Goal: Task Accomplishment & Management: Manage account settings

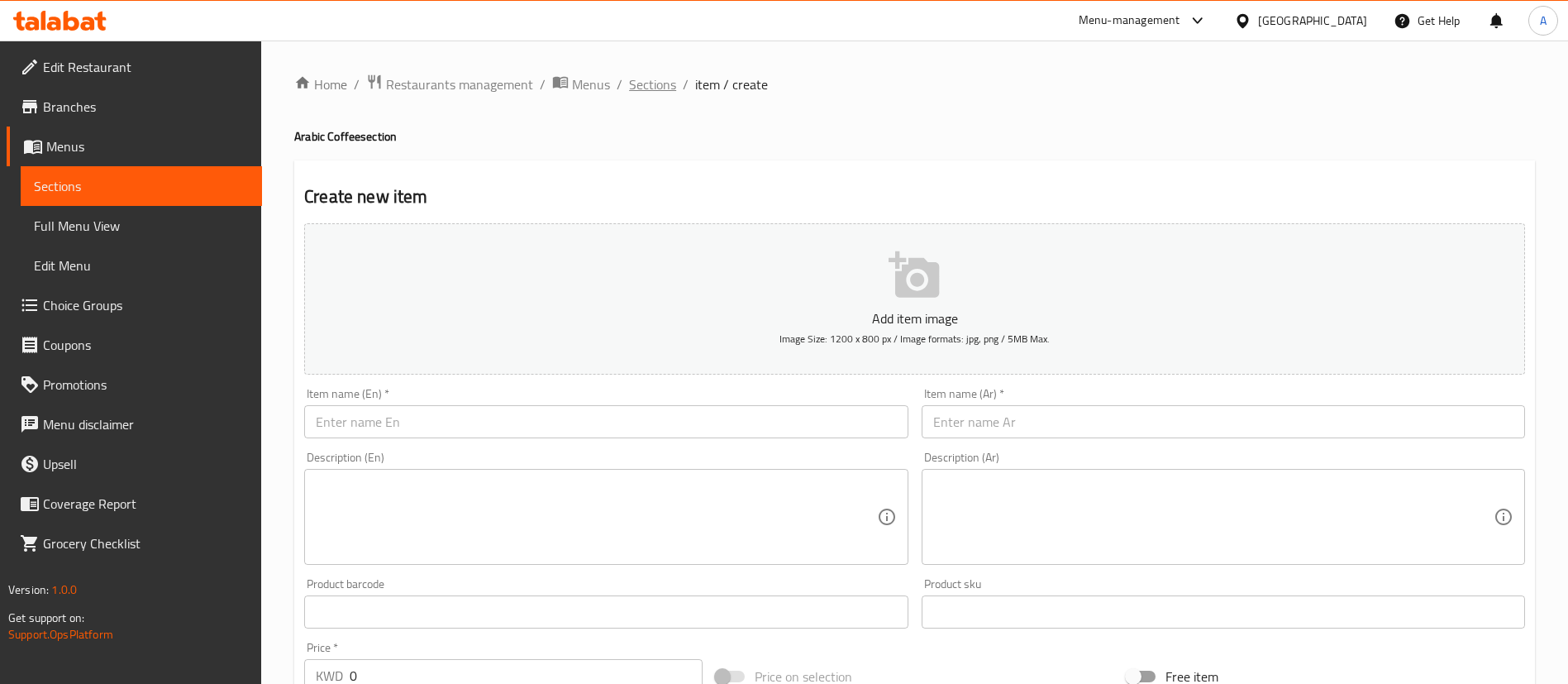
click at [647, 91] on span "Sections" at bounding box center [652, 84] width 47 height 20
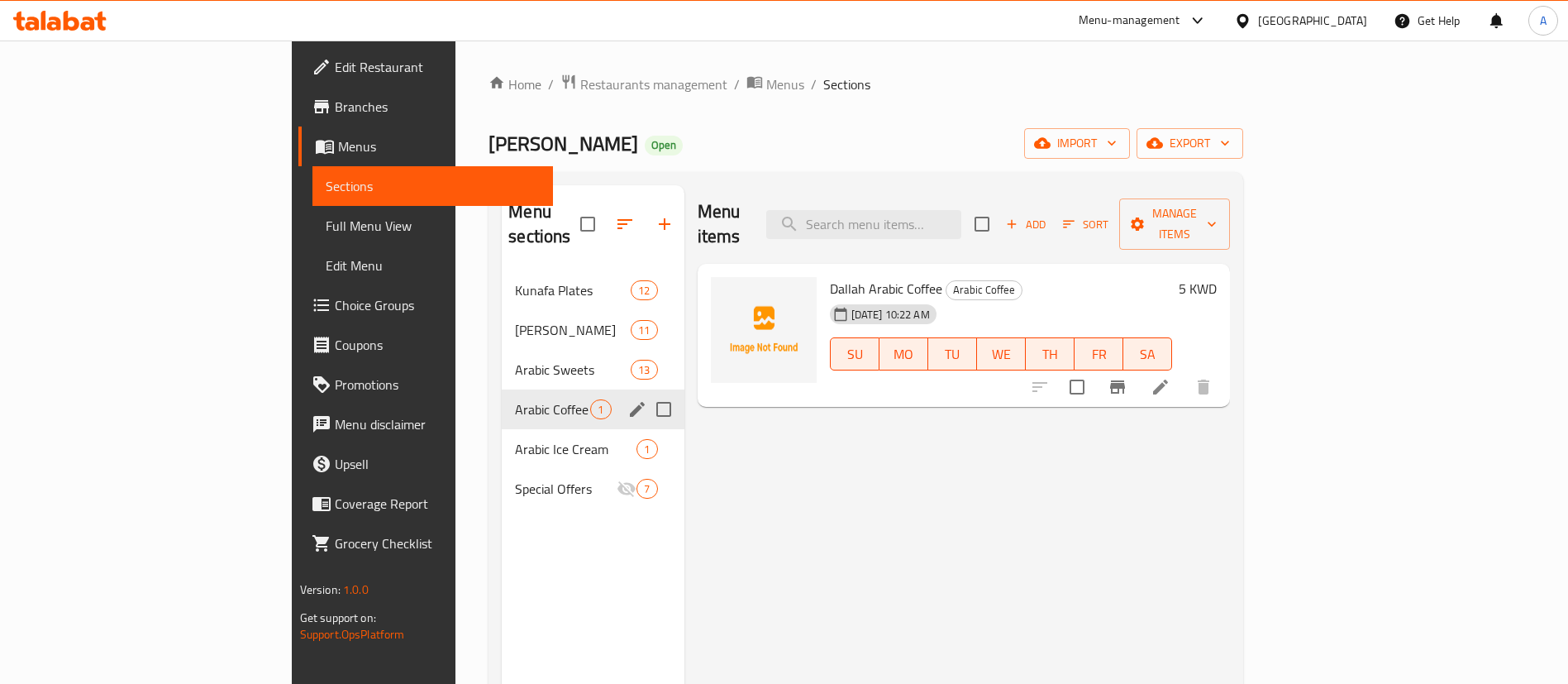
click at [502, 359] on div "Arabic Sweets 13" at bounding box center [593, 370] width 182 height 40
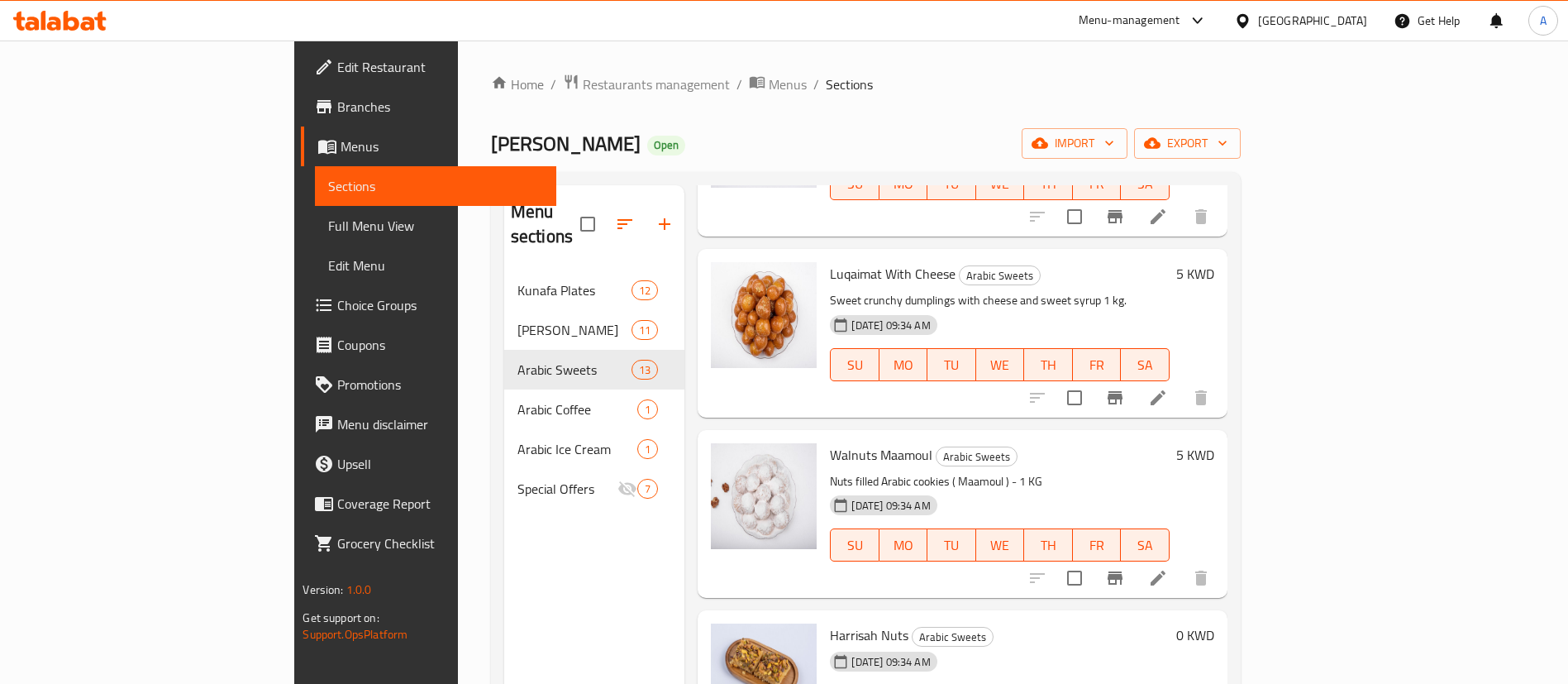
scroll to position [1241, 0]
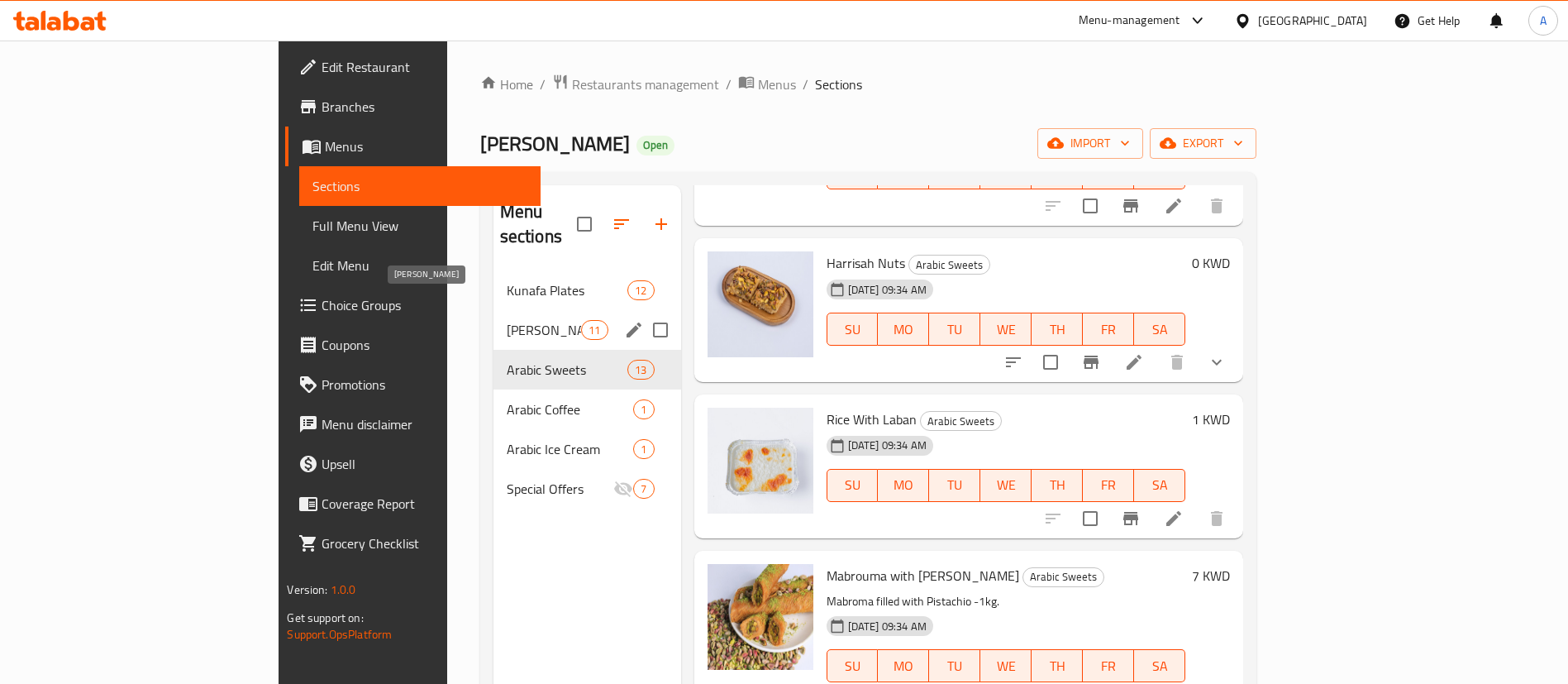
click at [507, 320] on span "[PERSON_NAME]" at bounding box center [544, 330] width 75 height 20
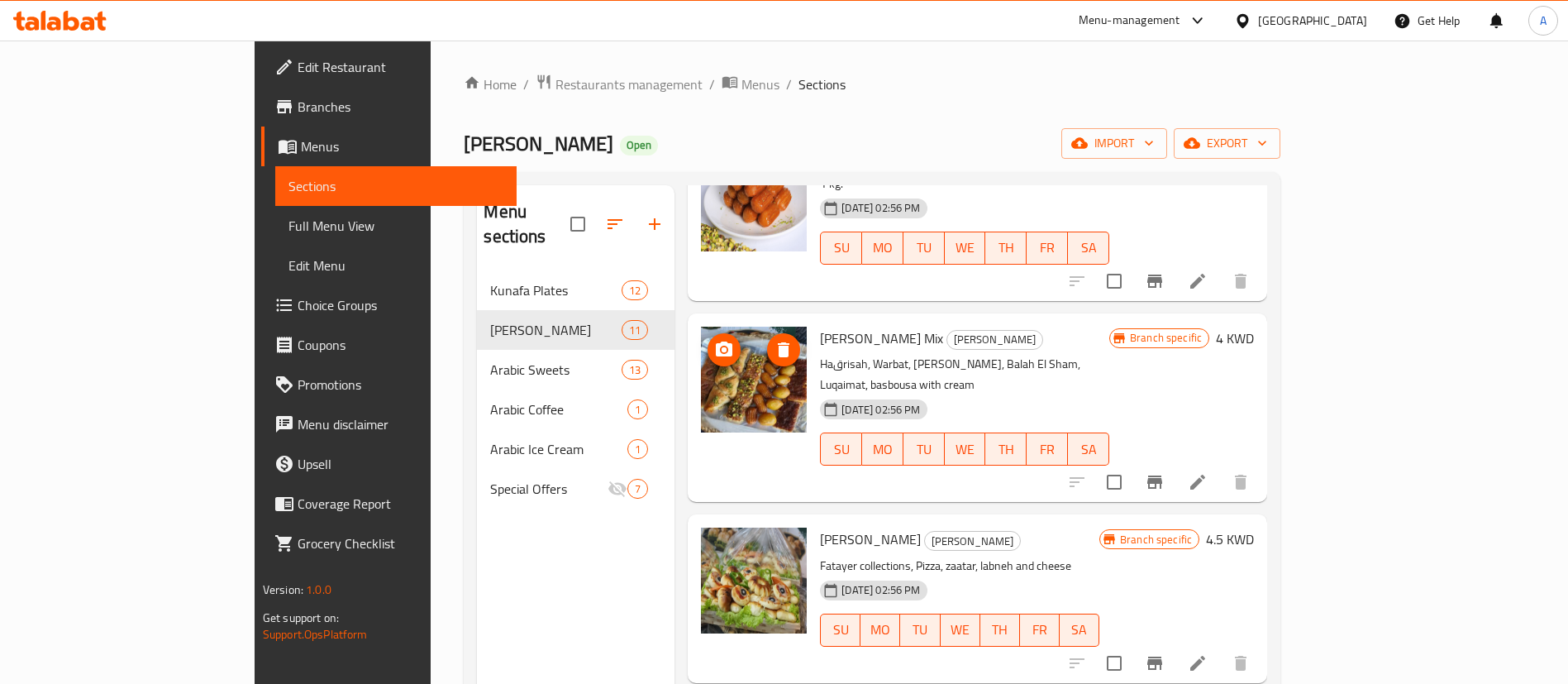
scroll to position [1117, 0]
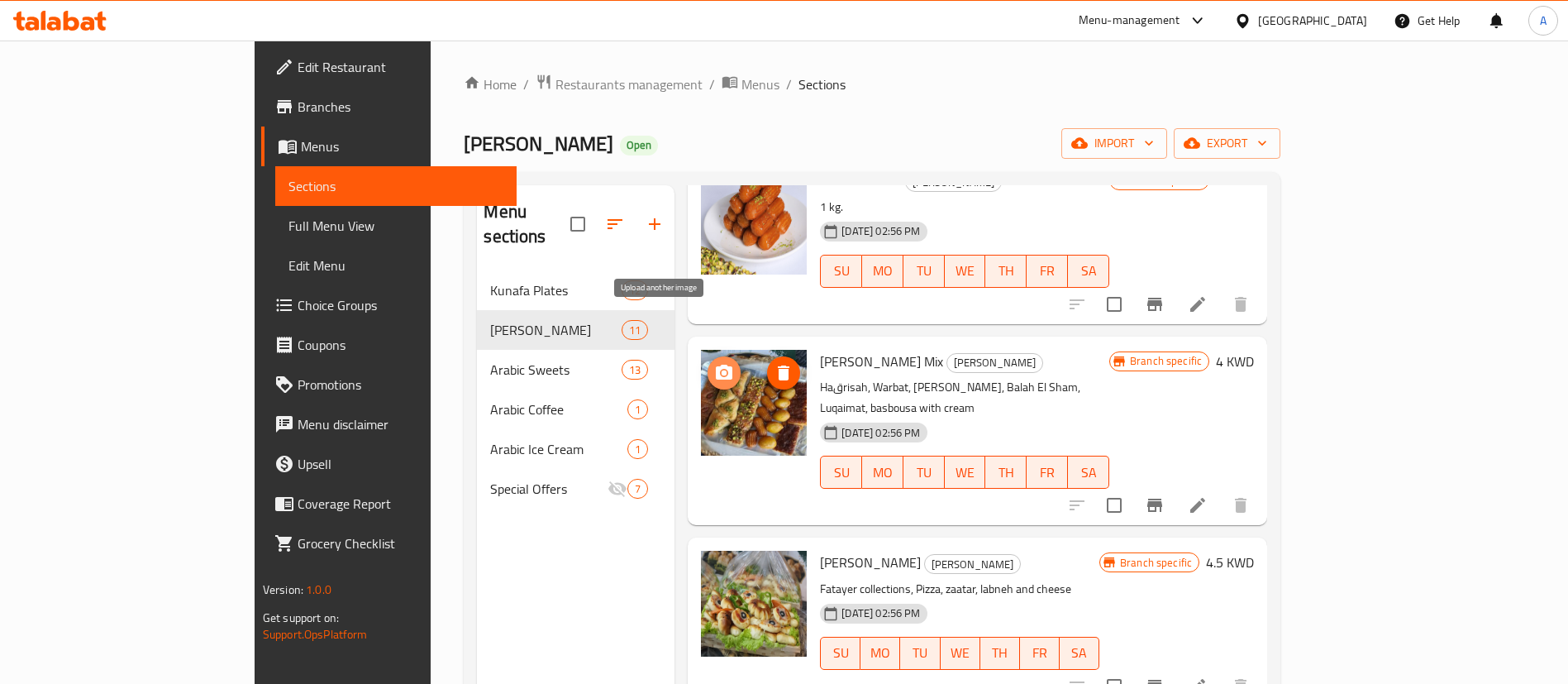
click at [716, 365] on icon "upload picture" at bounding box center [723, 371] width 16 height 15
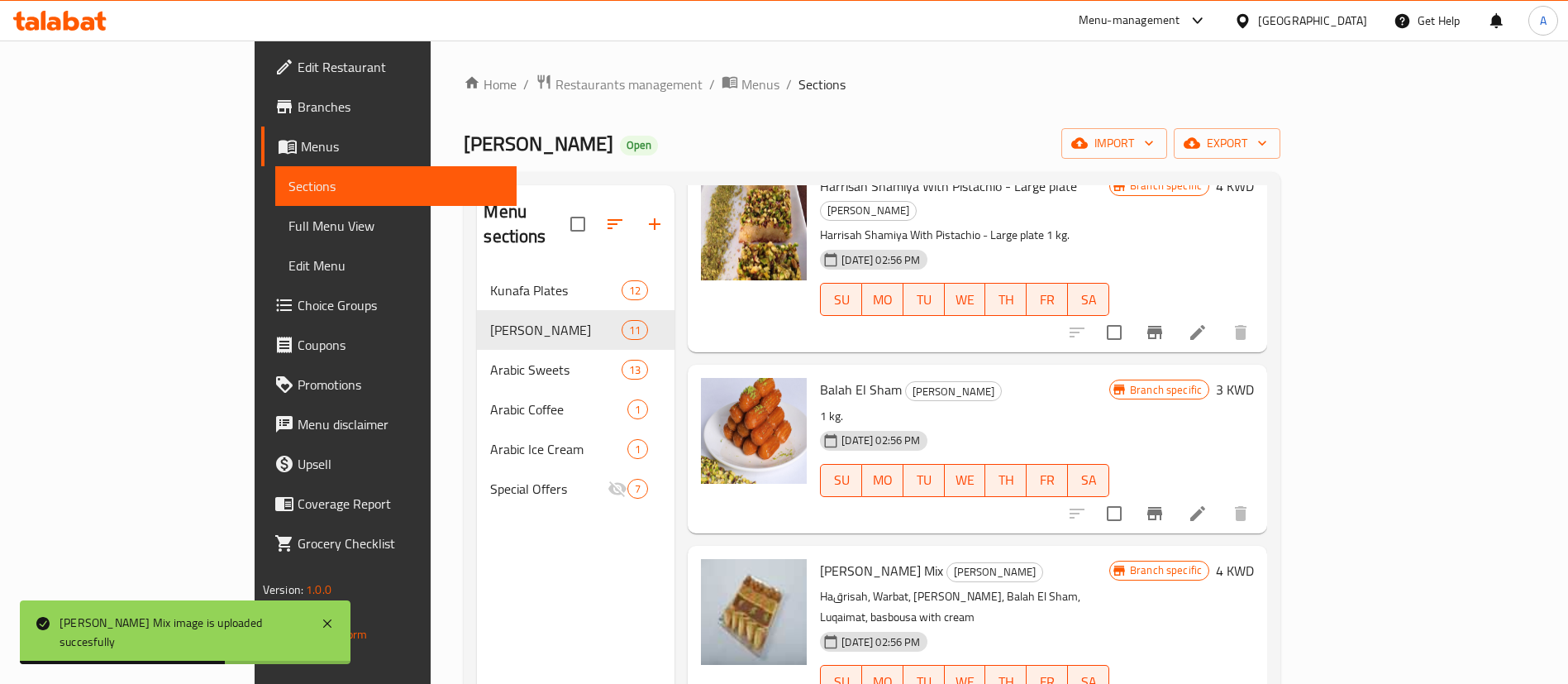
scroll to position [868, 0]
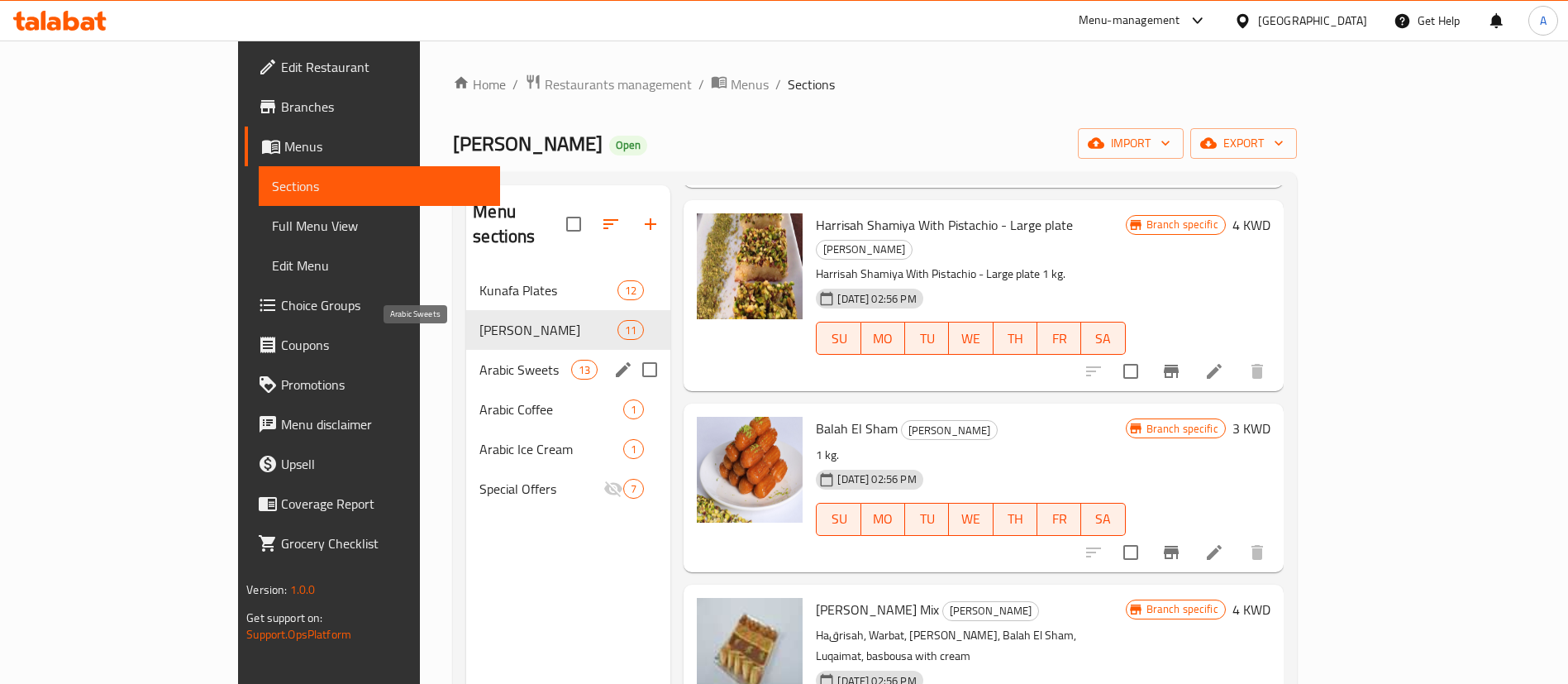
click at [479, 360] on span "Arabic Sweets" at bounding box center [525, 370] width 92 height 20
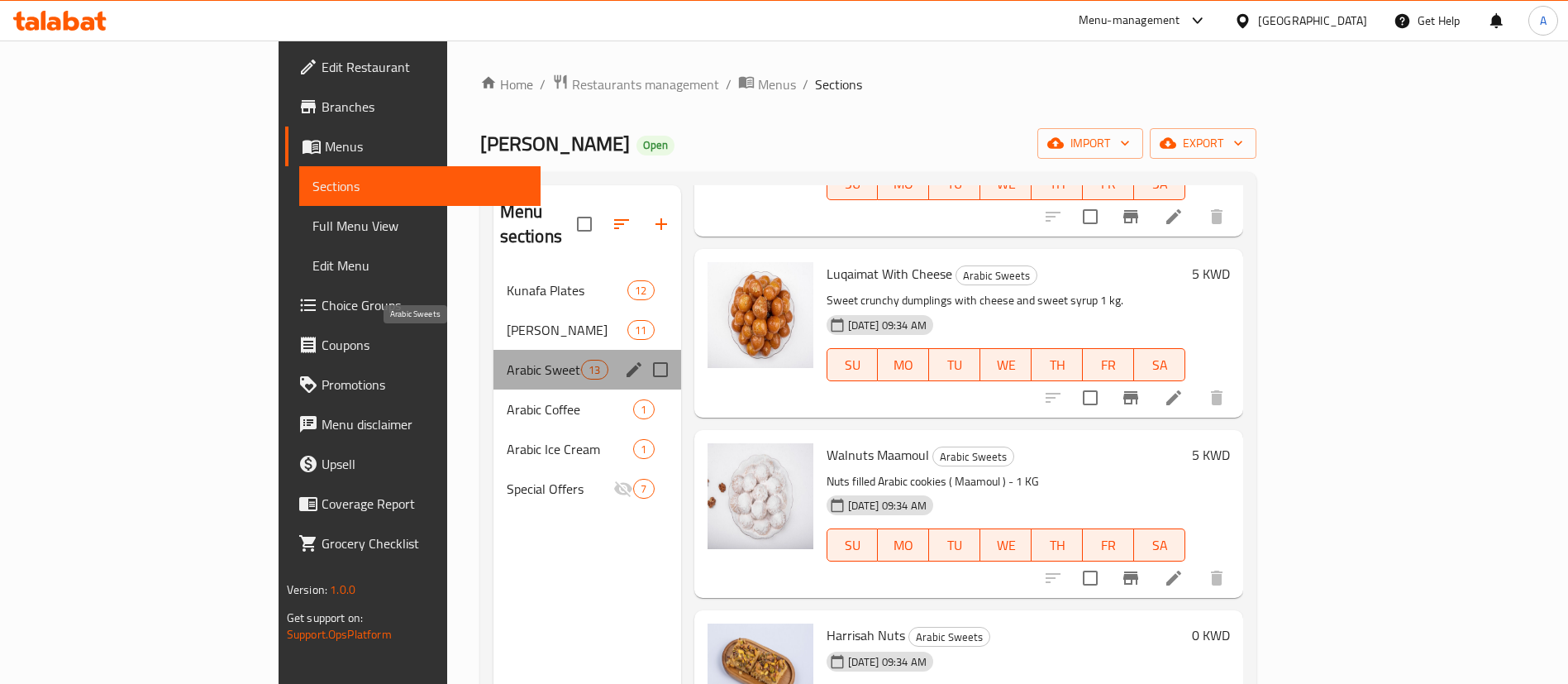
click at [507, 360] on span "Arabic Sweets" at bounding box center [544, 370] width 75 height 20
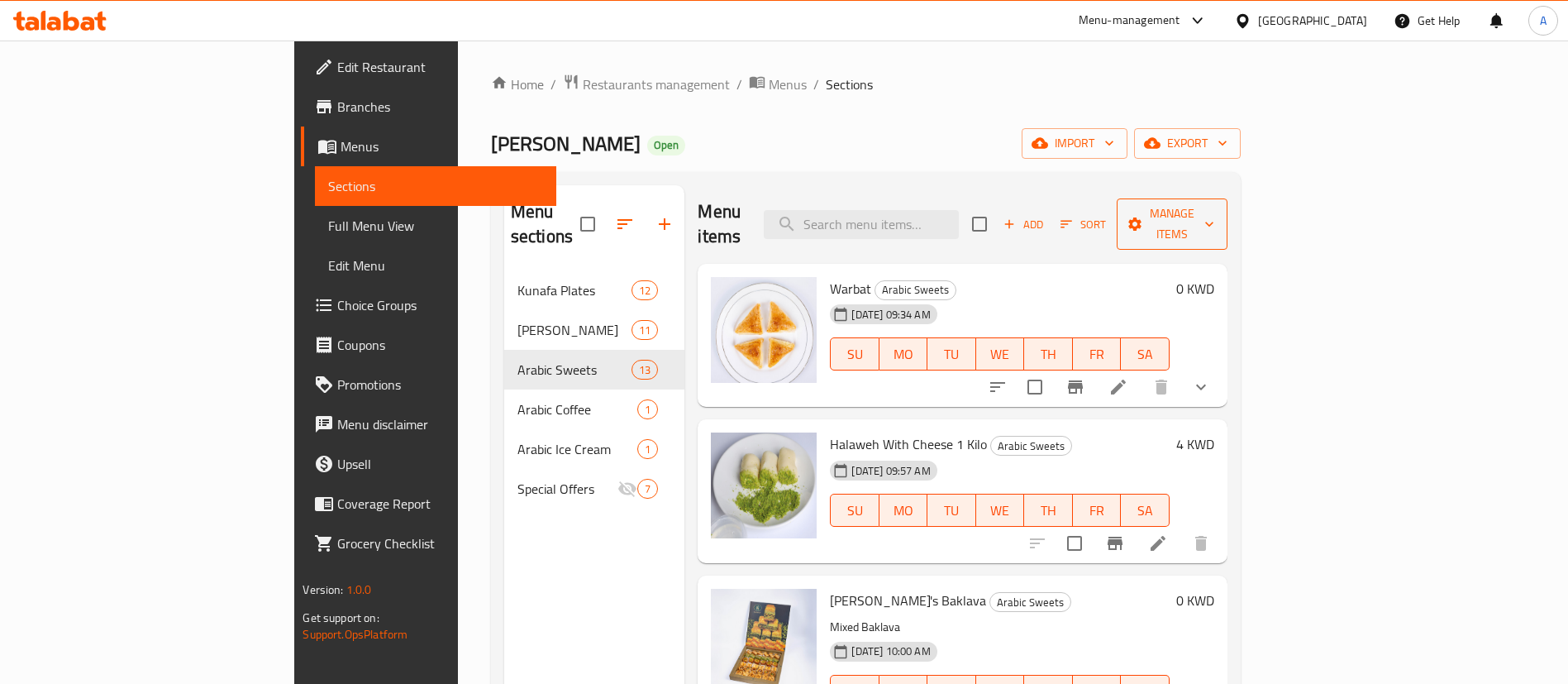
click at [1143, 216] on icon "button" at bounding box center [1134, 223] width 16 height 16
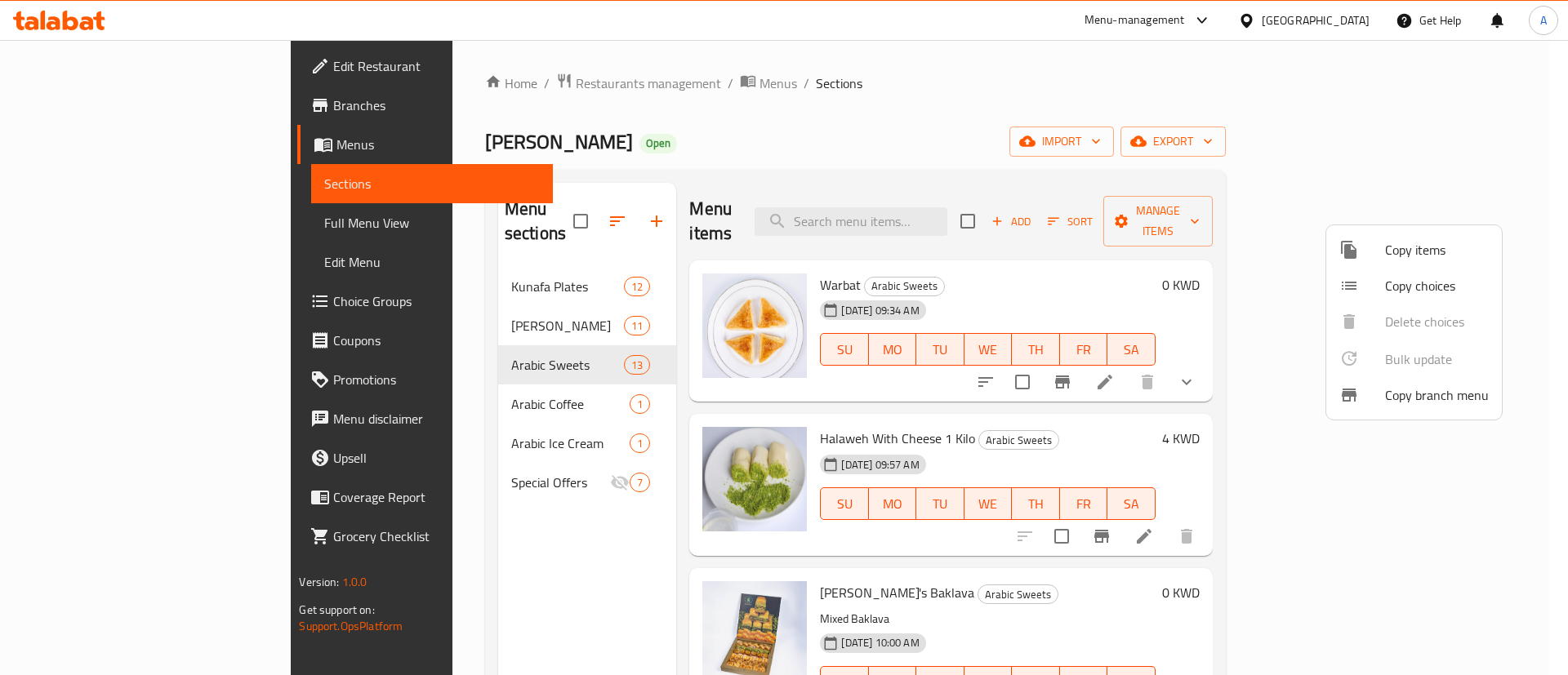
click at [1391, 254] on span "Copy items" at bounding box center [1436, 249] width 103 height 20
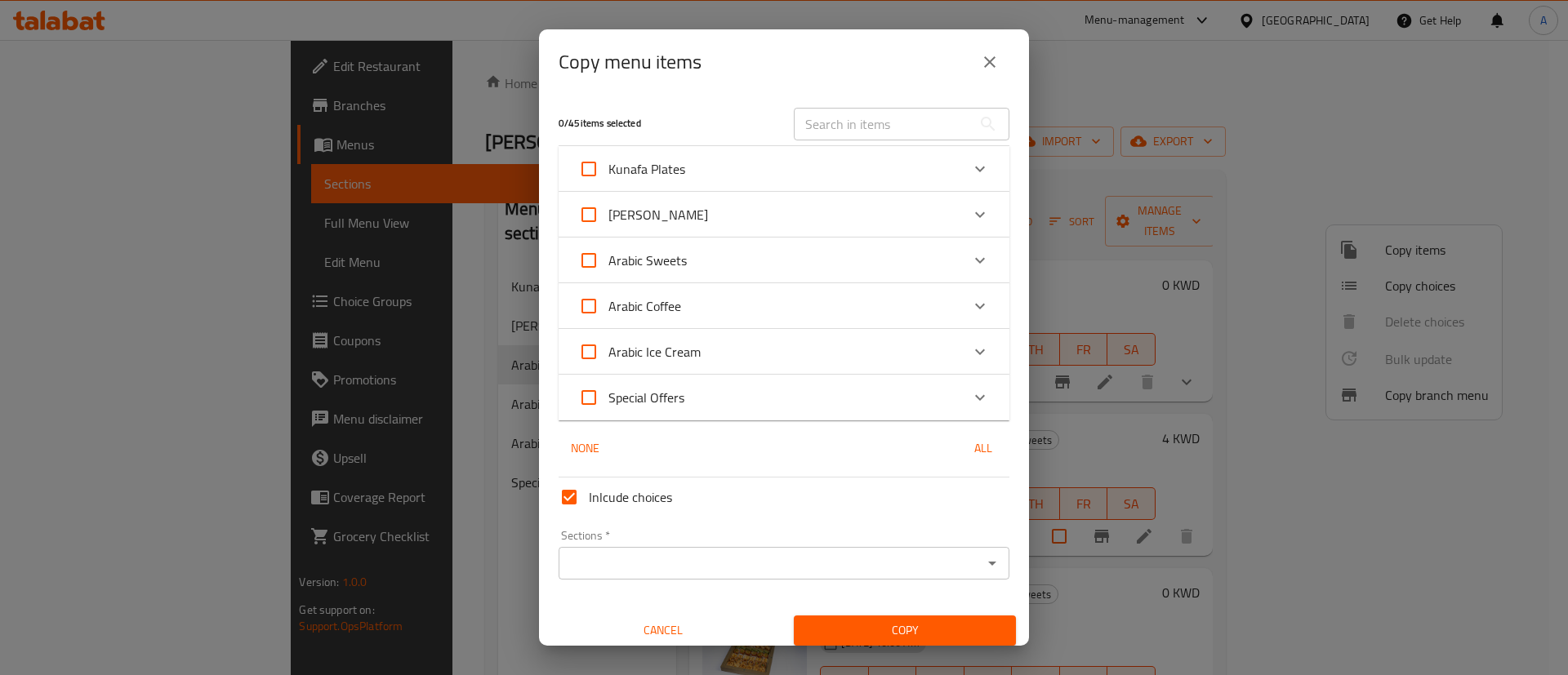
click at [701, 173] on div "Kunafa Plates" at bounding box center [769, 169] width 382 height 39
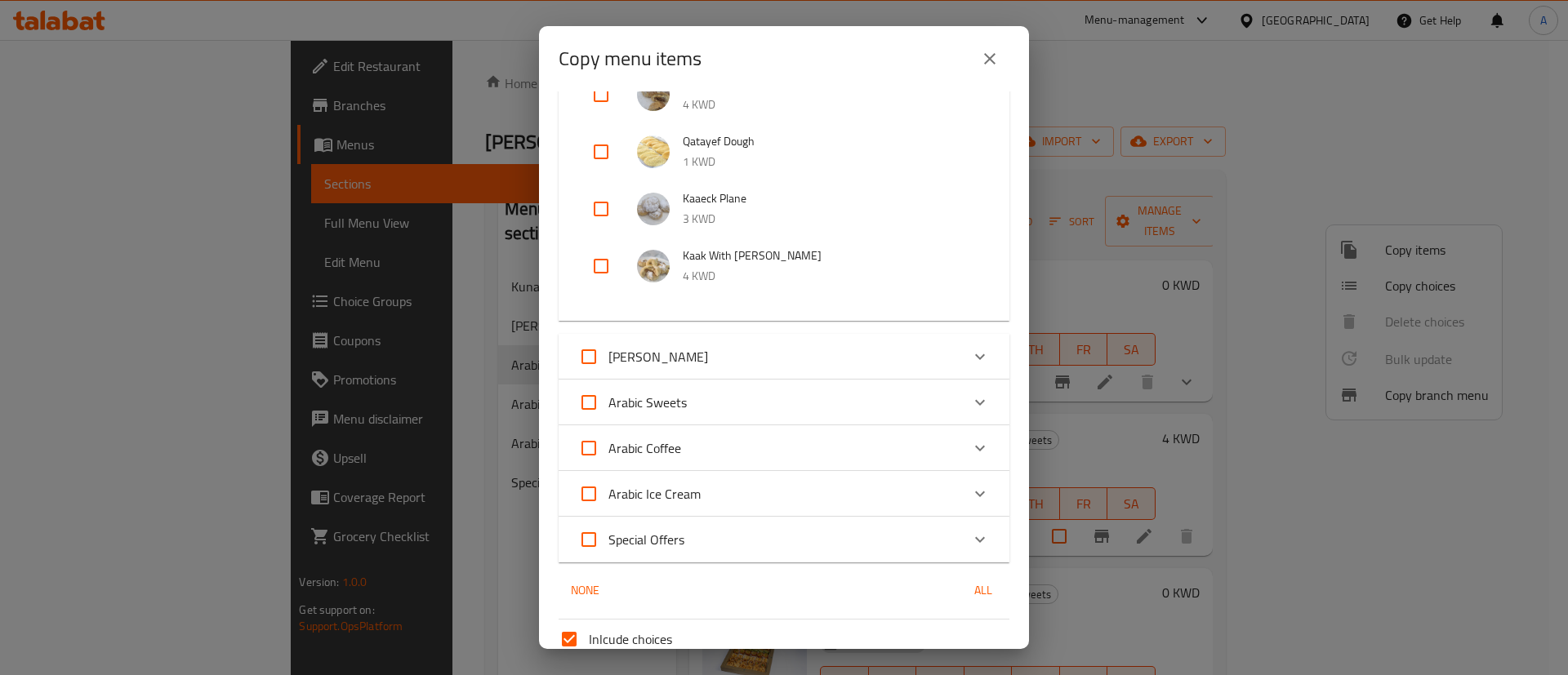
click at [693, 345] on div "[PERSON_NAME]" at bounding box center [769, 357] width 382 height 39
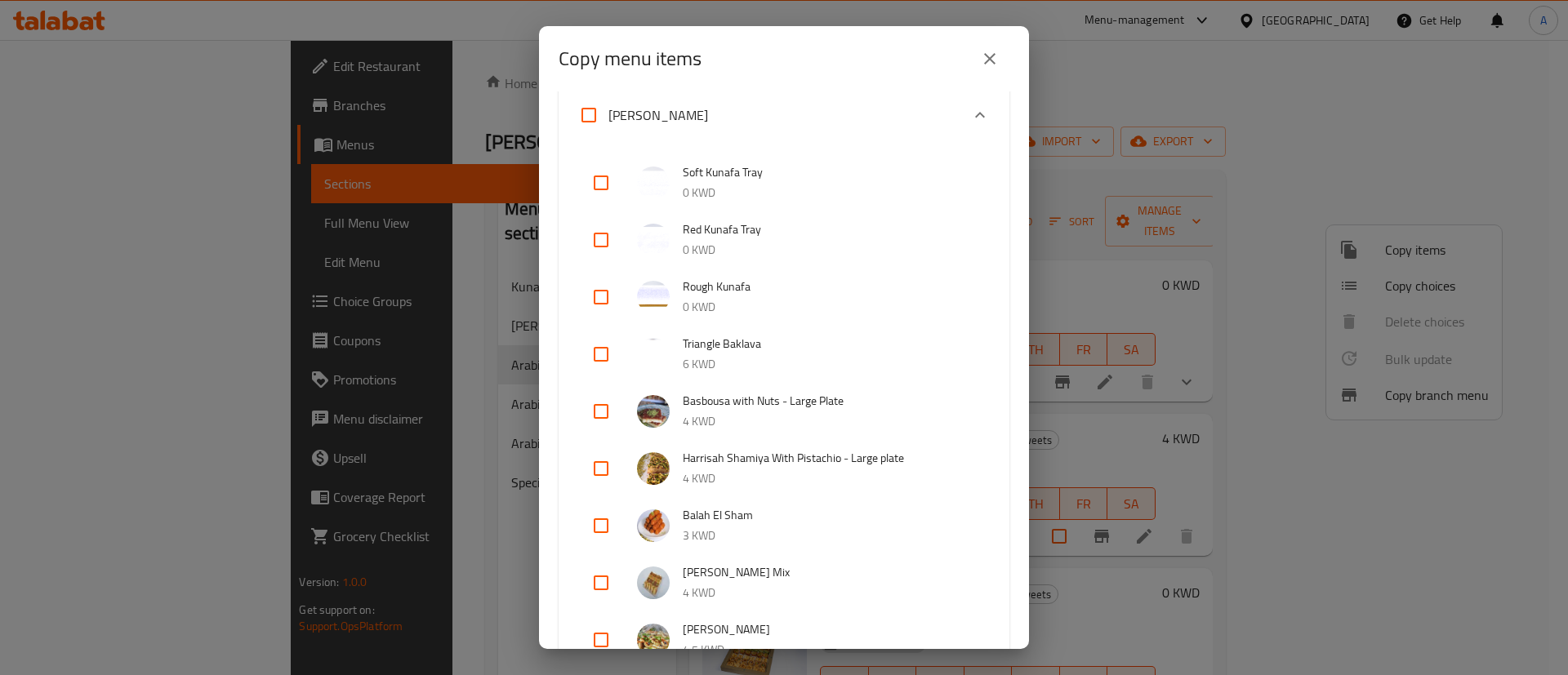
scroll to position [979, 0]
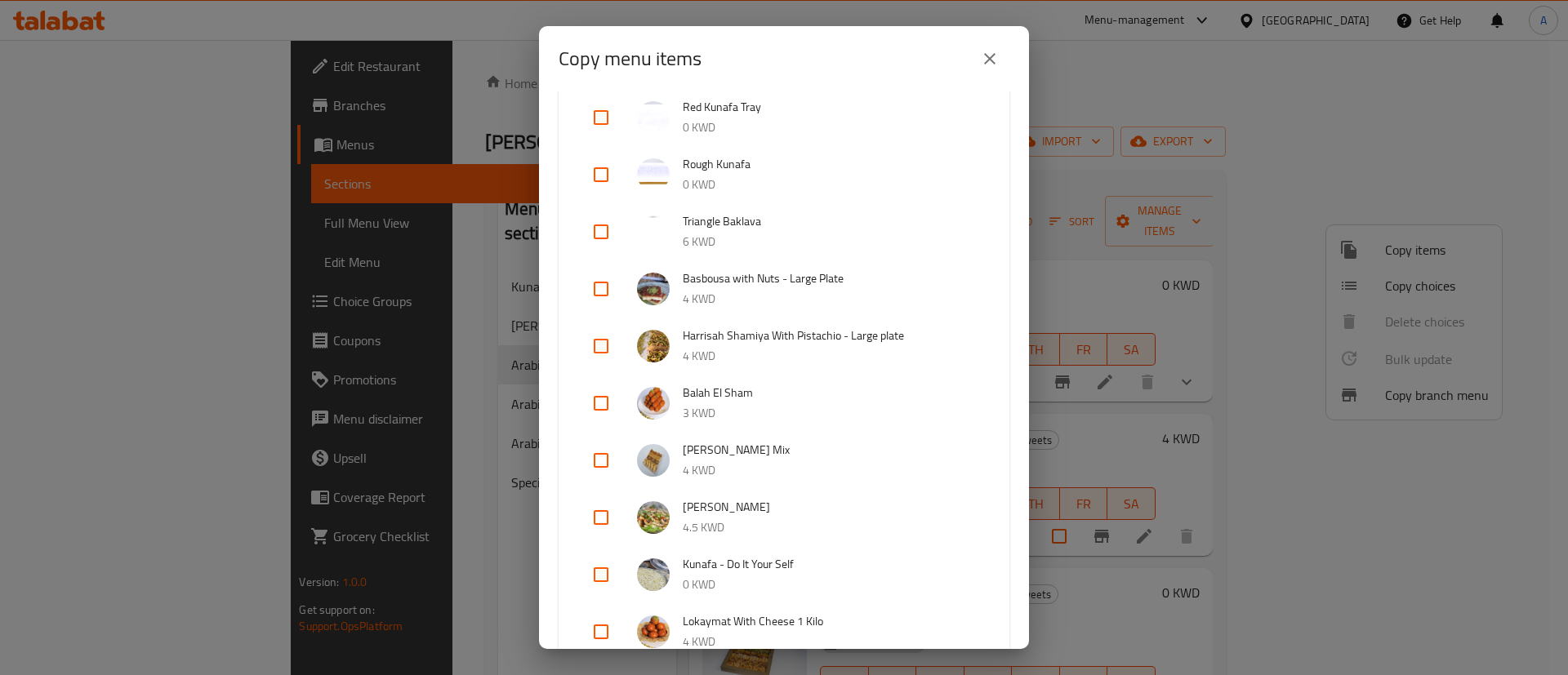
click at [599, 402] on input "checkbox" at bounding box center [601, 403] width 39 height 39
checkbox input "true"
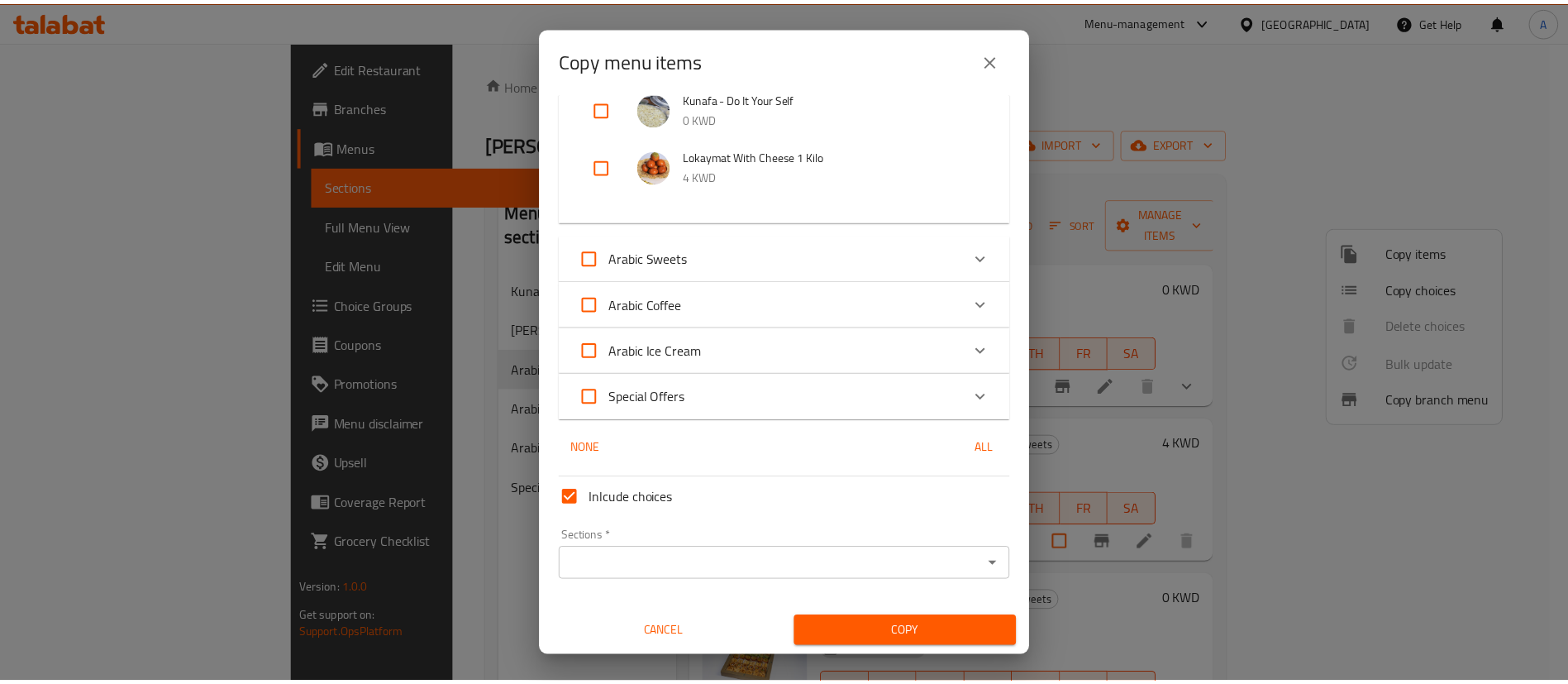
scroll to position [1468, 0]
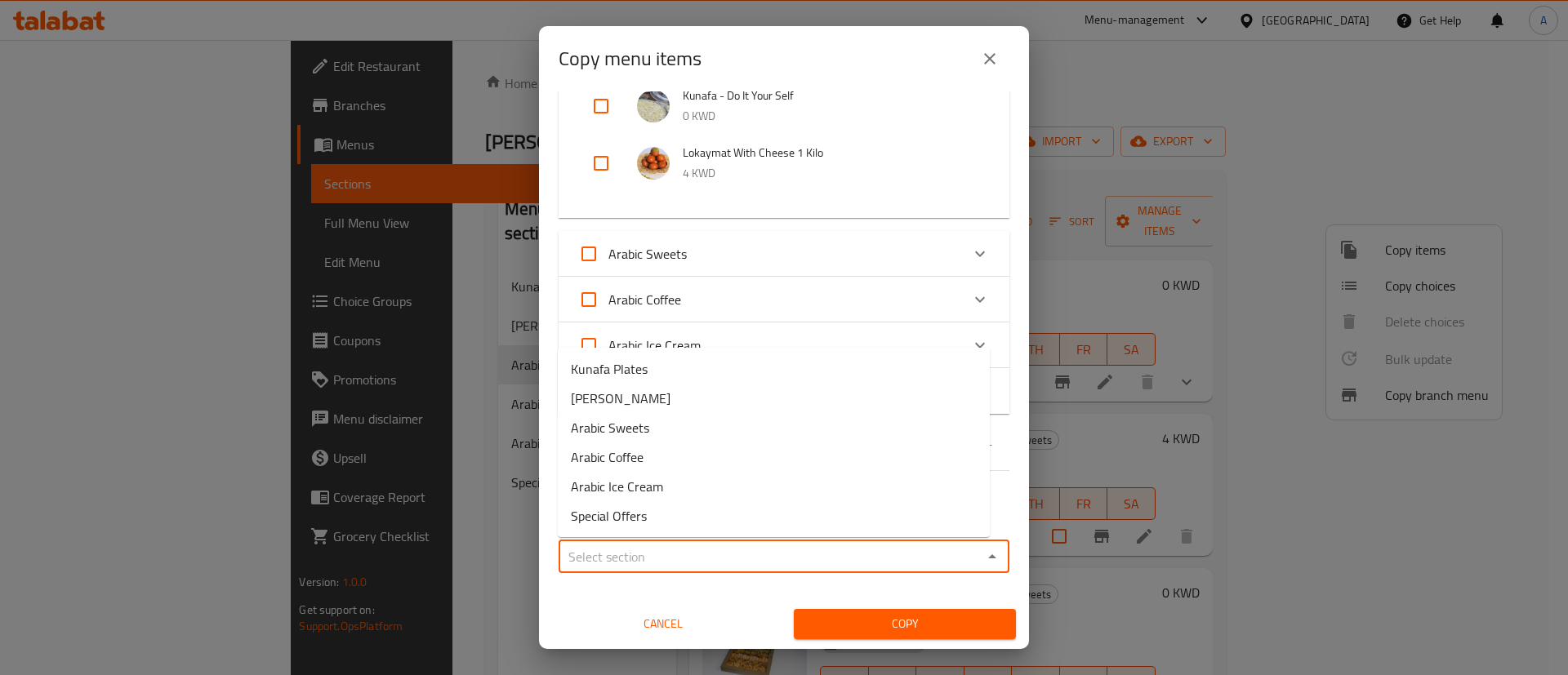
click at [651, 548] on input "Sections   *" at bounding box center [770, 556] width 414 height 23
click at [664, 432] on li "Arabic Sweets" at bounding box center [774, 427] width 432 height 29
type input "Arabic Sweets"
click at [835, 624] on span "Copy" at bounding box center [905, 624] width 196 height 21
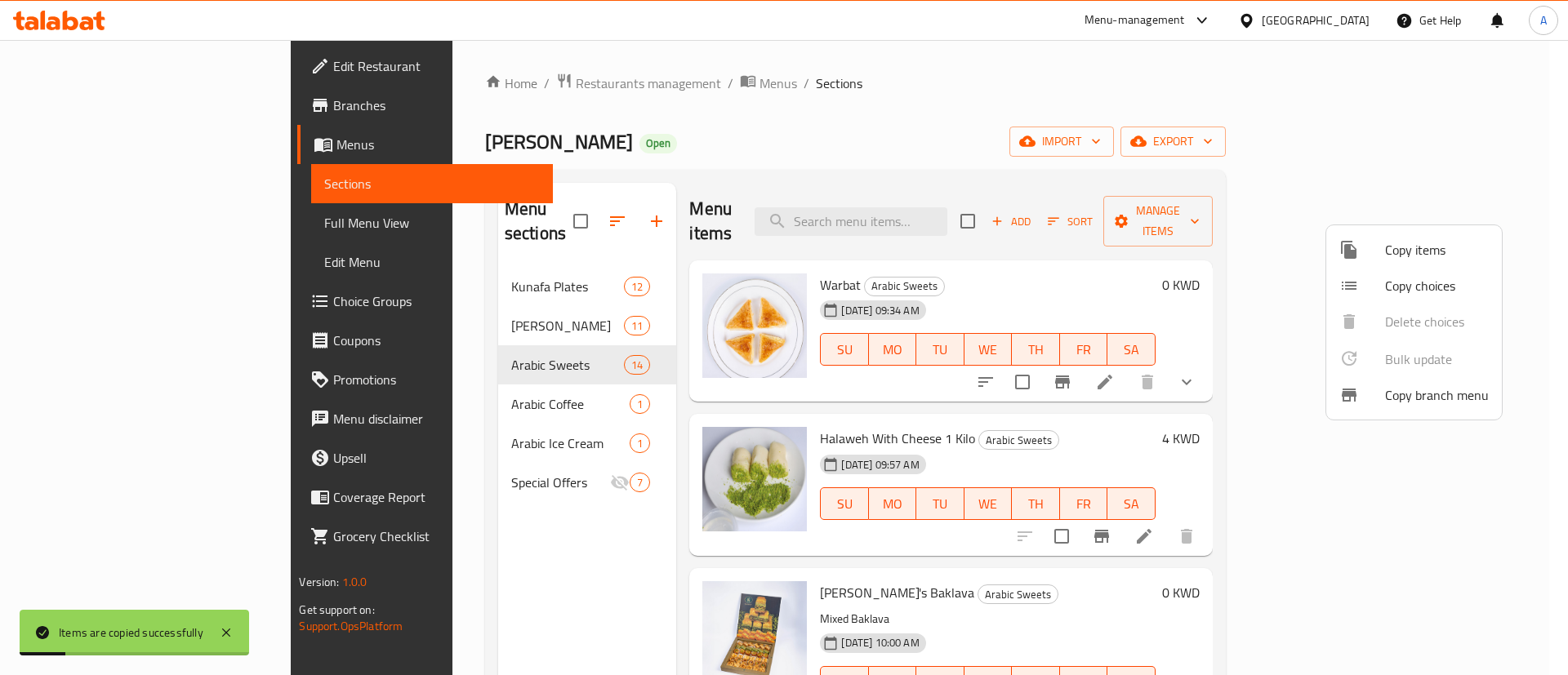
click at [371, 423] on div at bounding box center [784, 338] width 1568 height 675
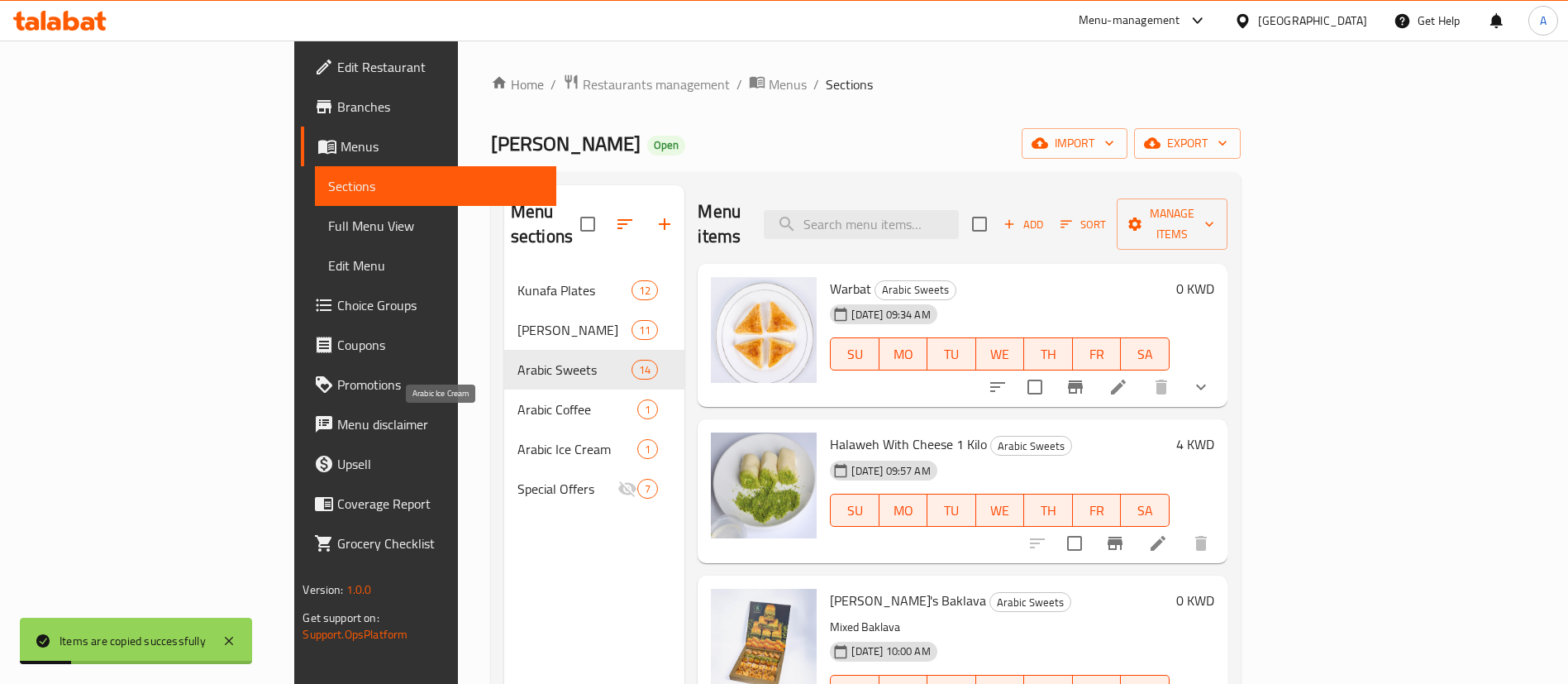
click at [517, 439] on span "Arabic Ice Cream" at bounding box center [577, 448] width 120 height 20
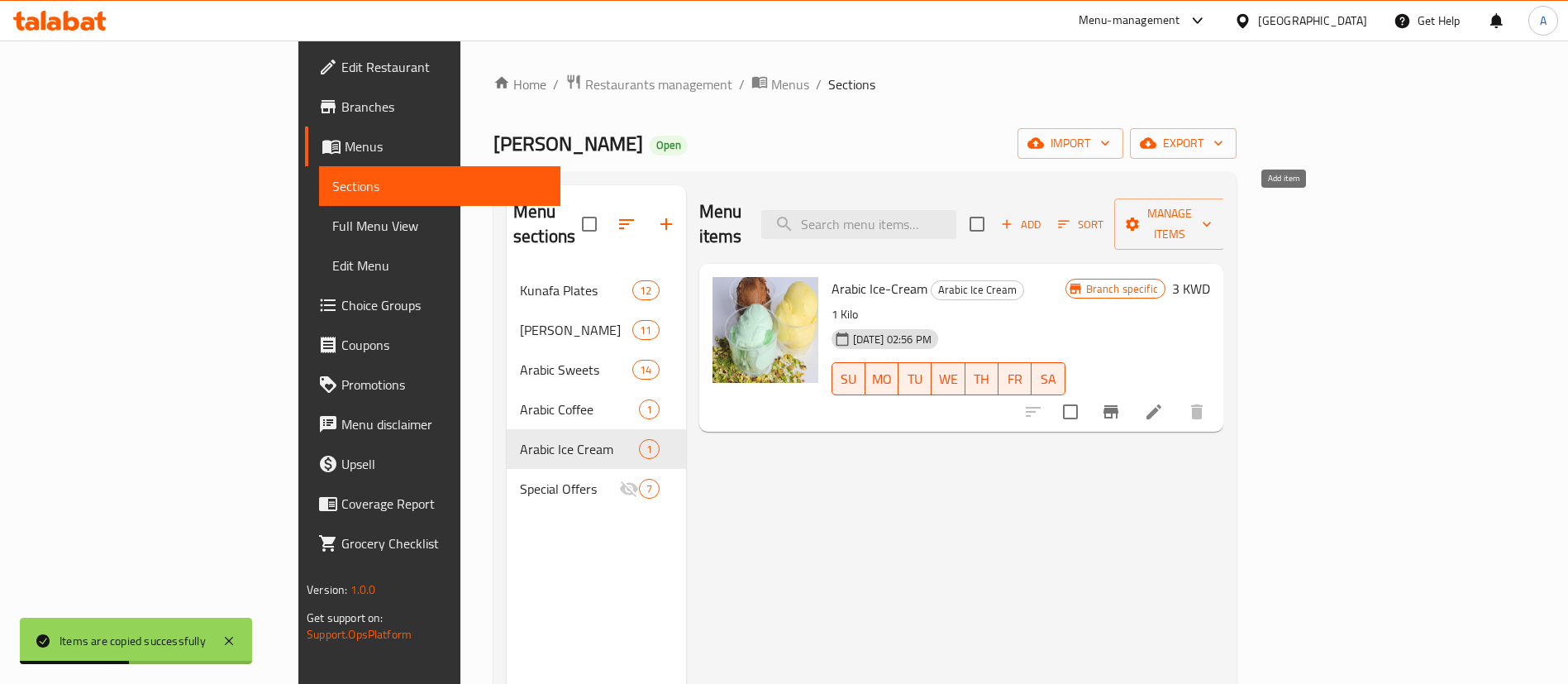
click at [1044, 215] on span "Add" at bounding box center [1021, 224] width 45 height 19
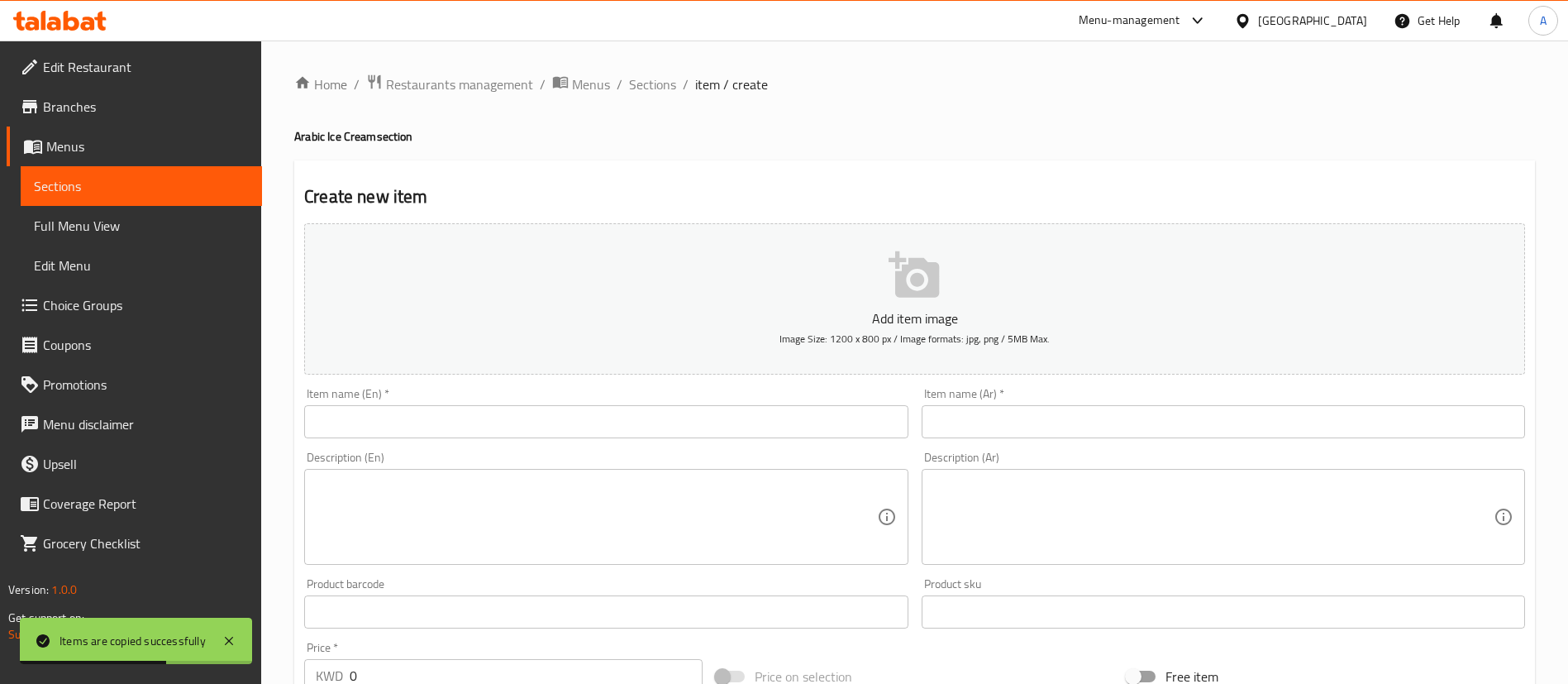
click at [757, 439] on div "Item name (En)   * Item name (En) *" at bounding box center [606, 413] width 617 height 64
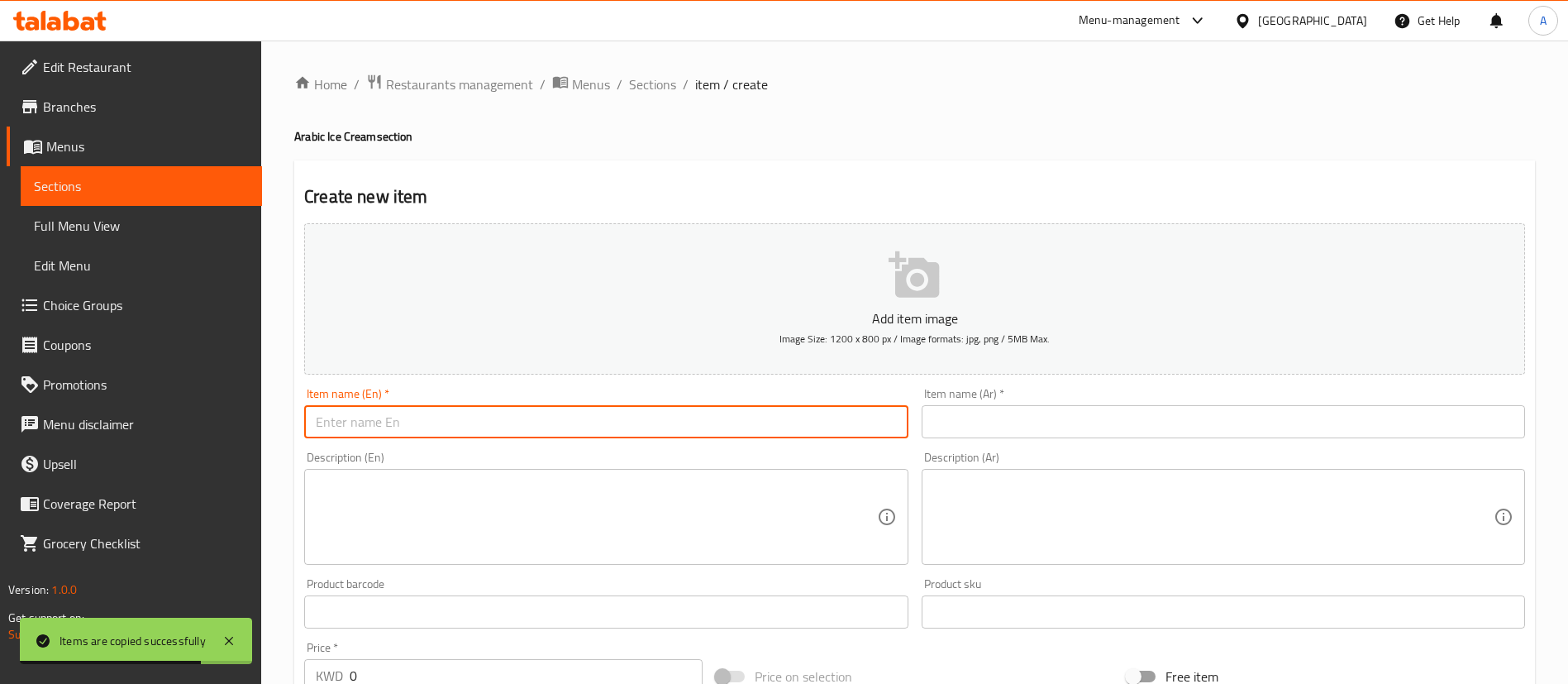
click at [752, 436] on input "text" at bounding box center [606, 422] width 603 height 33
type input "Mango gelato"
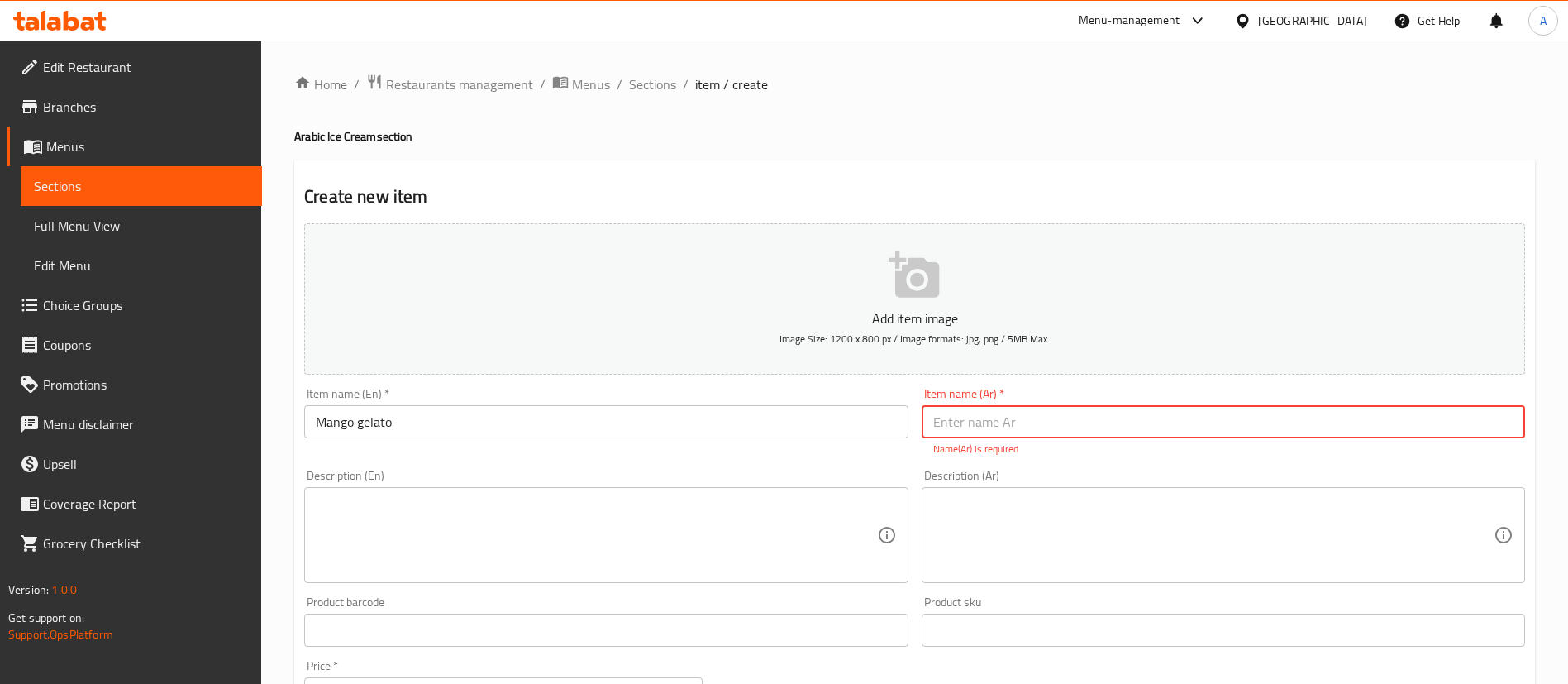
click at [499, 508] on textarea at bounding box center [596, 535] width 561 height 79
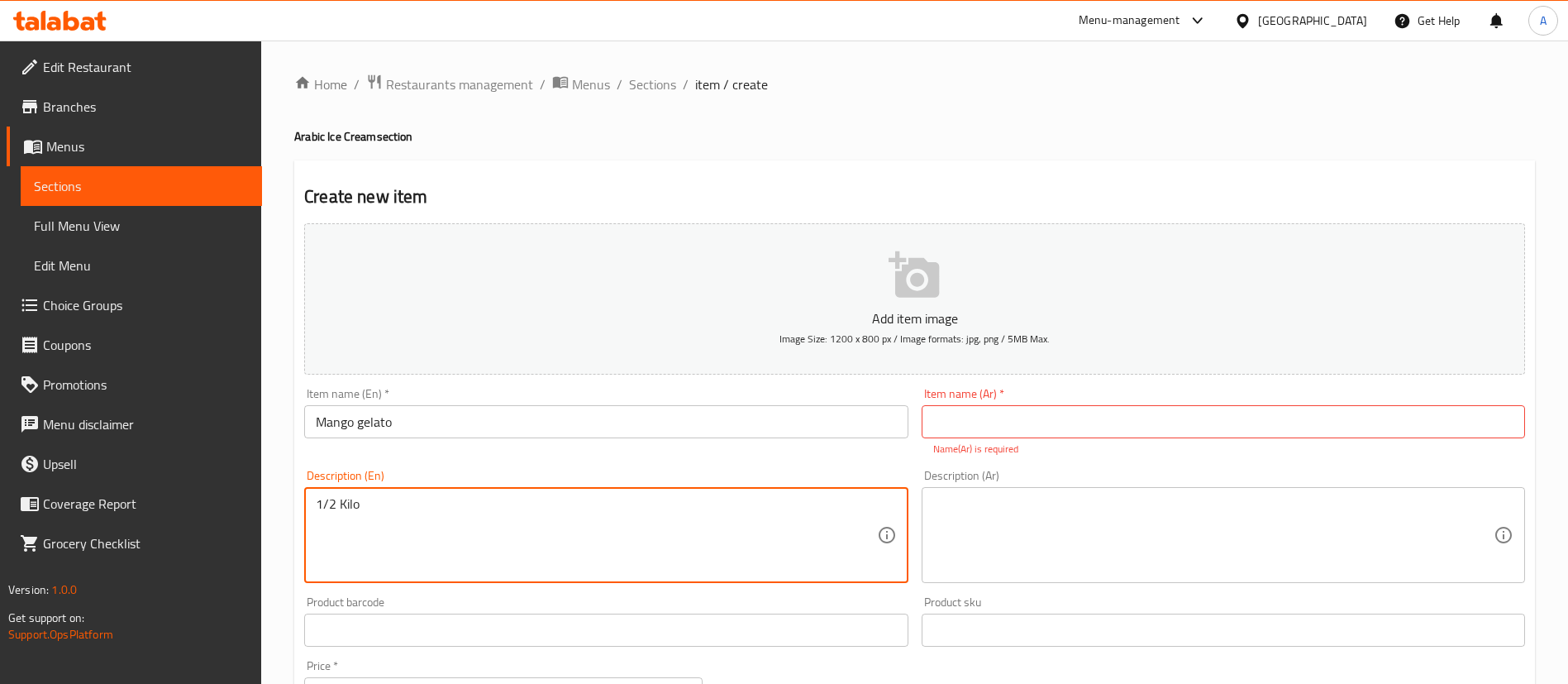
type textarea "1/2 Kilo"
click at [1028, 544] on textarea at bounding box center [1214, 535] width 561 height 79
paste textarea "نصف كيلو"
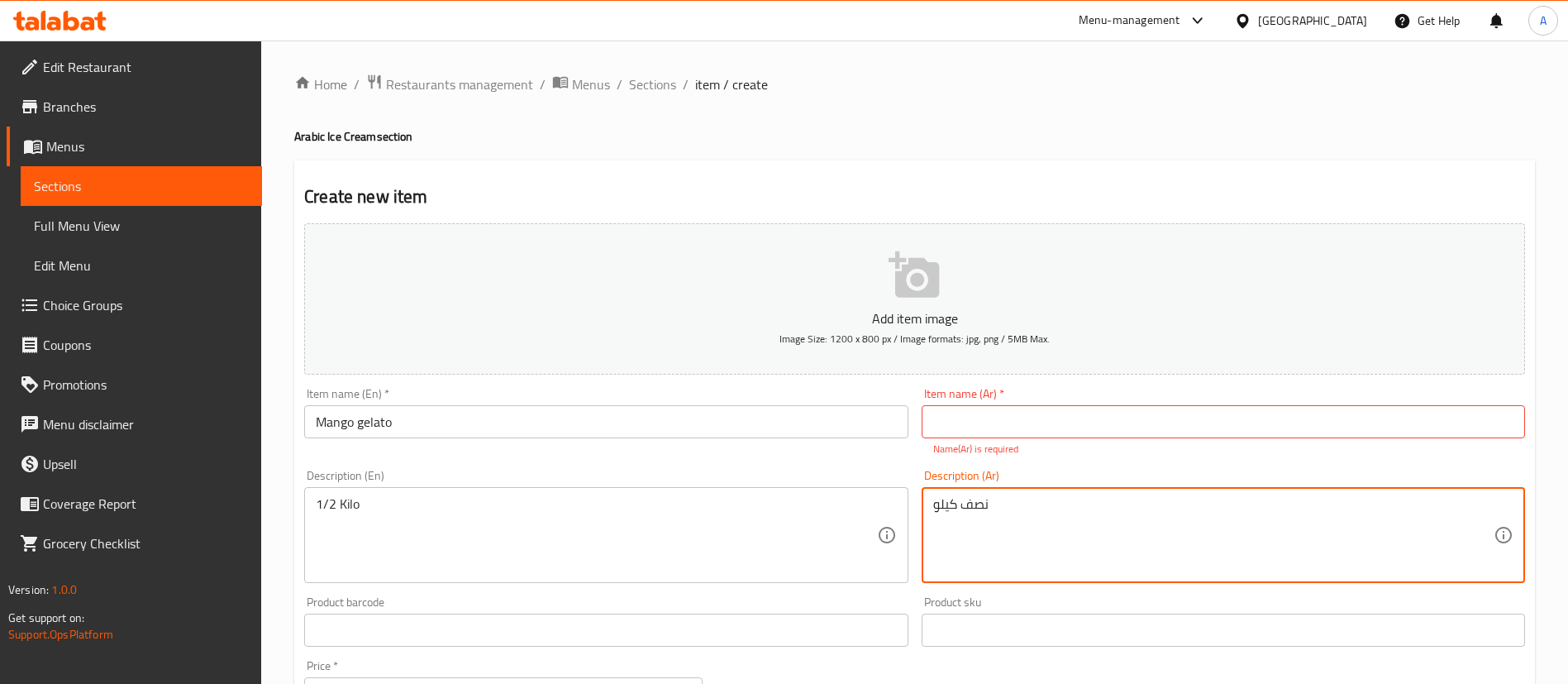
type textarea "نصف كيلو"
click at [687, 401] on div "Item name (En)   * Mango gelato Item name (En) *" at bounding box center [606, 413] width 603 height 50
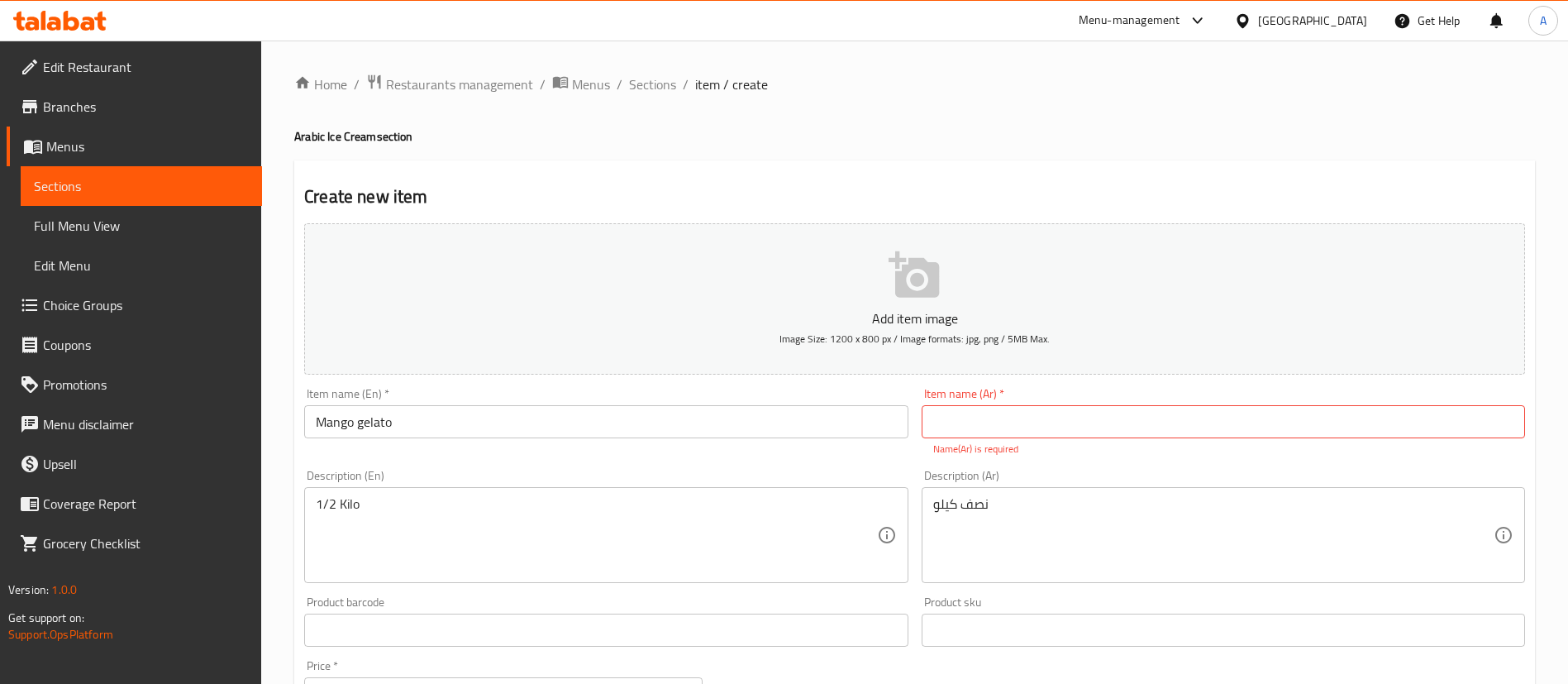
click at [685, 420] on input "Mango gelato" at bounding box center [606, 422] width 603 height 33
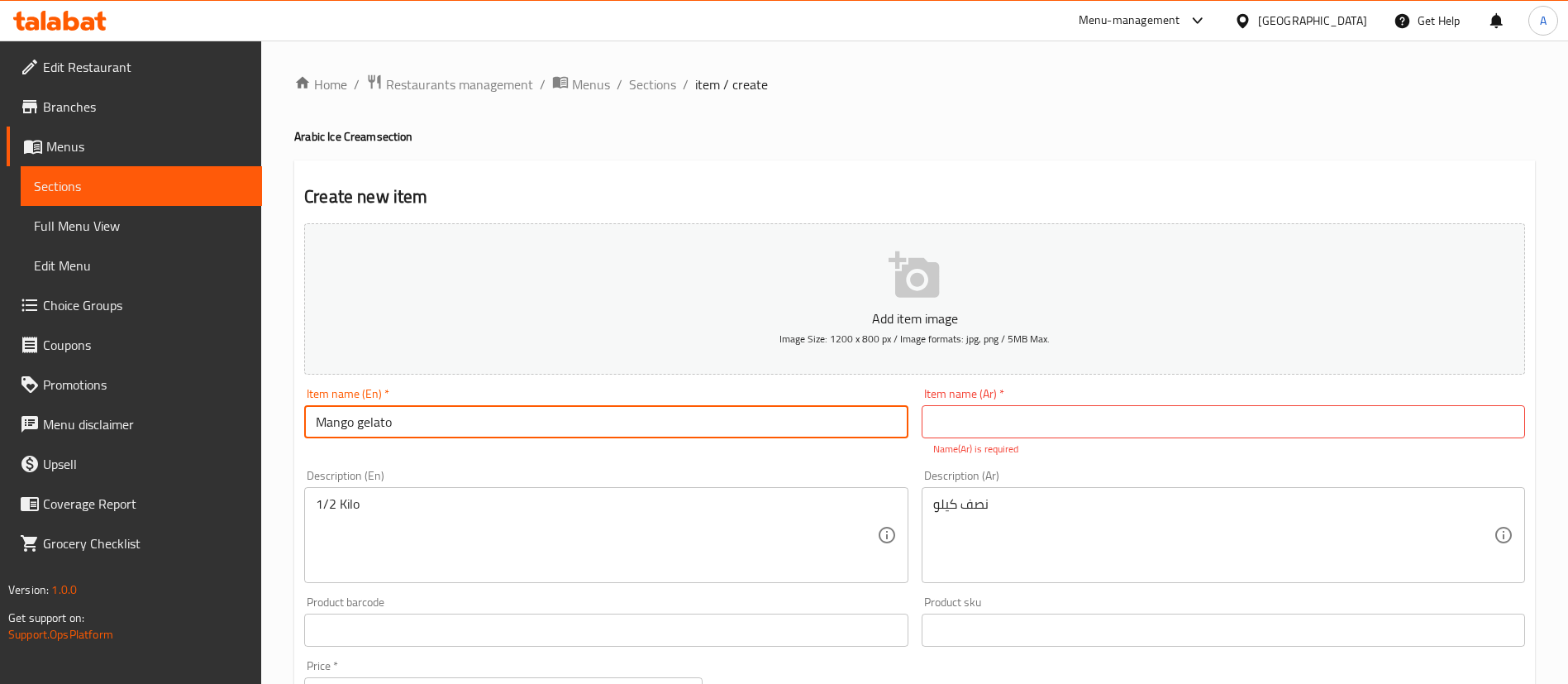
click at [685, 420] on input "Mango gelato" at bounding box center [606, 422] width 603 height 33
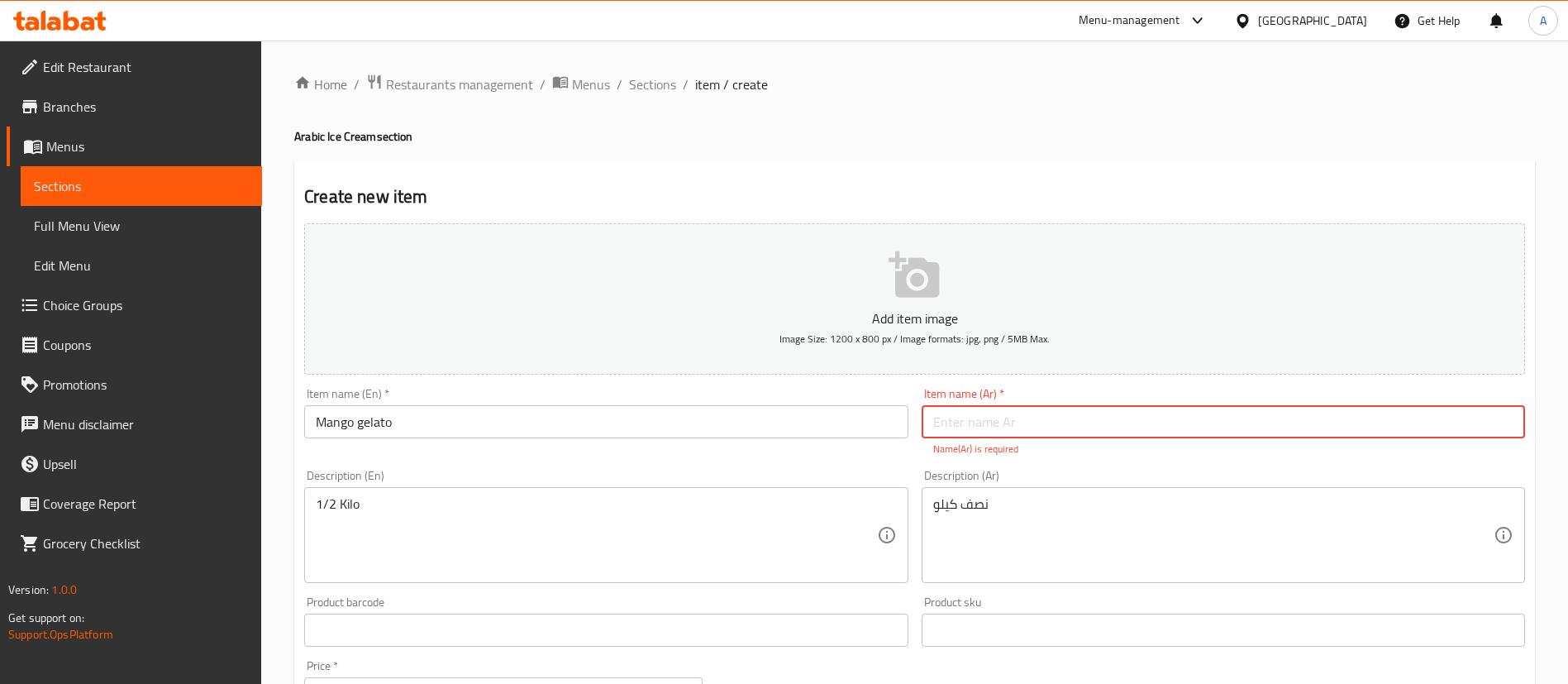
drag, startPoint x: 1031, startPoint y: 418, endPoint x: 1025, endPoint y: 428, distance: 11.7
click at [1031, 417] on input "text" at bounding box center [1223, 422] width 603 height 33
paste input "Mango gelato"
click at [1010, 427] on input "Mango gelato" at bounding box center [1223, 422] width 603 height 33
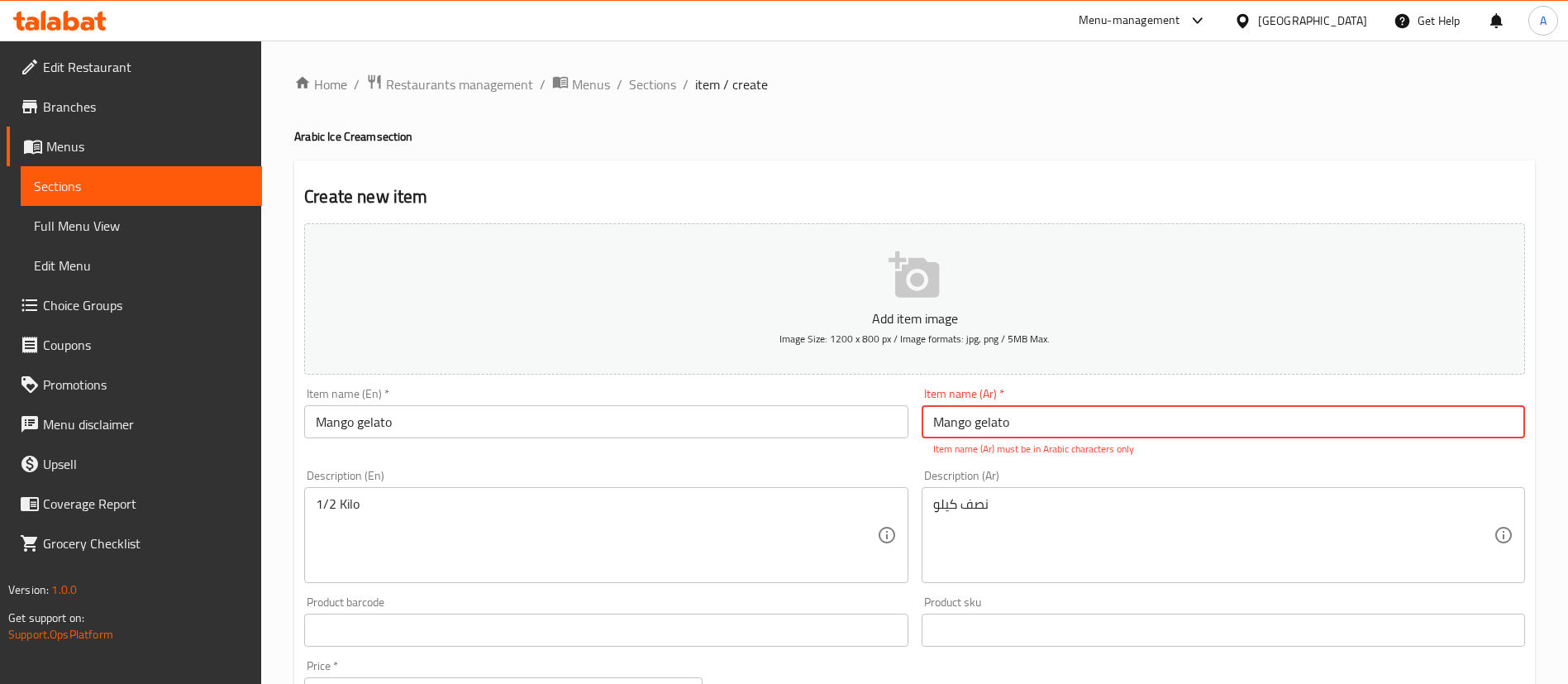
click at [1010, 427] on input "Mango gelato" at bounding box center [1223, 422] width 603 height 33
paste input "[PERSON_NAME]"
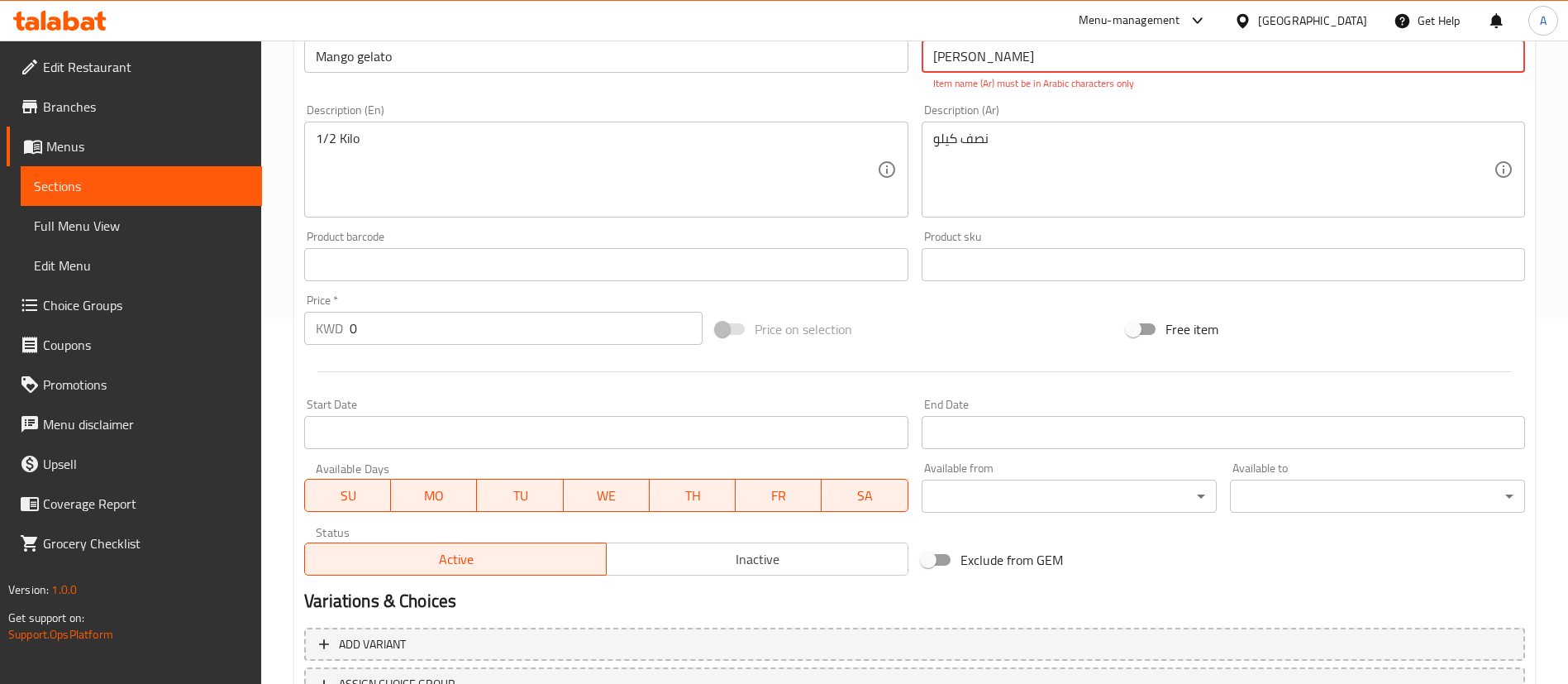
scroll to position [372, 0]
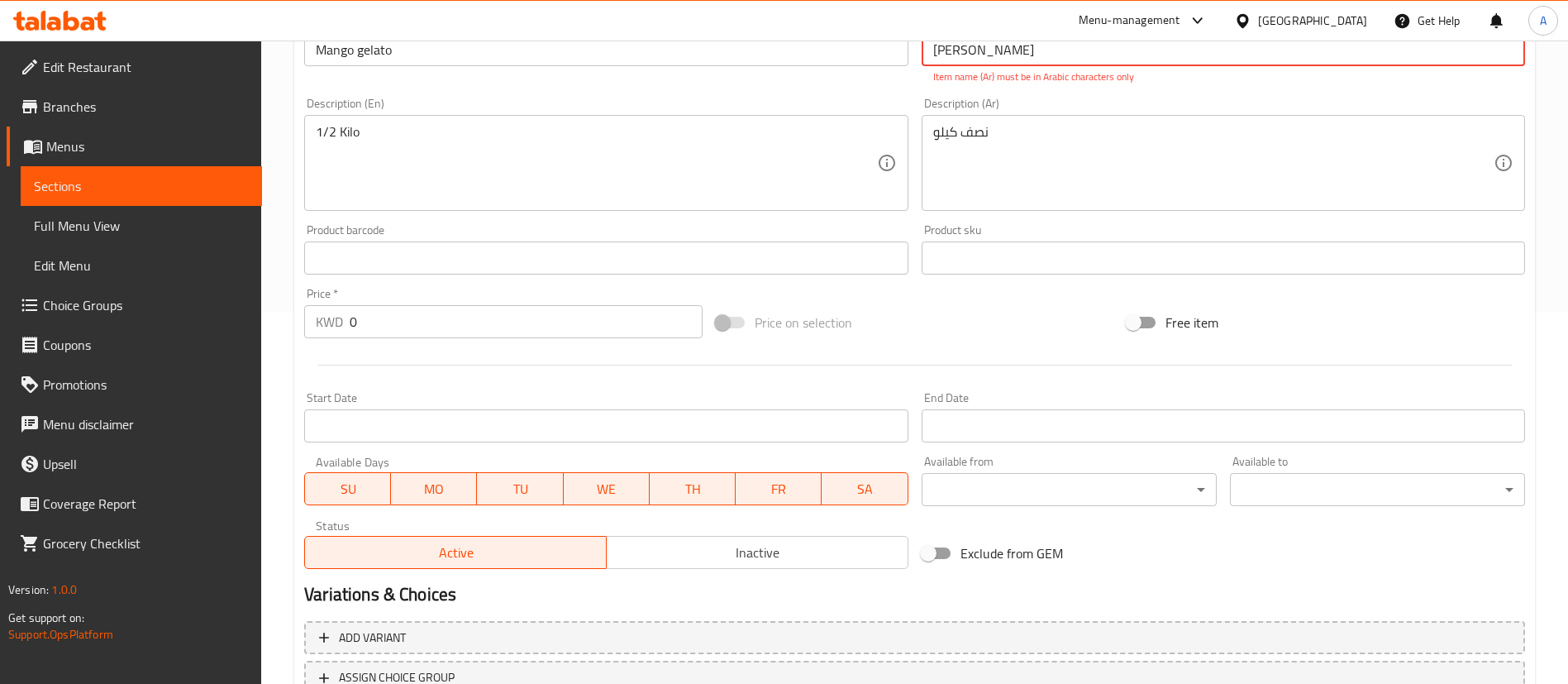
type input "[PERSON_NAME]"
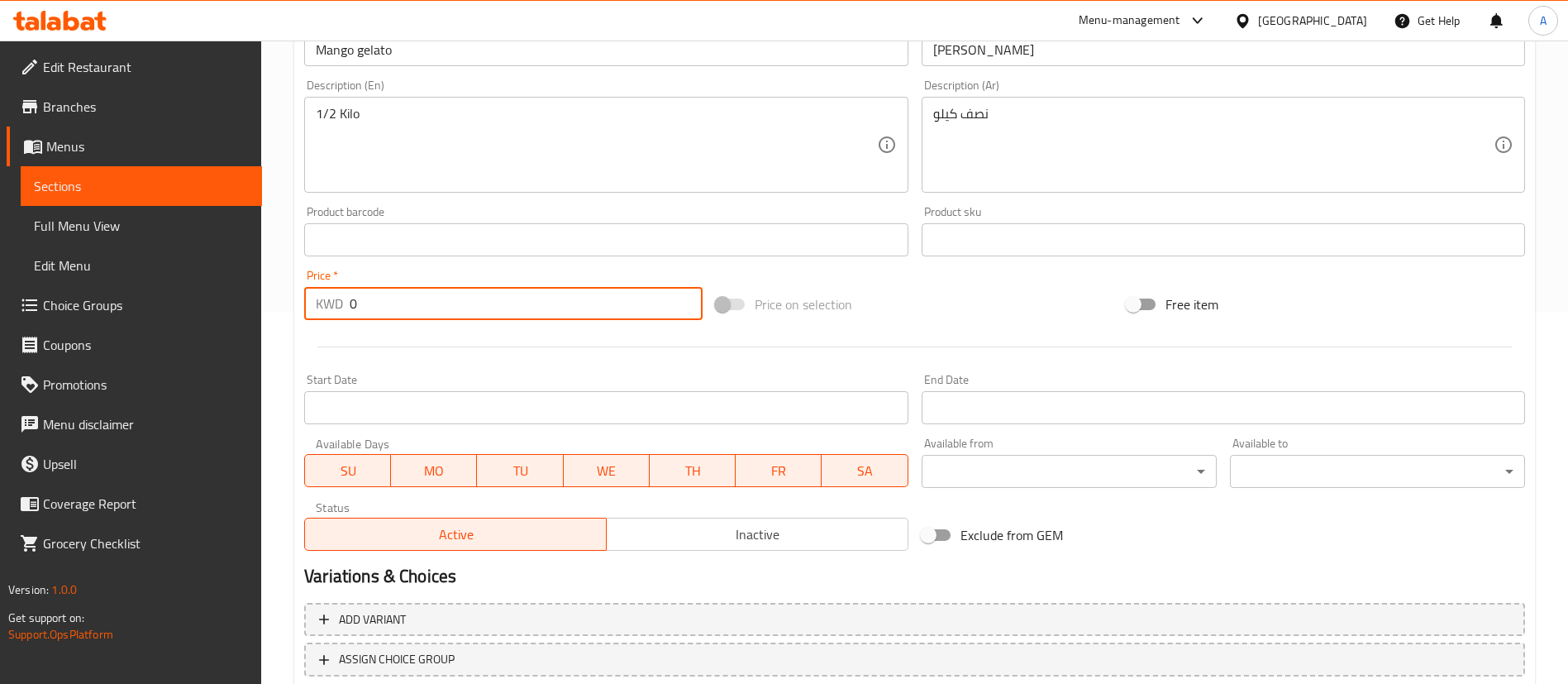
drag, startPoint x: 428, startPoint y: 287, endPoint x: 62, endPoint y: 287, distance: 366.0
click at [98, 287] on div "Edit Restaurant Branches Menus Sections Full Menu View Edit Menu Choice Groups …" at bounding box center [784, 232] width 1568 height 1128
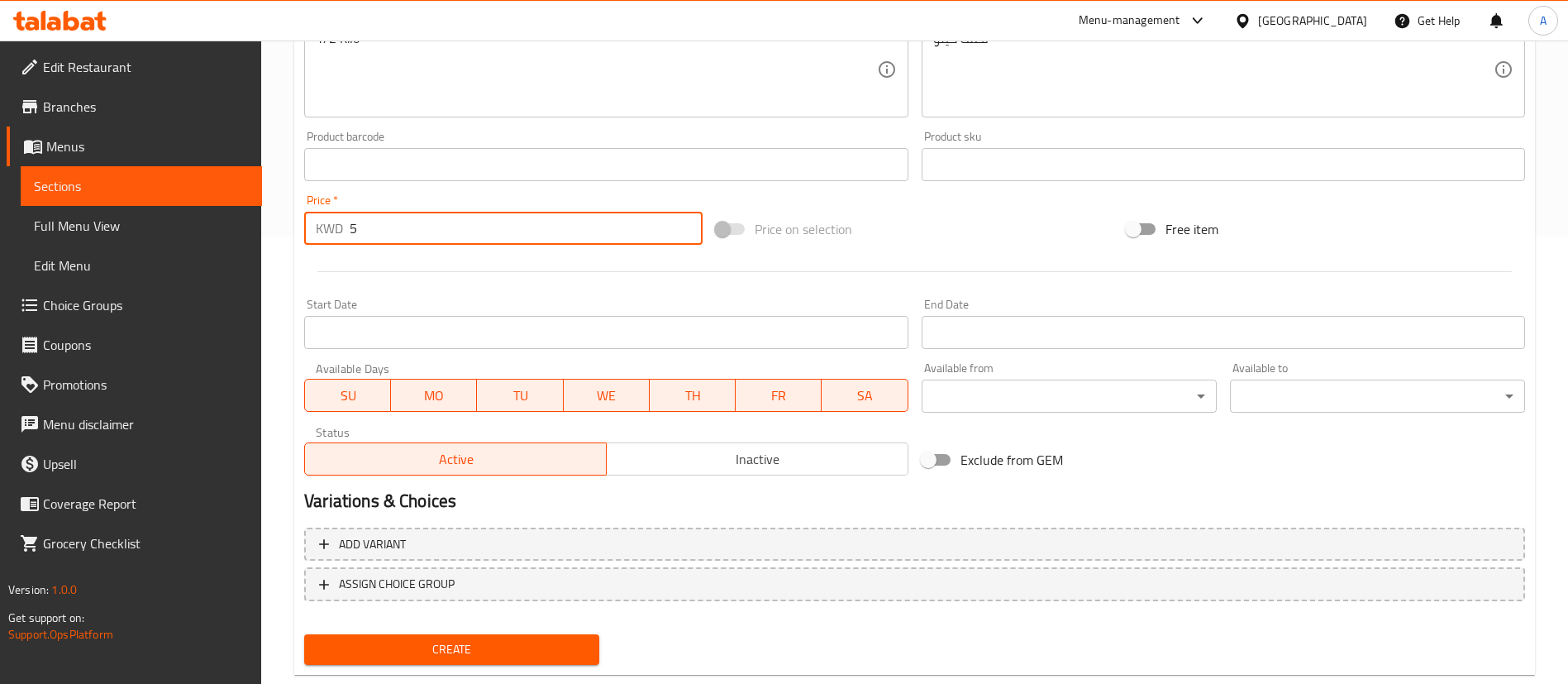
scroll to position [485, 0]
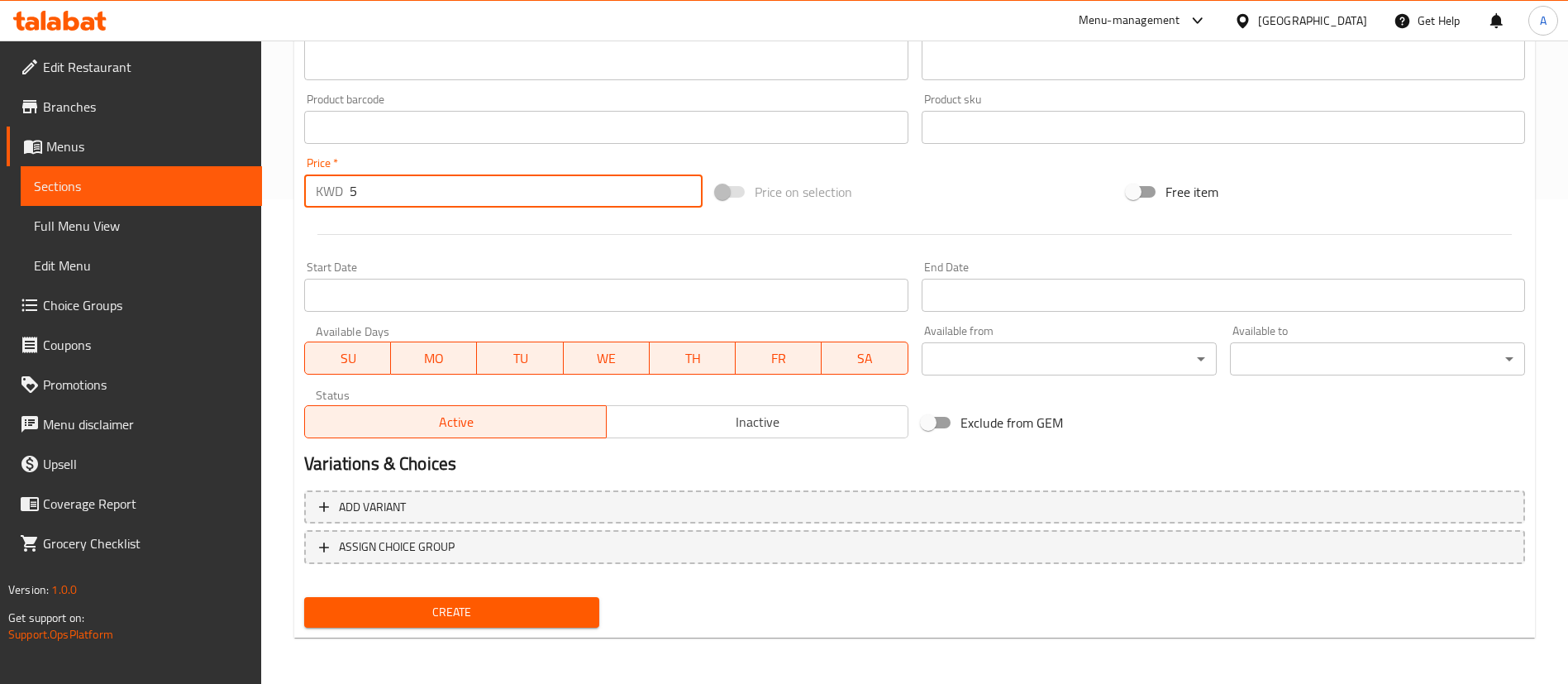
type input "5"
click at [479, 596] on div "Create" at bounding box center [452, 612] width 308 height 44
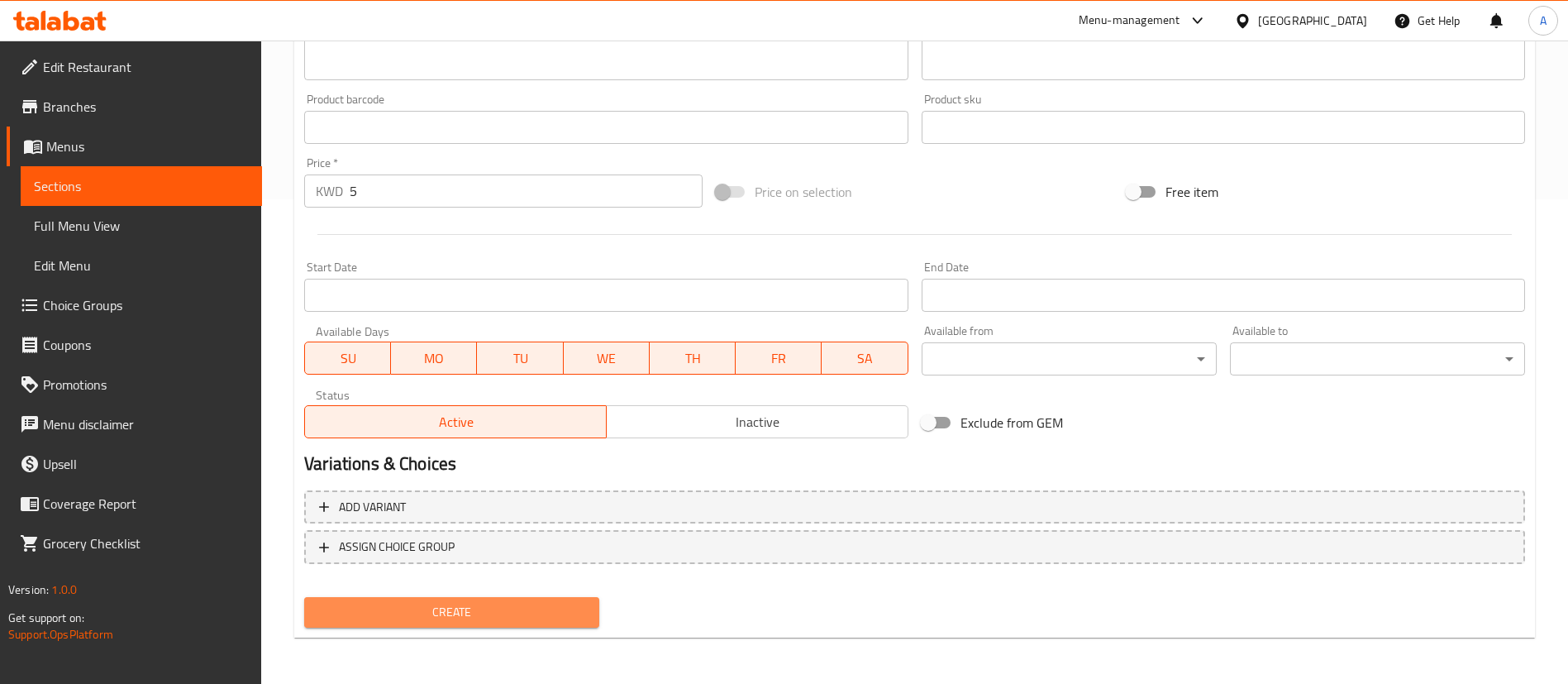
click at [479, 600] on button "Create" at bounding box center [452, 612] width 295 height 30
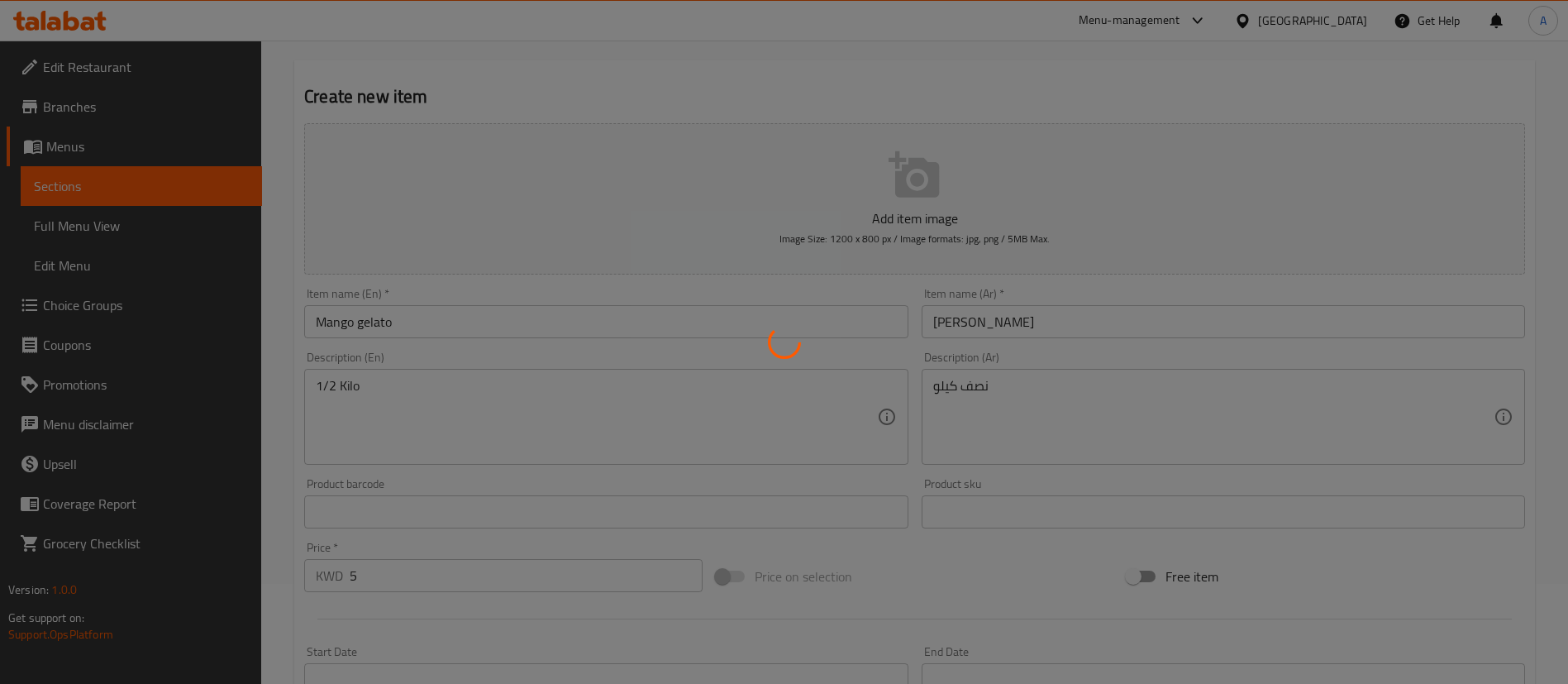
scroll to position [0, 0]
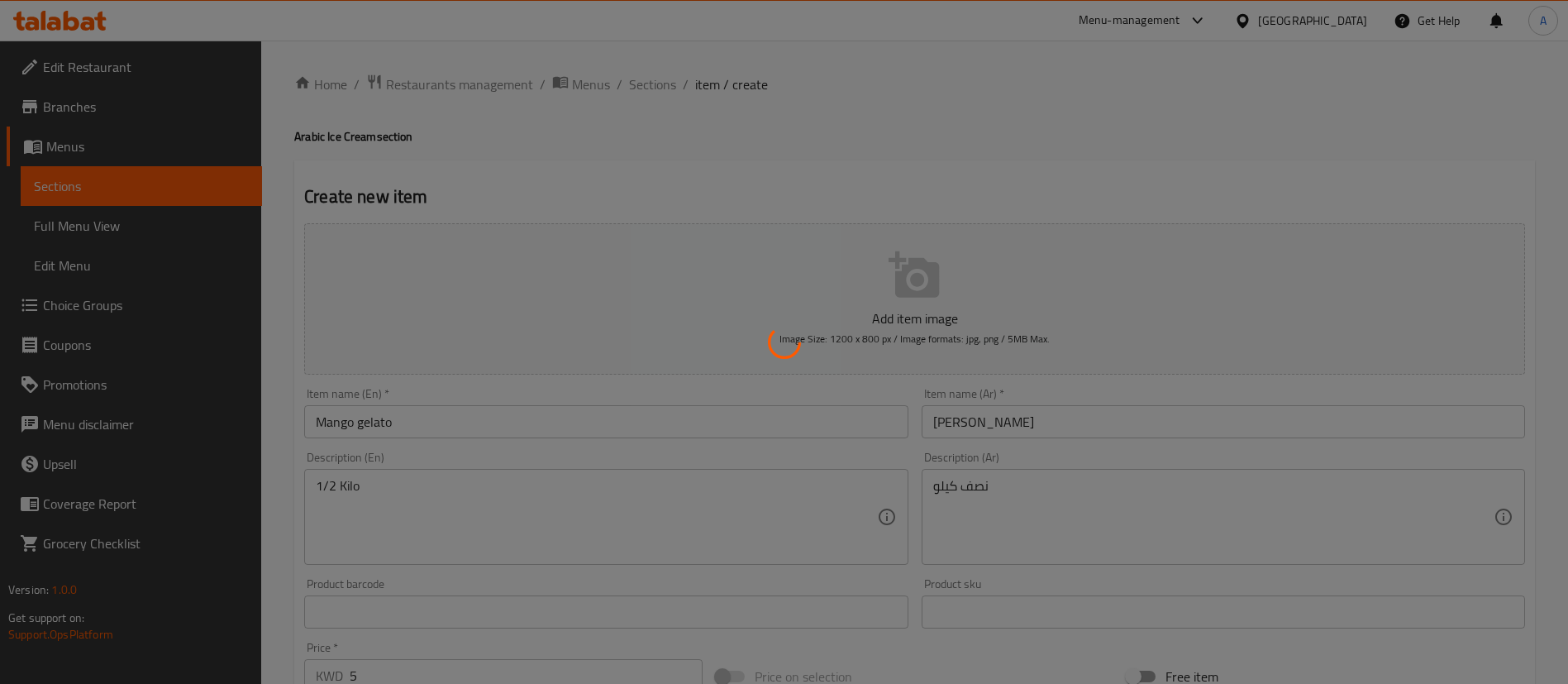
type input "0"
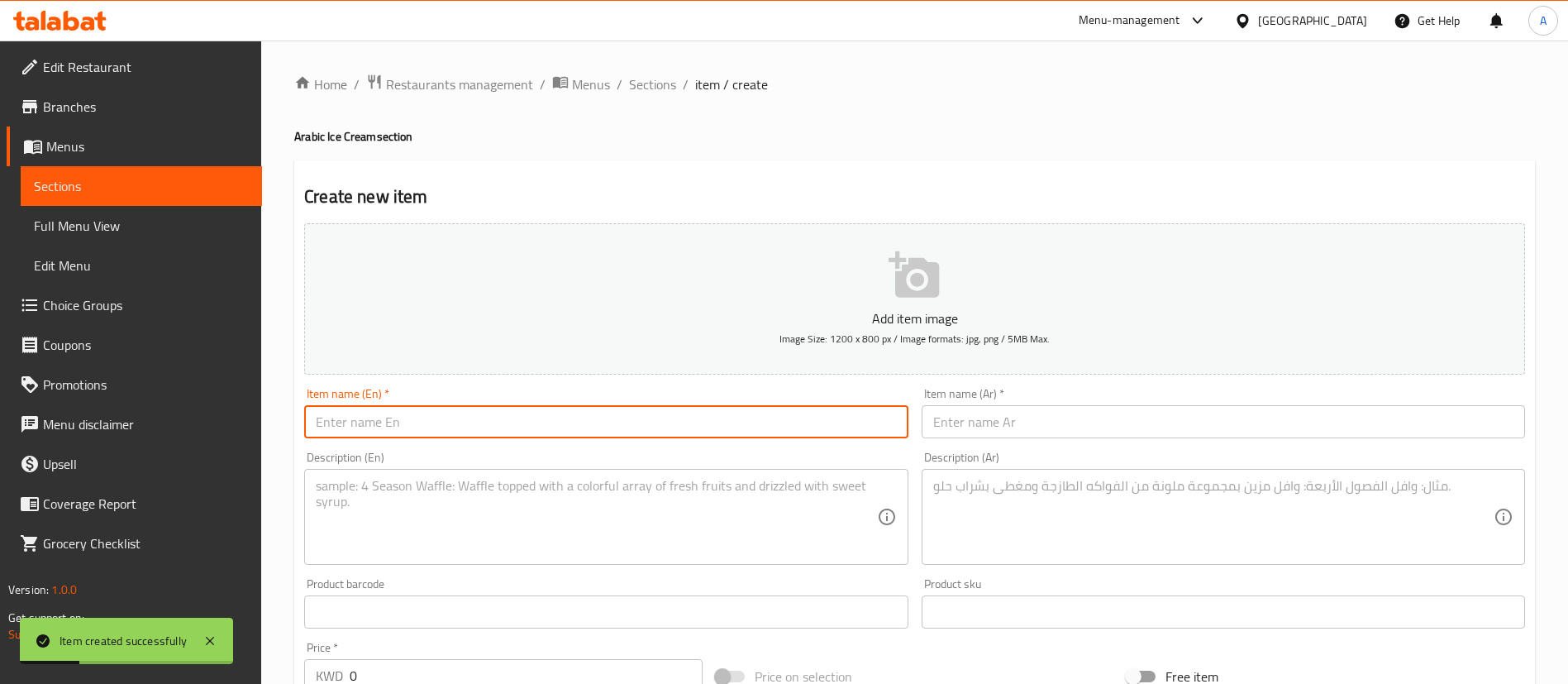
click at [415, 412] on input "text" at bounding box center [606, 422] width 603 height 33
paste input "strawberry gelato"
drag, startPoint x: 320, startPoint y: 425, endPoint x: 215, endPoint y: 401, distance: 107.7
click at [215, 401] on div "Edit Restaurant Branches Menus Sections Full Menu View Edit Menu Choice Groups …" at bounding box center [784, 604] width 1568 height 1128
click at [385, 417] on input "Strawberry gelato" at bounding box center [606, 422] width 603 height 33
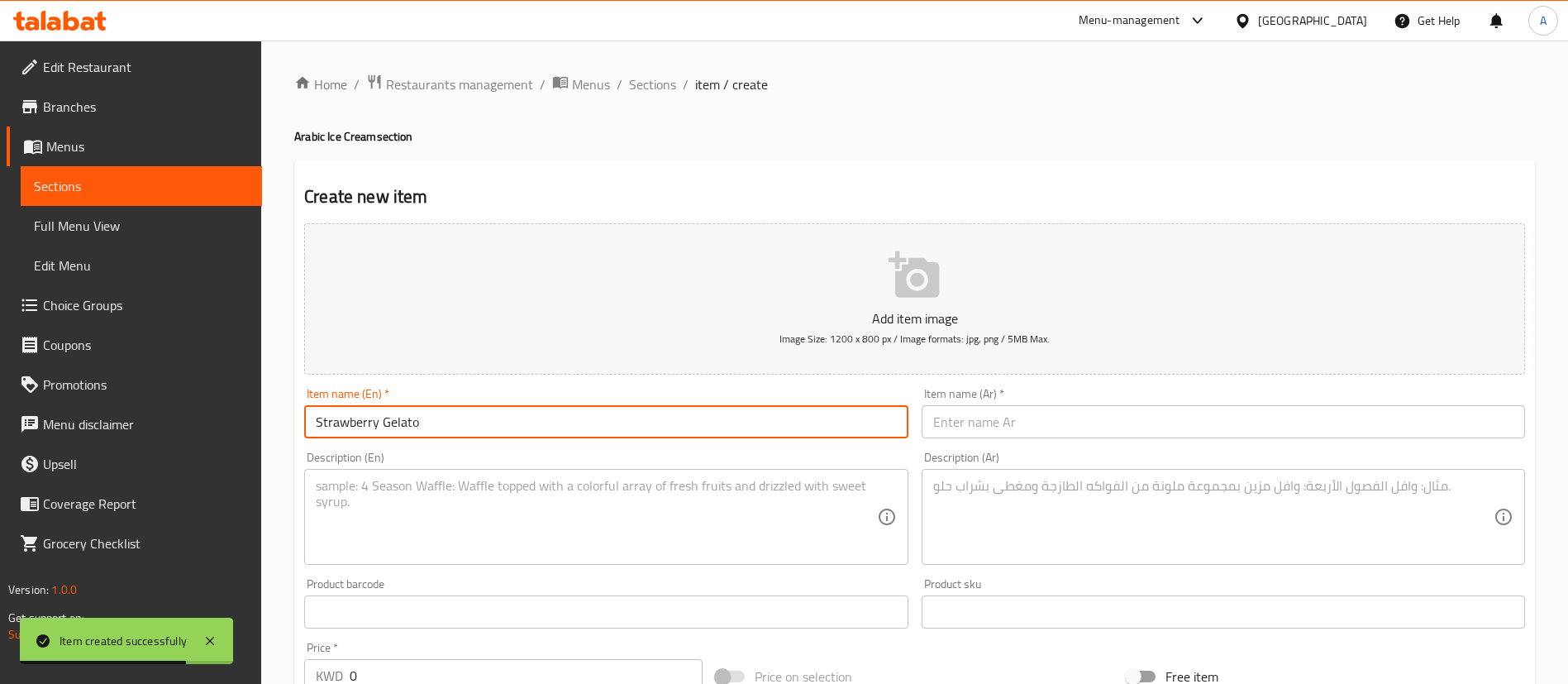
type input "Strawberry Gelato"
click at [1020, 442] on div "Item name (Ar)   * Item name (Ar) *" at bounding box center [1224, 413] width 617 height 64
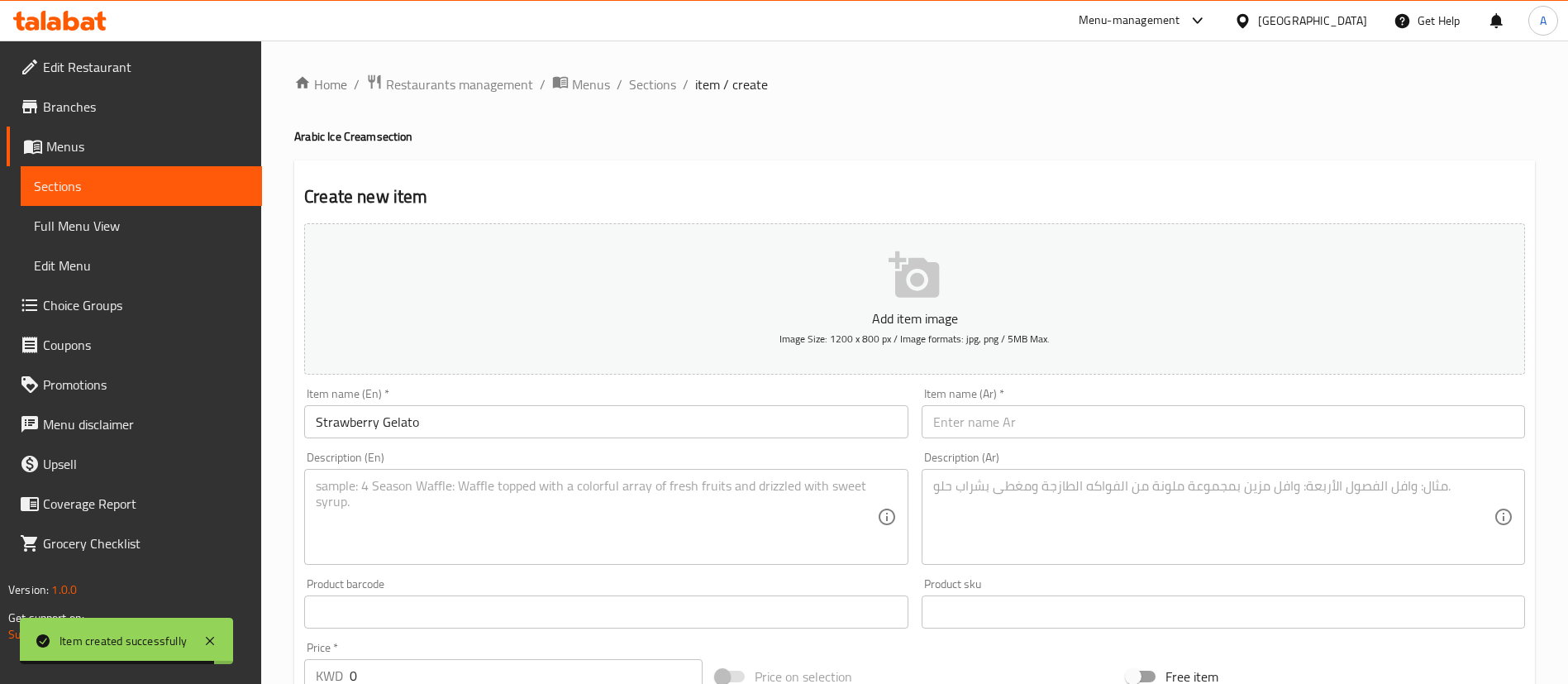
paste input "جيلاتو الفراولة"
drag, startPoint x: 1020, startPoint y: 423, endPoint x: 1010, endPoint y: 436, distance: 16.4
click at [1020, 423] on input "جيلاتو الفراولة" at bounding box center [1223, 422] width 603 height 33
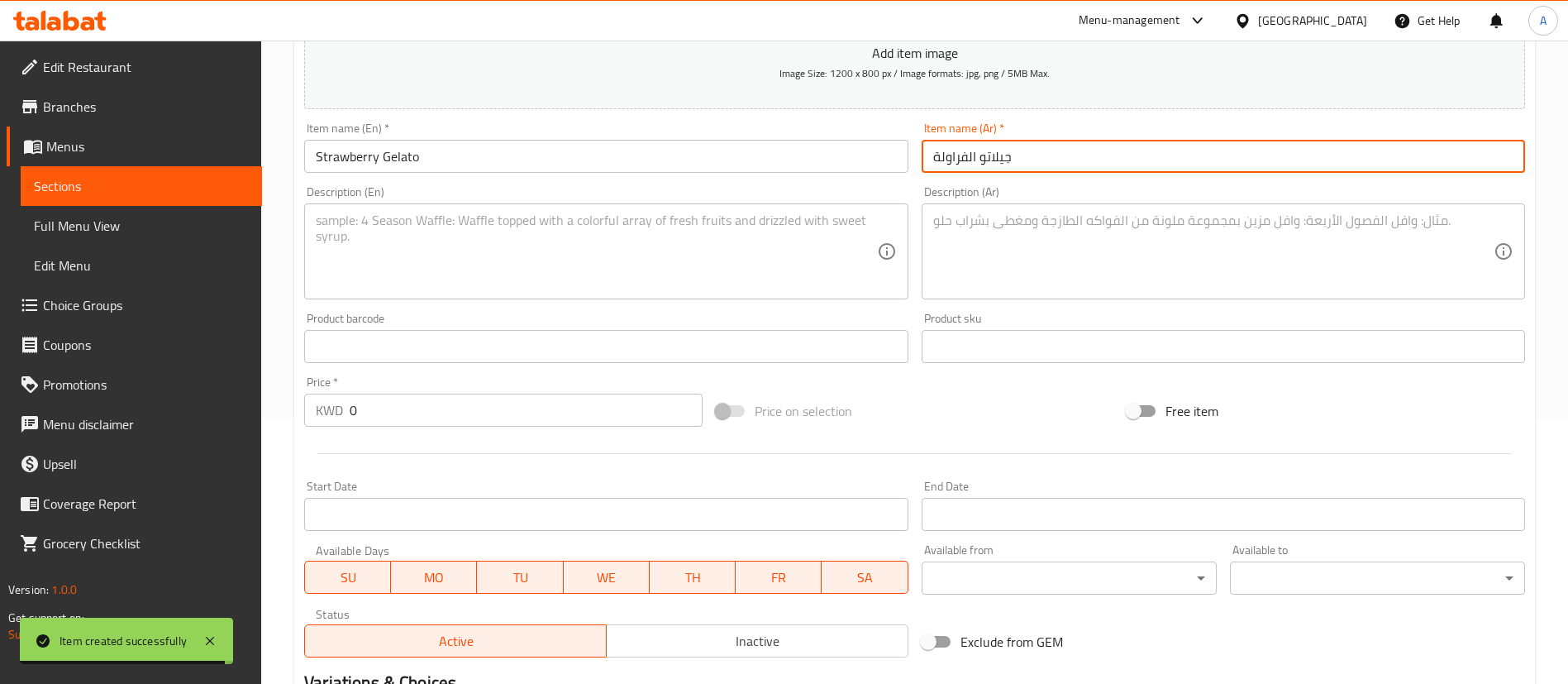
scroll to position [372, 0]
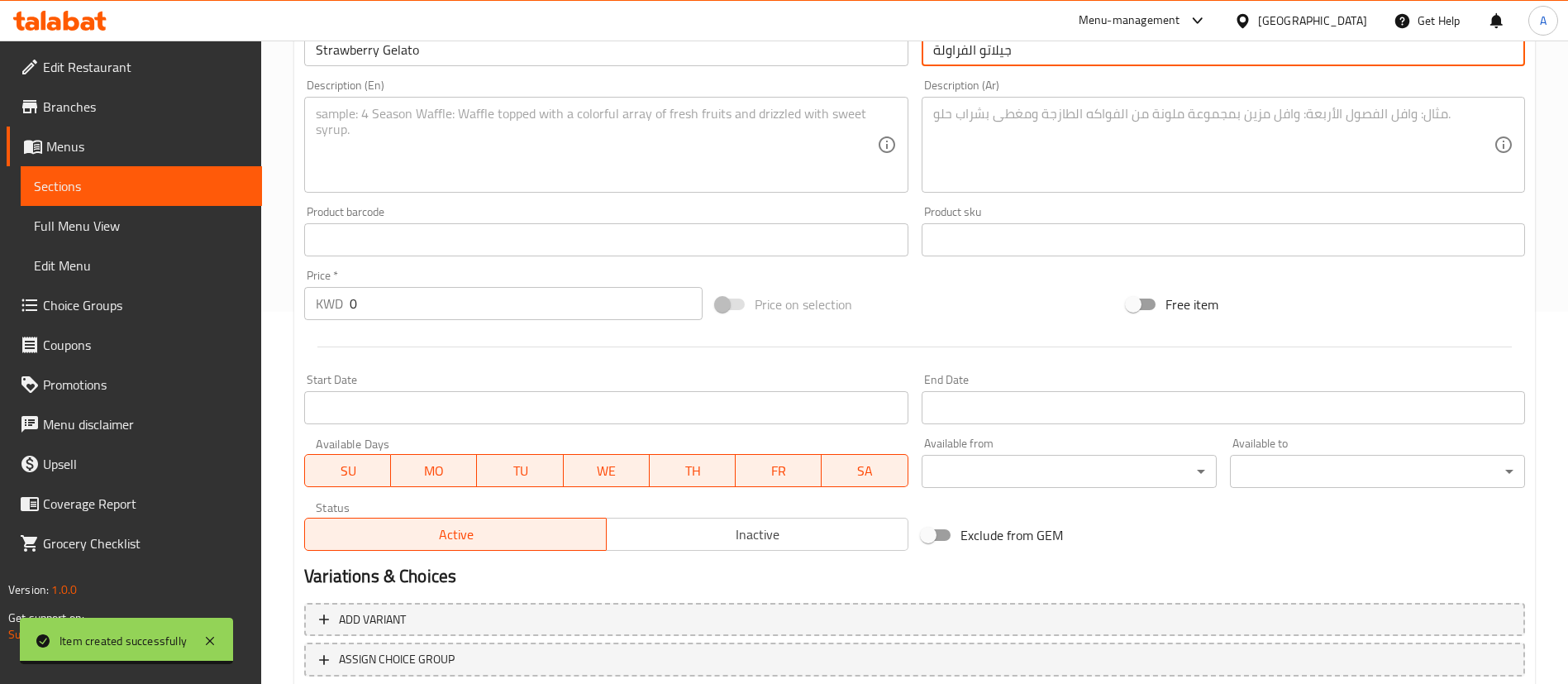
type input "جيلاتو الفراولة"
click at [614, 130] on textarea at bounding box center [596, 145] width 561 height 79
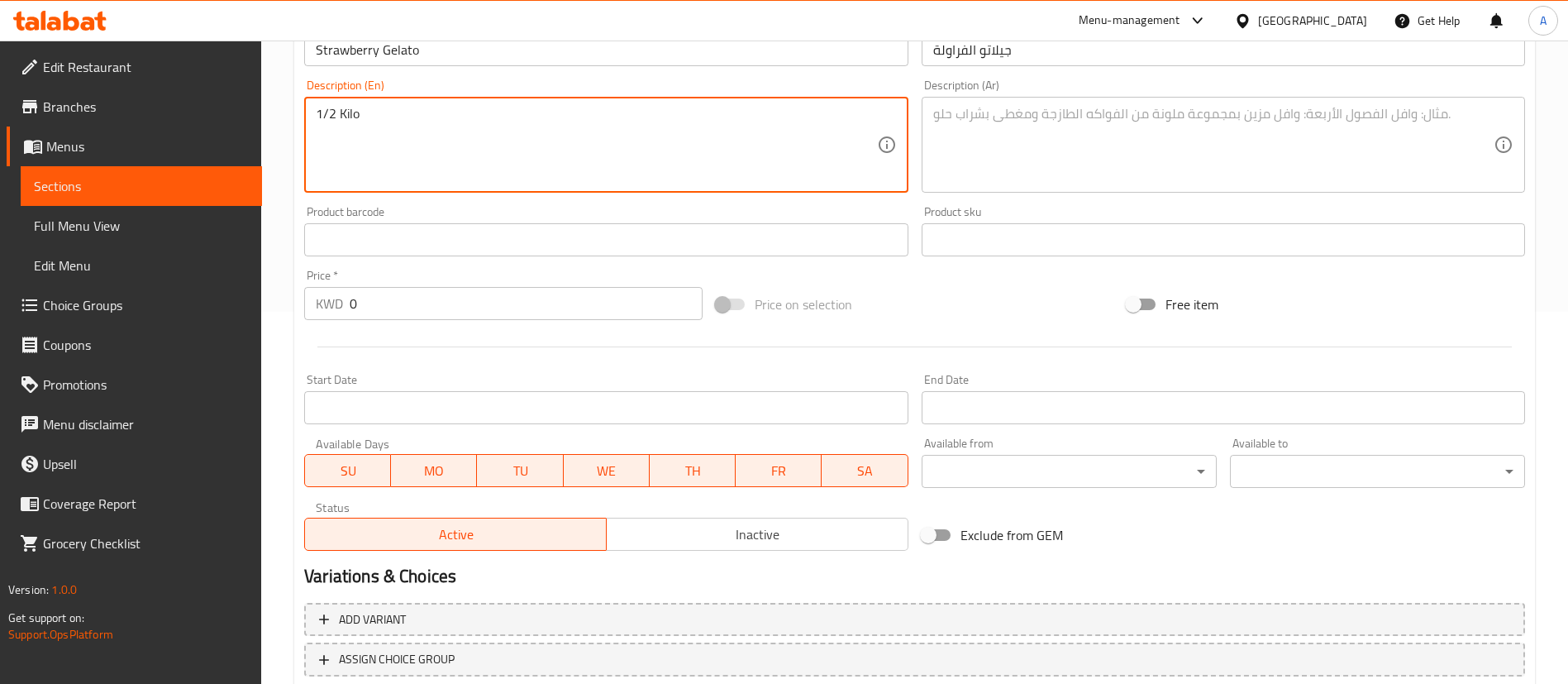
type textarea "1/2 Kilo"
click at [1073, 178] on textarea at bounding box center [1214, 145] width 561 height 79
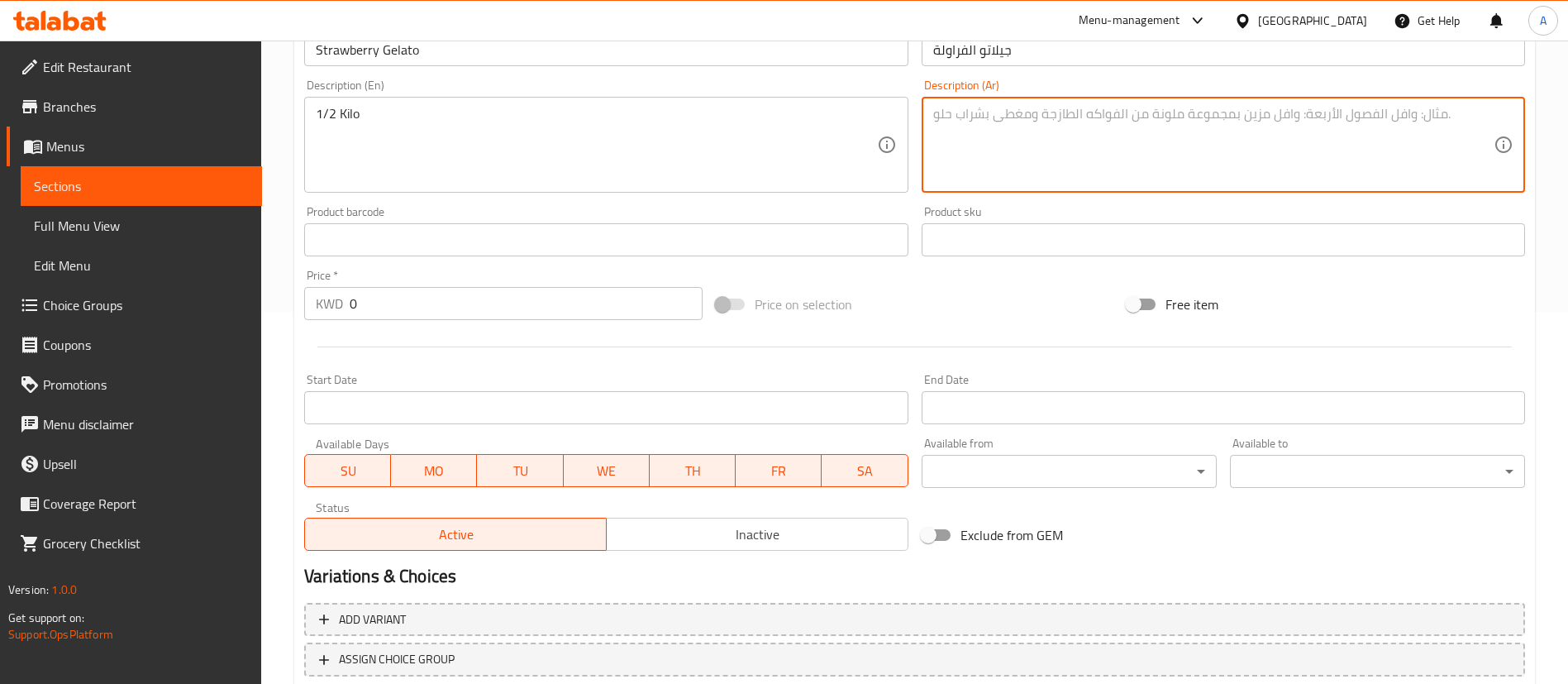
paste textarea "نصف كيلو"
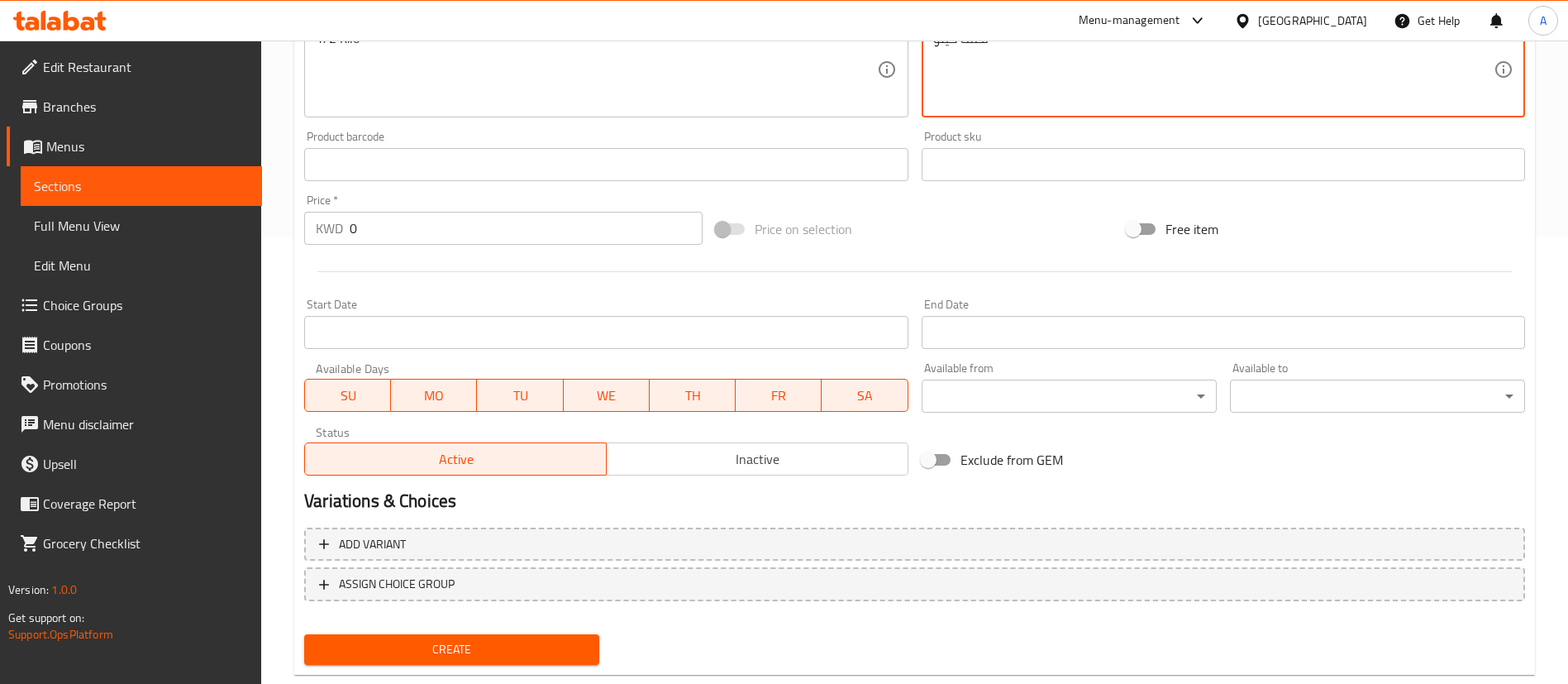
scroll to position [485, 0]
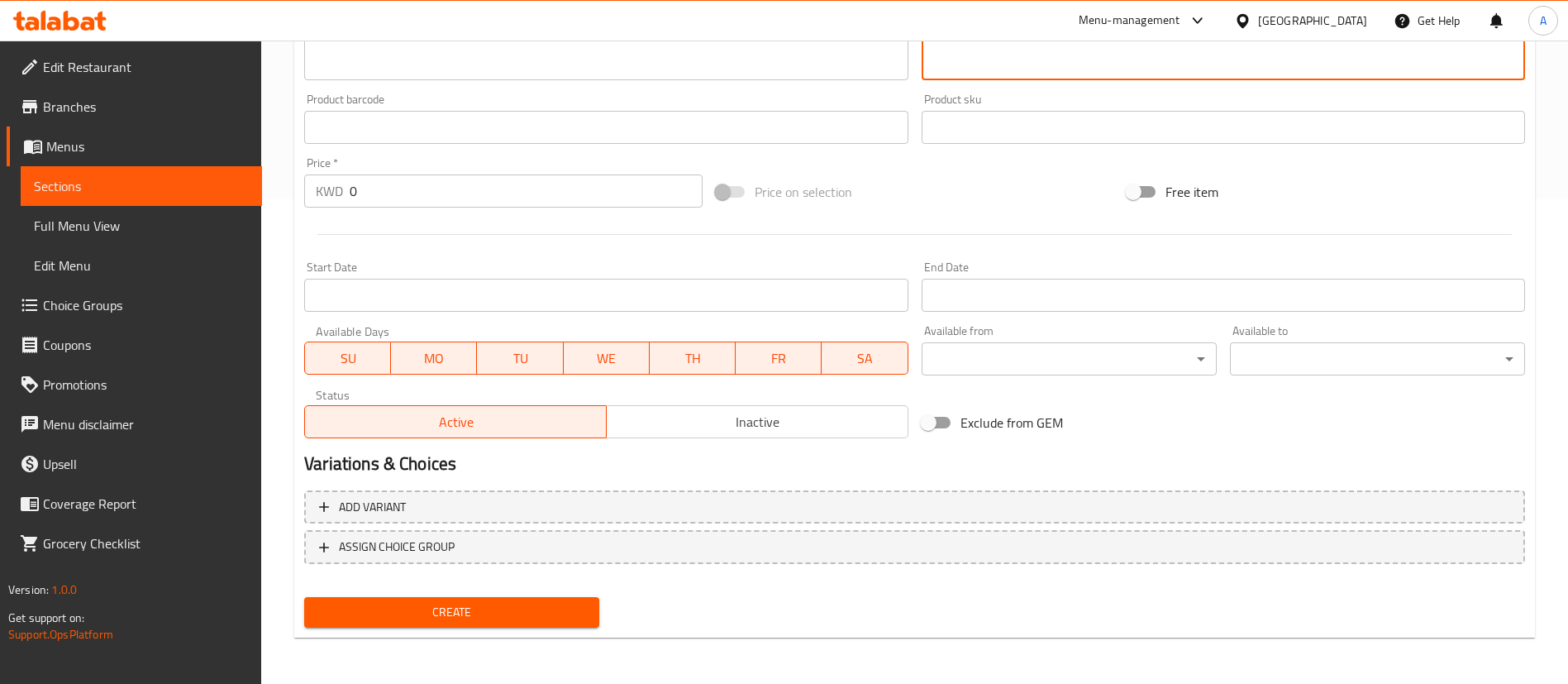
type textarea "نصف كيلو"
drag, startPoint x: 443, startPoint y: 184, endPoint x: 122, endPoint y: 195, distance: 321.2
click at [122, 195] on div "Edit Restaurant Branches Menus Sections Full Menu View Edit Menu Choice Groups …" at bounding box center [784, 119] width 1568 height 1128
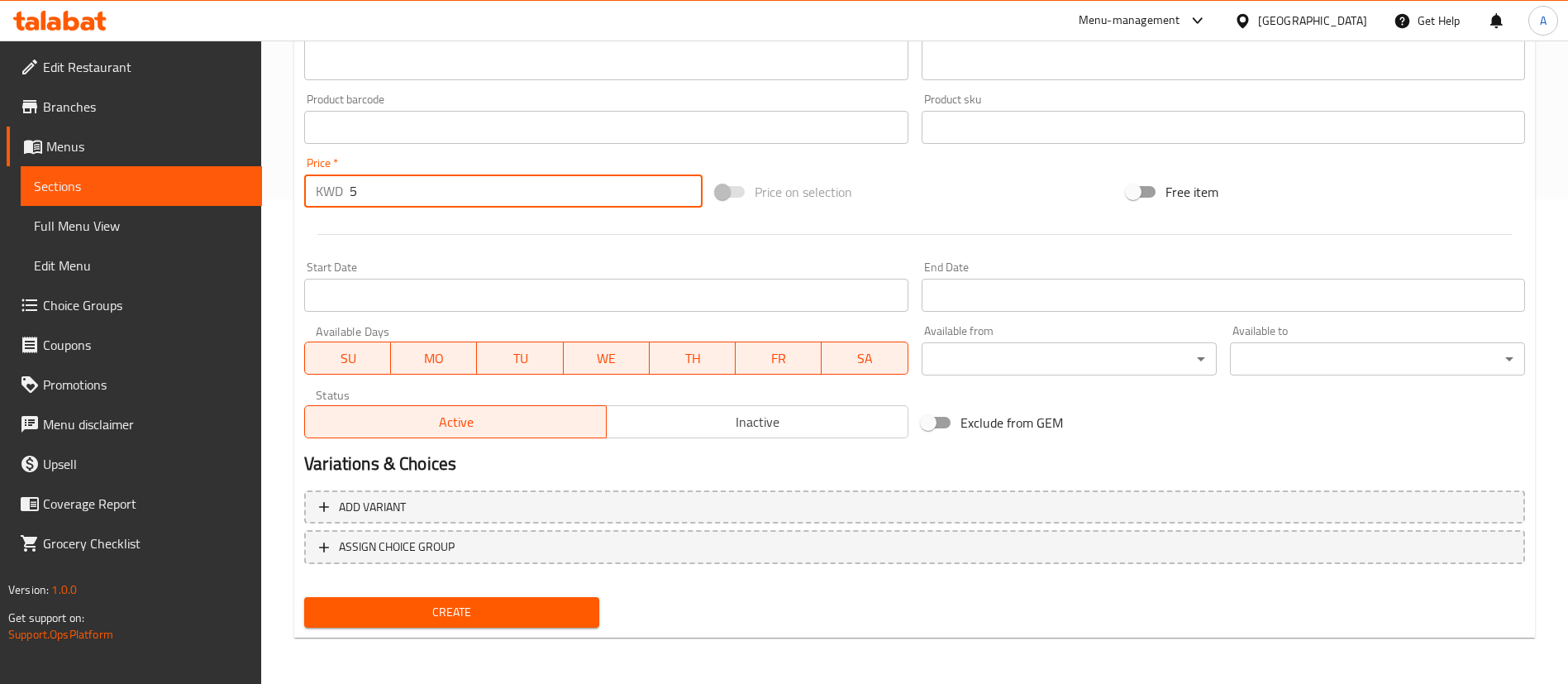
type input "5"
click at [495, 610] on span "Create" at bounding box center [452, 613] width 268 height 21
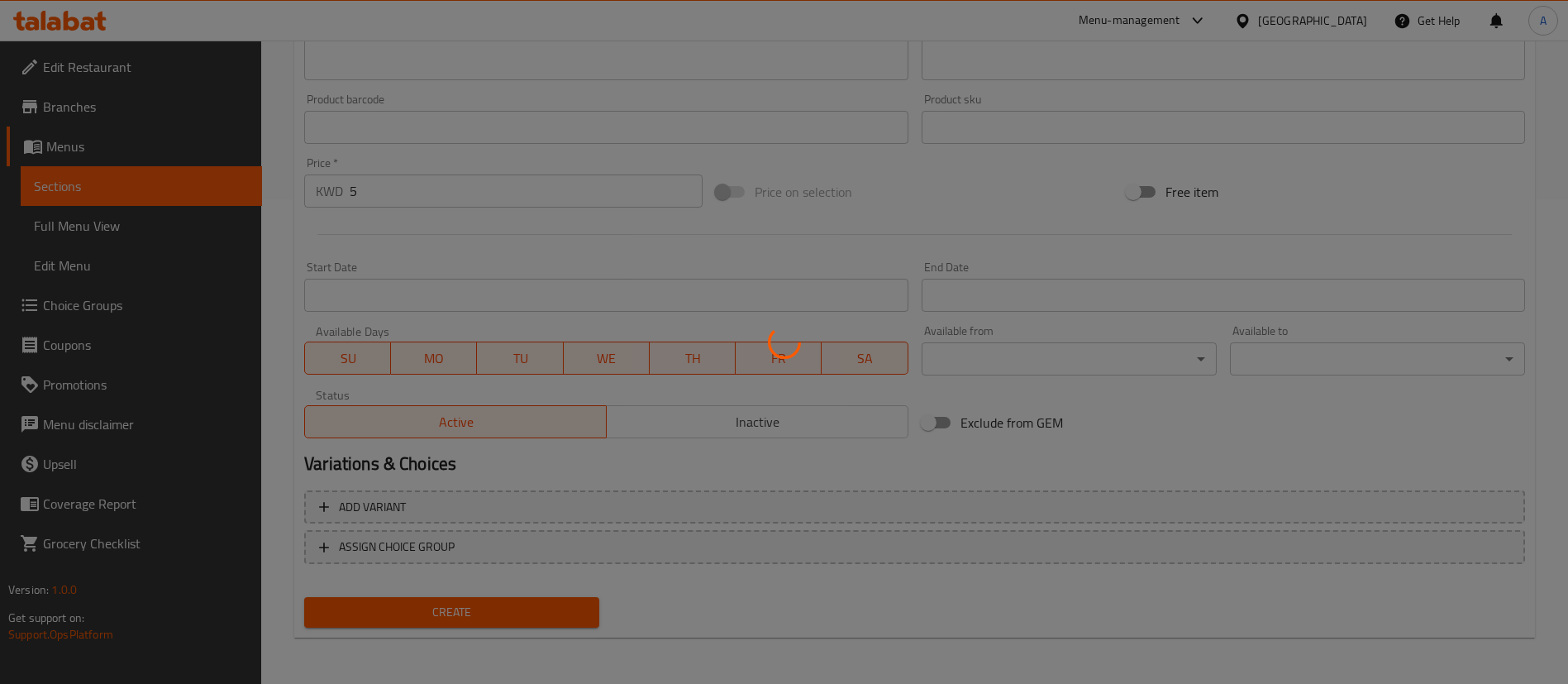
type input "0"
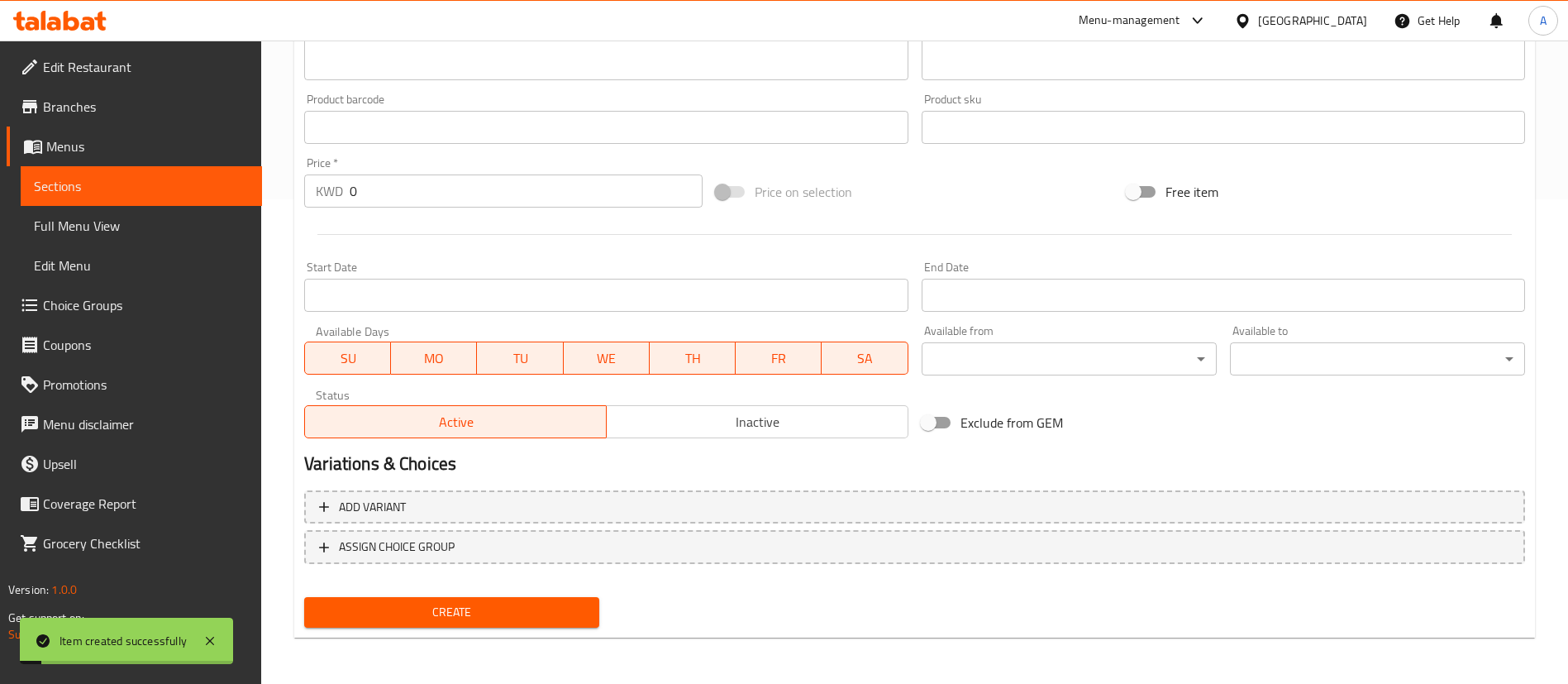
scroll to position [113, 0]
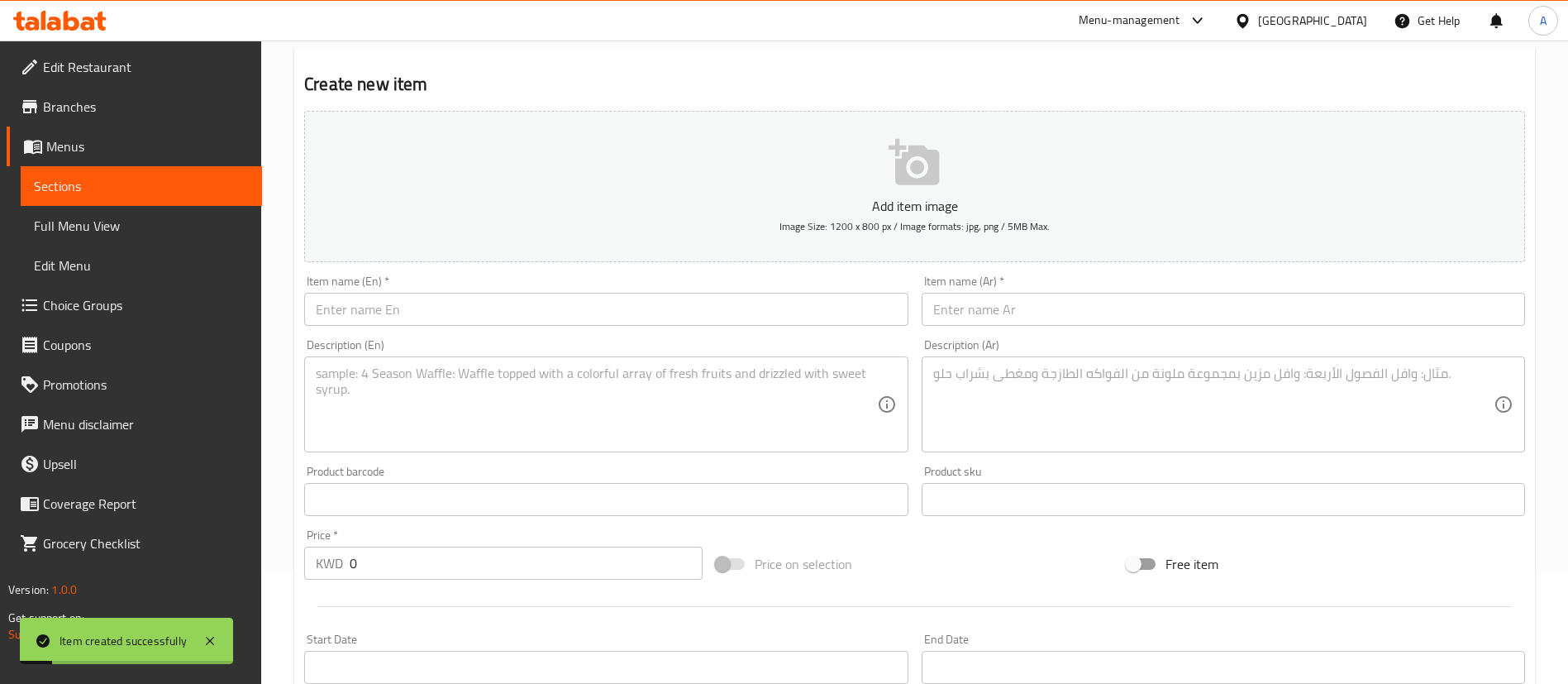
click at [479, 309] on input "text" at bounding box center [606, 309] width 603 height 33
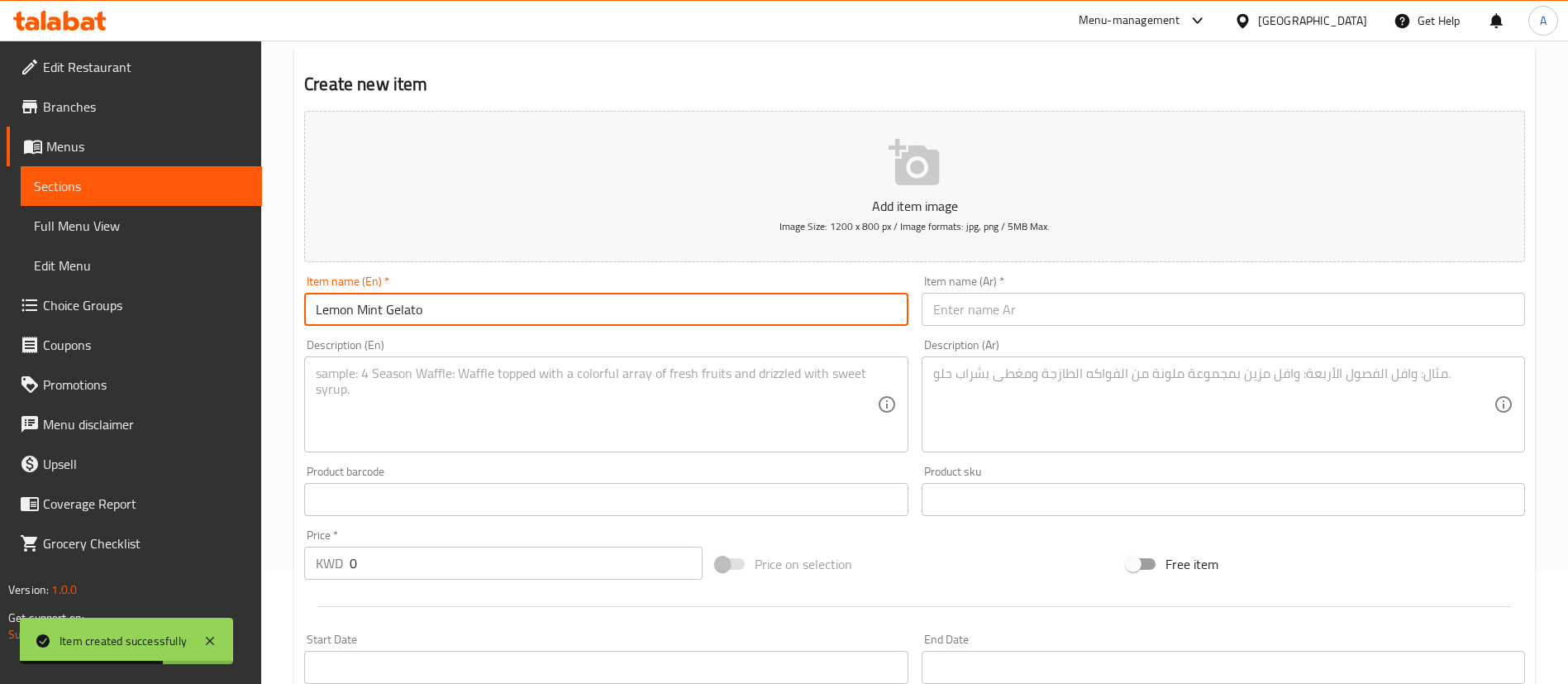
type input "Lemon Mint Gelato"
click at [1025, 296] on input "text" at bounding box center [1223, 309] width 603 height 33
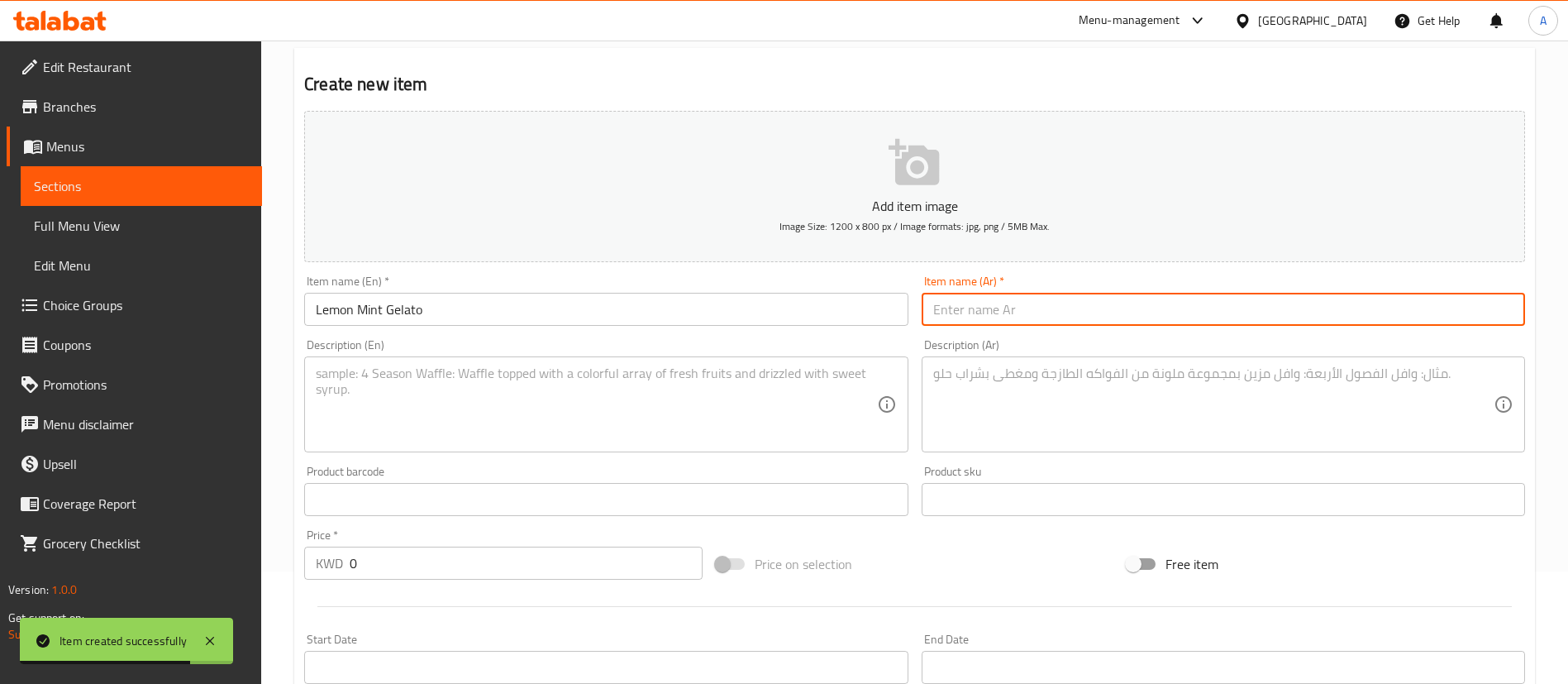
paste input "جيلاتو الليمون والنعناع"
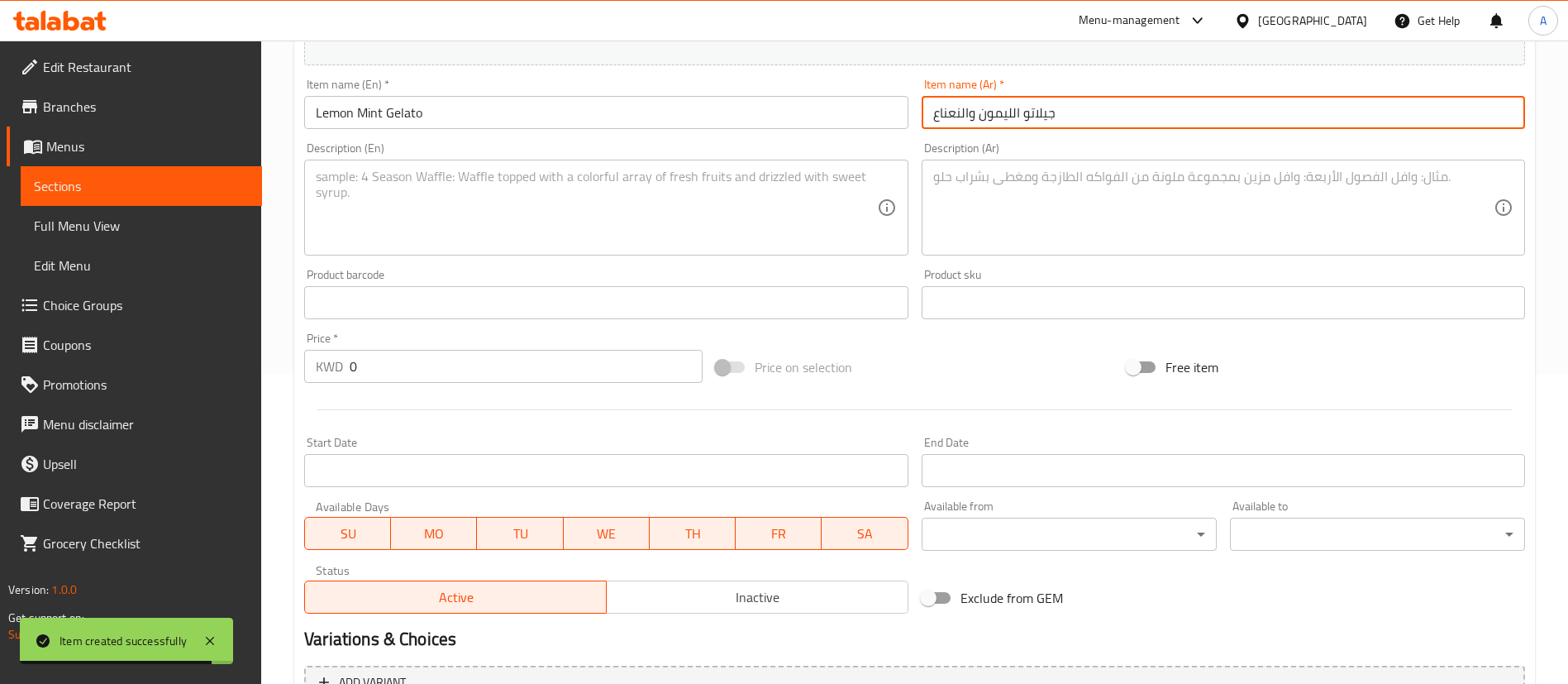
scroll to position [361, 0]
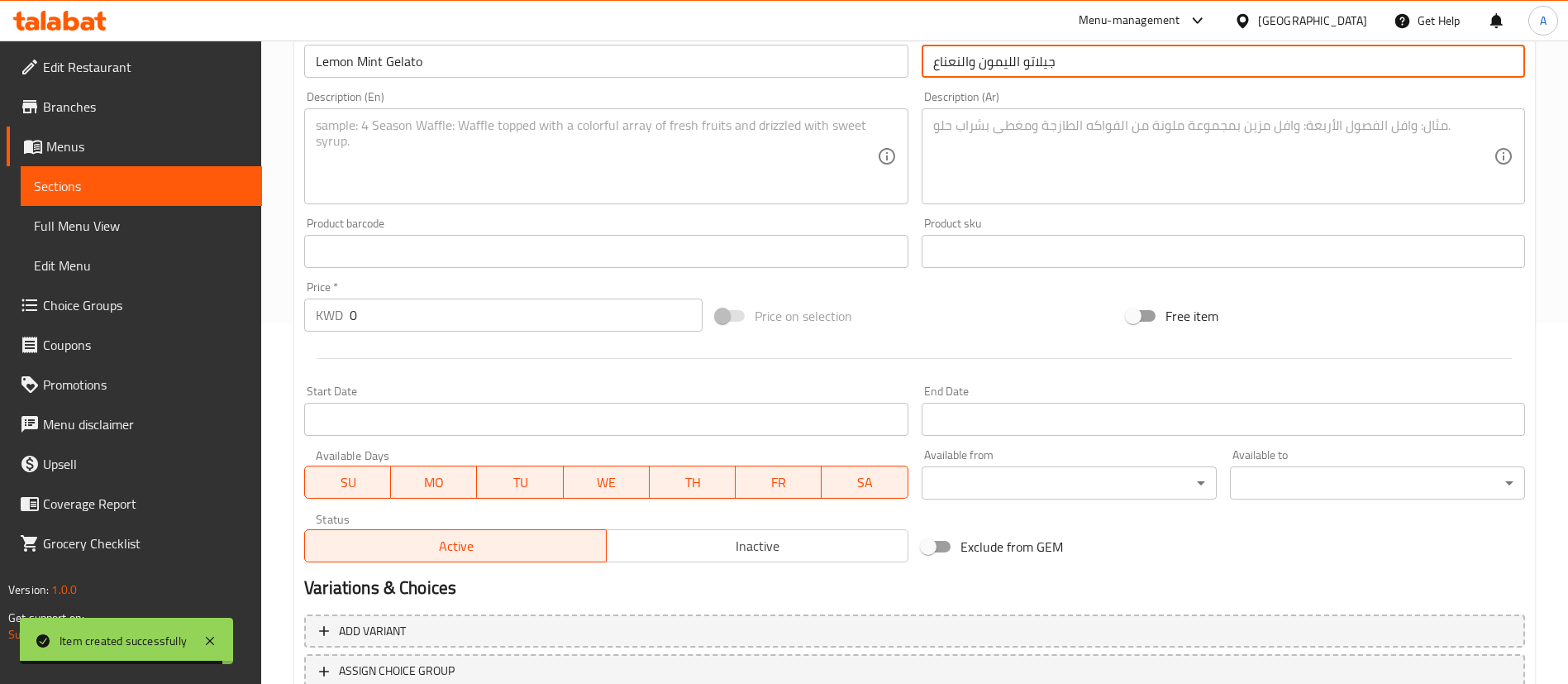
type input "جيلاتو الليمون والنعناع"
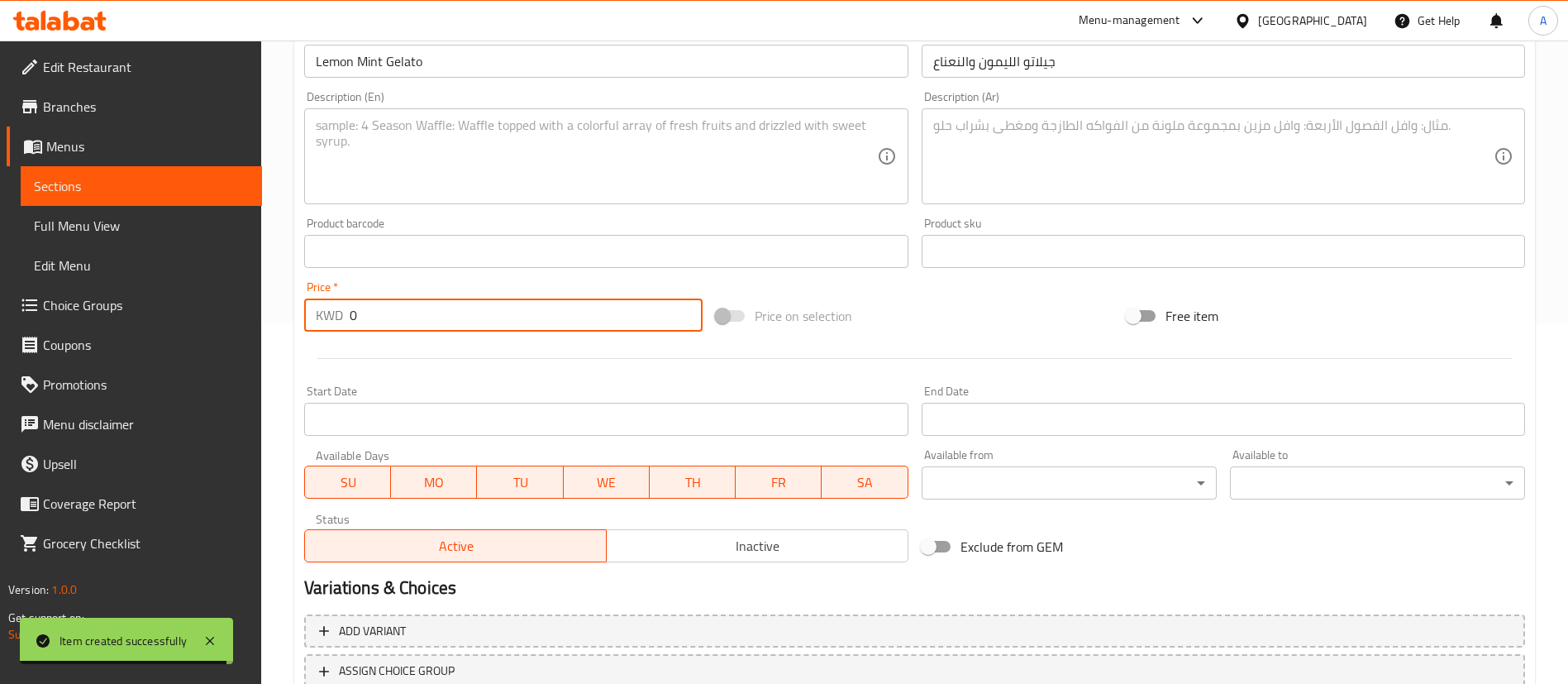
drag, startPoint x: 445, startPoint y: 320, endPoint x: 0, endPoint y: 320, distance: 445.0
click at [0, 320] on div "Edit Restaurant Branches Menus Sections Full Menu View Edit Menu Choice Groups …" at bounding box center [784, 243] width 1568 height 1128
type input "5"
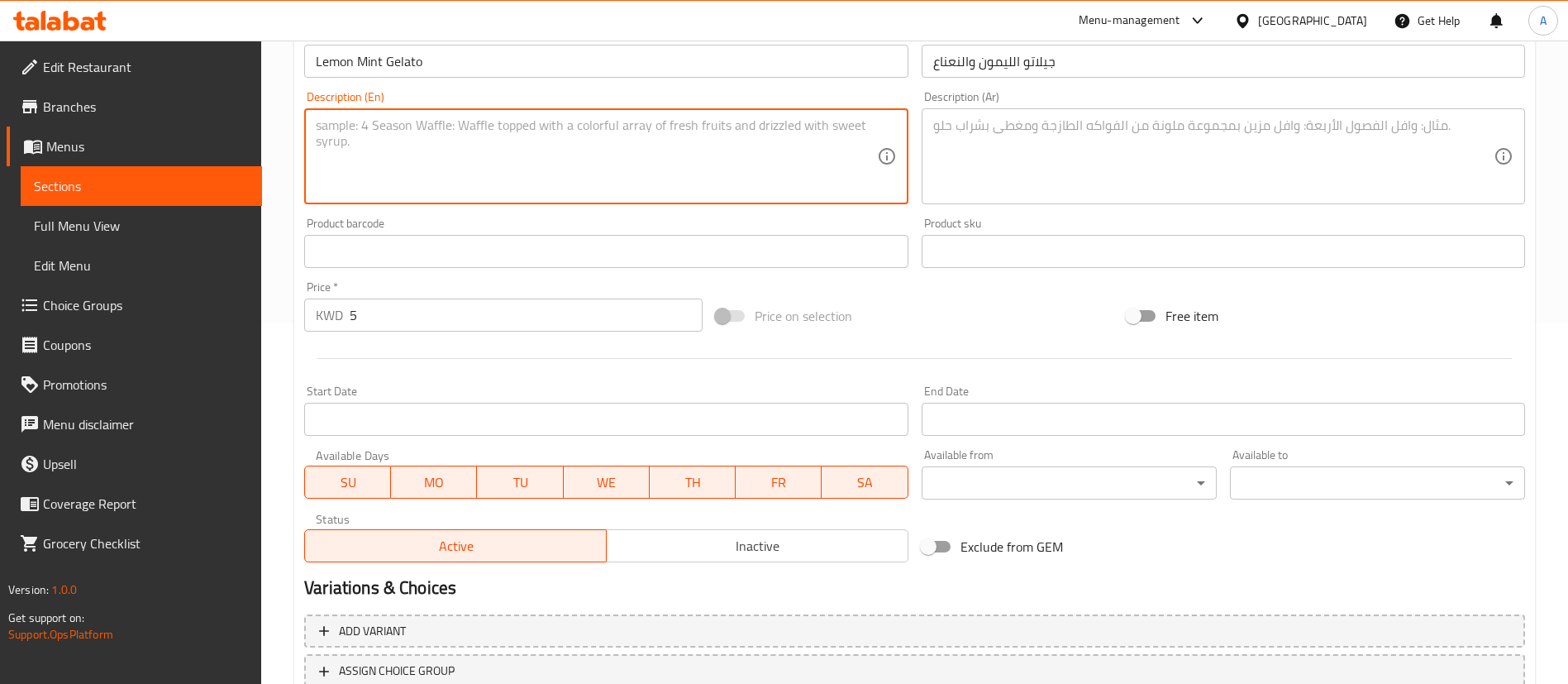
click at [611, 147] on textarea at bounding box center [596, 157] width 561 height 79
type textarea "1/2 Kilo"
click at [1038, 137] on textarea at bounding box center [1214, 157] width 561 height 79
paste textarea "نصف كيلو"
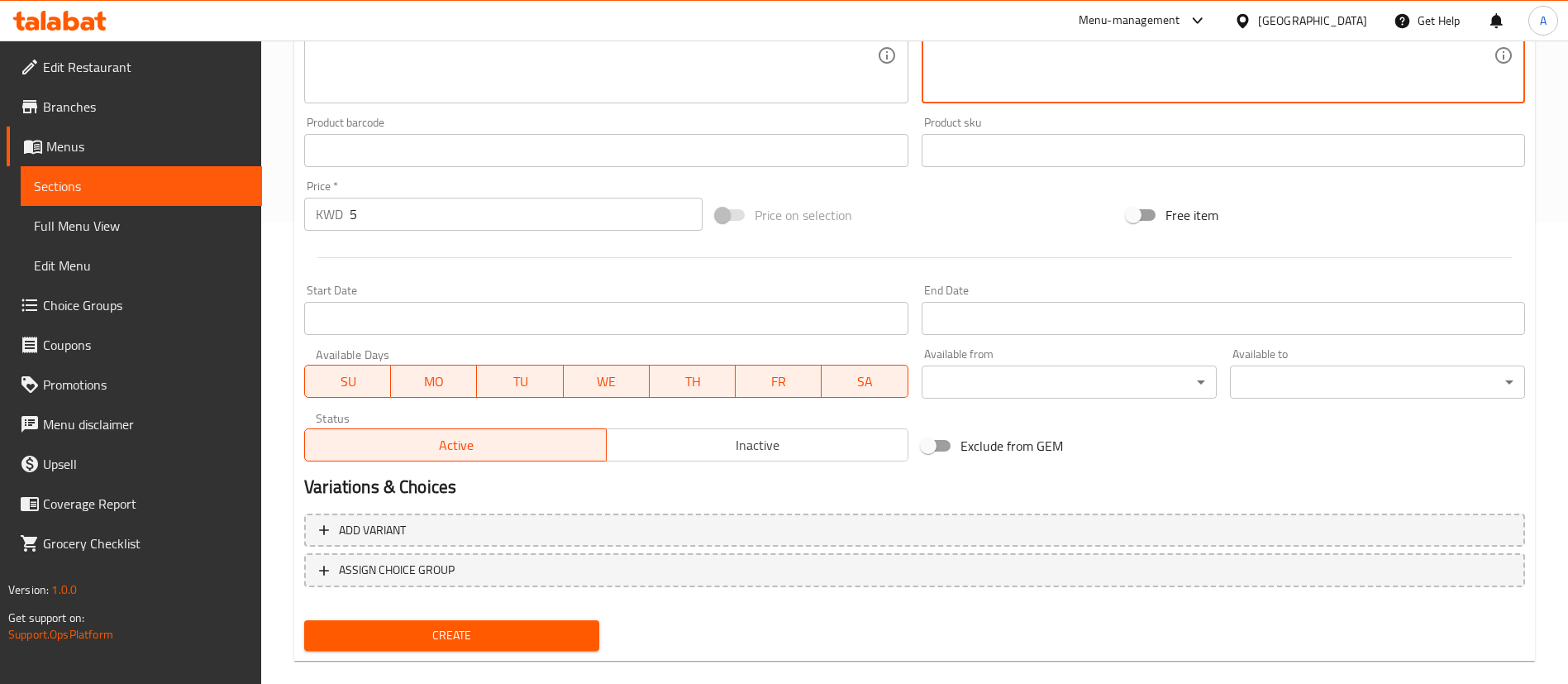
scroll to position [485, 0]
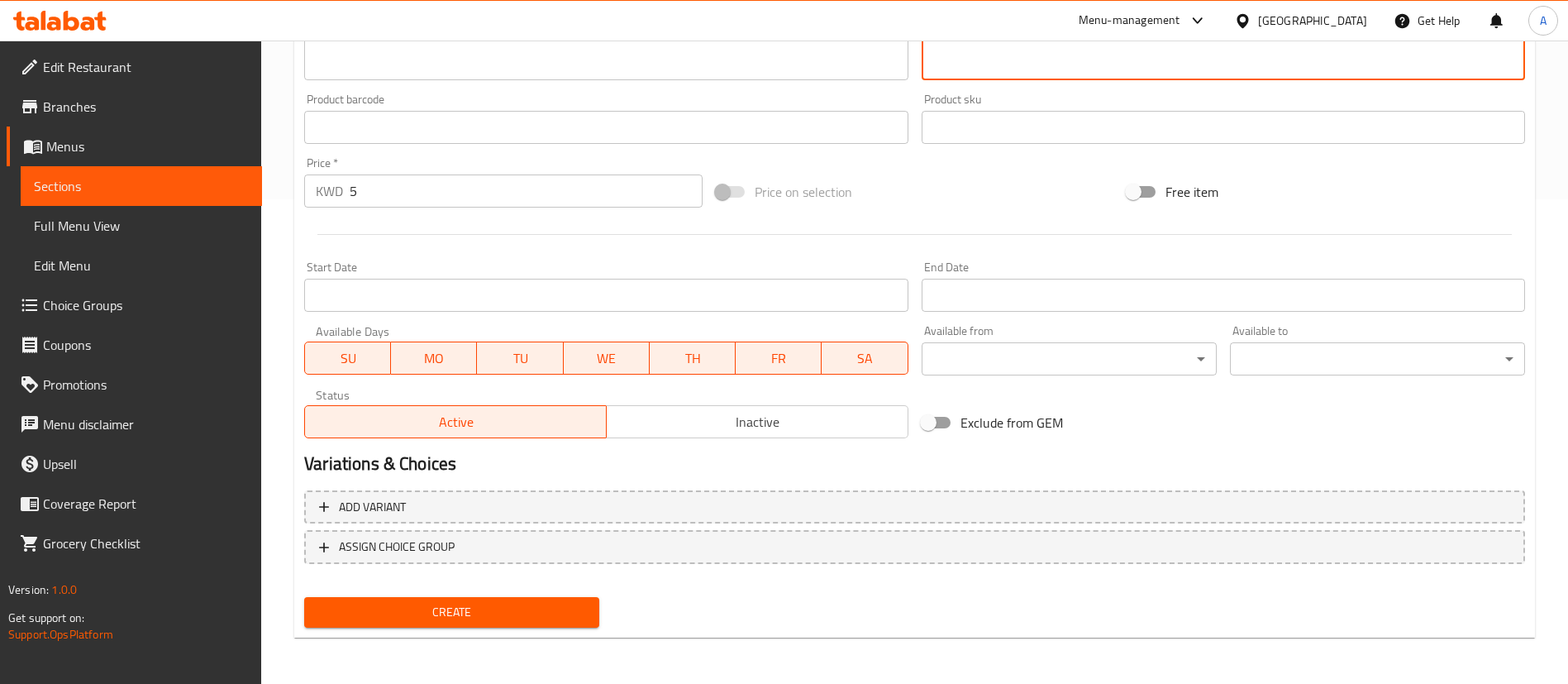
type textarea "نصف كيلو"
click at [470, 610] on span "Create" at bounding box center [452, 613] width 268 height 21
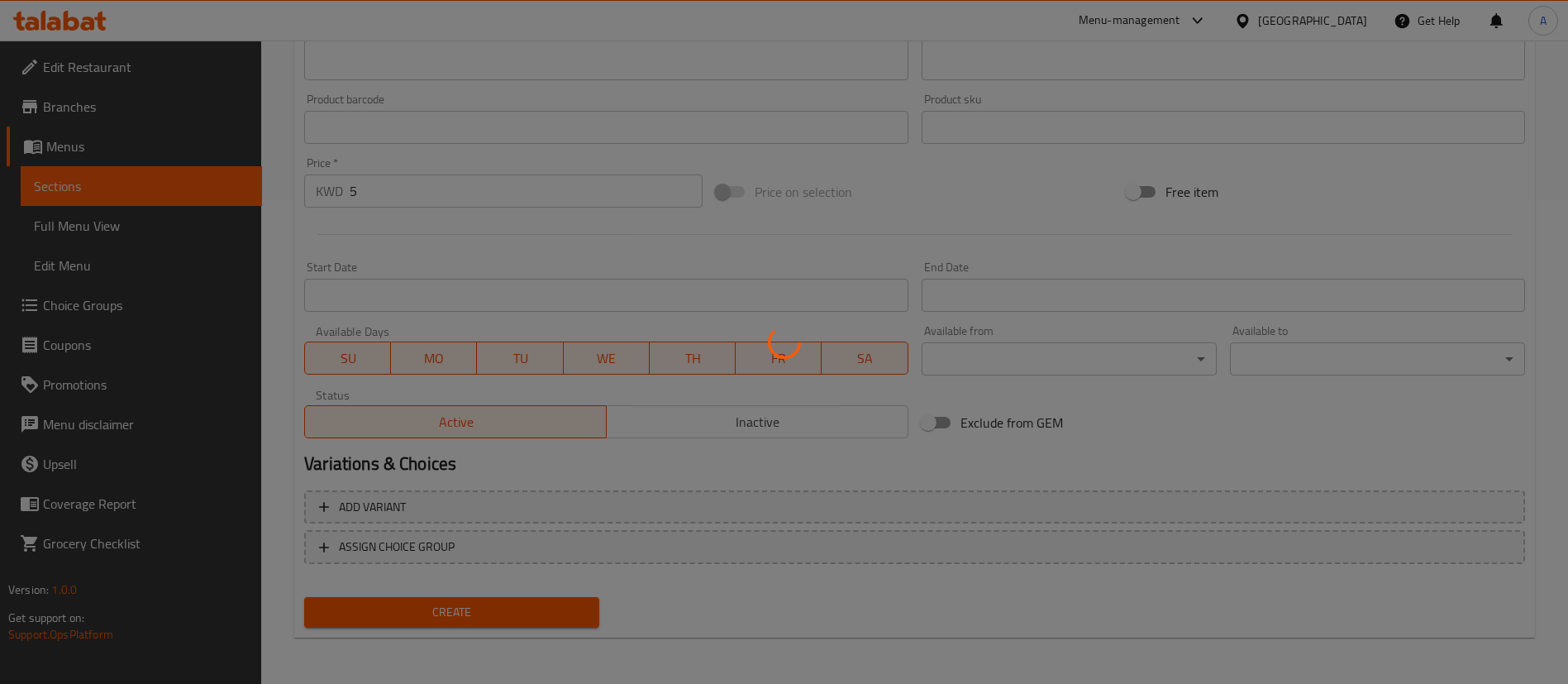
scroll to position [125, 0]
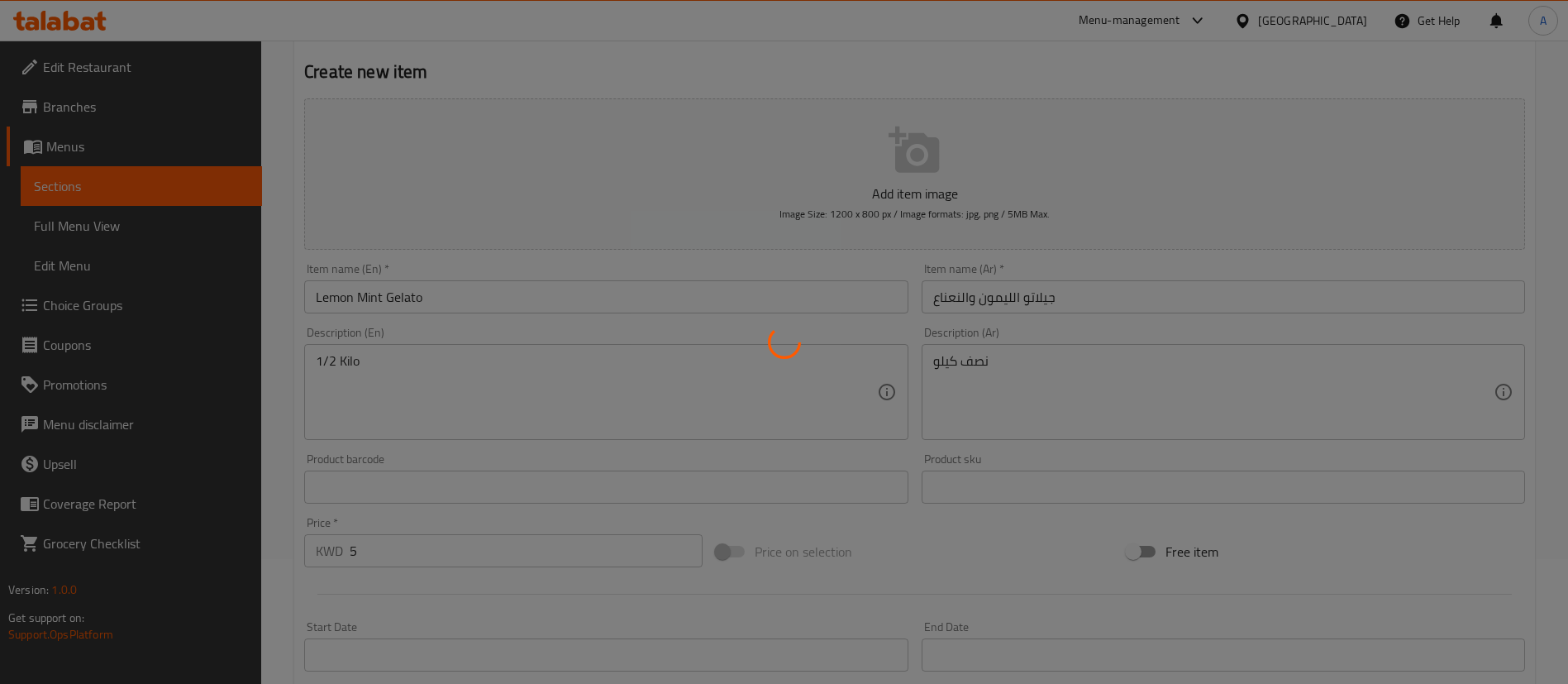
type input "0"
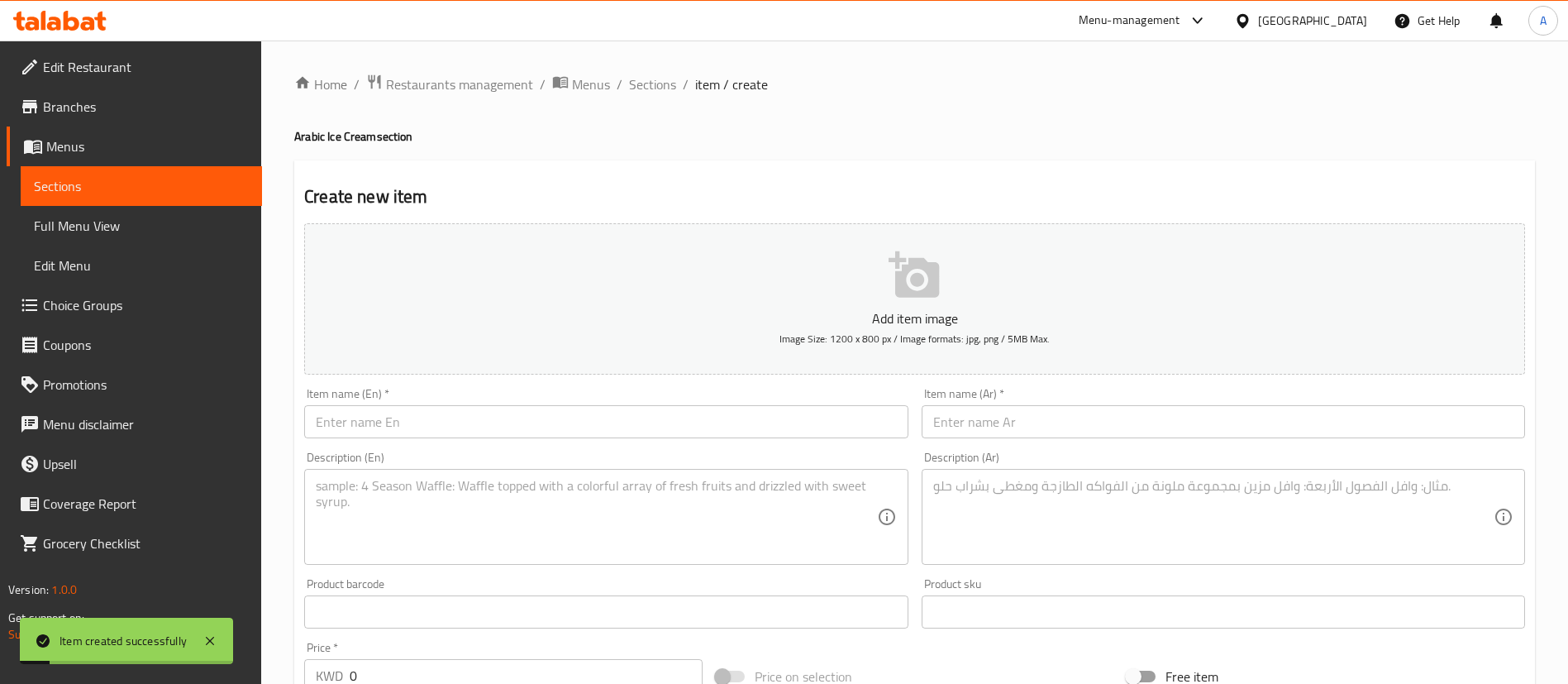
click at [507, 442] on div "Item name (En)   * Item name (En) *" at bounding box center [606, 413] width 617 height 64
click at [471, 431] on input "text" at bounding box center [606, 422] width 603 height 33
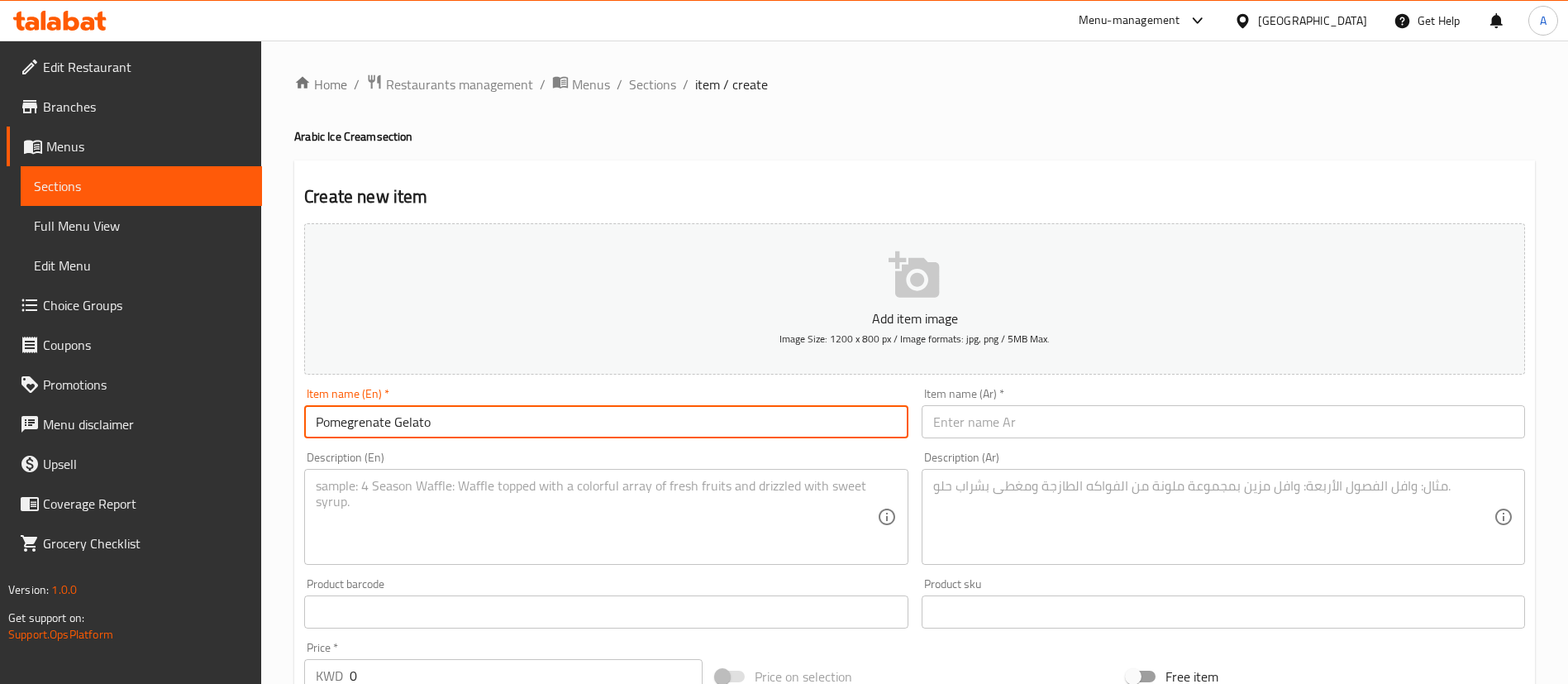
type input "Pomegrenate Gelato"
click at [984, 481] on textarea at bounding box center [1214, 517] width 561 height 79
paste textarea "Pomegrenate Gelato"
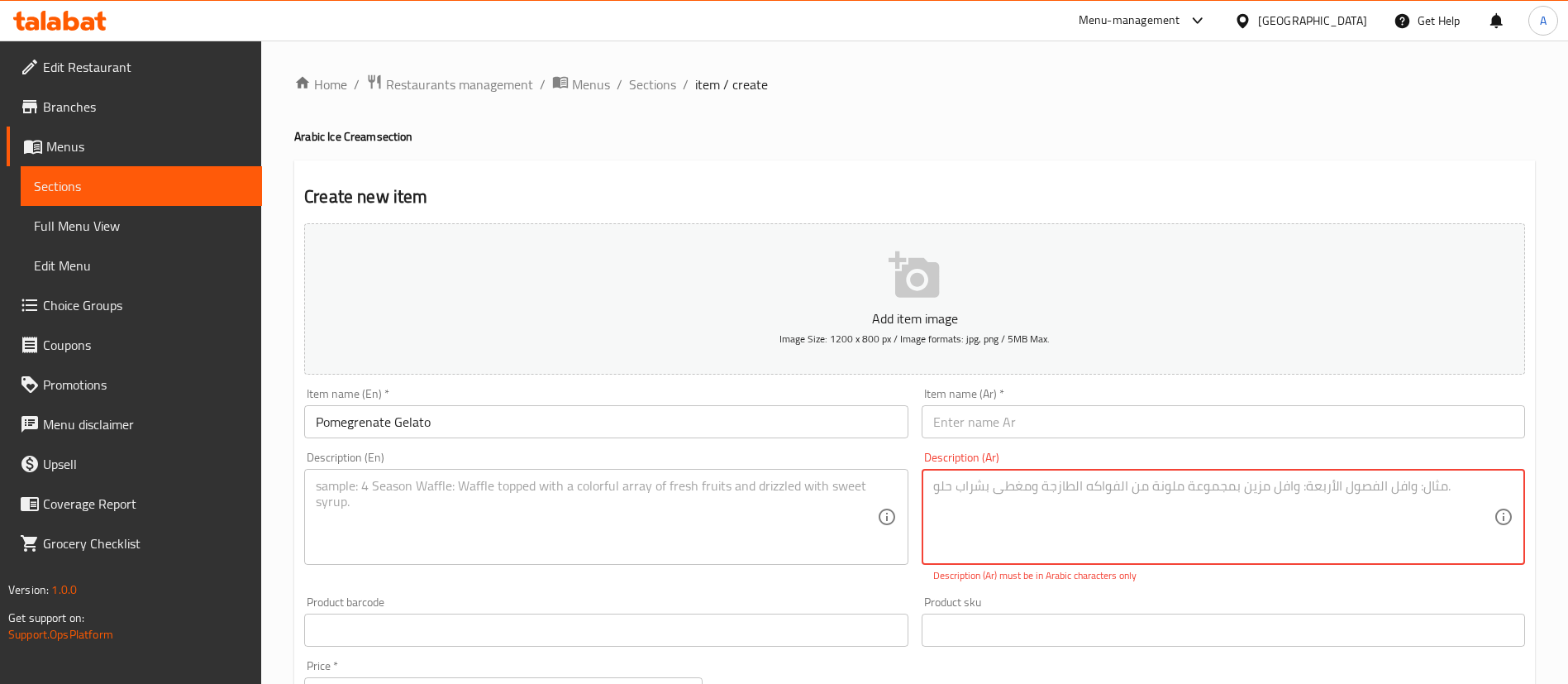
type textarea "Pomegrenate Gelato"
paste textarea "نصف كيلو"
type textarea "نصف كيلو"
click at [630, 500] on textarea at bounding box center [596, 517] width 561 height 79
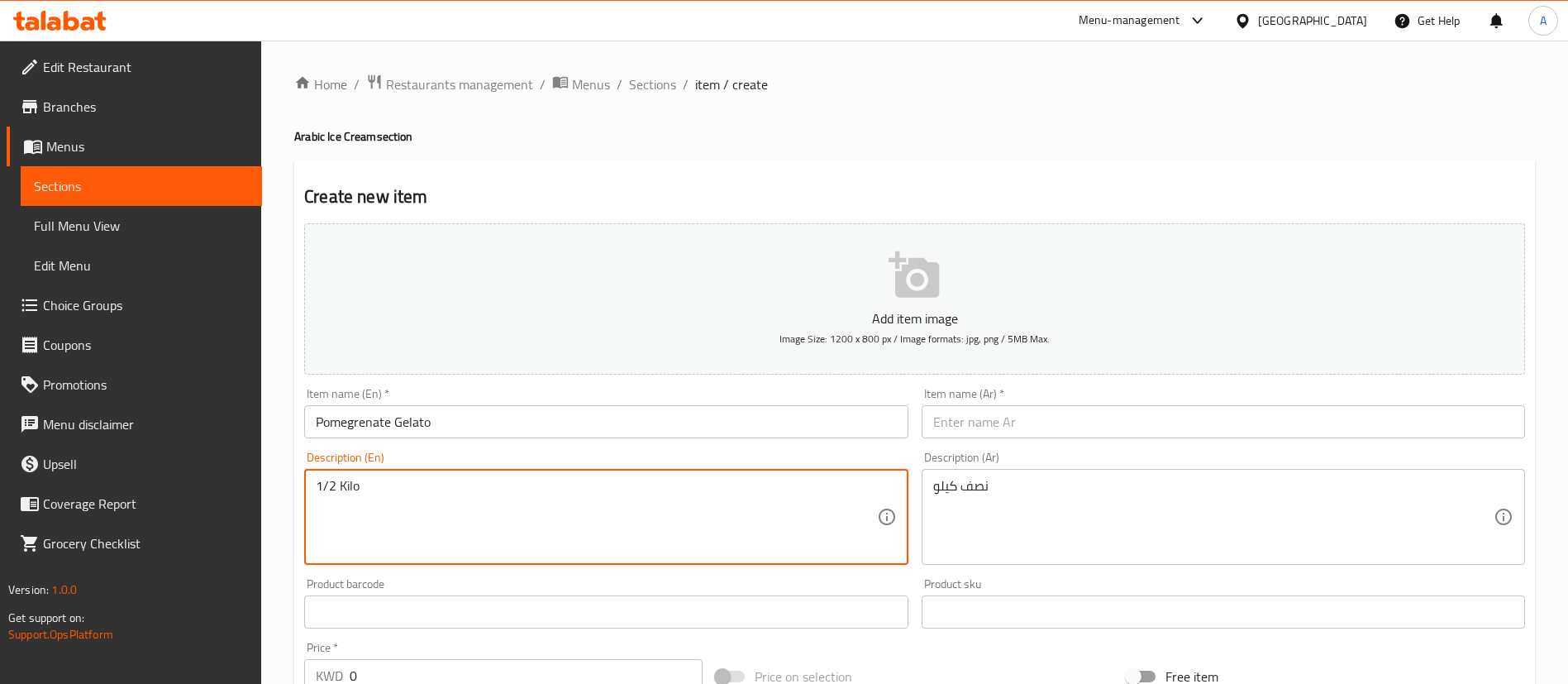
type textarea "1/2 Kilo"
click at [442, 406] on input "Pomegrenate Gelato" at bounding box center [606, 422] width 603 height 33
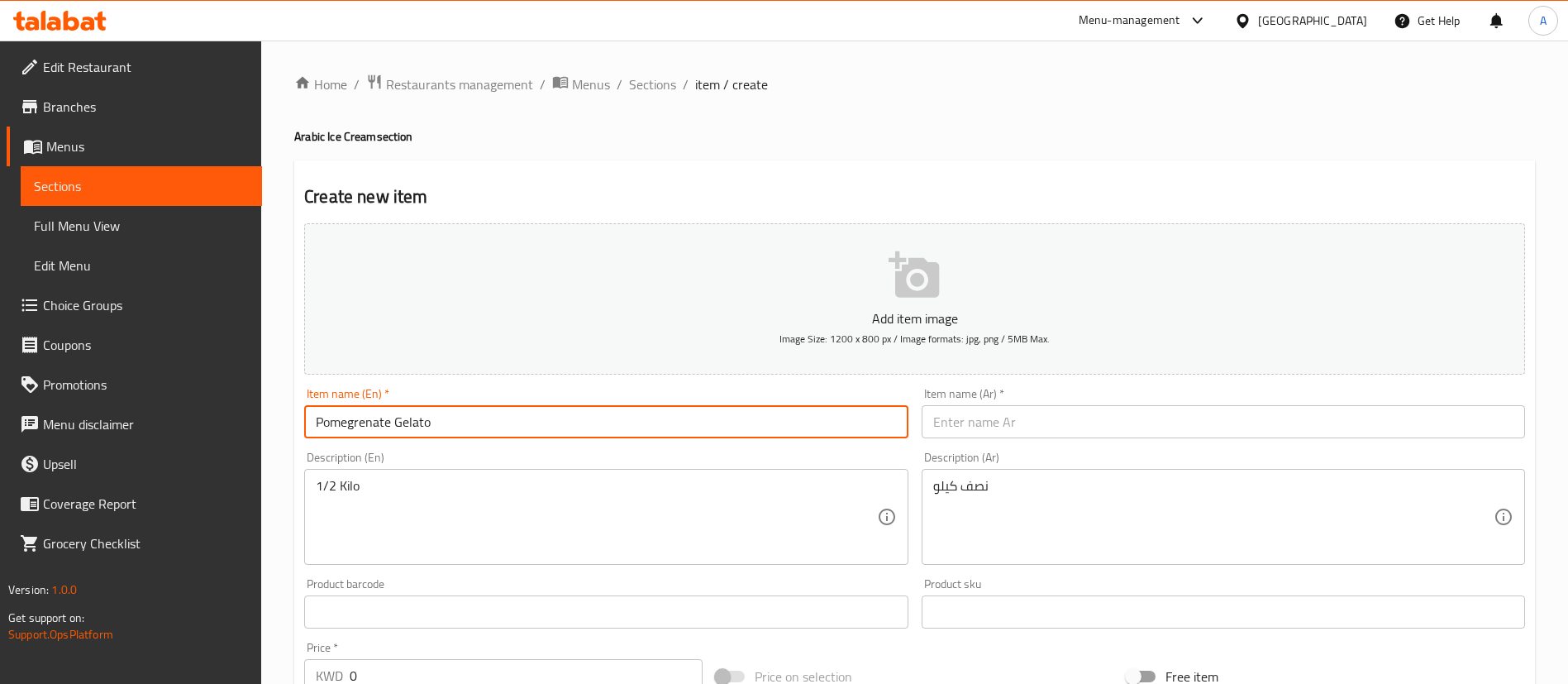
click at [442, 406] on input "Pomegrenate Gelato" at bounding box center [606, 422] width 603 height 33
click at [443, 406] on input "Pomegrenate Gelato" at bounding box center [606, 422] width 603 height 33
click at [1010, 426] on input "text" at bounding box center [1223, 422] width 603 height 33
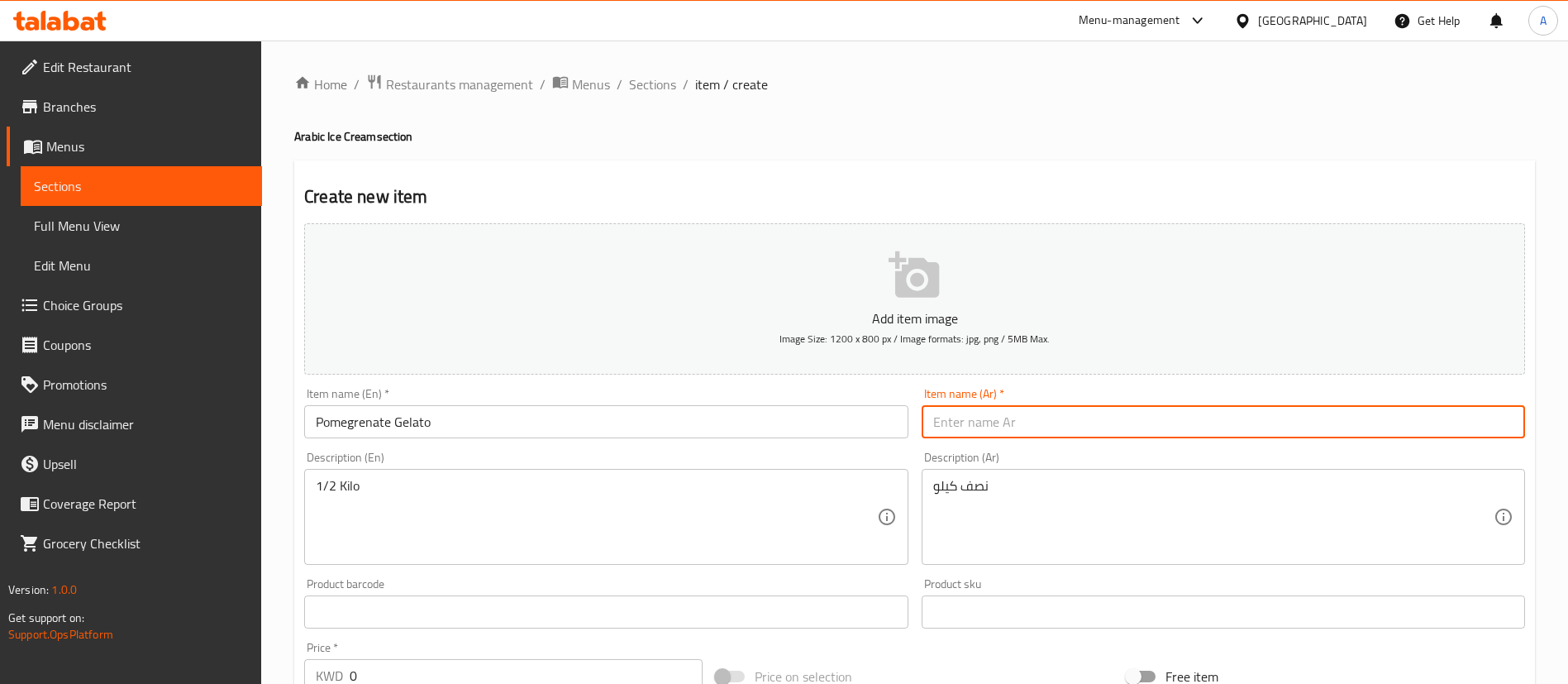
paste input "جيلاتو الرمان"
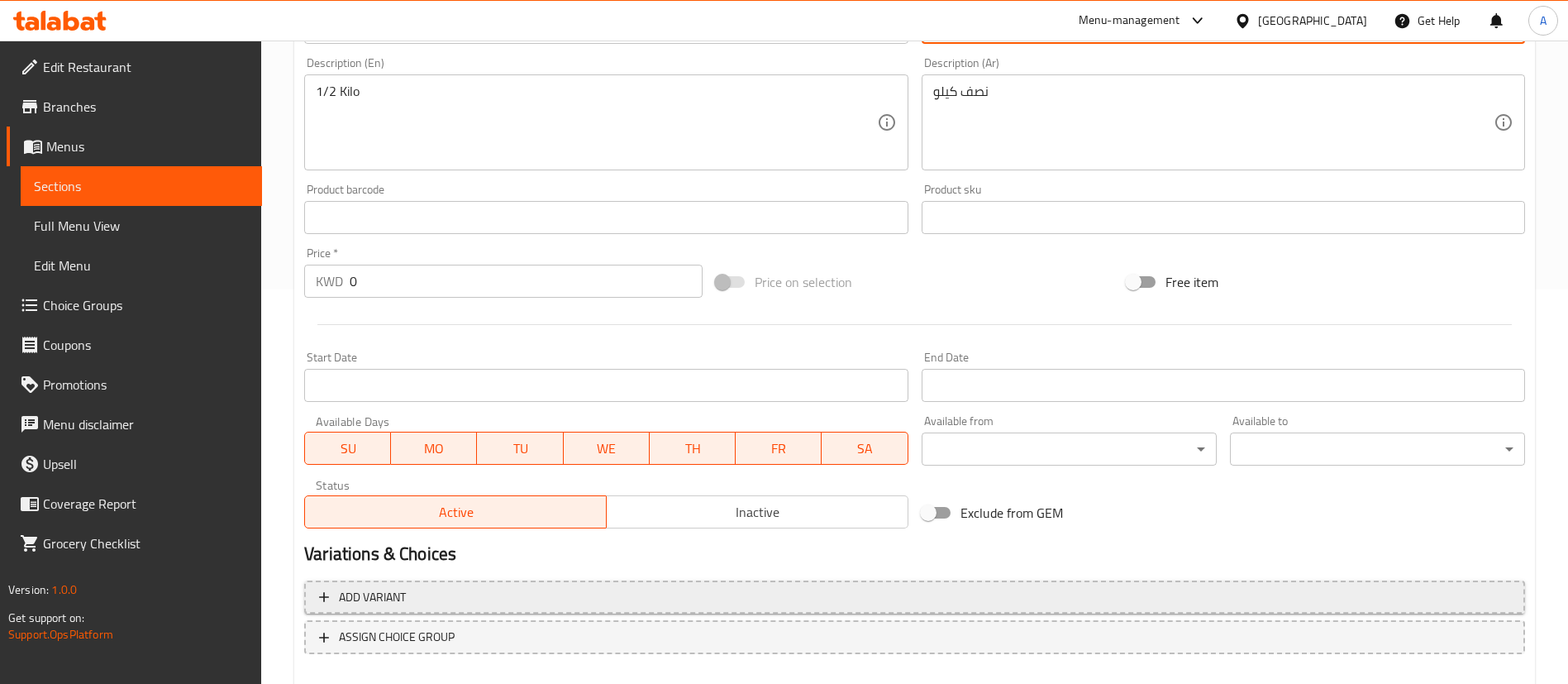
scroll to position [485, 0]
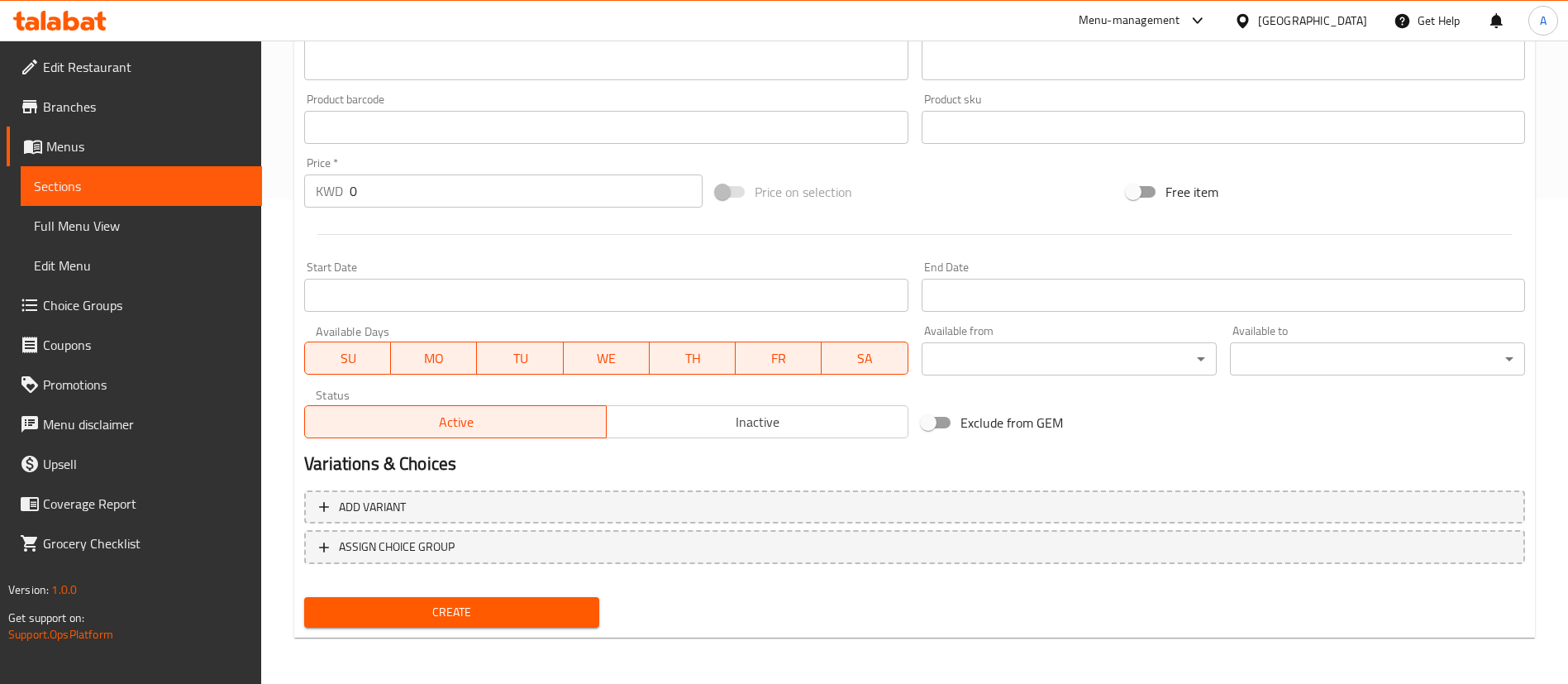
type input "جيلاتو الرمان"
drag, startPoint x: 461, startPoint y: 184, endPoint x: 42, endPoint y: 195, distance: 419.1
click at [56, 195] on div "Edit Restaurant Branches Menus Sections Full Menu View Edit Menu Choice Groups …" at bounding box center [784, 119] width 1568 height 1128
type input "5"
click at [491, 612] on span "Create" at bounding box center [452, 613] width 268 height 21
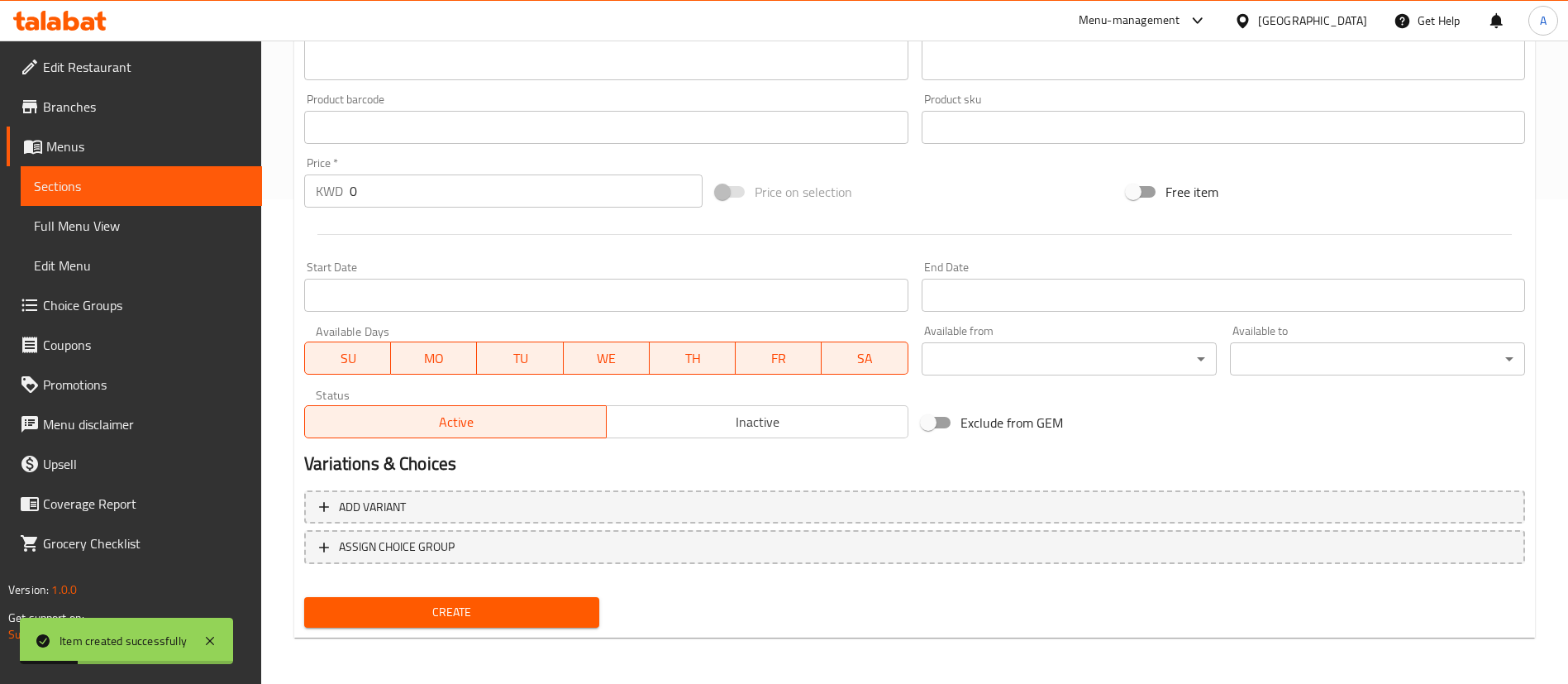
scroll to position [236, 0]
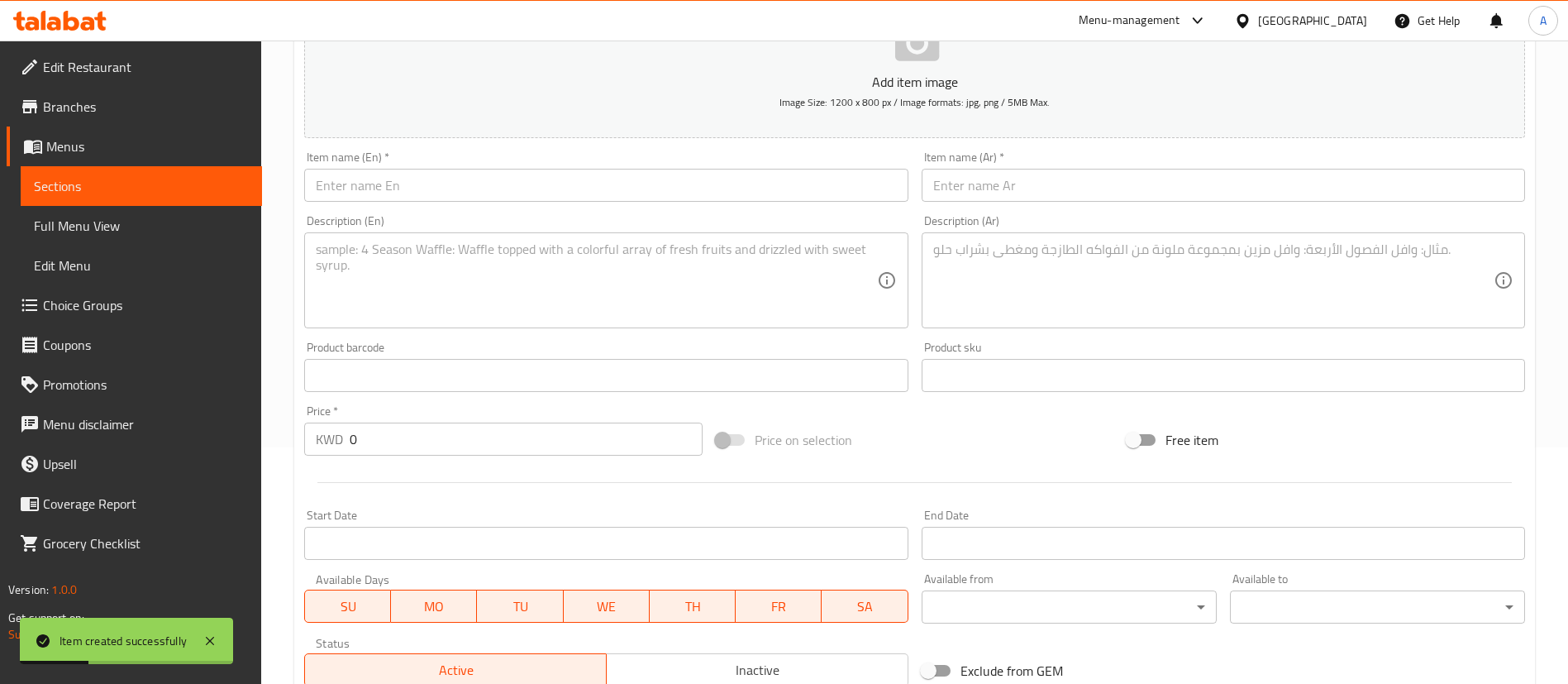
drag, startPoint x: 441, startPoint y: 440, endPoint x: 106, endPoint y: 410, distance: 336.3
click at [124, 428] on div "Edit Restaurant Branches Menus Sections Full Menu View Edit Menu Choice Groups …" at bounding box center [784, 368] width 1568 height 1128
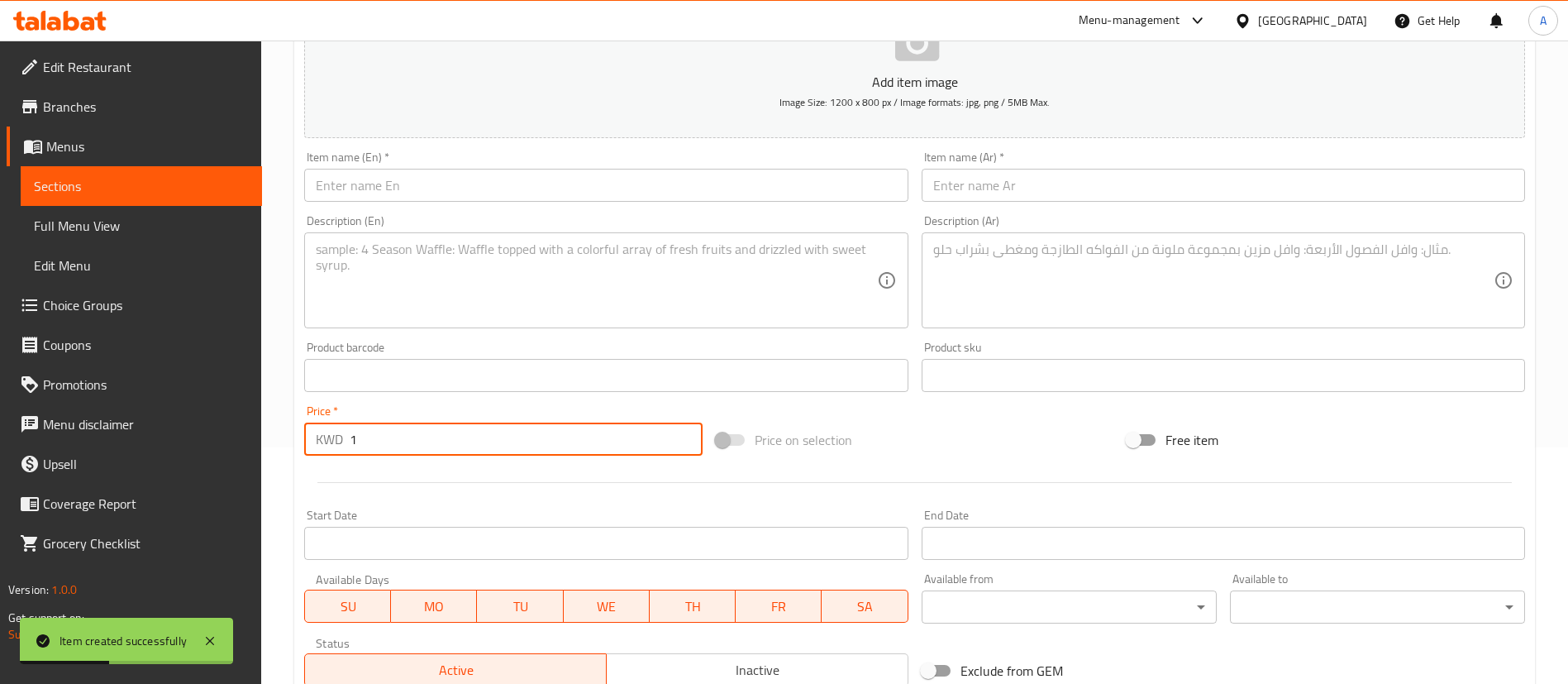
type input "1"
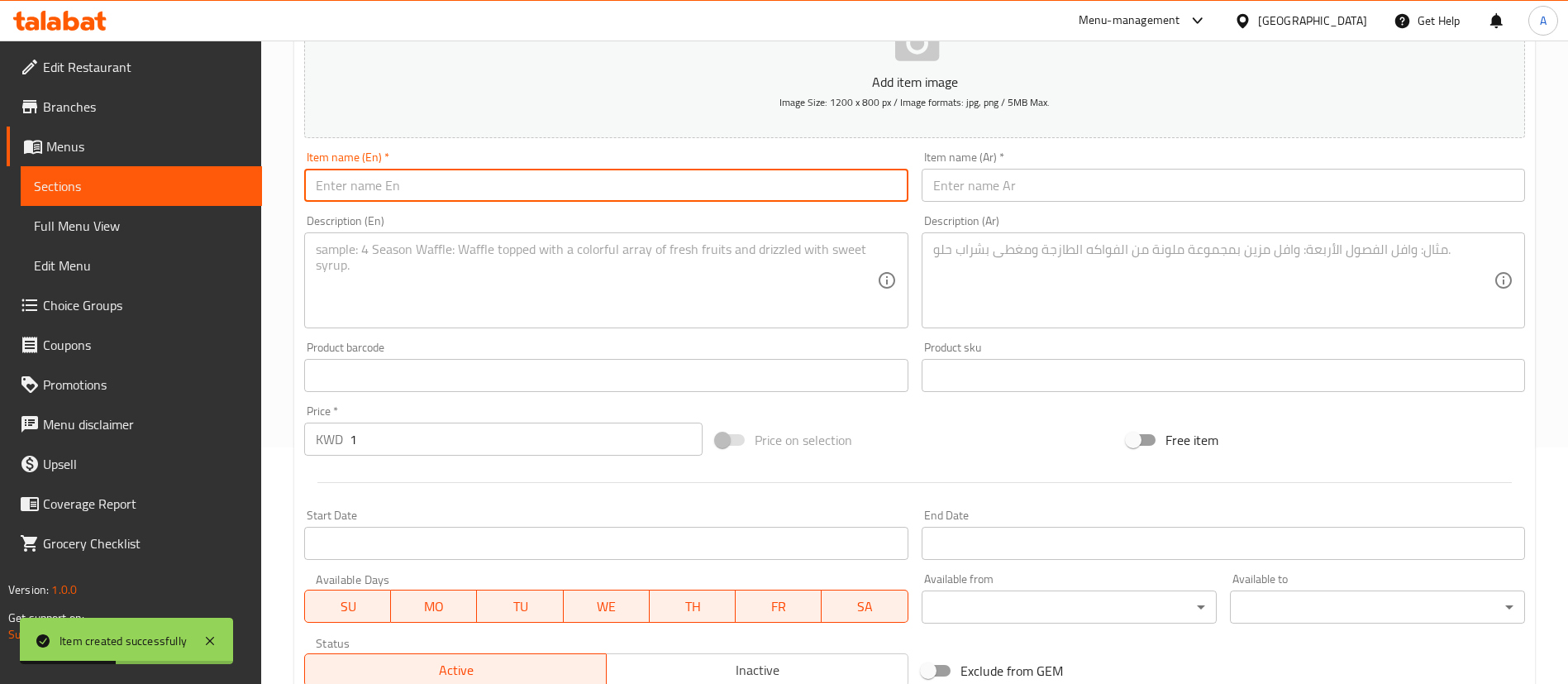
drag, startPoint x: 483, startPoint y: 194, endPoint x: 3, endPoint y: 197, distance: 480.0
click at [3, 197] on div "Edit Restaurant Branches Menus Sections Full Menu View Edit Menu Choice Groups …" at bounding box center [784, 368] width 1568 height 1128
paste input "Kit kat Gelato"
type input "Kit kat Gelato"
drag, startPoint x: 424, startPoint y: 436, endPoint x: 0, endPoint y: 413, distance: 424.6
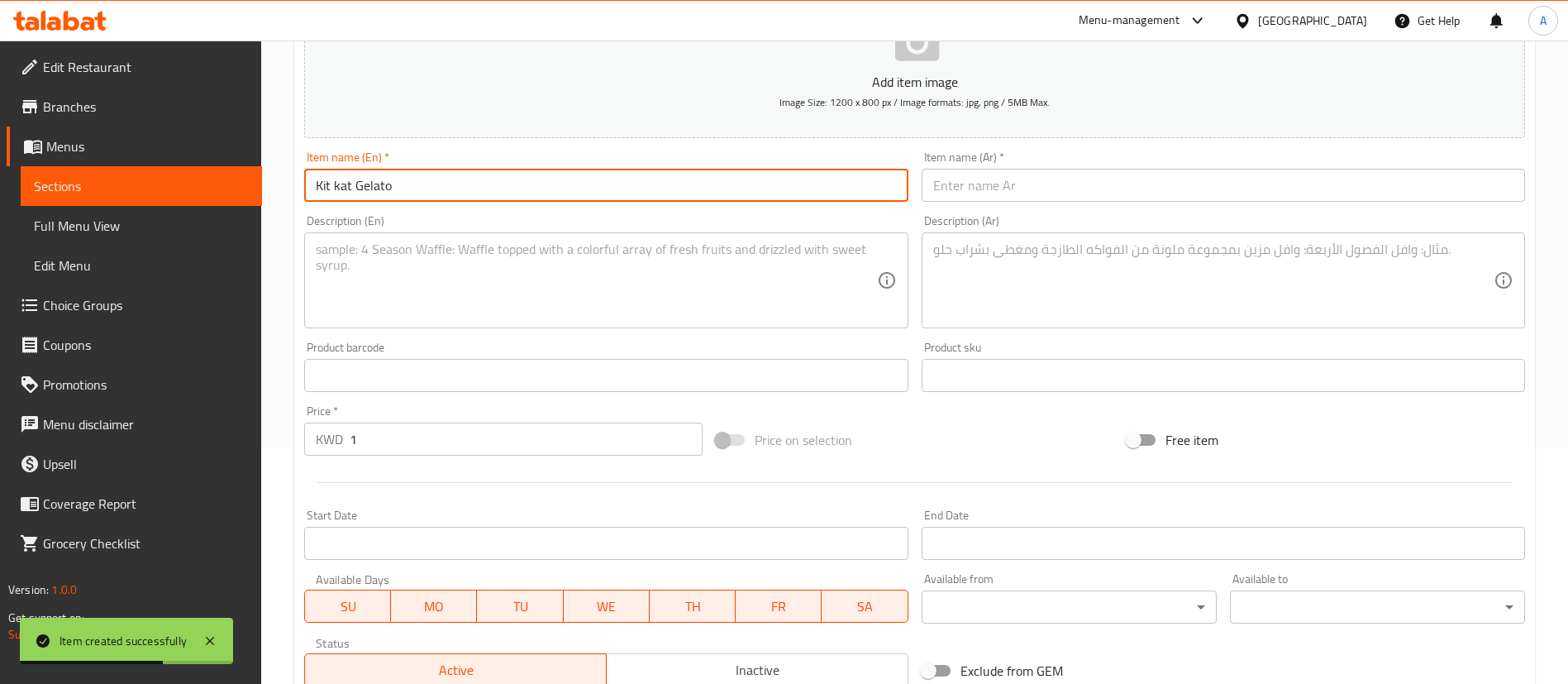
click at [0, 413] on div "Edit Restaurant Branches Menus Sections Full Menu View Edit Menu Choice Groups …" at bounding box center [784, 368] width 1568 height 1128
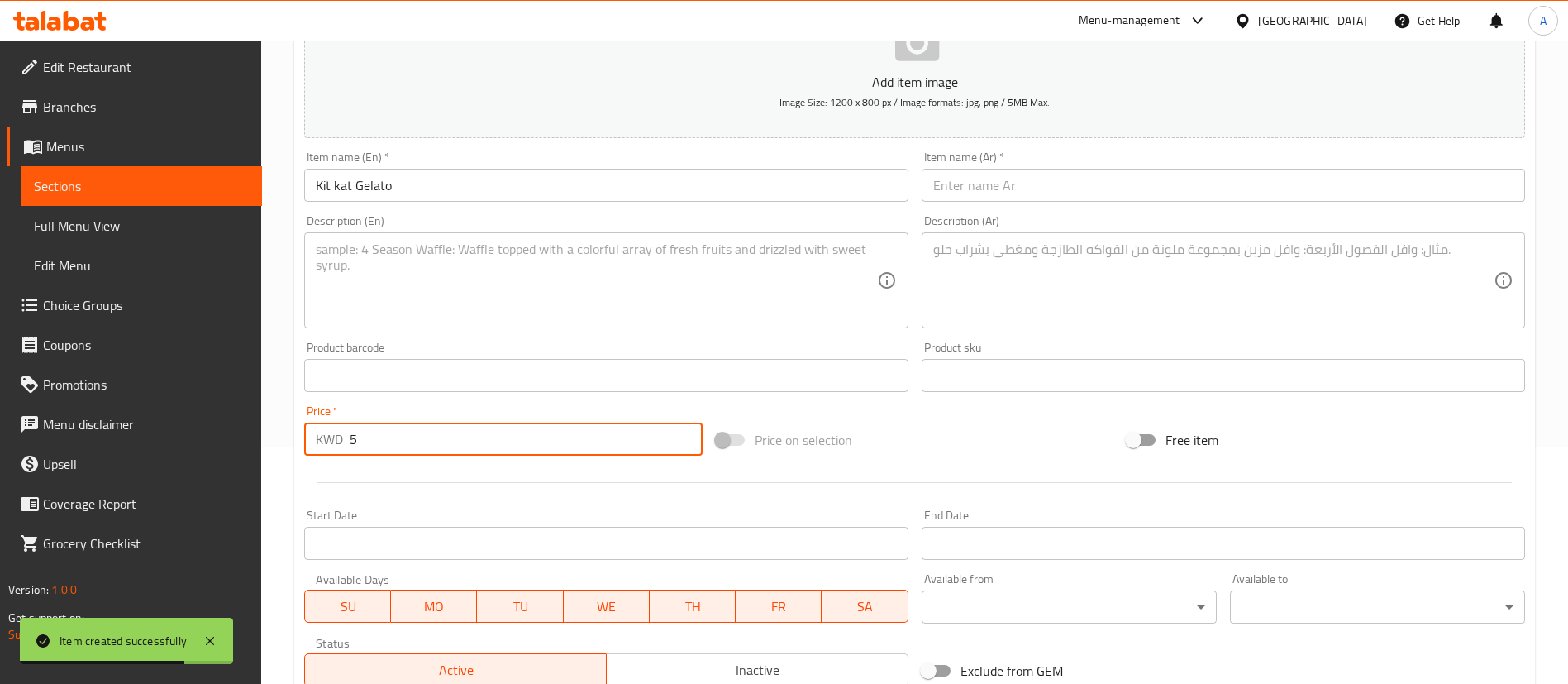
type input "5"
click at [1037, 205] on div "Item name (Ar)   * Item name (Ar) *" at bounding box center [1224, 177] width 617 height 64
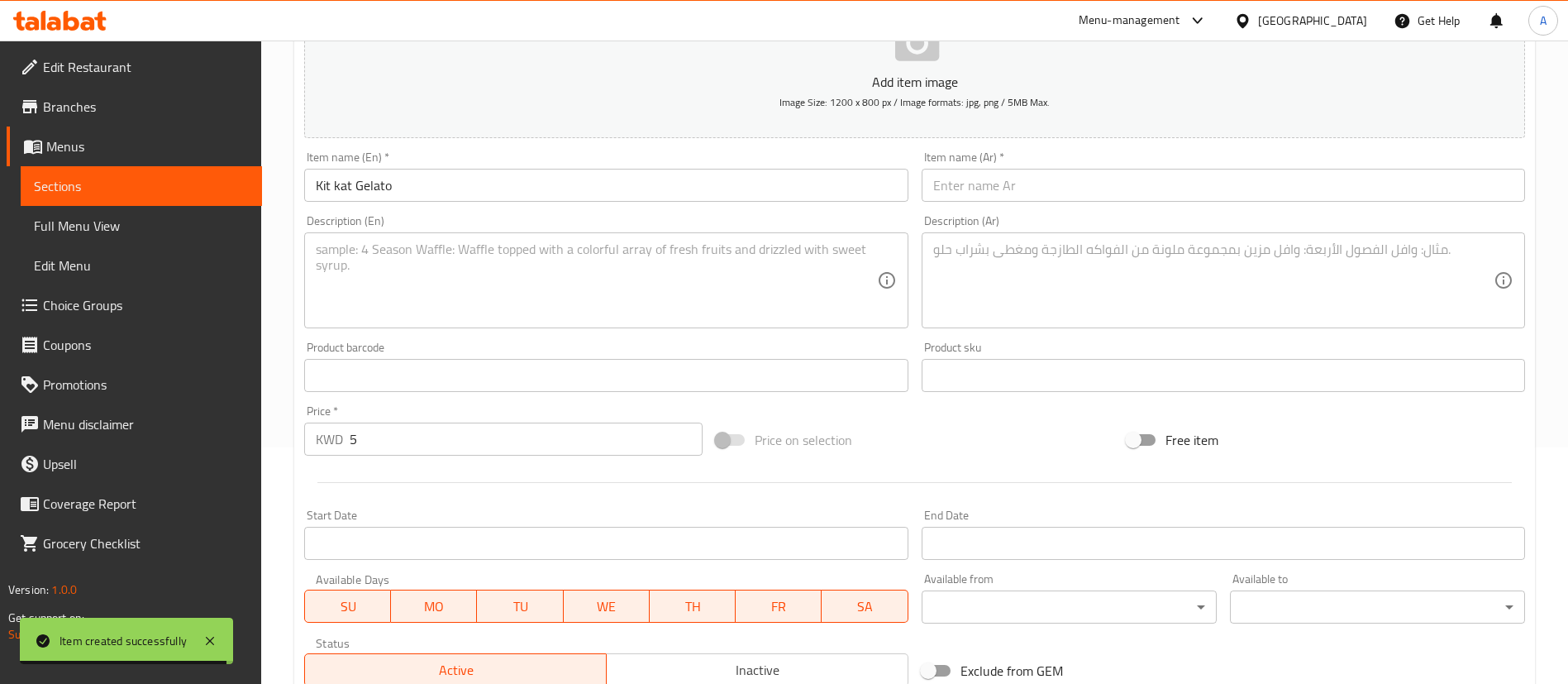
click at [1038, 194] on input "text" at bounding box center [1223, 185] width 603 height 33
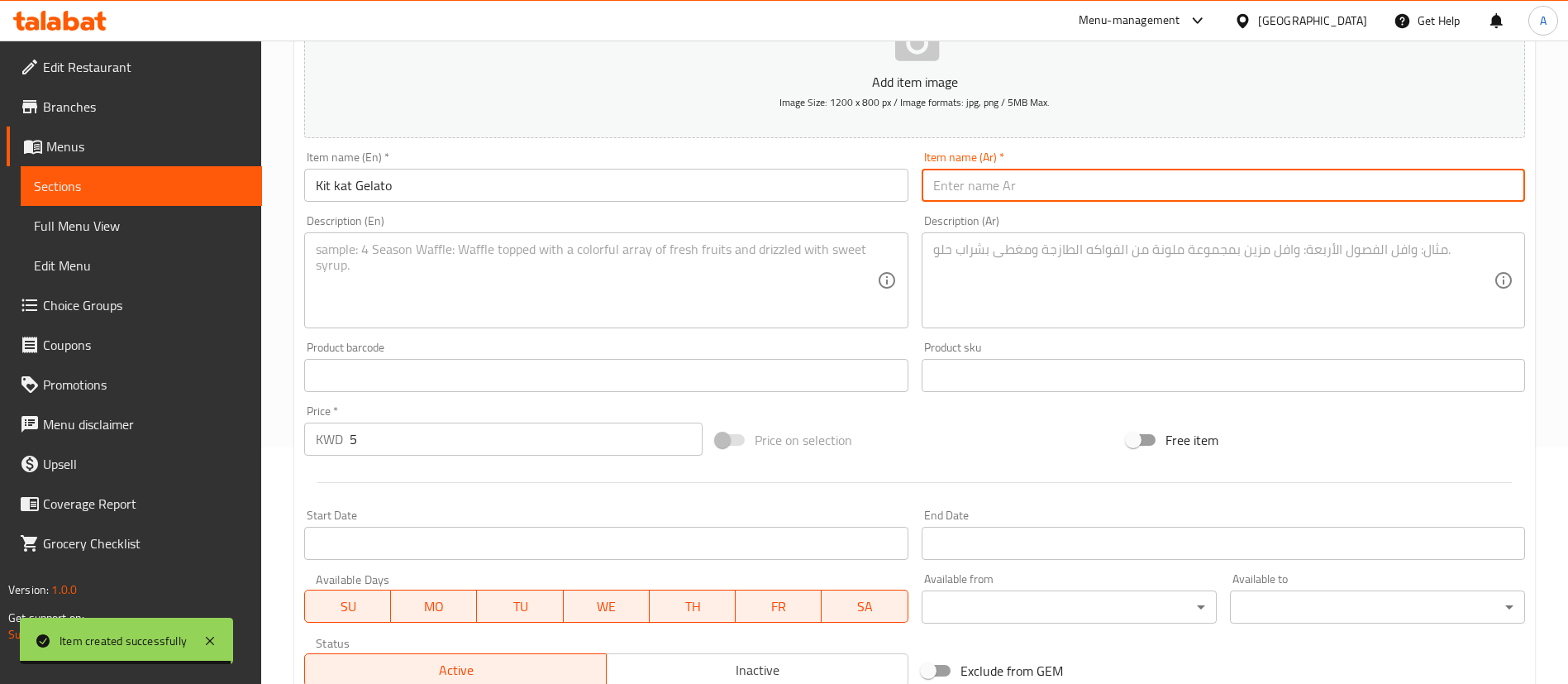
paste input "كيت كات جيلاتو"
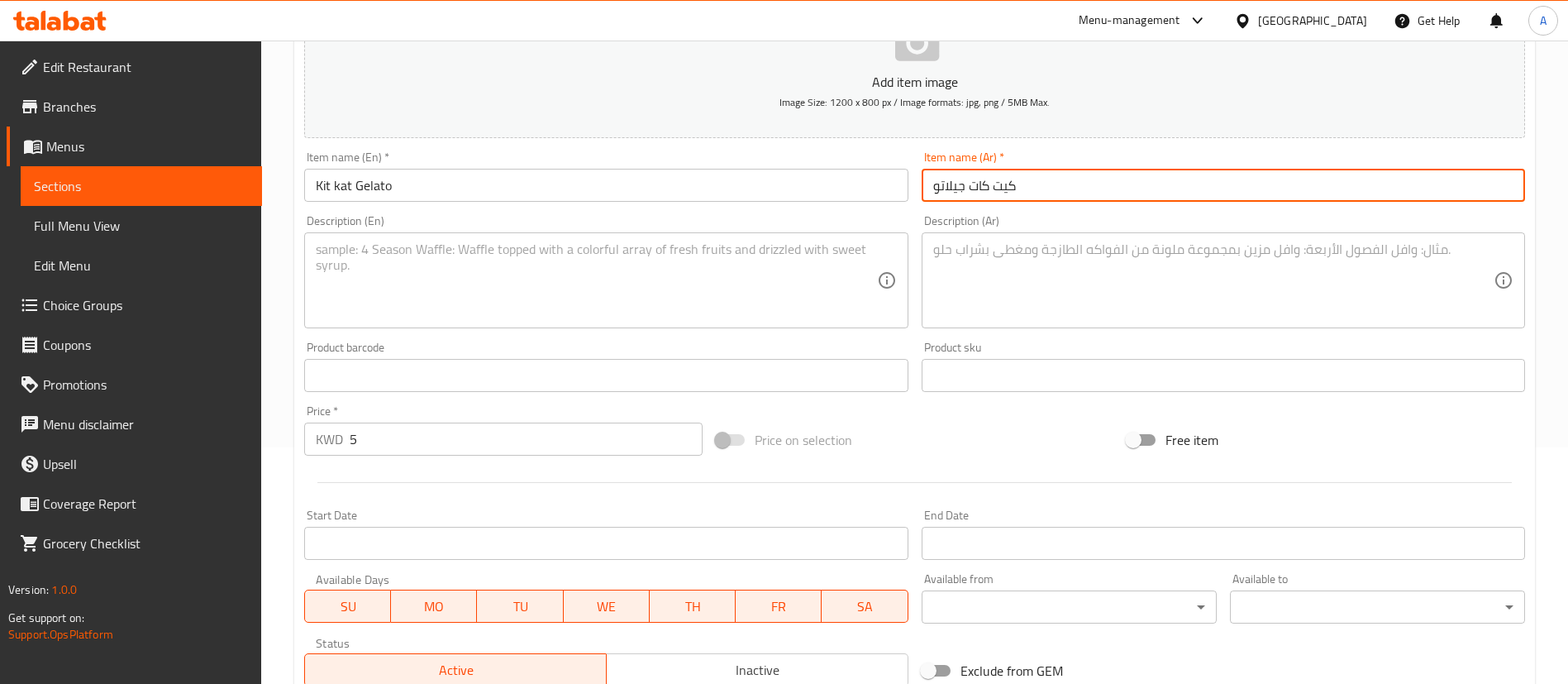
type input "كيت كات جيلاتو"
click at [583, 281] on textarea at bounding box center [596, 281] width 561 height 79
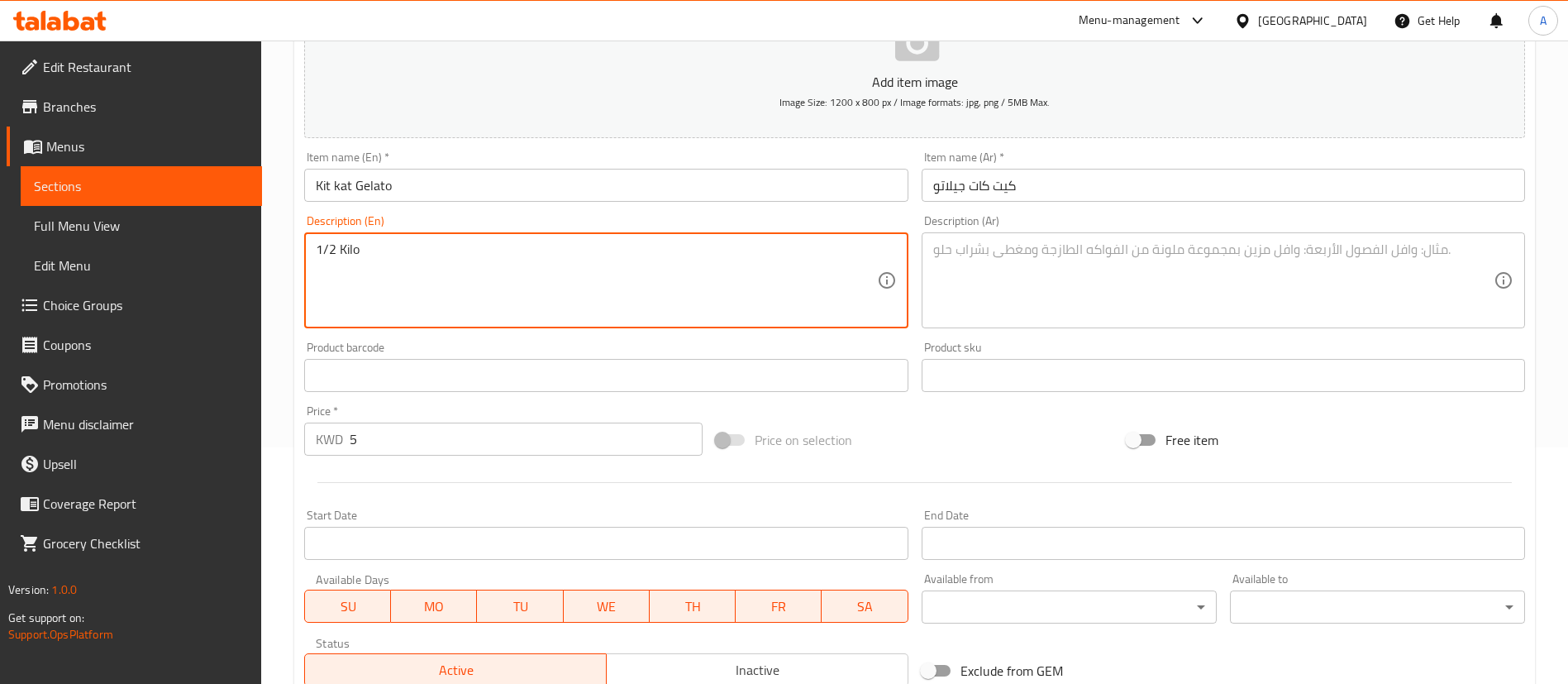
type textarea "1/2 Kilo"
click at [1027, 251] on textarea at bounding box center [1214, 281] width 561 height 79
paste textarea "نصف كيلو"
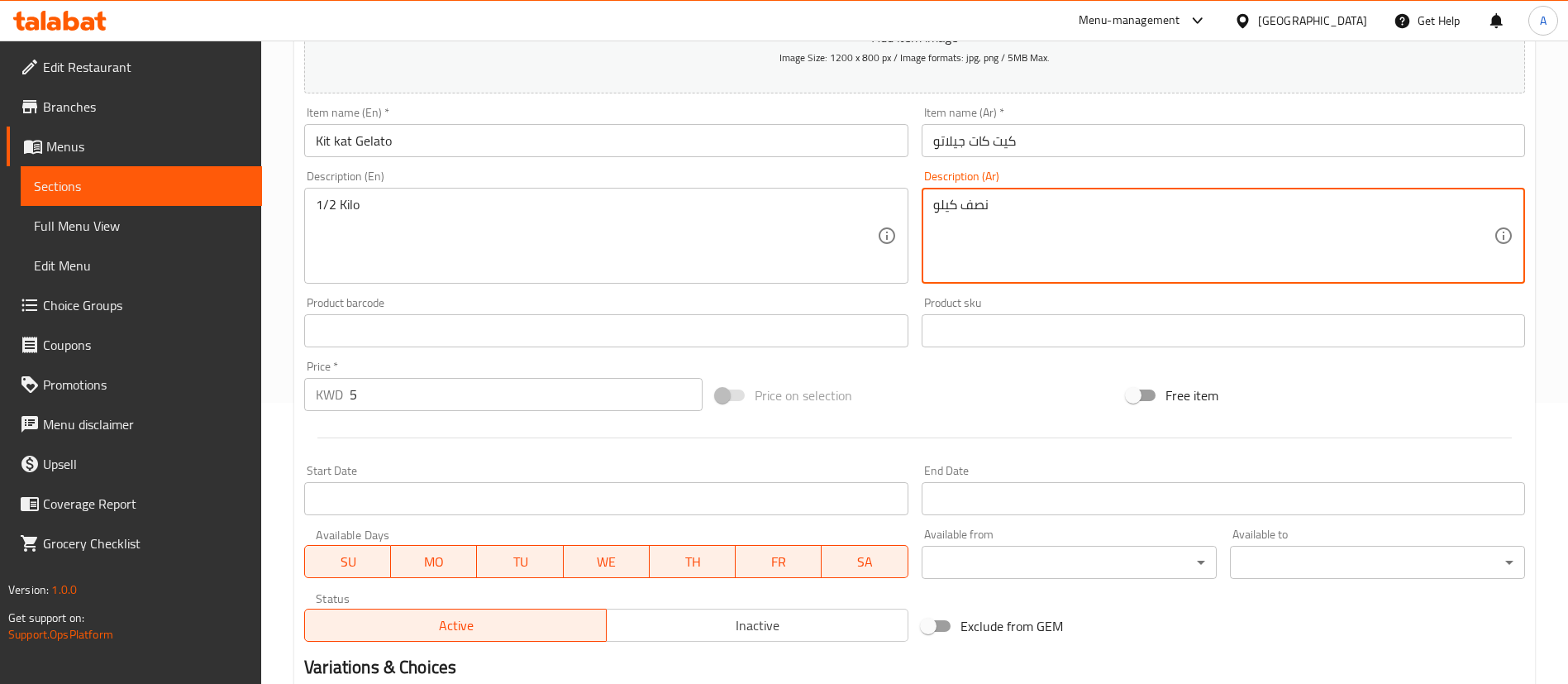
scroll to position [485, 0]
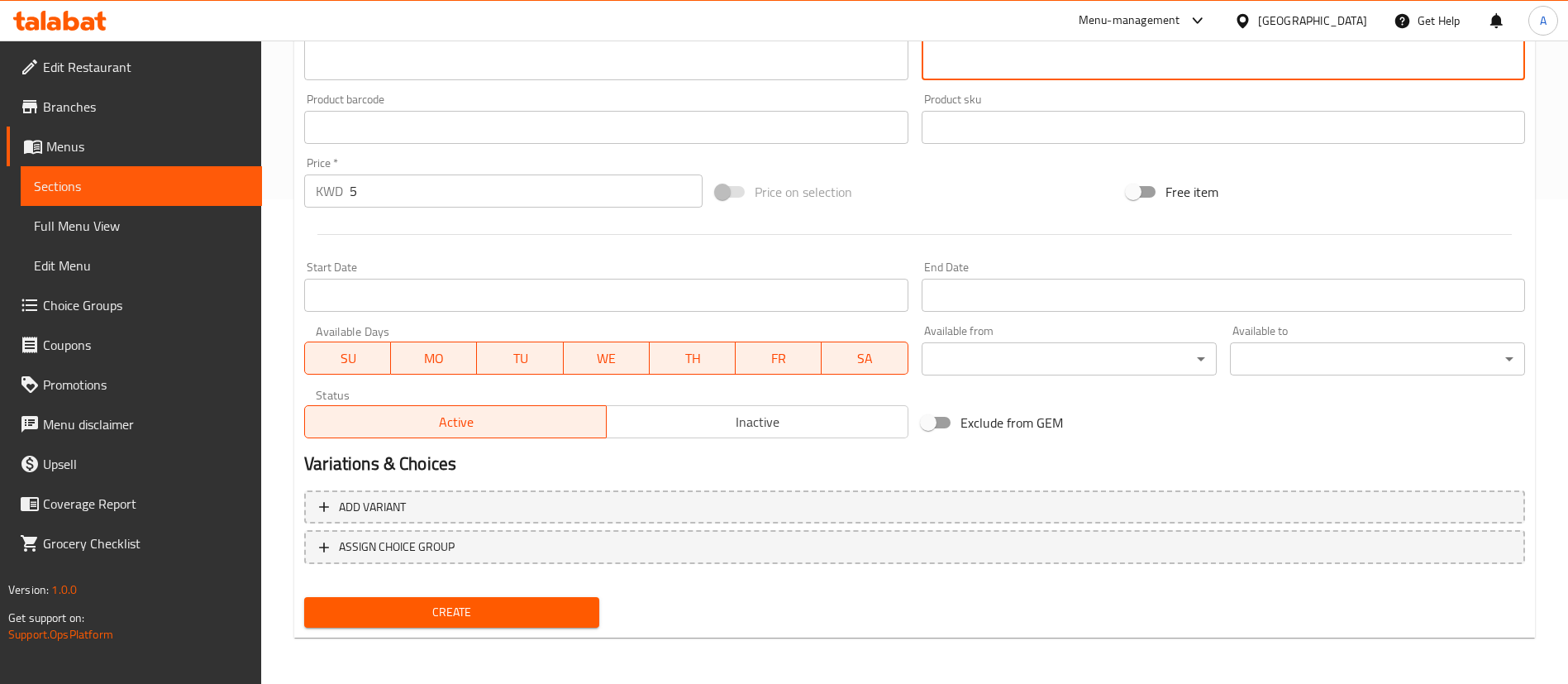
type textarea "نصف كيلو"
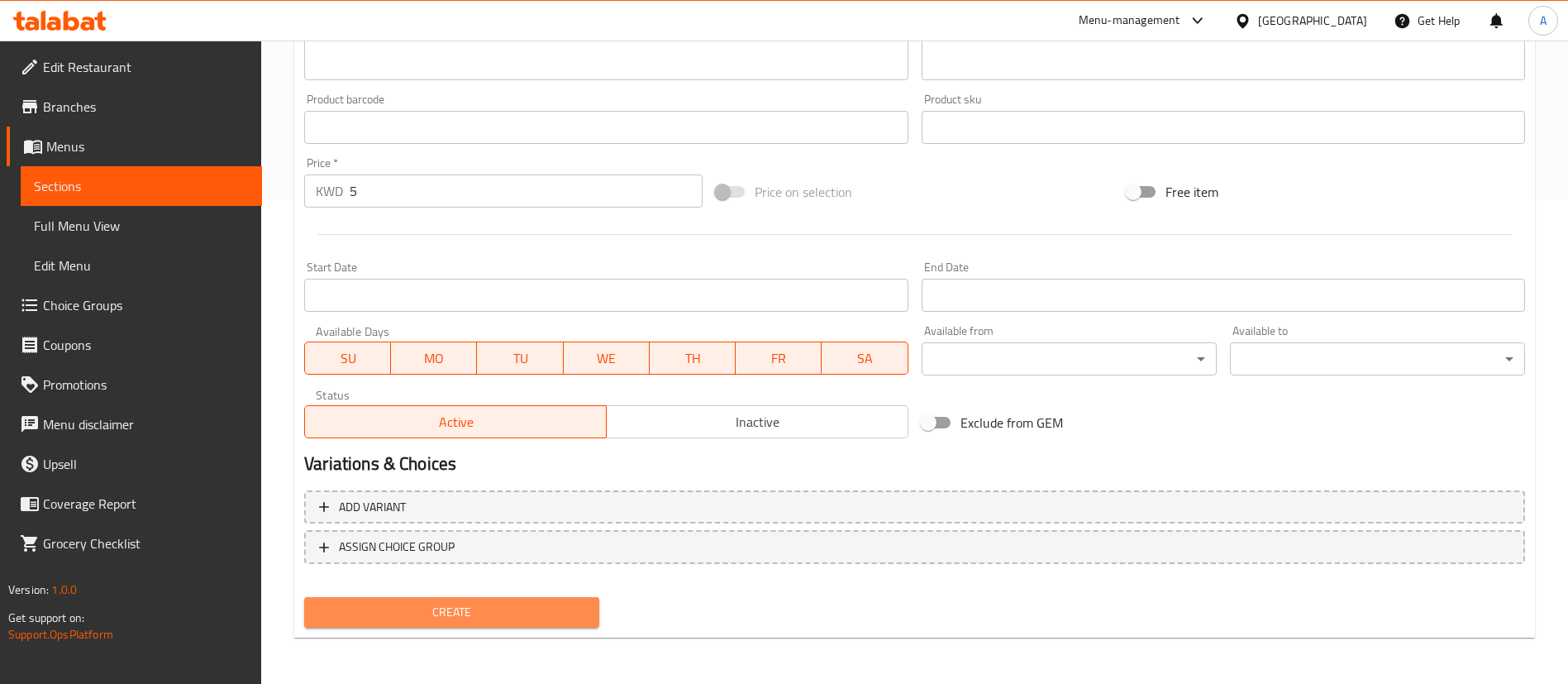
click at [478, 608] on span "Create" at bounding box center [452, 613] width 268 height 21
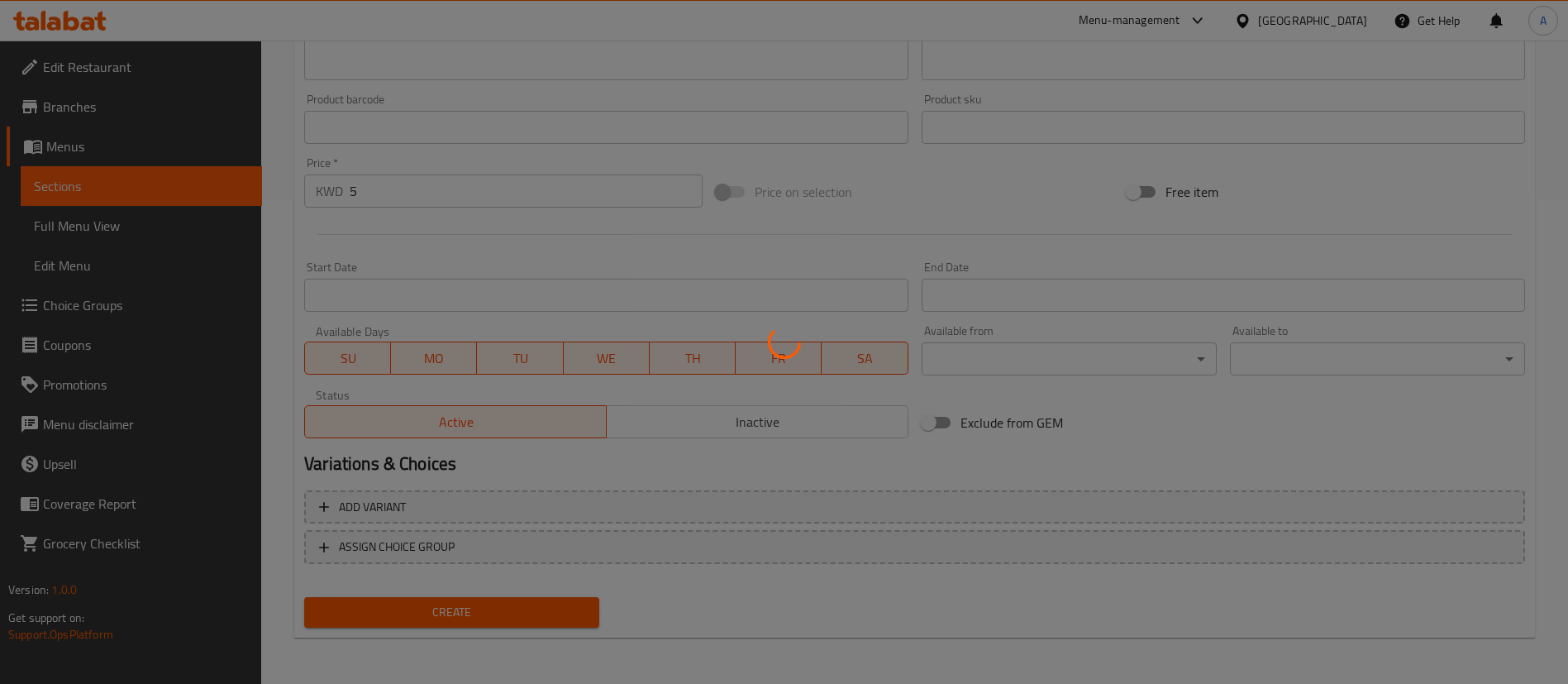
type input "0"
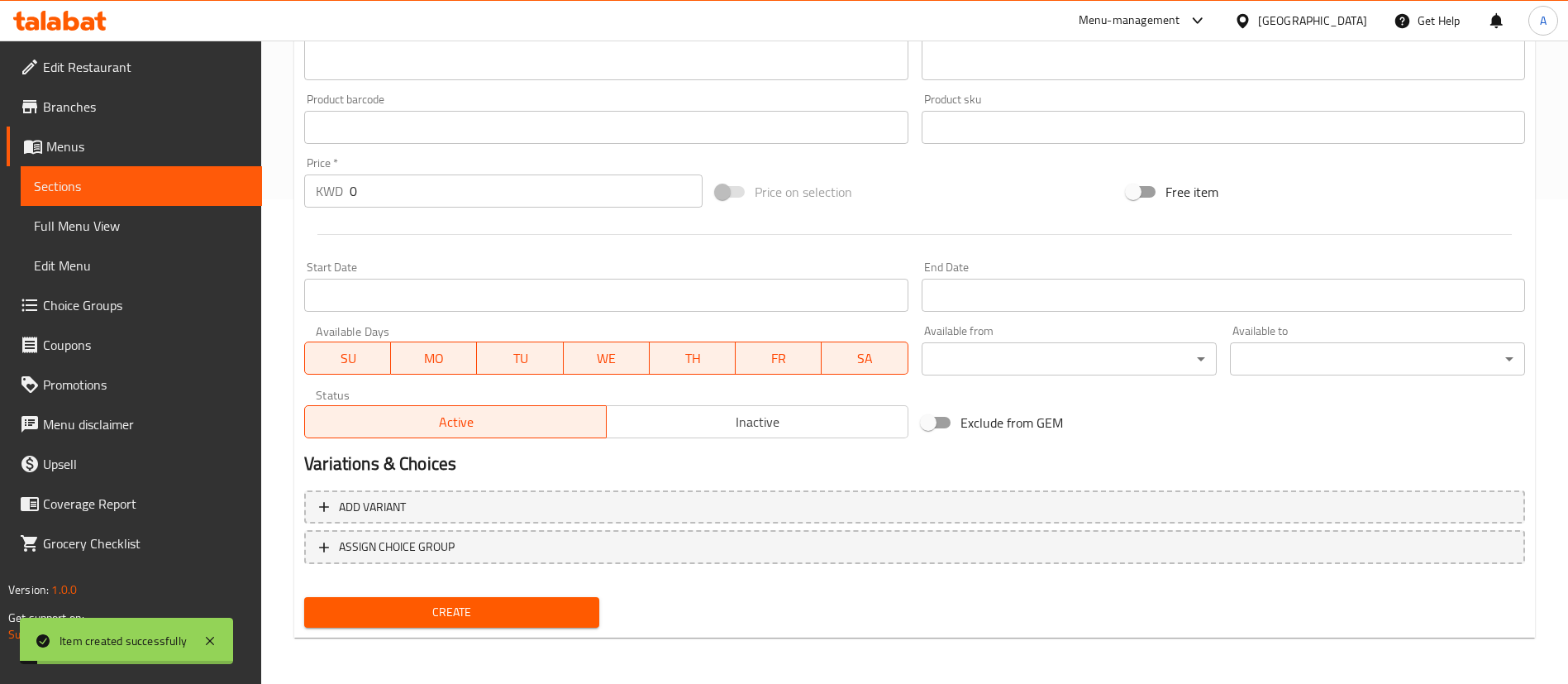
scroll to position [0, 0]
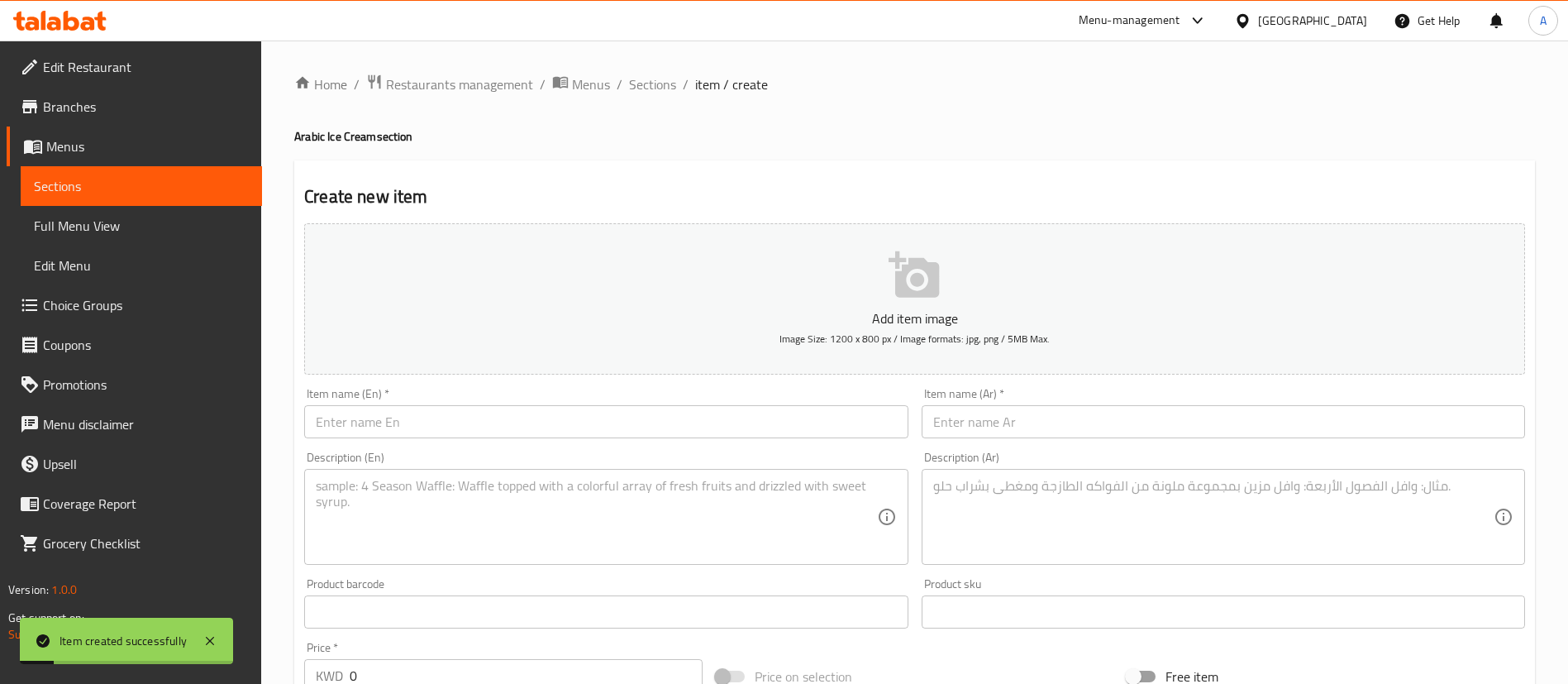
click at [471, 436] on input "text" at bounding box center [606, 422] width 603 height 33
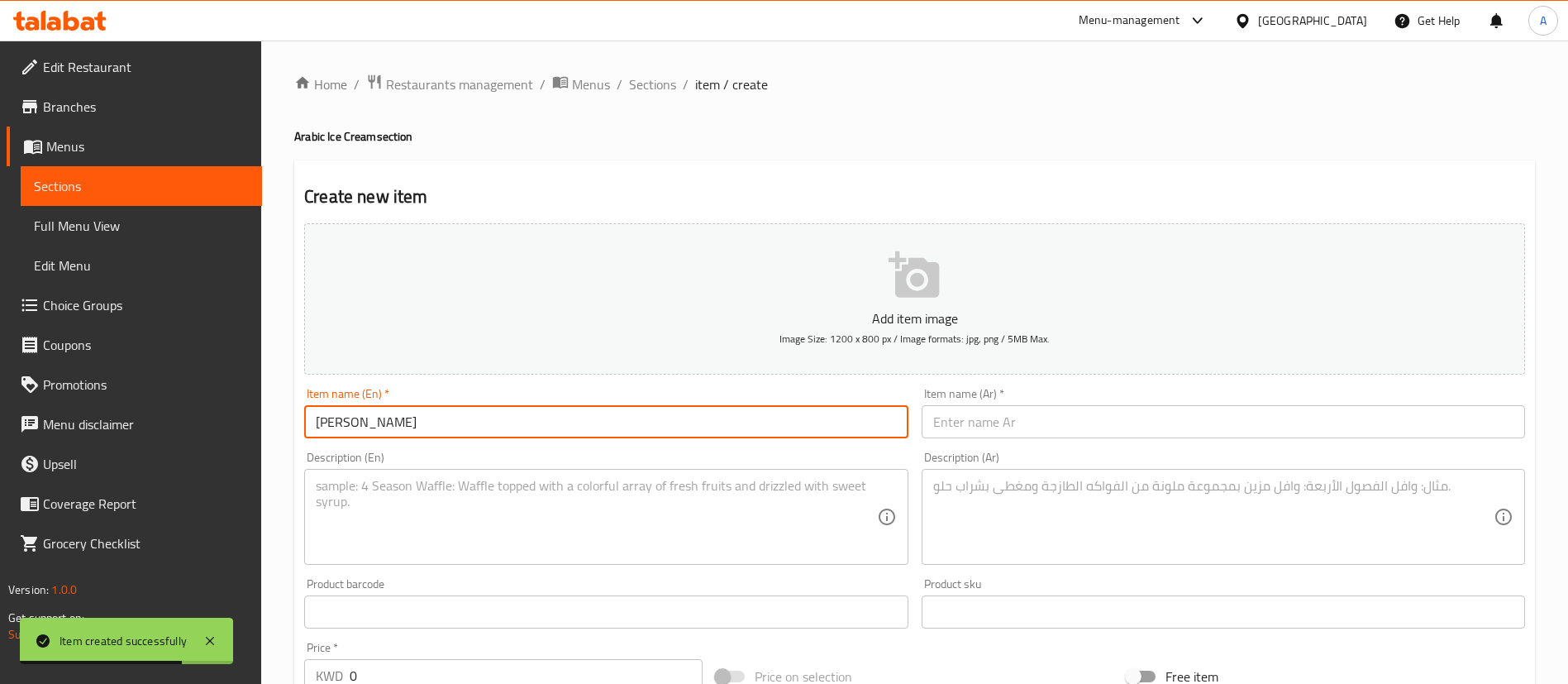
type input "[PERSON_NAME]"
click at [1025, 403] on div "Item name (Ar)   * Item name (Ar) *" at bounding box center [1223, 413] width 603 height 50
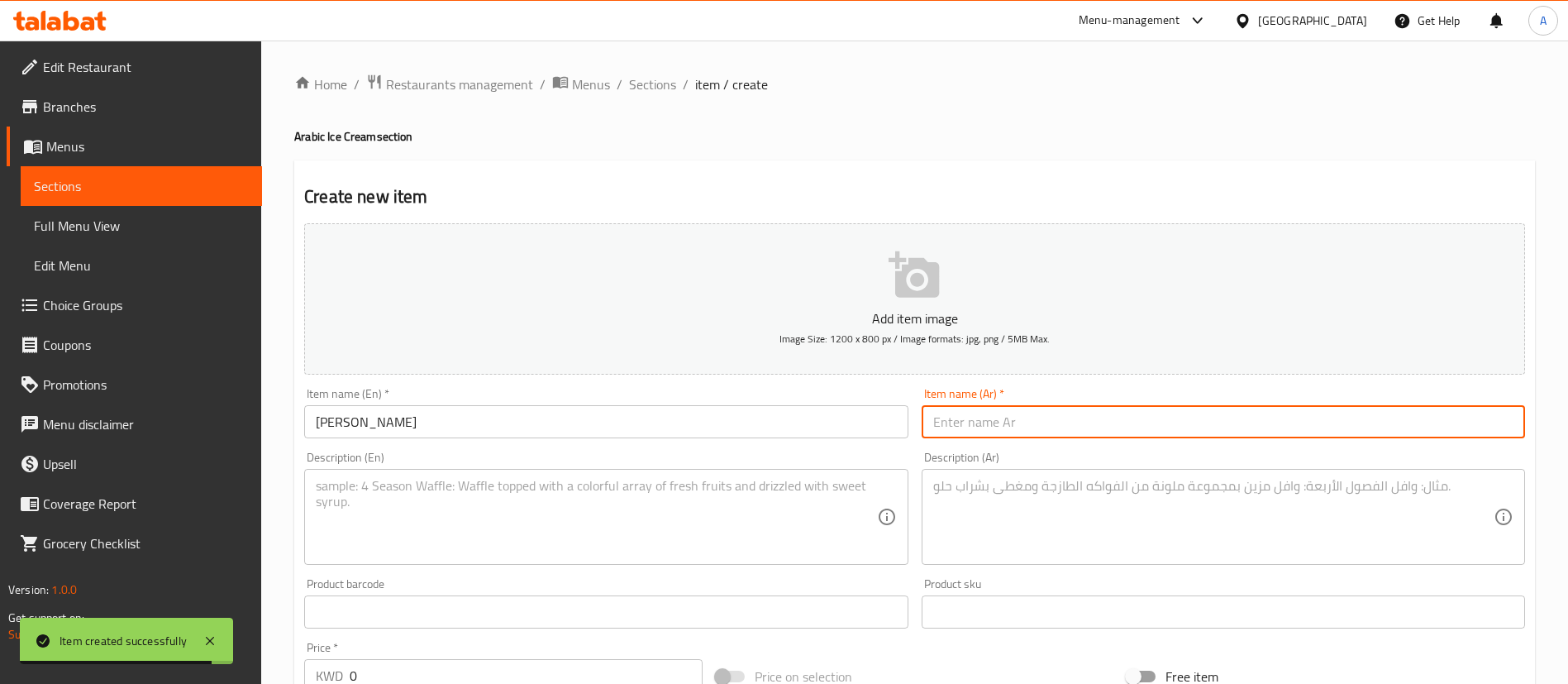
click at [1025, 412] on input "text" at bounding box center [1223, 422] width 603 height 33
paste input "[PERSON_NAME]"
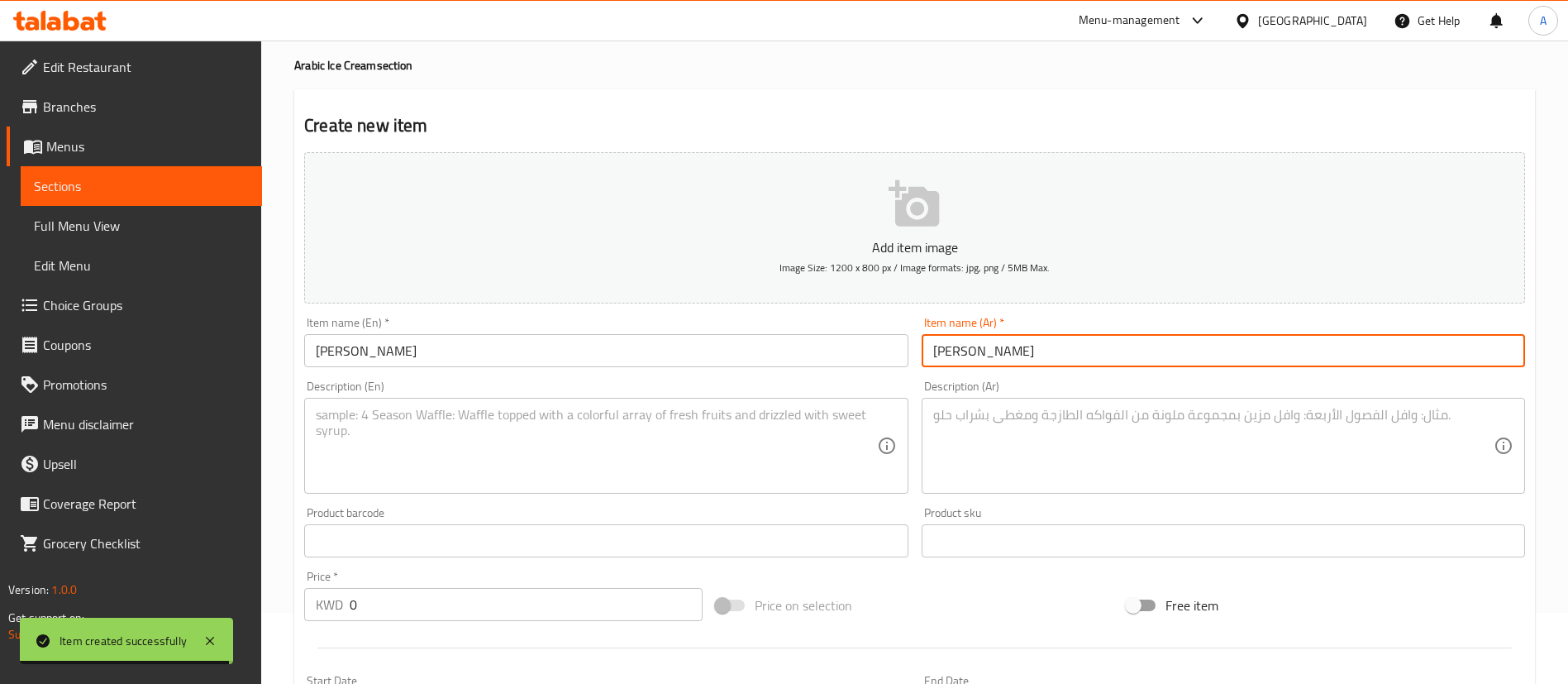
scroll to position [124, 0]
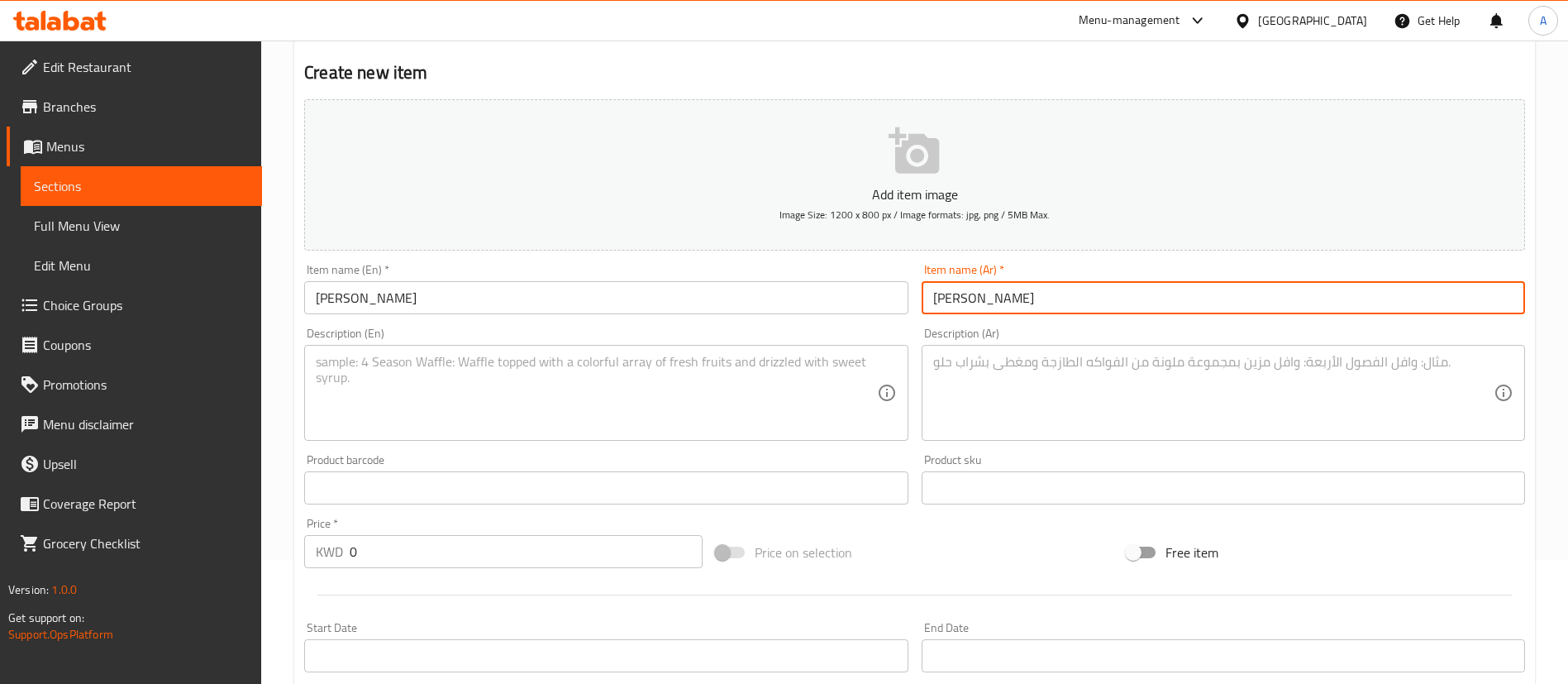
type input "[PERSON_NAME]"
drag, startPoint x: 582, startPoint y: 389, endPoint x: 582, endPoint y: 377, distance: 12.0
click at [583, 389] on textarea at bounding box center [596, 393] width 561 height 79
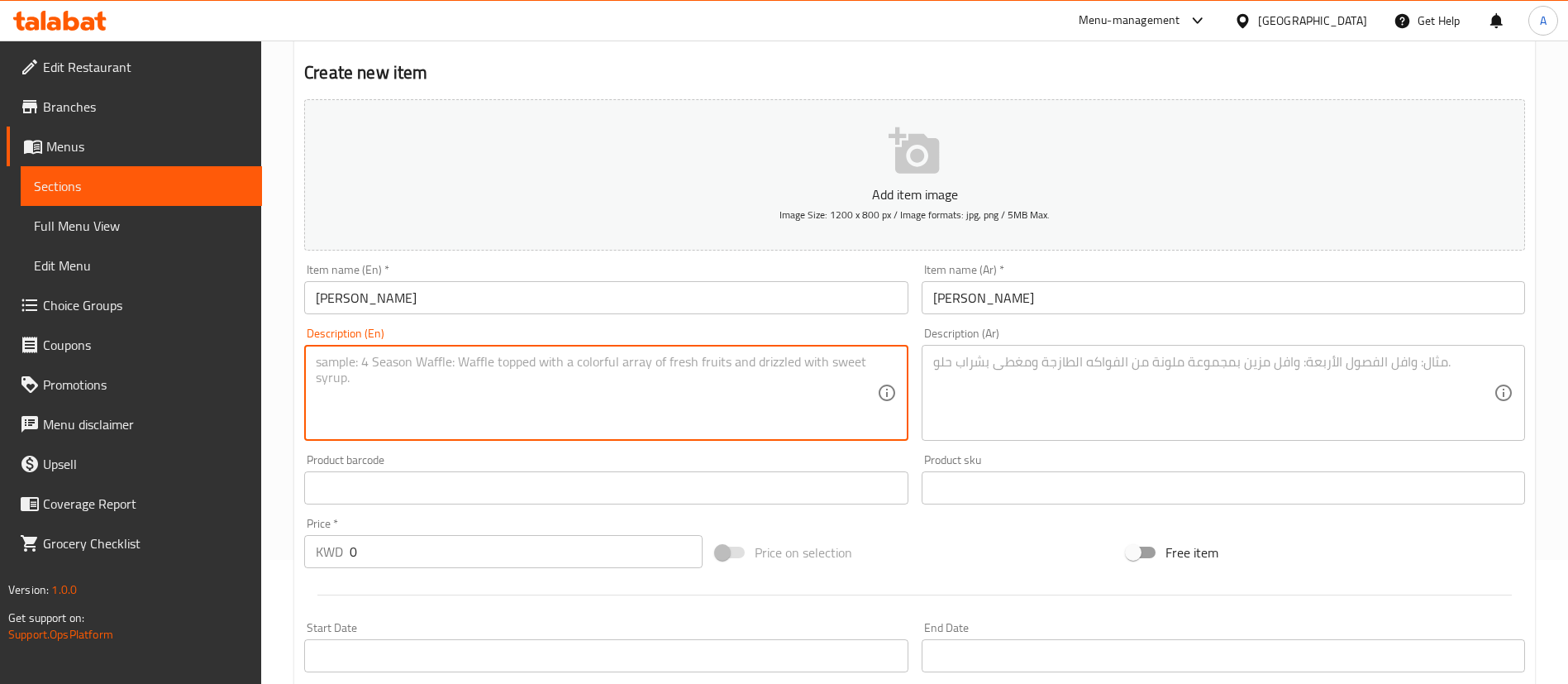
paste textarea "1/2 Kilo"
type textarea "1/2 Kilo"
click at [1087, 423] on textarea at bounding box center [1214, 393] width 561 height 79
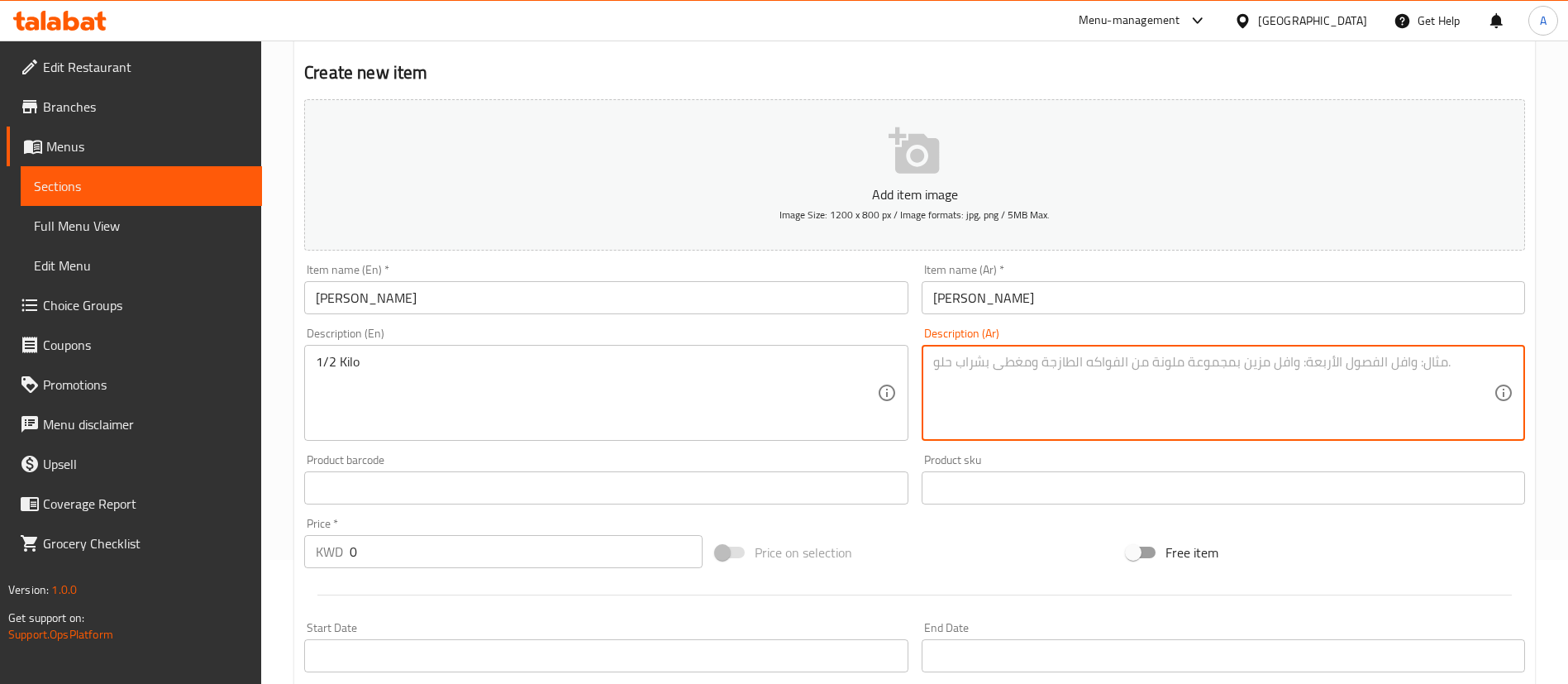
paste textarea "نصف كيلو"
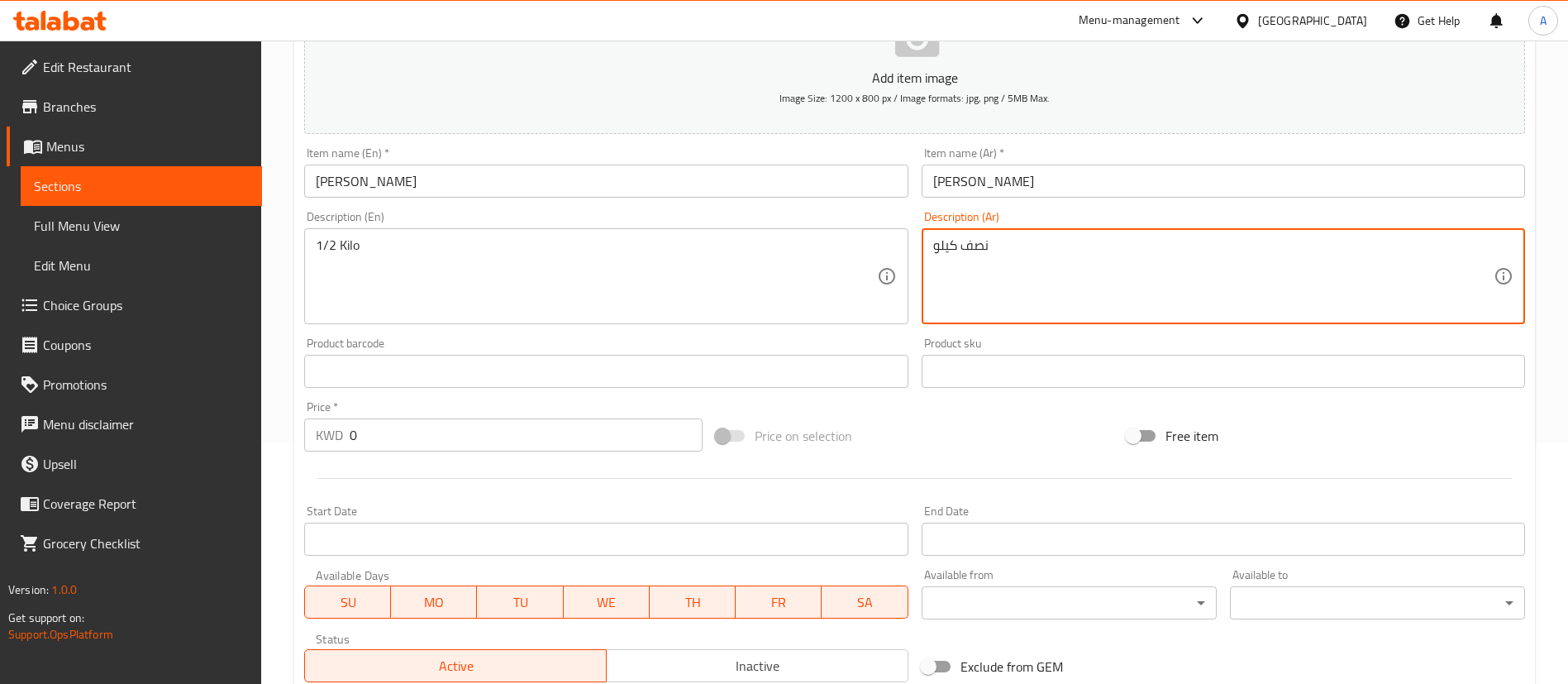
scroll to position [372, 0]
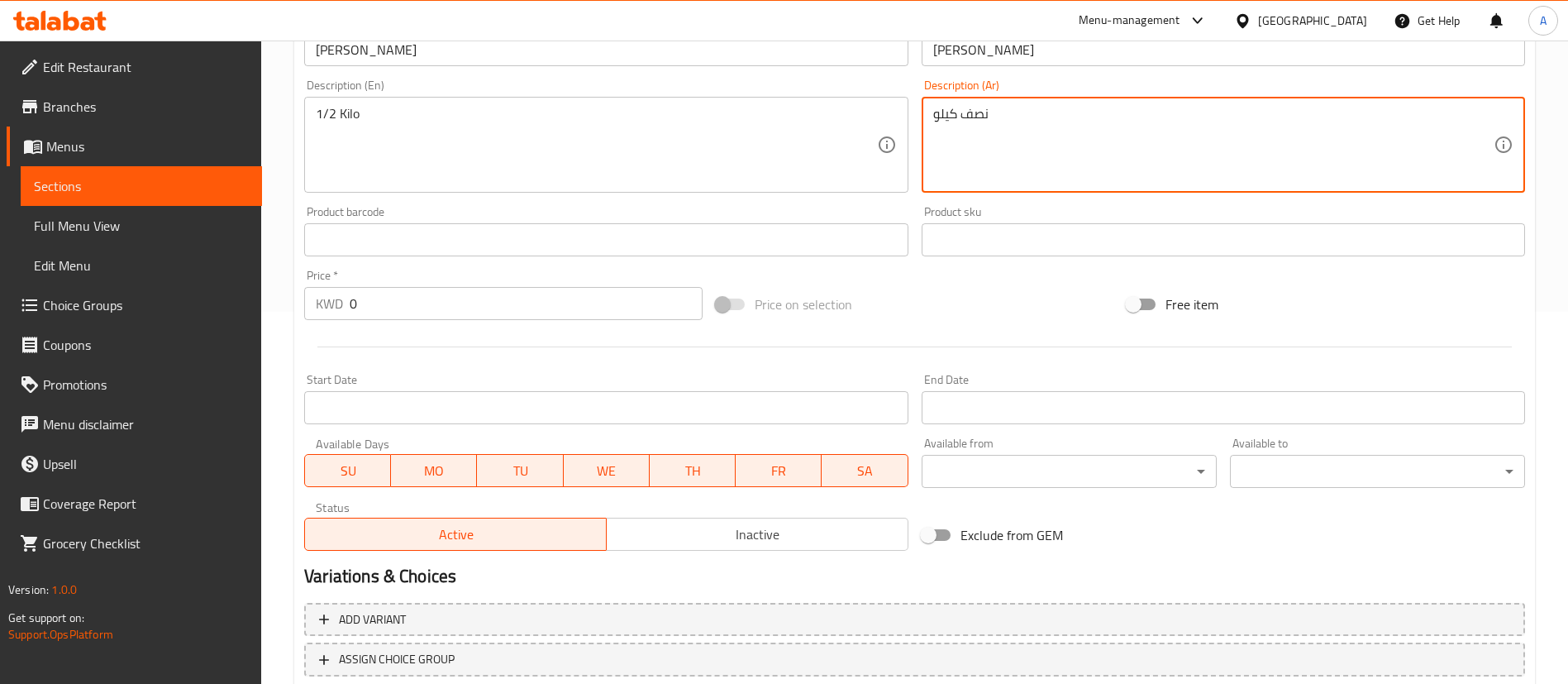
type textarea "نصف كيلو"
drag, startPoint x: 391, startPoint y: 295, endPoint x: 55, endPoint y: 295, distance: 336.0
click at [65, 295] on div "Edit Restaurant Branches Menus Sections Full Menu View Edit Menu Choice Groups …" at bounding box center [784, 232] width 1568 height 1128
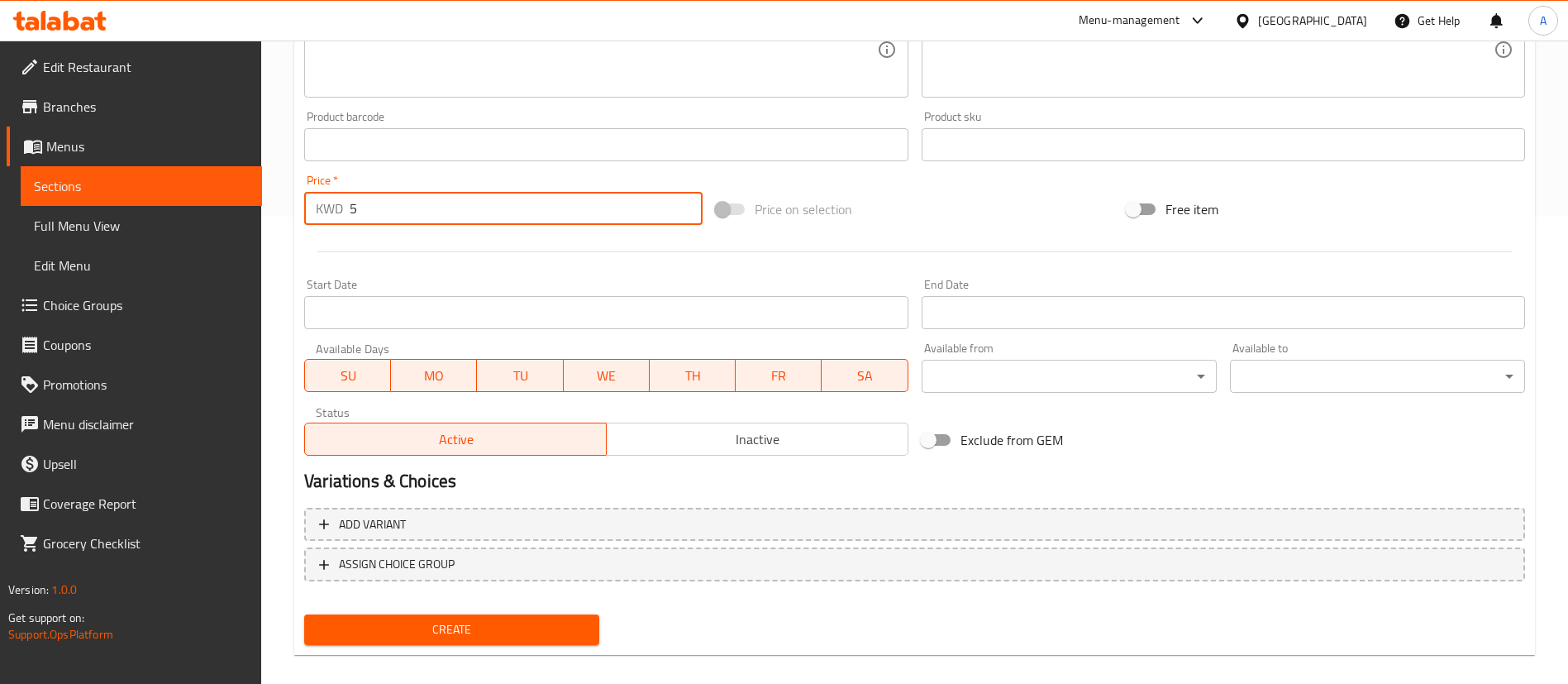
scroll to position [485, 0]
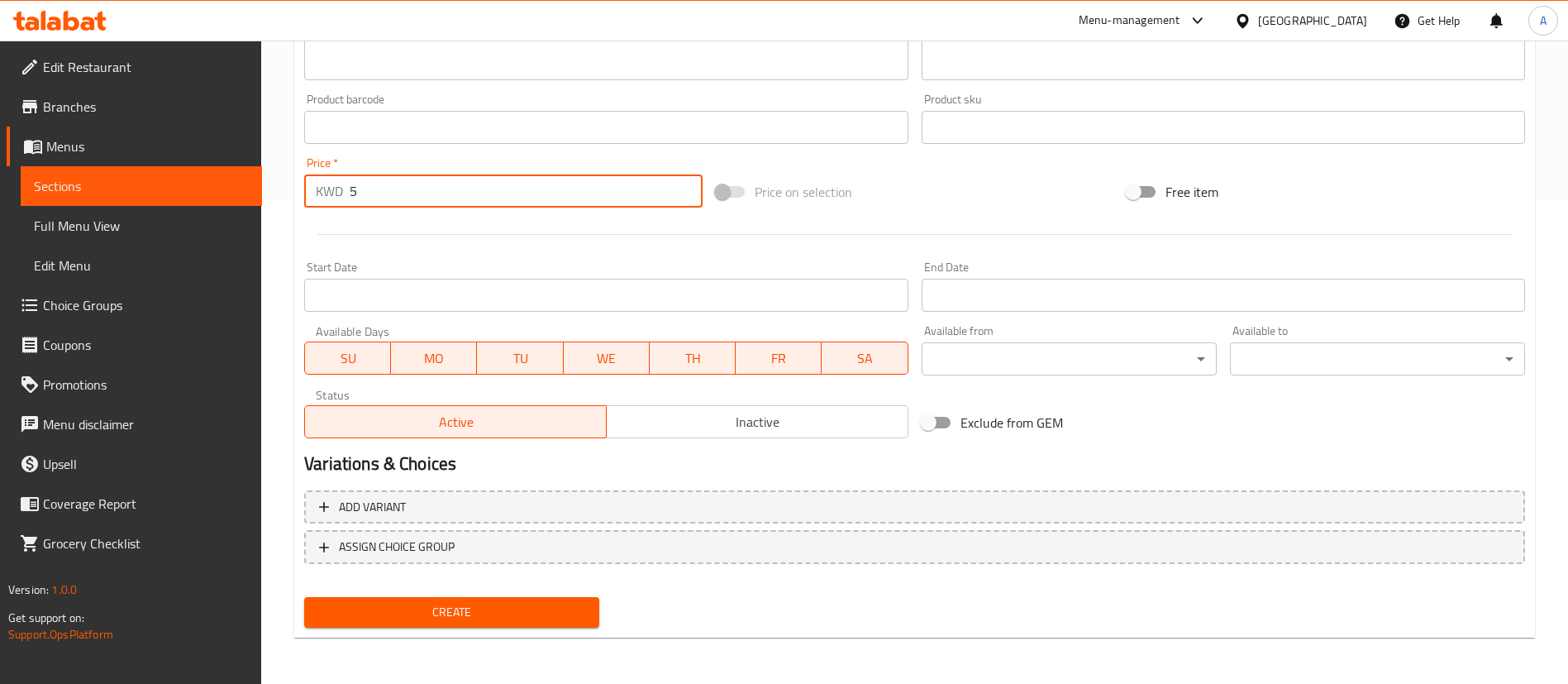
type input "5"
click at [483, 604] on span "Create" at bounding box center [452, 613] width 268 height 21
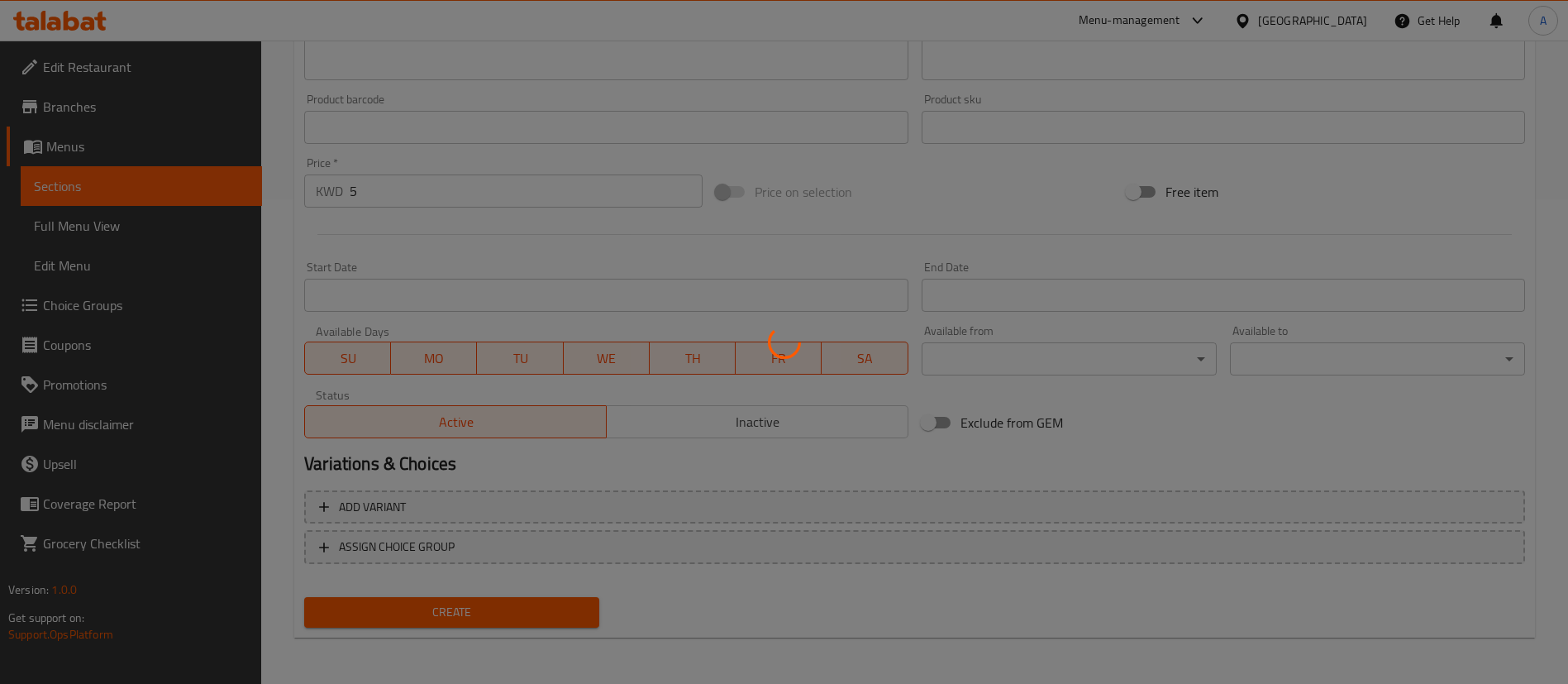
type input "0"
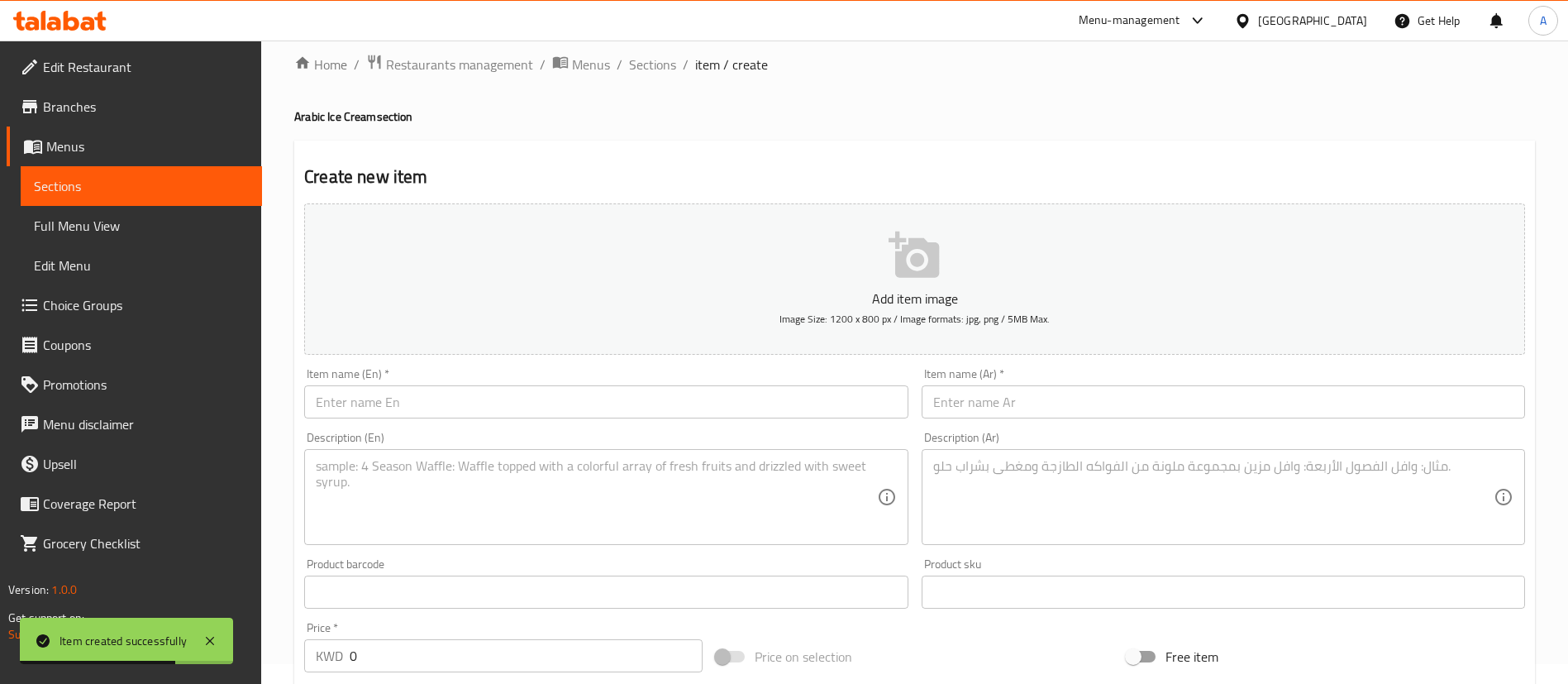
scroll to position [0, 0]
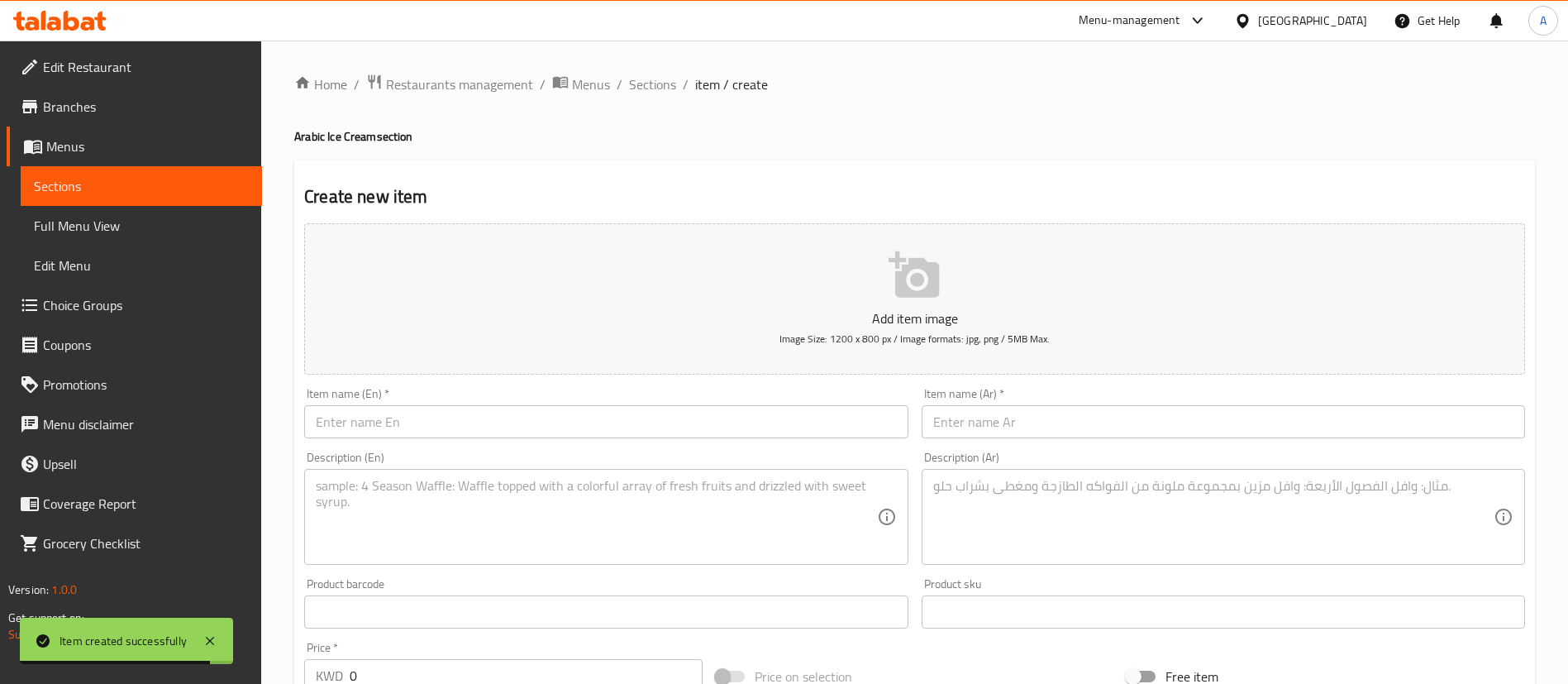
click at [494, 474] on div "Description (En)" at bounding box center [606, 517] width 603 height 96
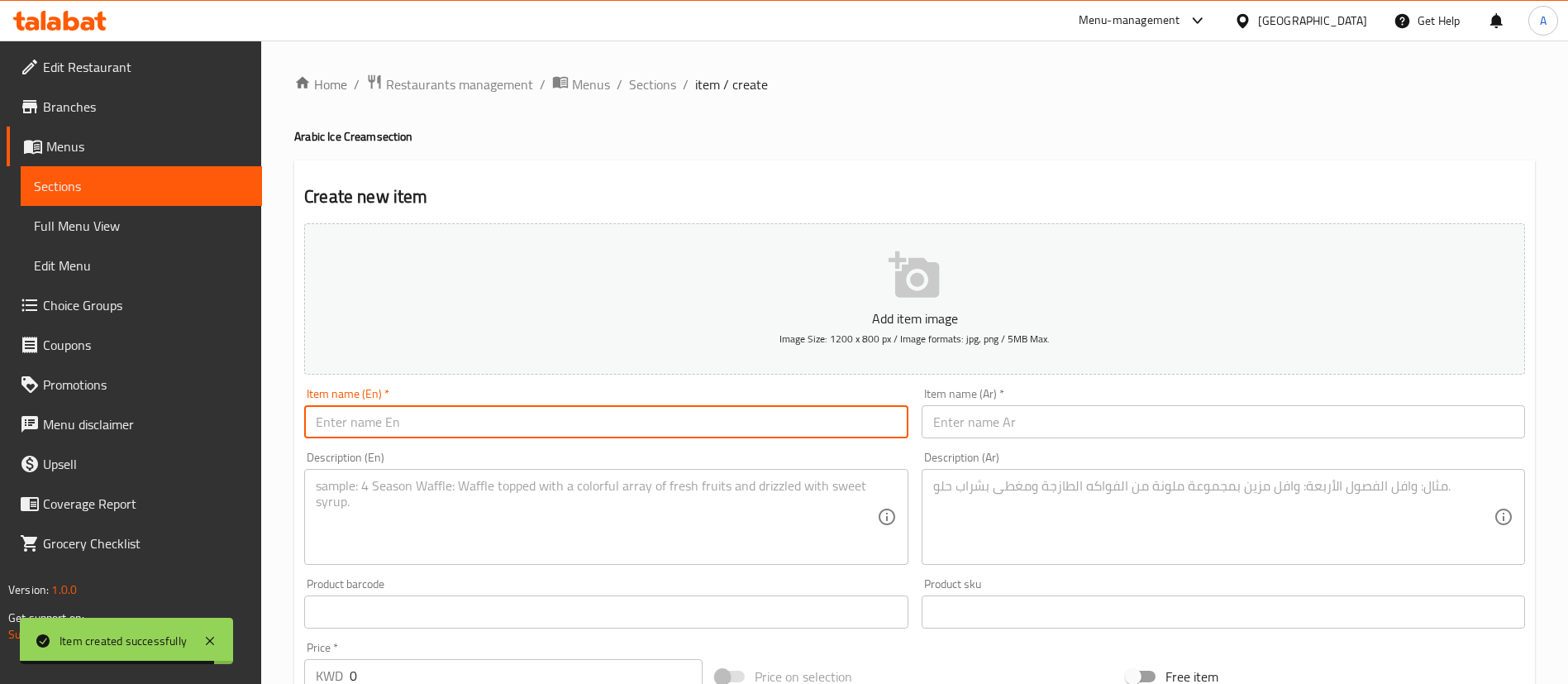
click at [537, 434] on input "text" at bounding box center [606, 422] width 603 height 33
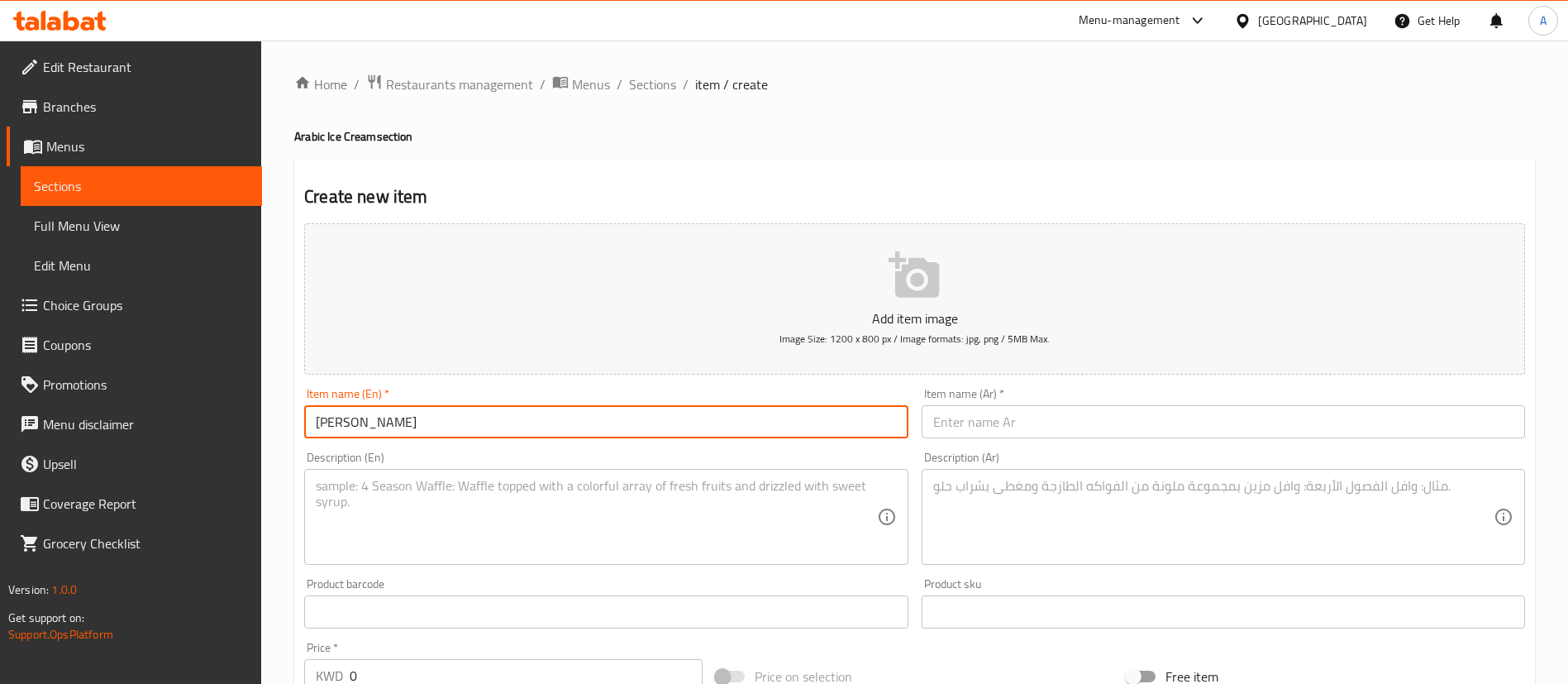
type input "[PERSON_NAME]"
click at [1009, 446] on div "Description (Ar) Description (Ar)" at bounding box center [1224, 508] width 617 height 126
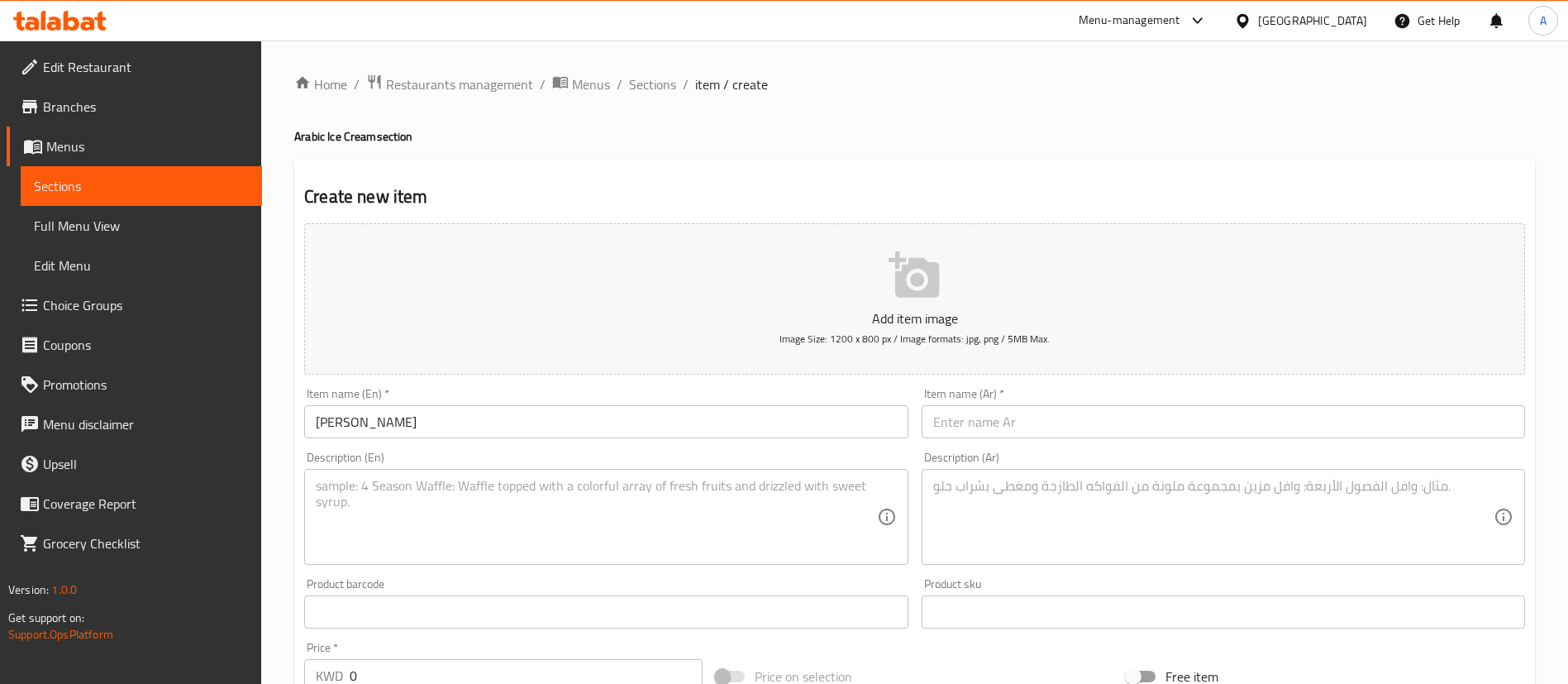
click at [1016, 417] on input "text" at bounding box center [1223, 422] width 603 height 33
paste input "[PERSON_NAME]"
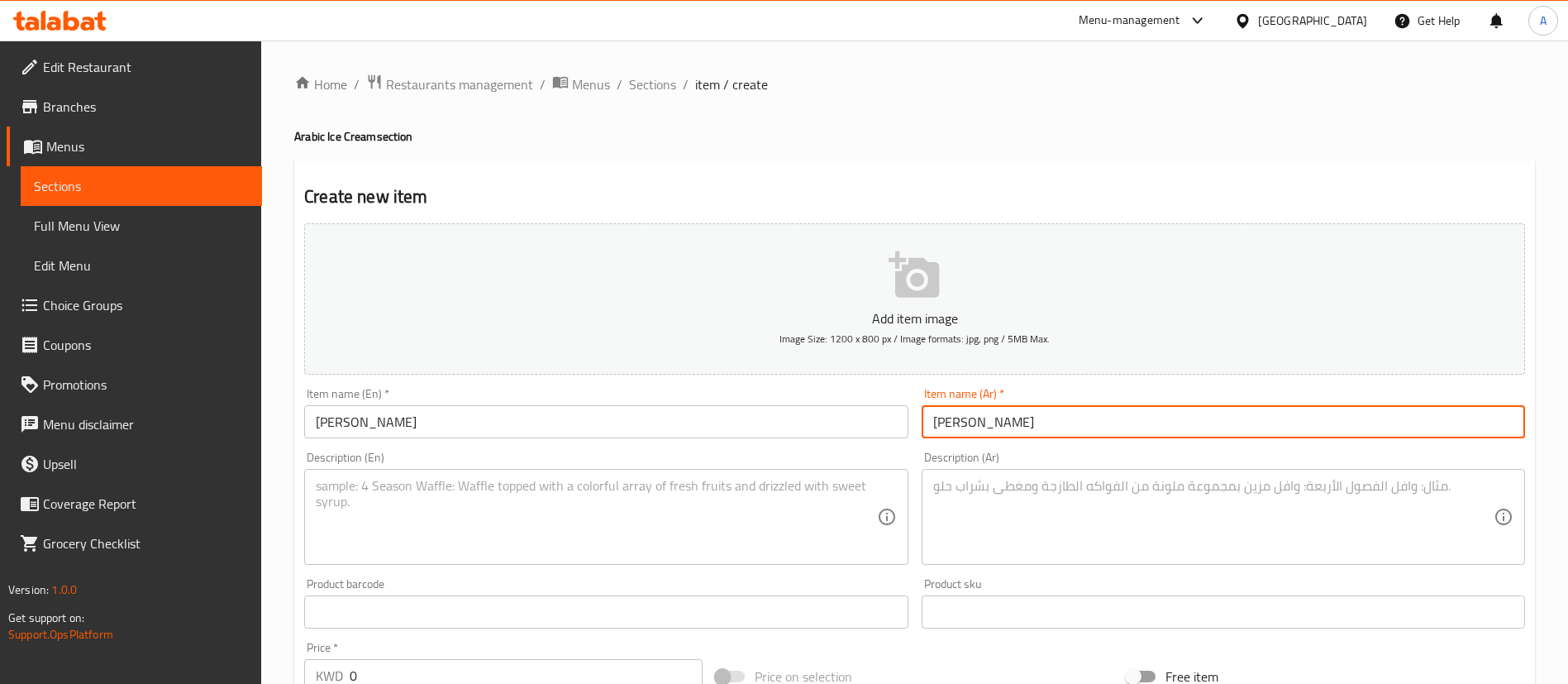
type input "[PERSON_NAME]"
click at [567, 455] on div "Description (En) Description (En)" at bounding box center [606, 508] width 617 height 126
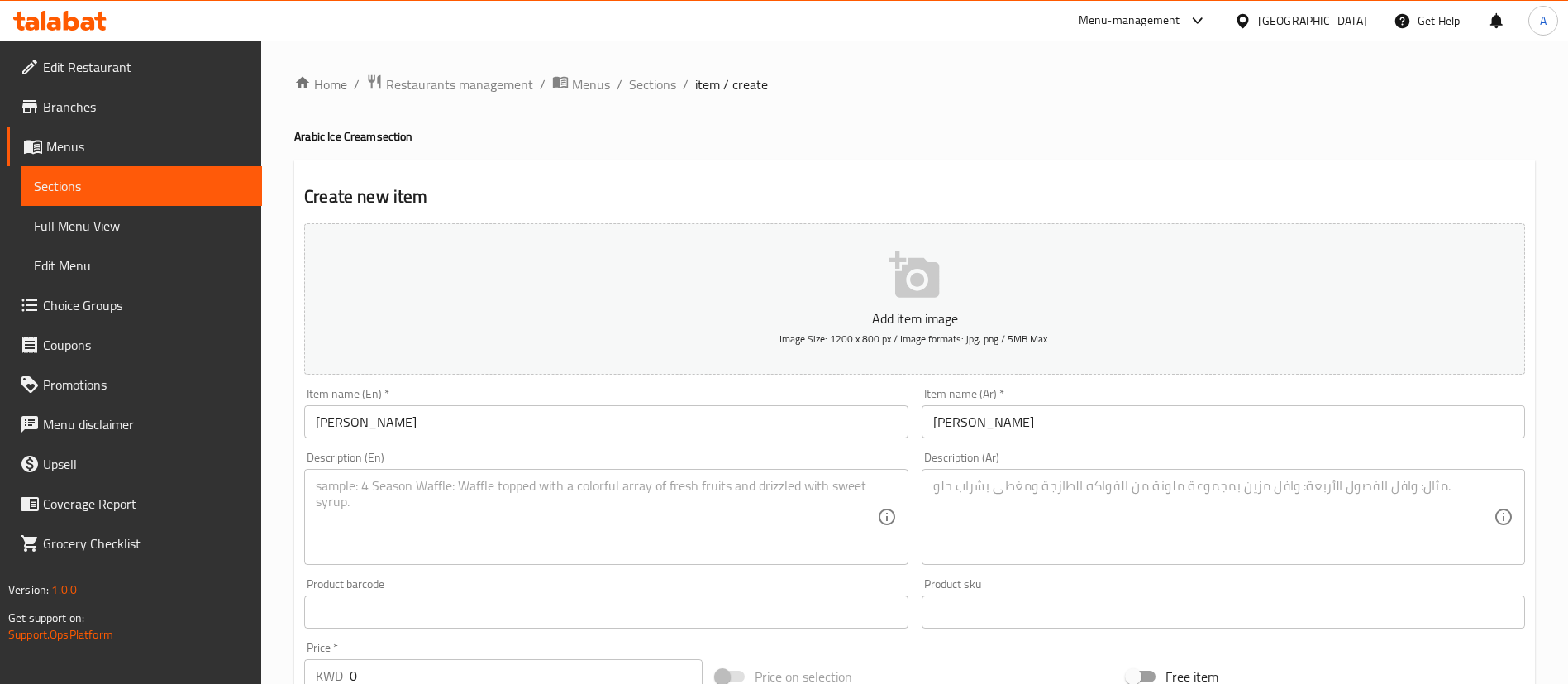
drag, startPoint x: 590, startPoint y: 512, endPoint x: 632, endPoint y: 403, distance: 116.8
click at [591, 513] on textarea at bounding box center [596, 517] width 561 height 79
paste textarea "1/2 Kilo"
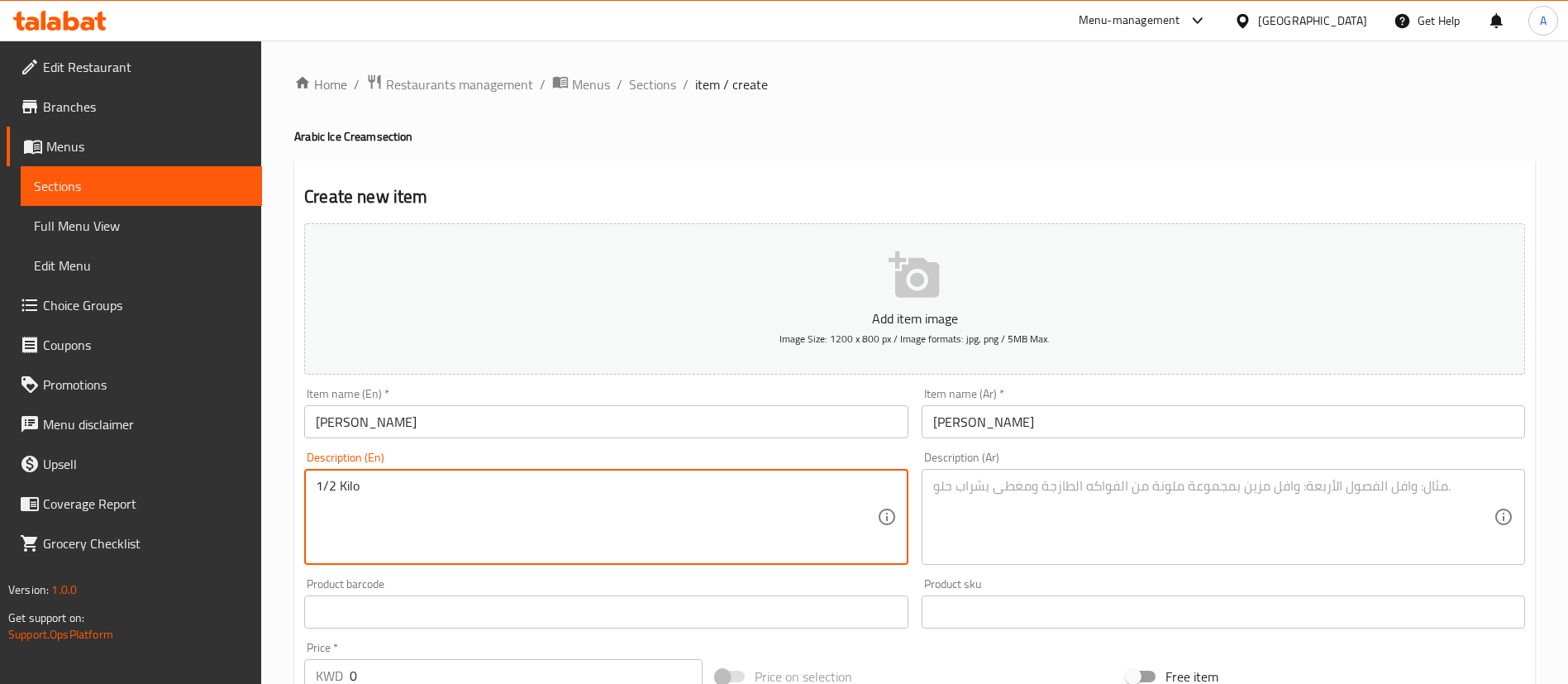
type textarea "1/2 Kilo"
click at [991, 519] on textarea at bounding box center [1214, 517] width 561 height 79
paste textarea "نصف كيلو"
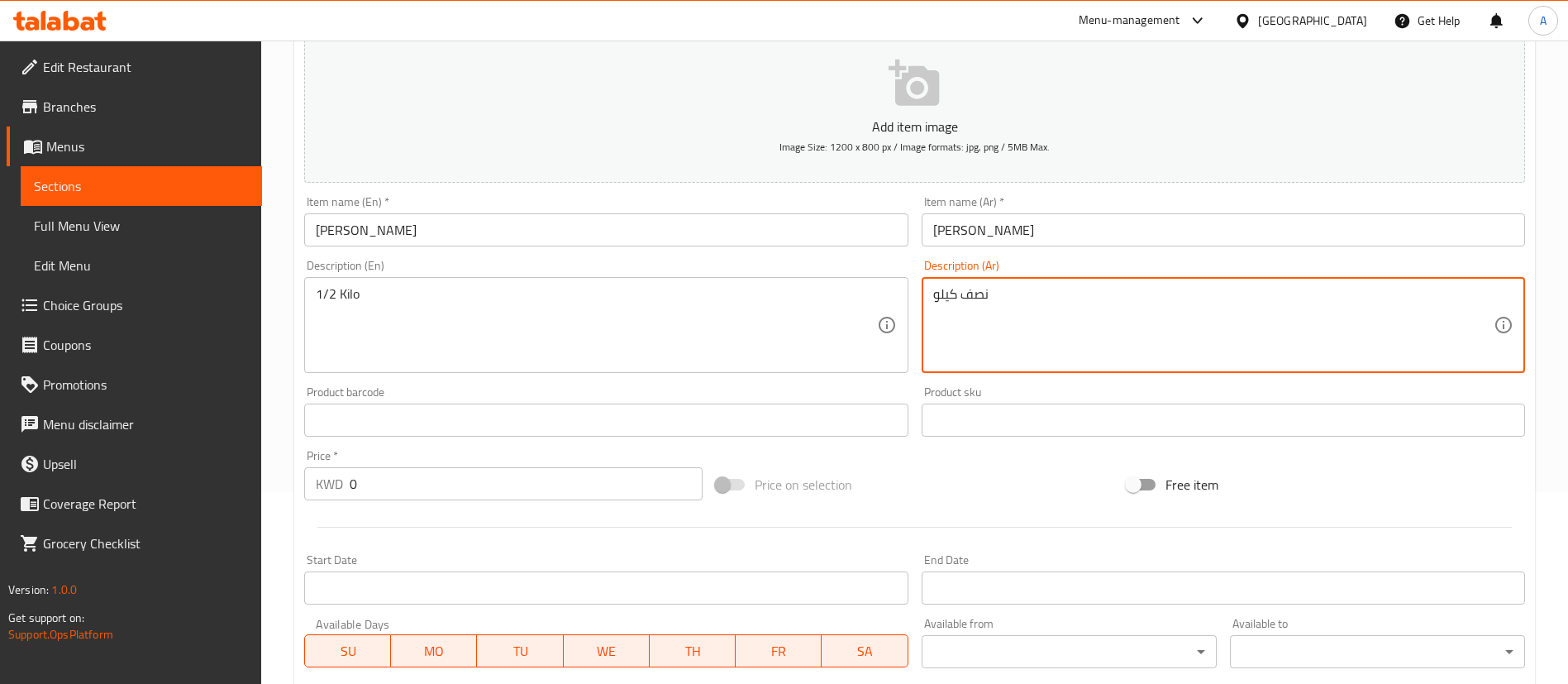
scroll to position [485, 0]
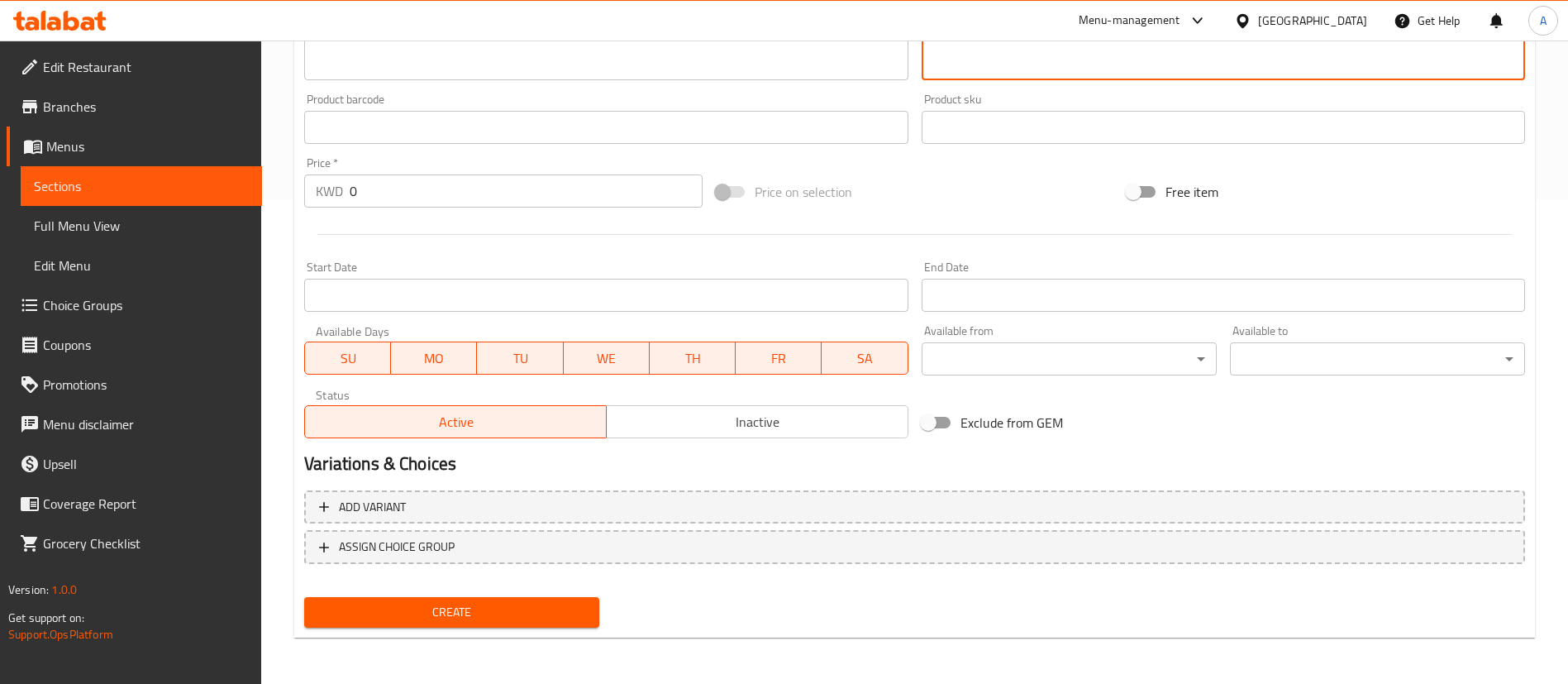
type textarea "نصف كيلو"
drag, startPoint x: 454, startPoint y: 196, endPoint x: 0, endPoint y: 186, distance: 454.1
click at [3, 186] on div "Edit Restaurant Branches Menus Sections Full Menu View Edit Menu Choice Groups …" at bounding box center [784, 119] width 1568 height 1128
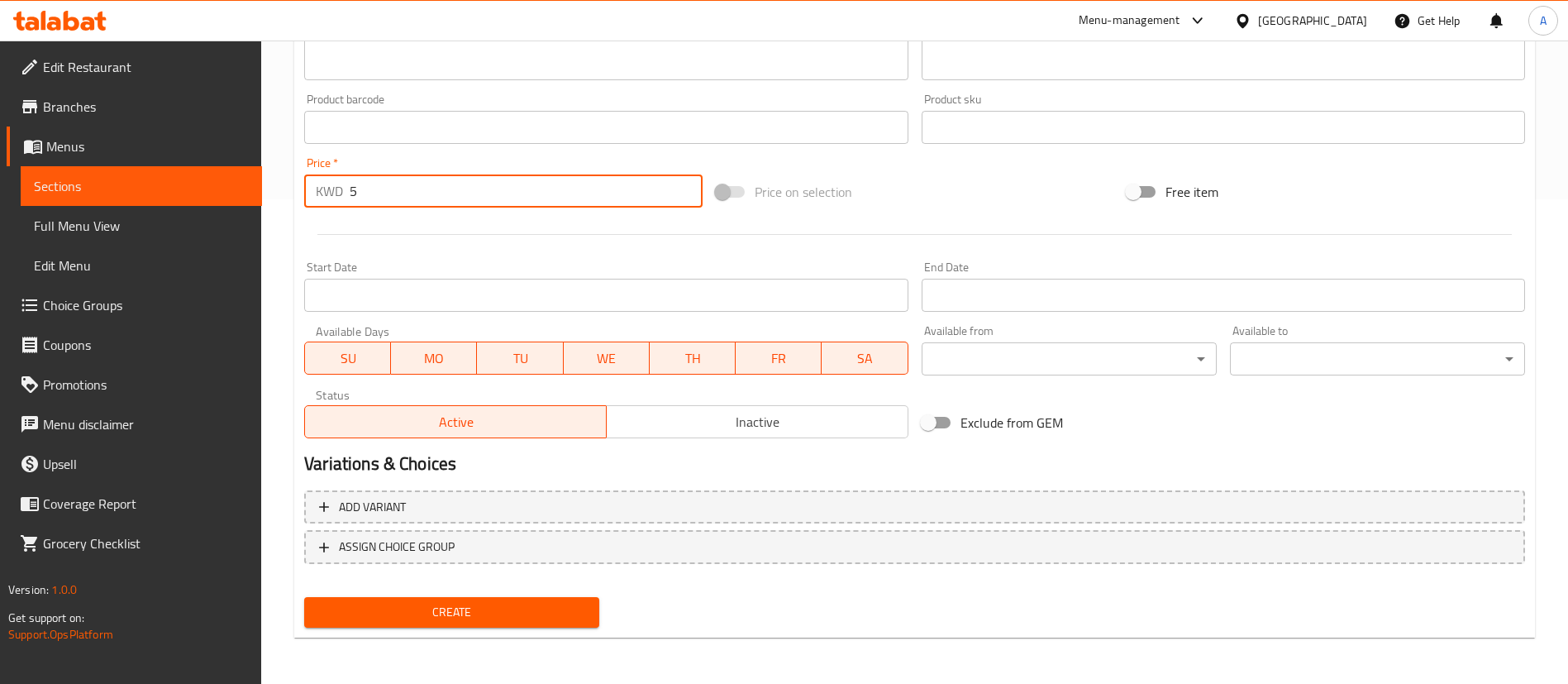
type input "5"
click at [512, 613] on span "Create" at bounding box center [452, 613] width 268 height 21
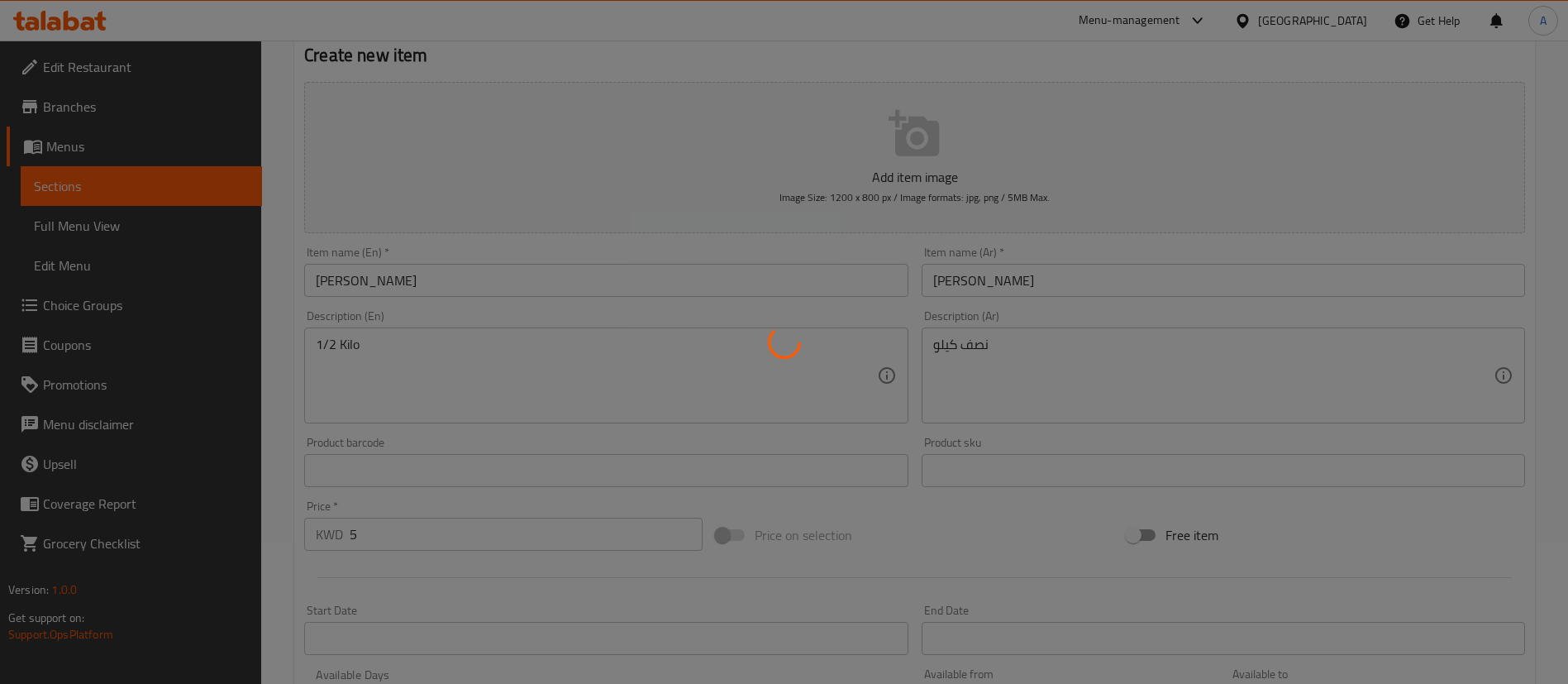
scroll to position [0, 0]
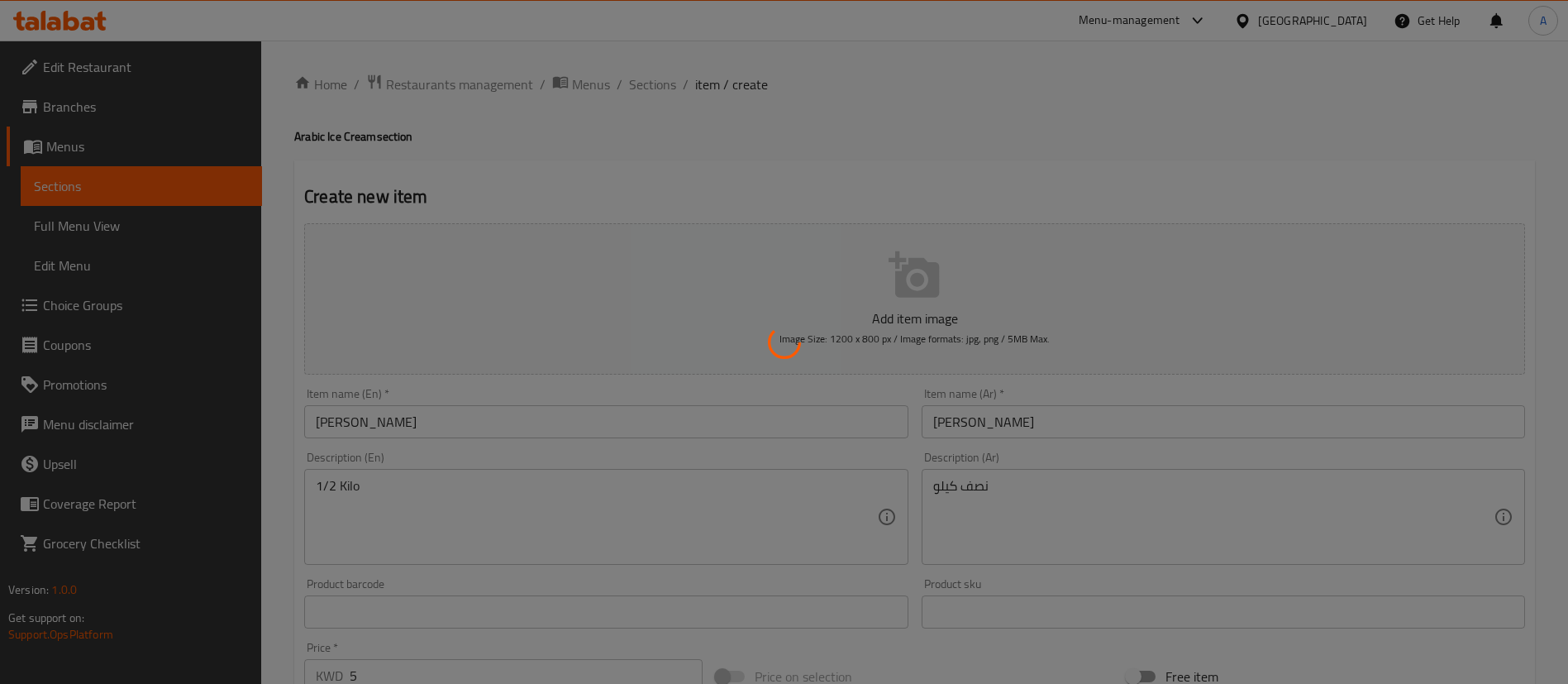
type input "0"
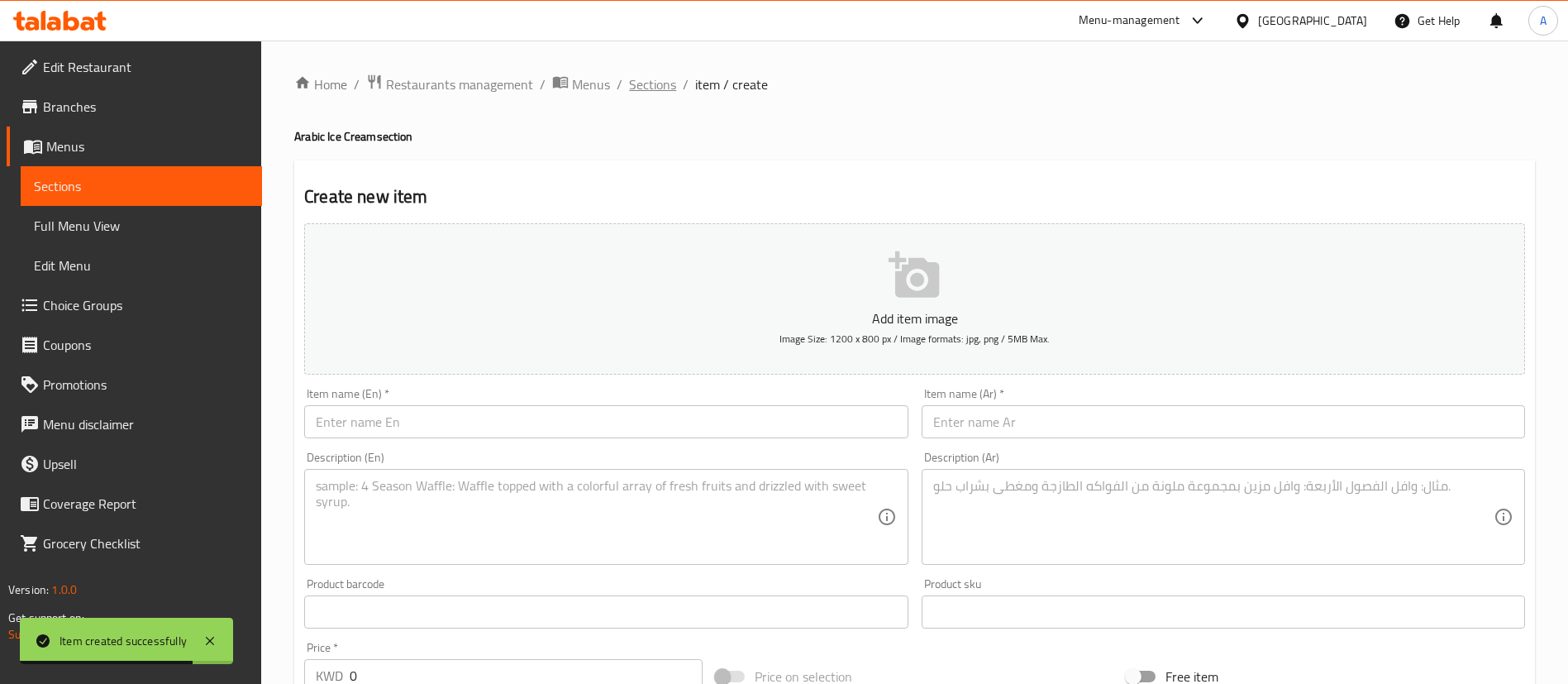
click at [654, 89] on span "Sections" at bounding box center [652, 84] width 47 height 20
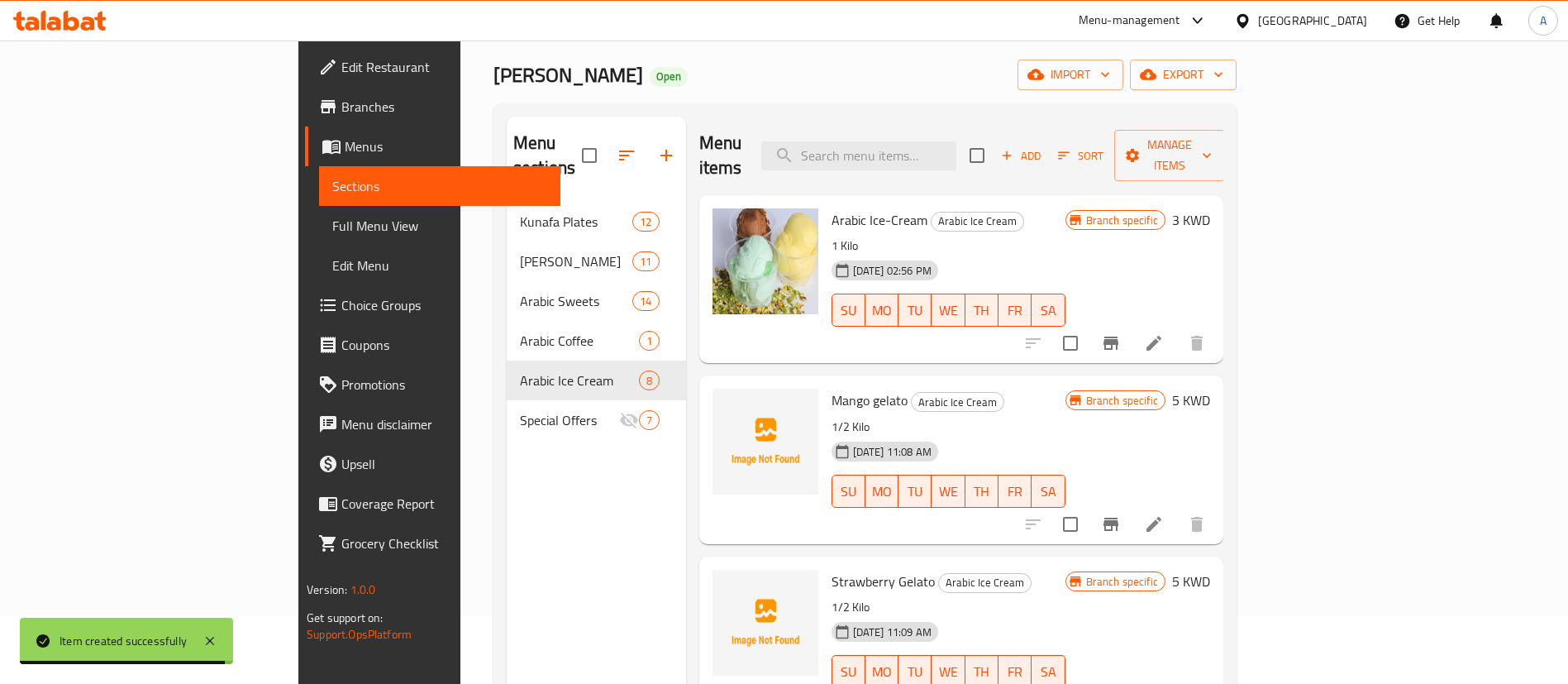
scroll to position [232, 0]
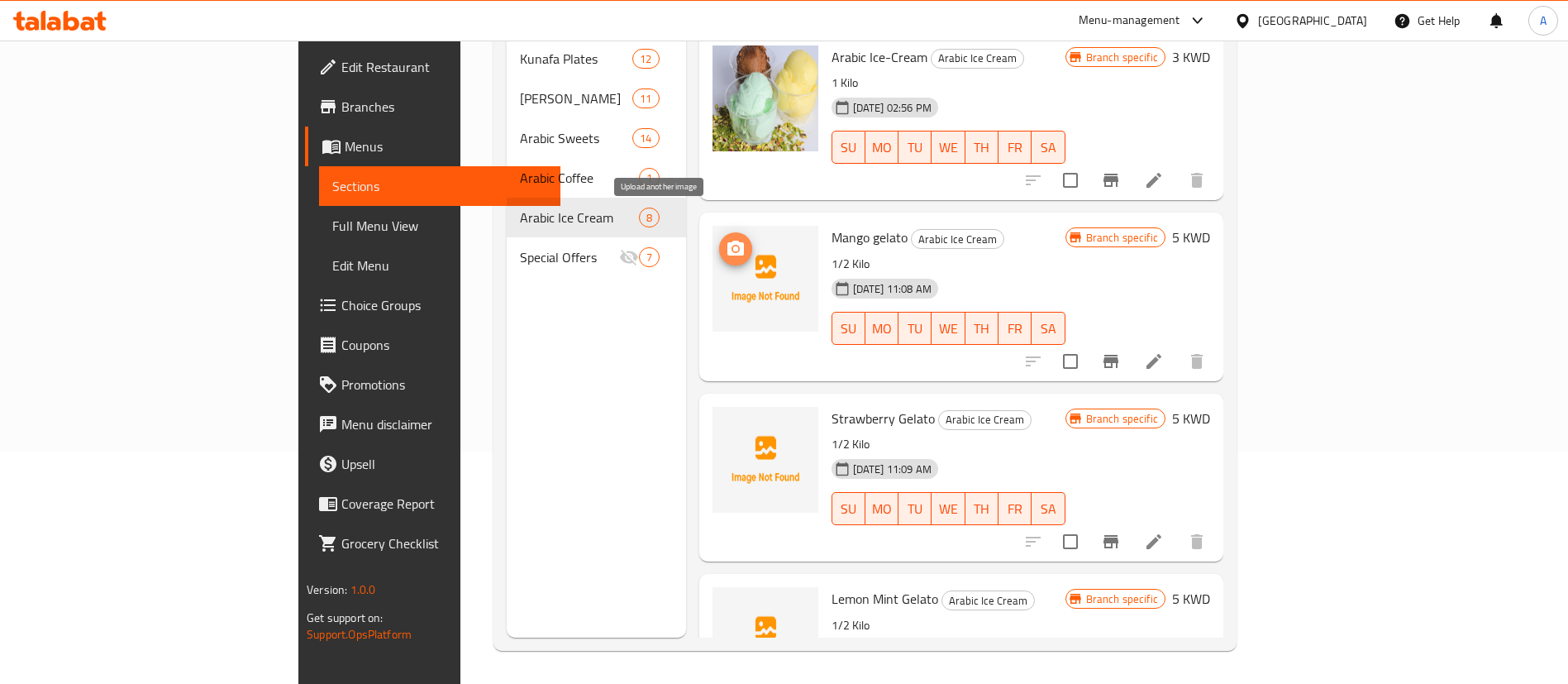
click at [719, 239] on span "upload picture" at bounding box center [736, 248] width 33 height 20
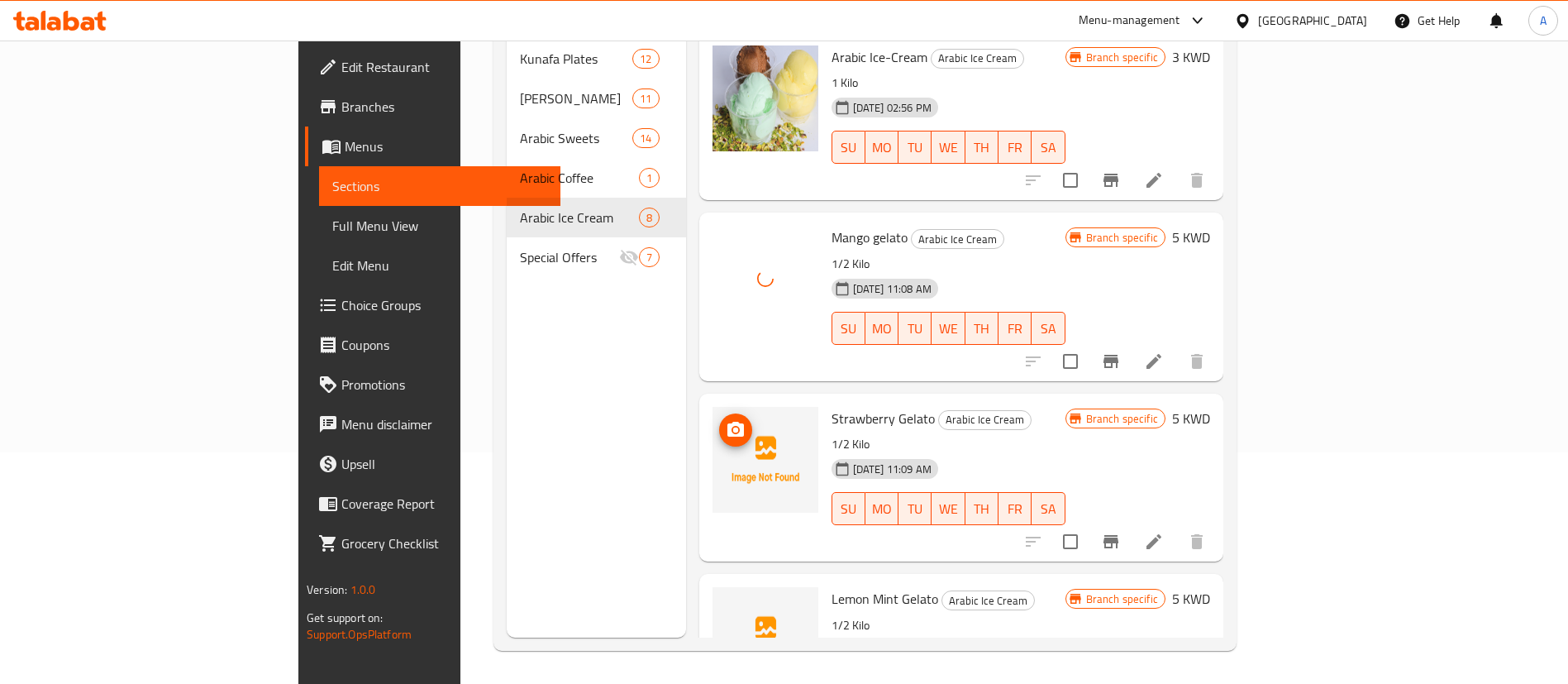
click at [719, 420] on span "upload picture" at bounding box center [736, 429] width 33 height 20
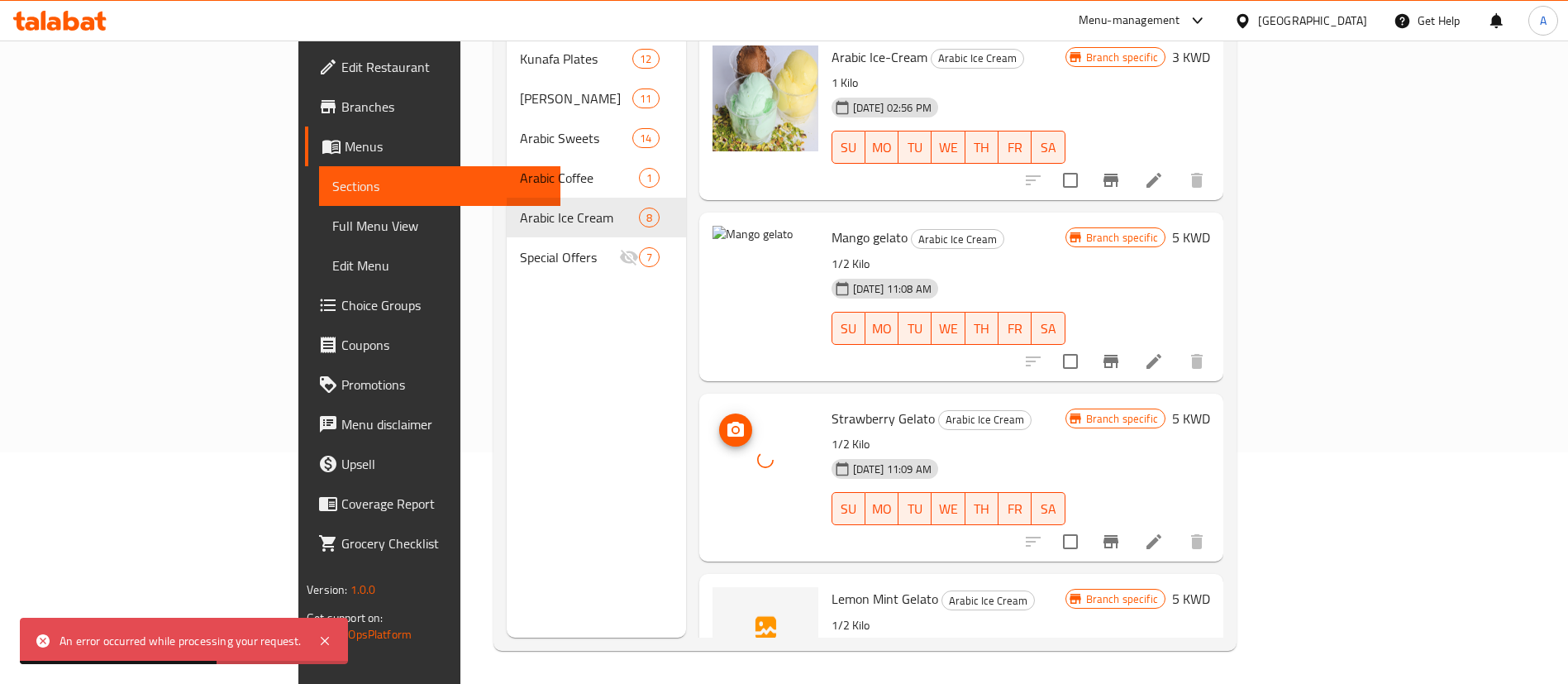
scroll to position [124, 0]
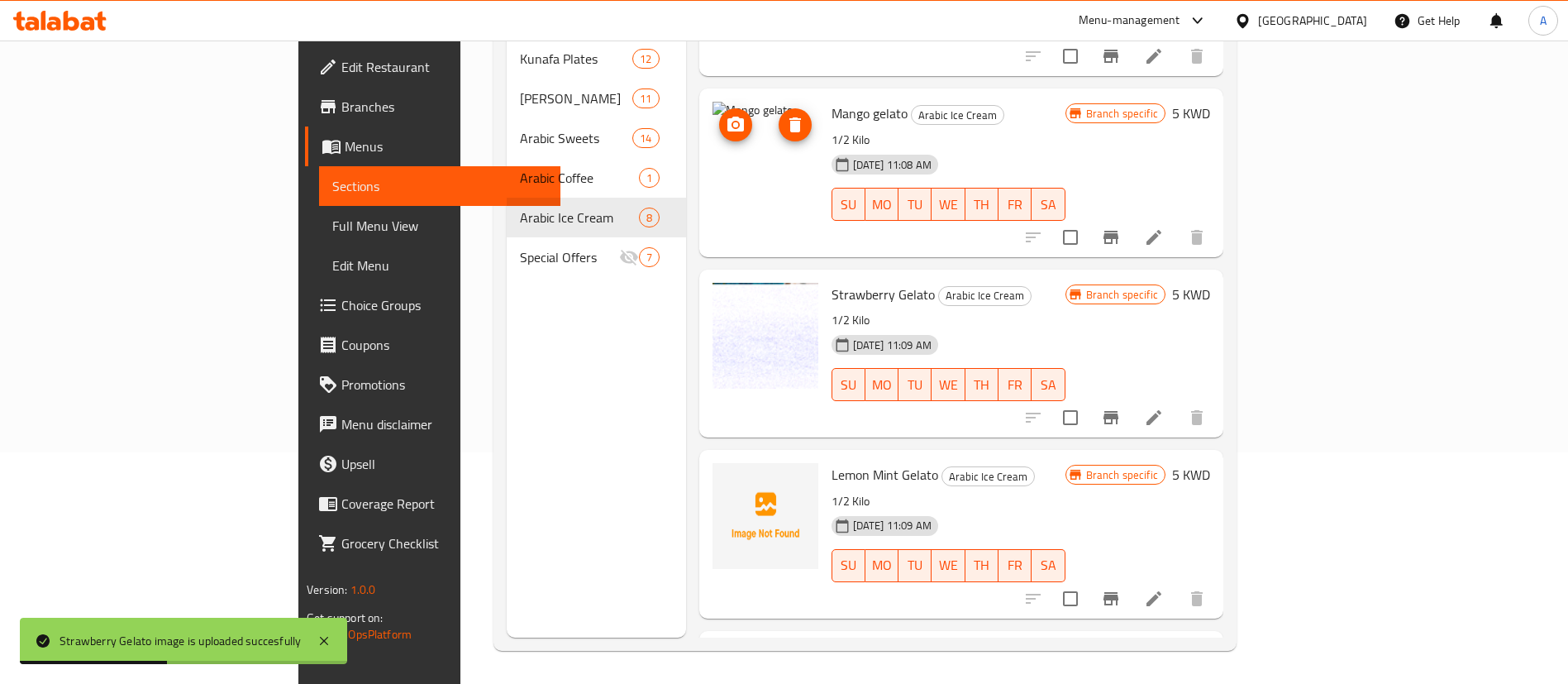
click at [726, 115] on icon "upload picture" at bounding box center [736, 125] width 20 height 20
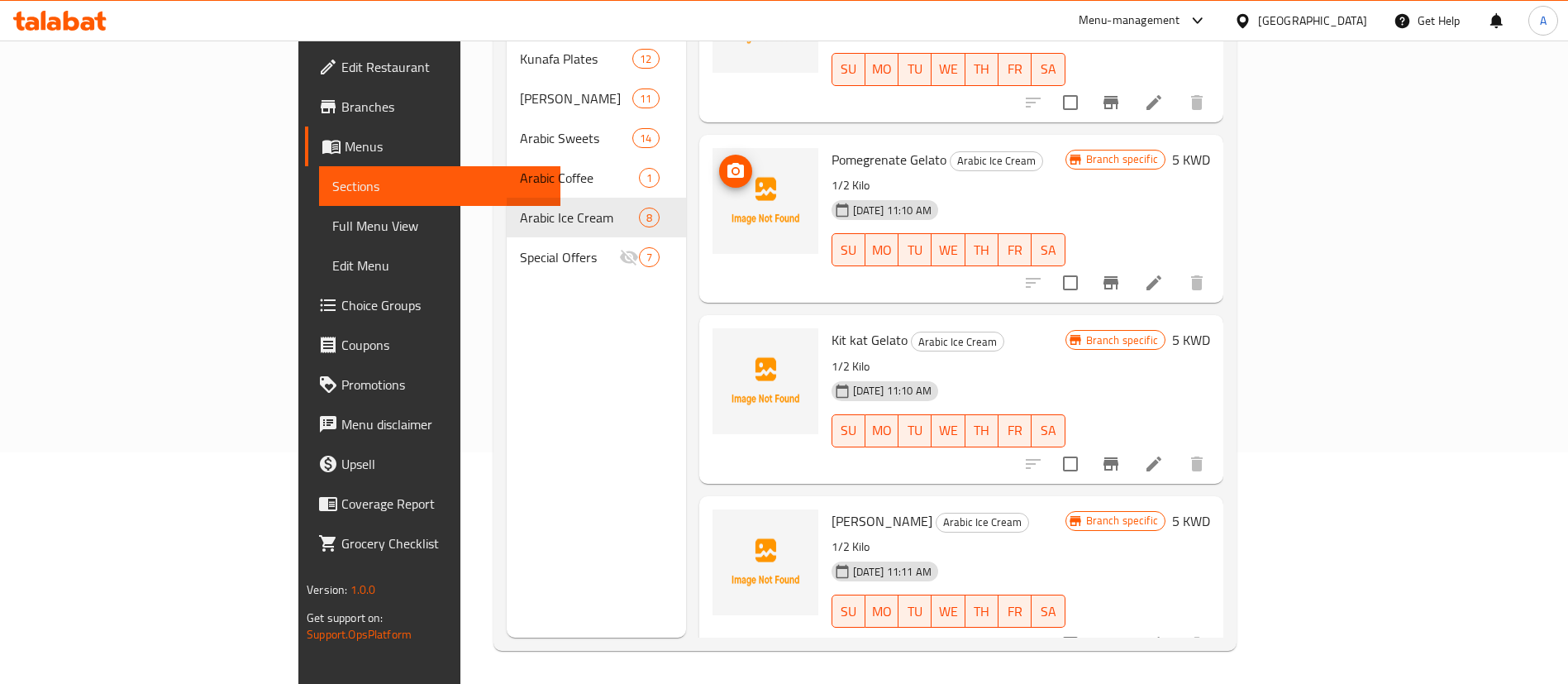
scroll to position [372, 0]
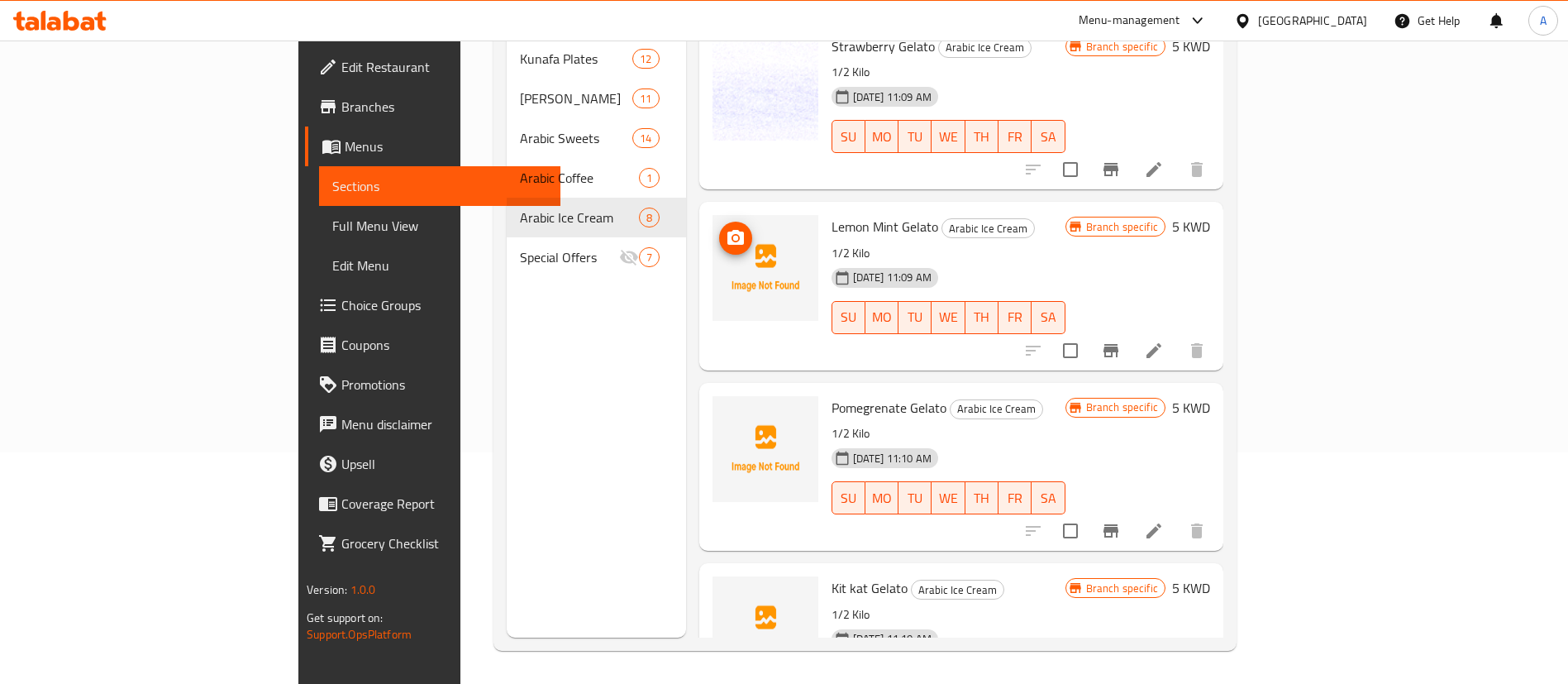
click at [719, 229] on span "upload picture" at bounding box center [736, 238] width 33 height 20
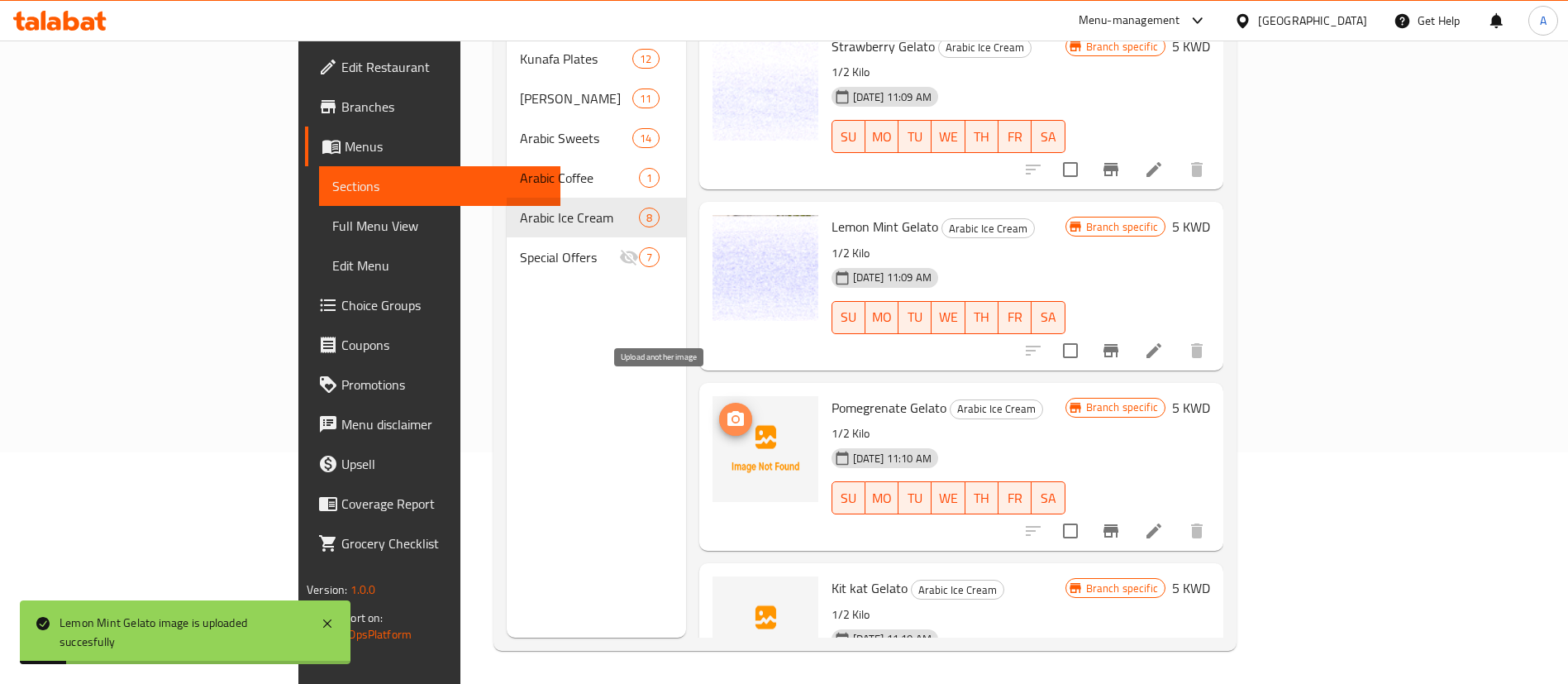
click at [732, 417] on circle "upload picture" at bounding box center [735, 420] width 5 height 5
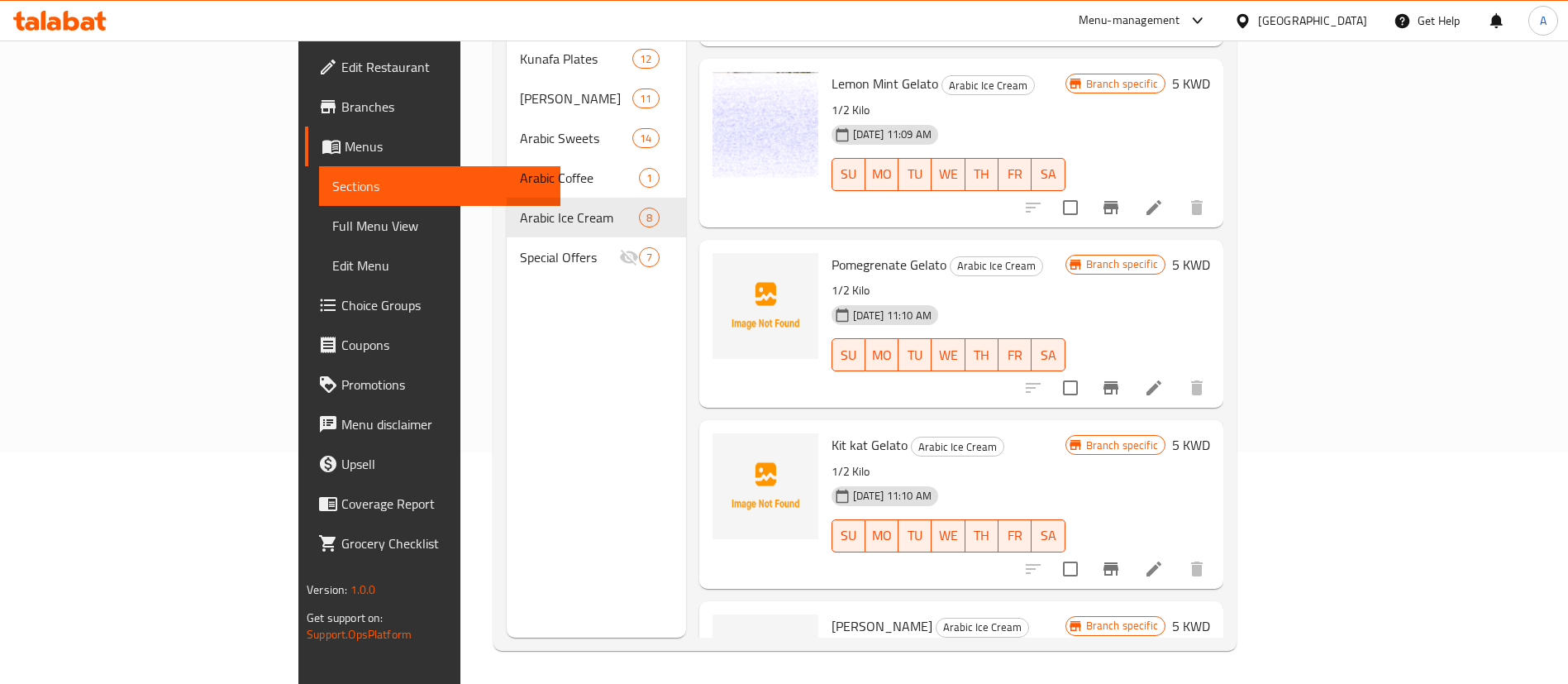
scroll to position [745, 0]
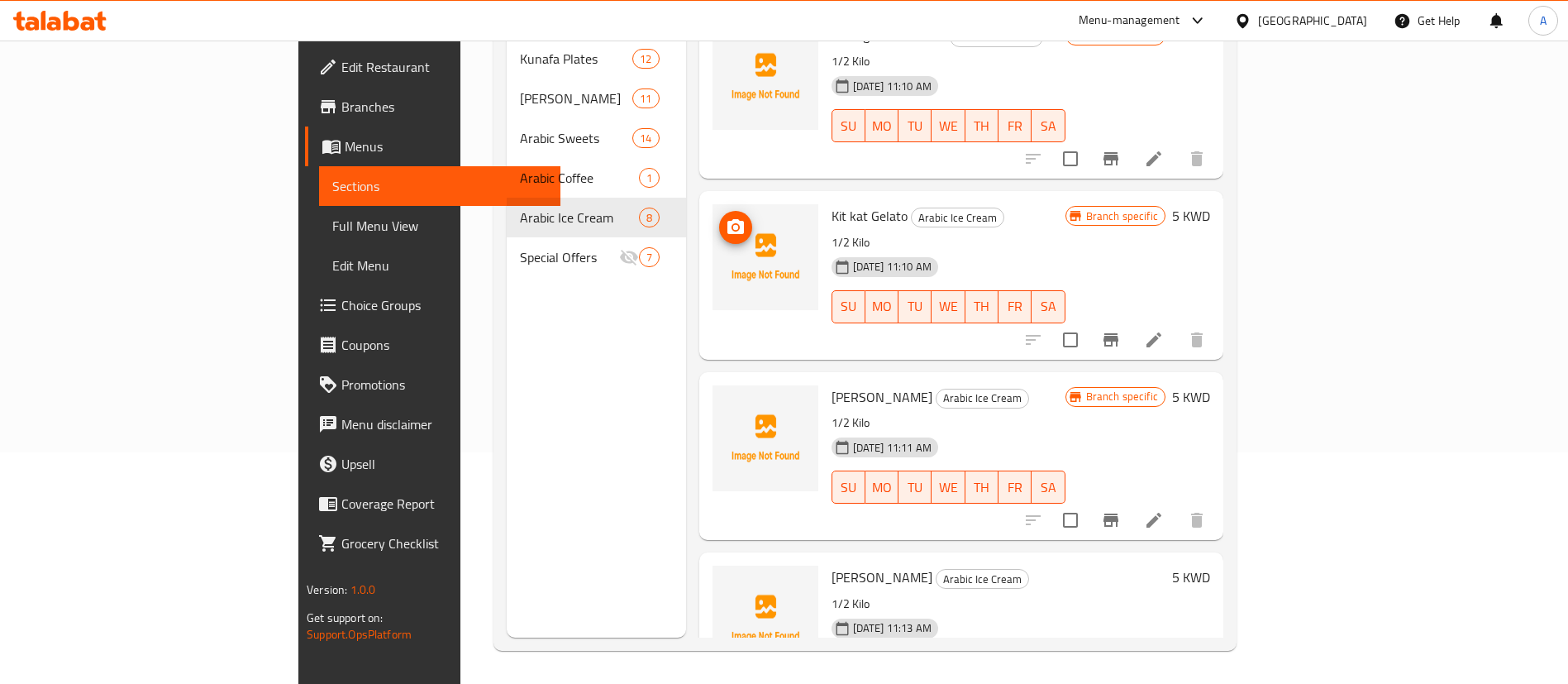
click at [713, 204] on img at bounding box center [766, 257] width 106 height 106
click at [726, 217] on icon "upload picture" at bounding box center [736, 227] width 20 height 20
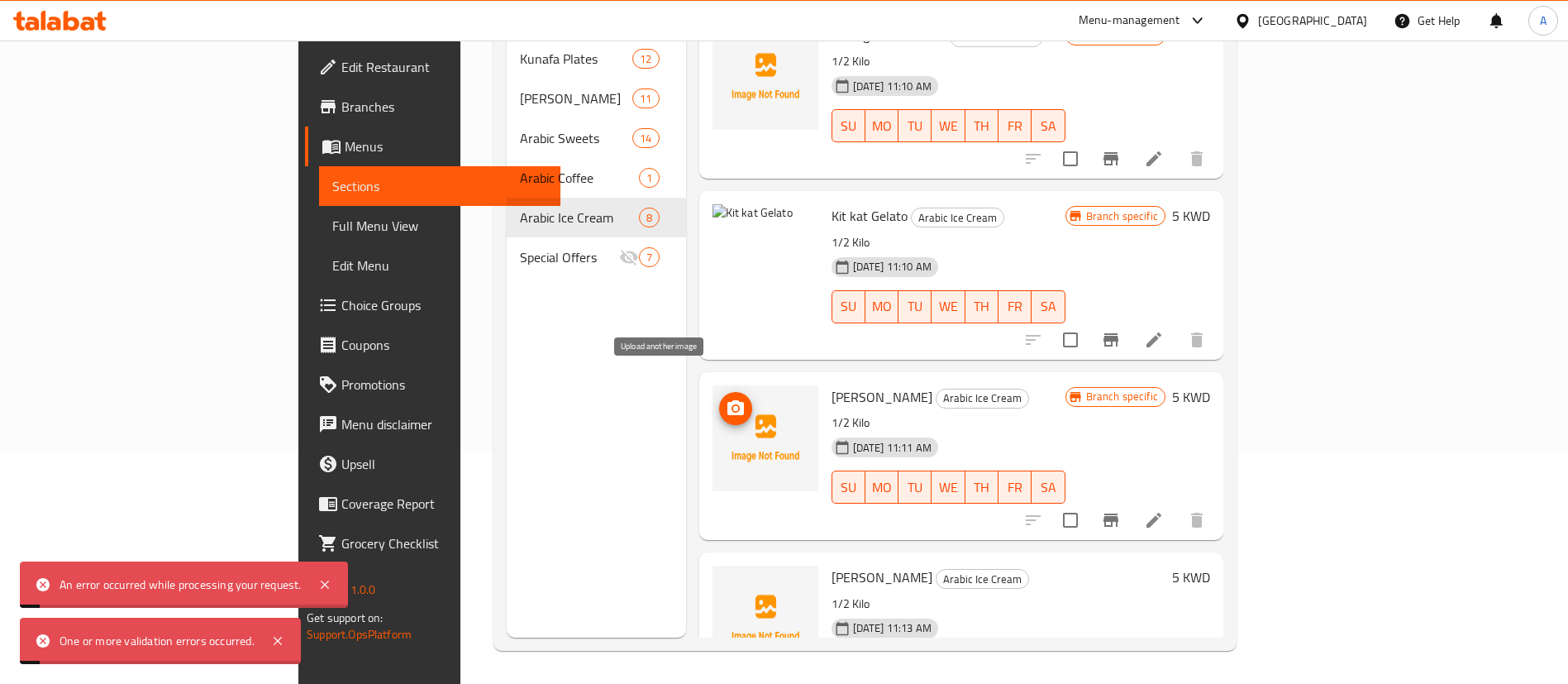
click at [728, 400] on icon "upload picture" at bounding box center [736, 407] width 16 height 15
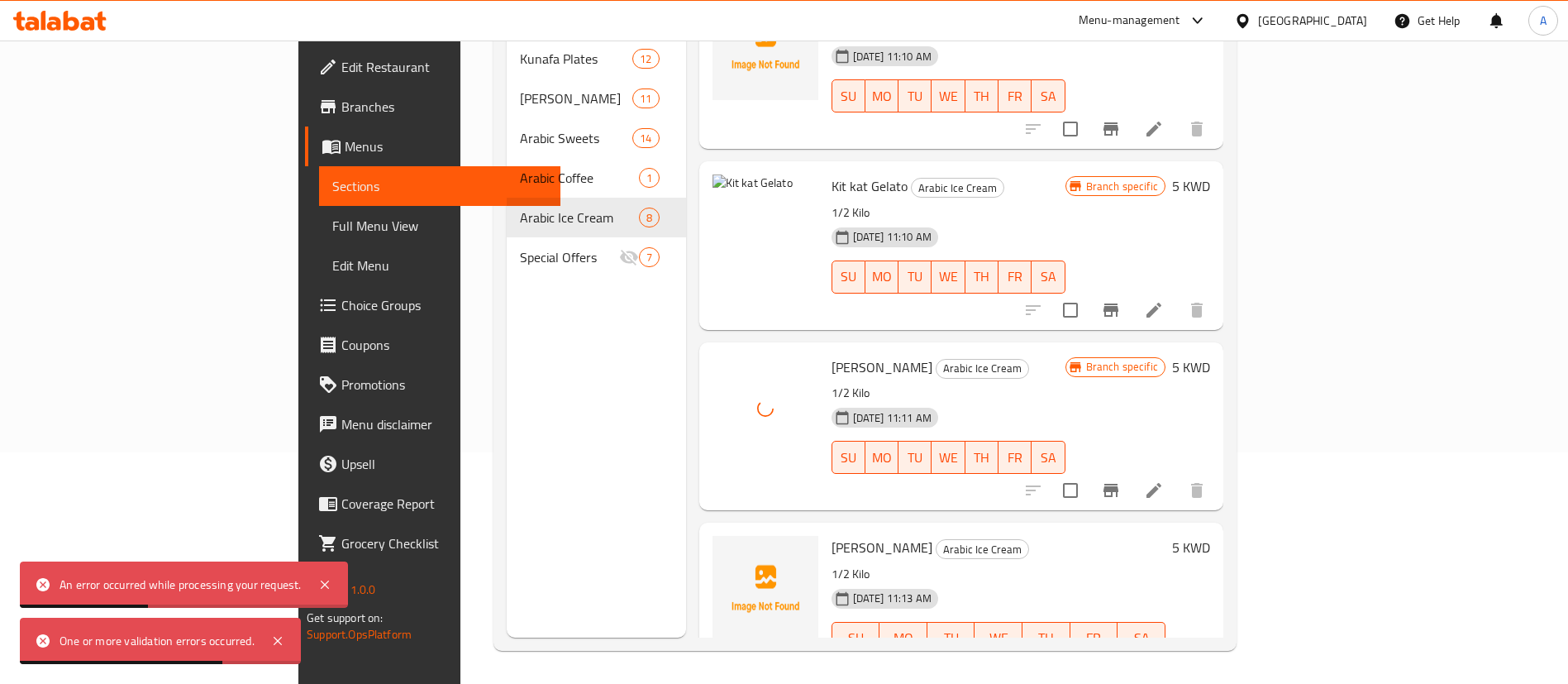
scroll to position [803, 0]
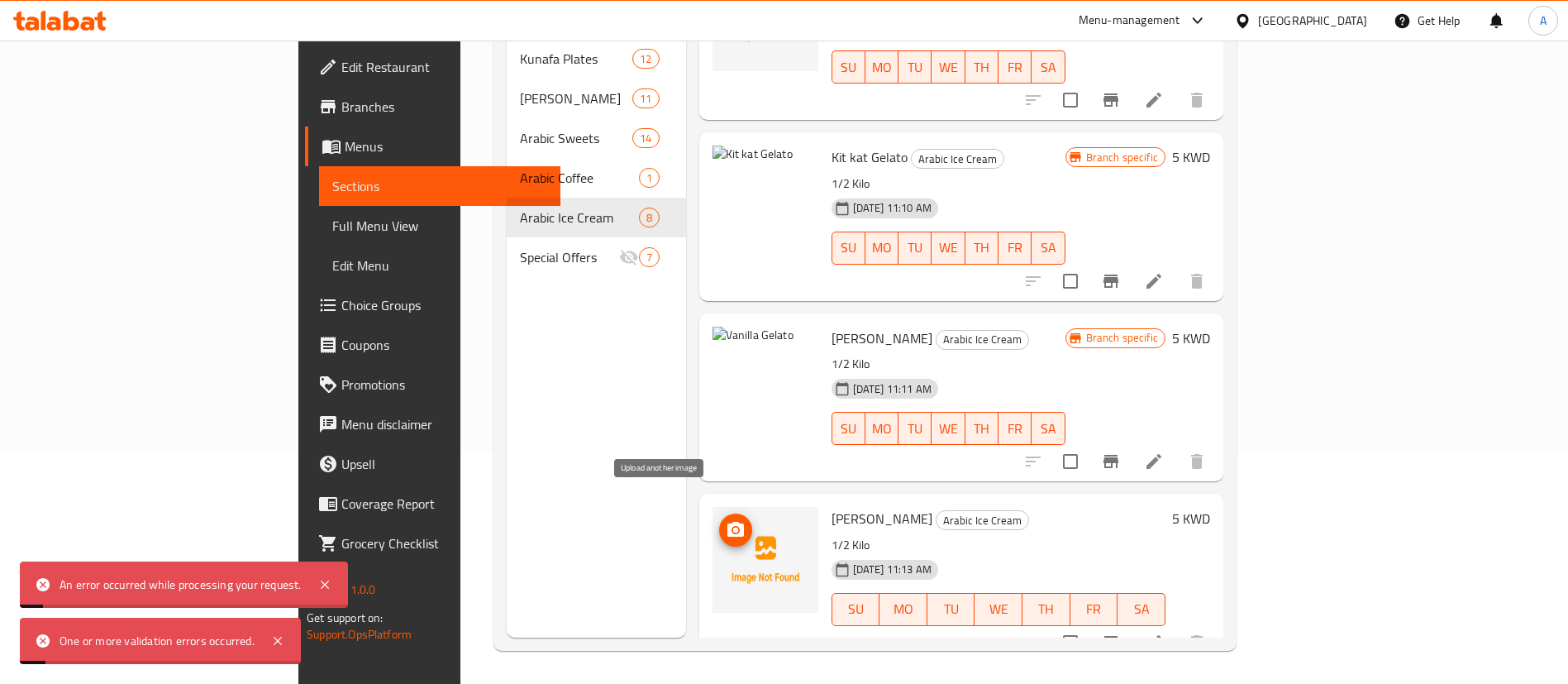
click at [728, 522] on icon "upload picture" at bounding box center [736, 529] width 16 height 15
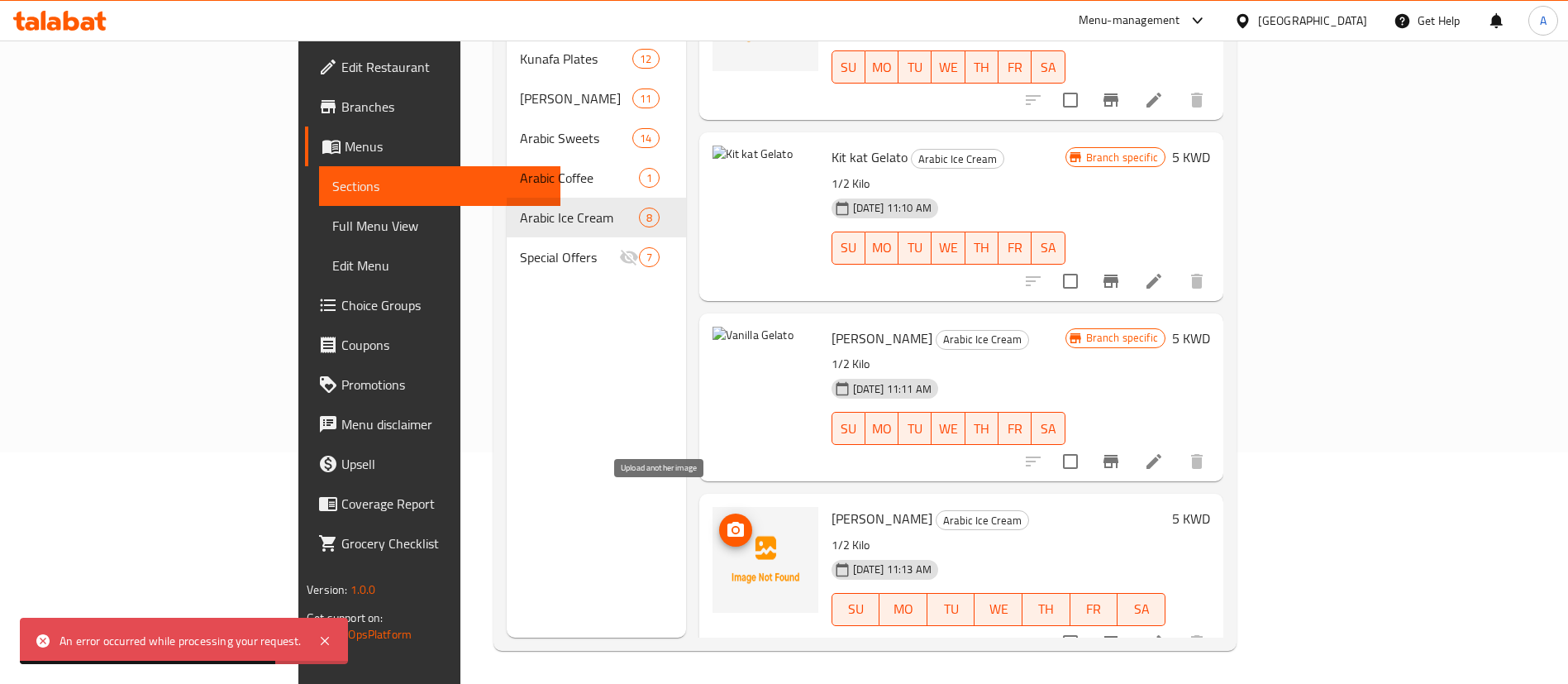
click at [726, 520] on icon "upload picture" at bounding box center [736, 530] width 20 height 20
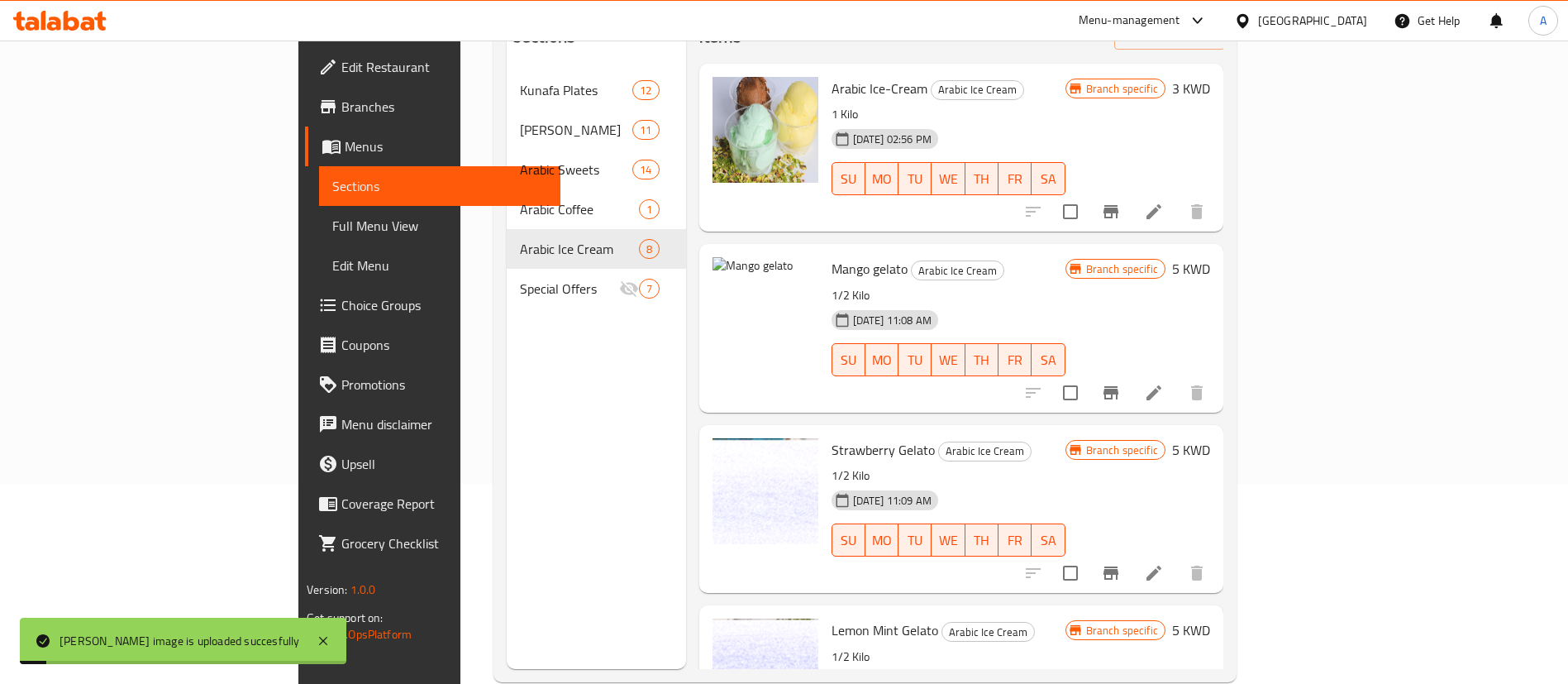
scroll to position [107, 0]
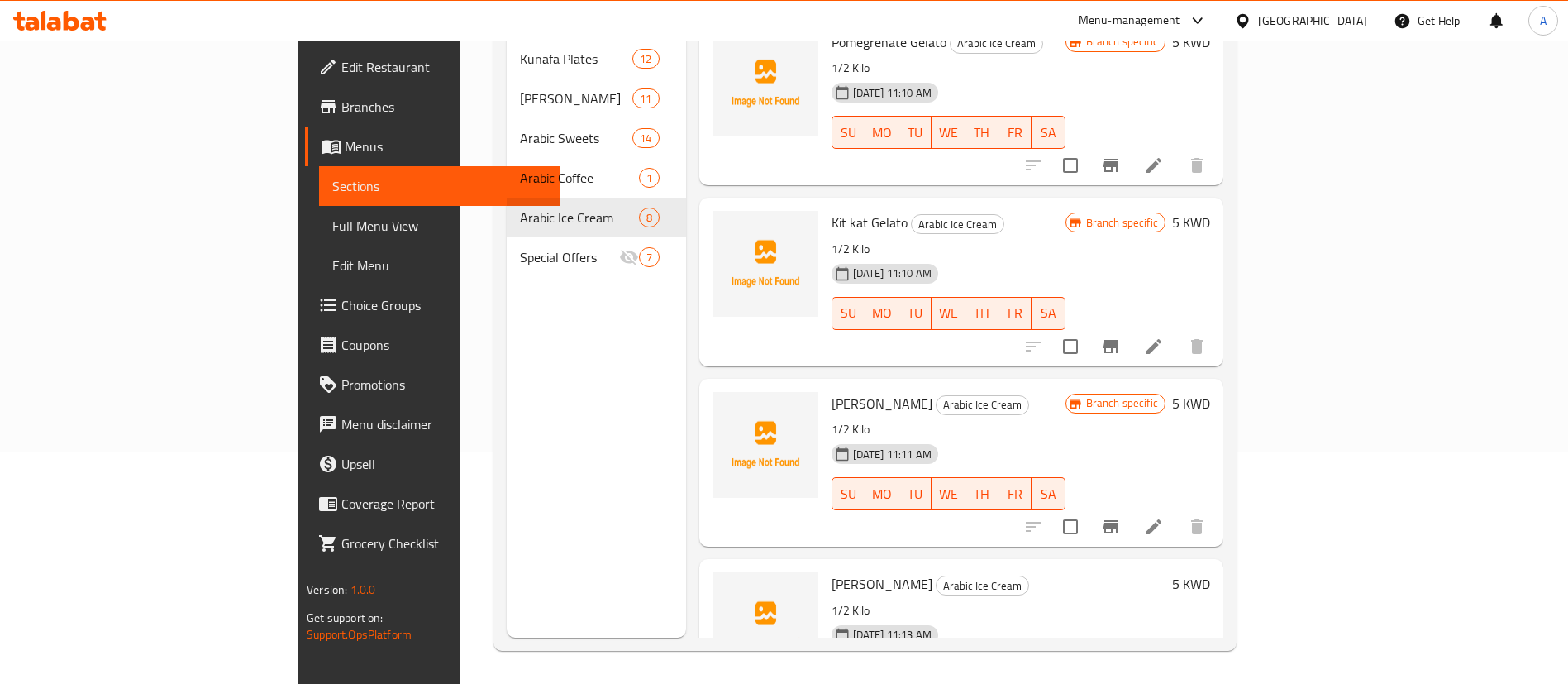
scroll to position [745, 0]
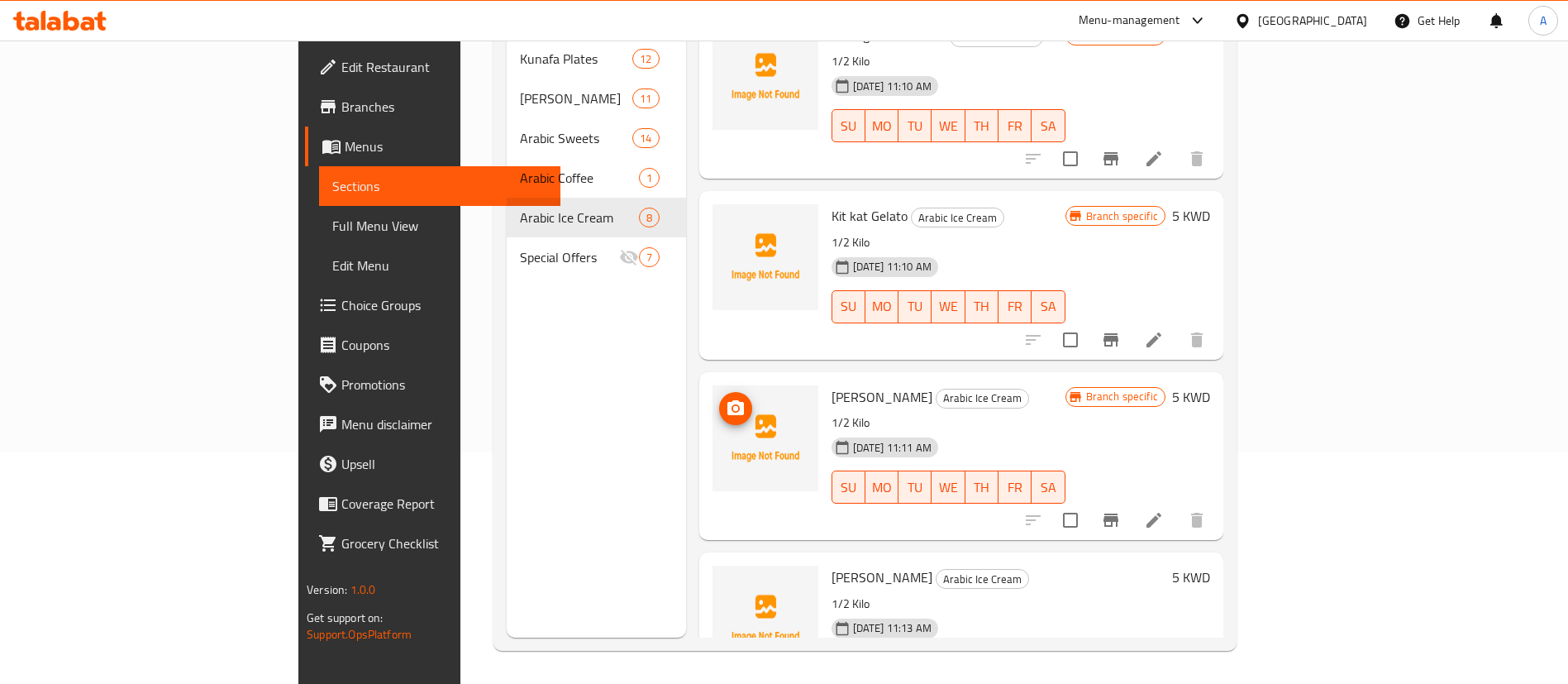
click at [719, 398] on span "upload picture" at bounding box center [736, 408] width 33 height 20
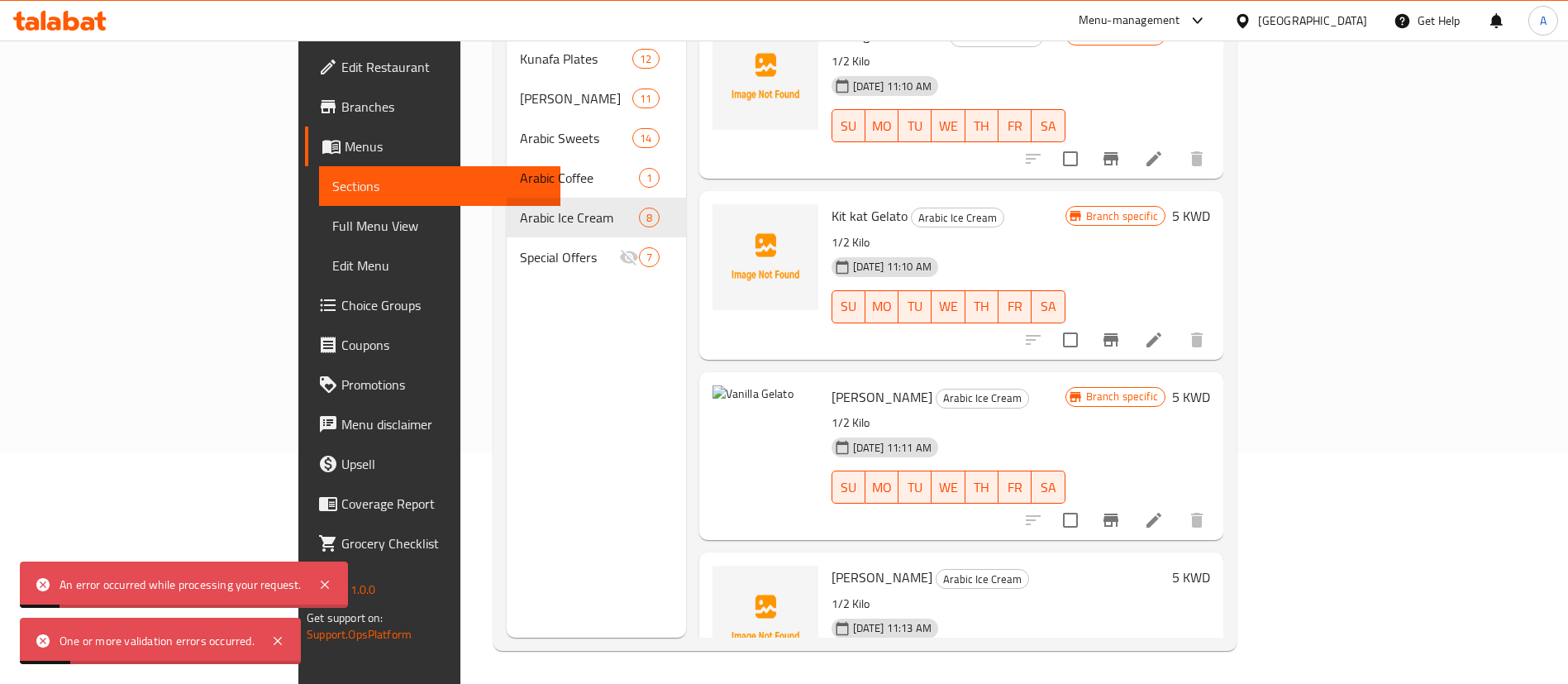
click at [1164, 510] on icon at bounding box center [1154, 519] width 20 height 20
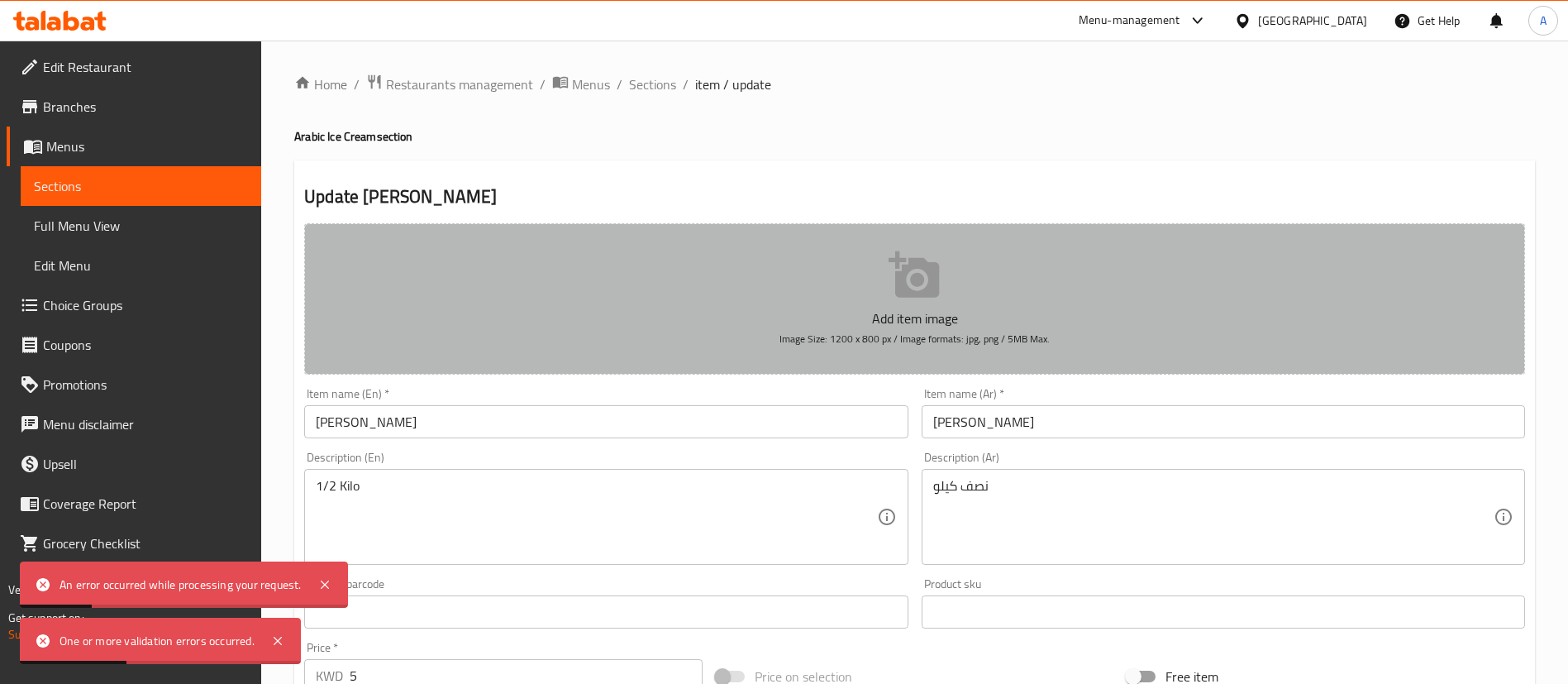
click at [770, 240] on button "Add item image Image Size: 1200 x 800 px / Image formats: jpg, png / 5MB Max." at bounding box center [915, 299] width 1221 height 152
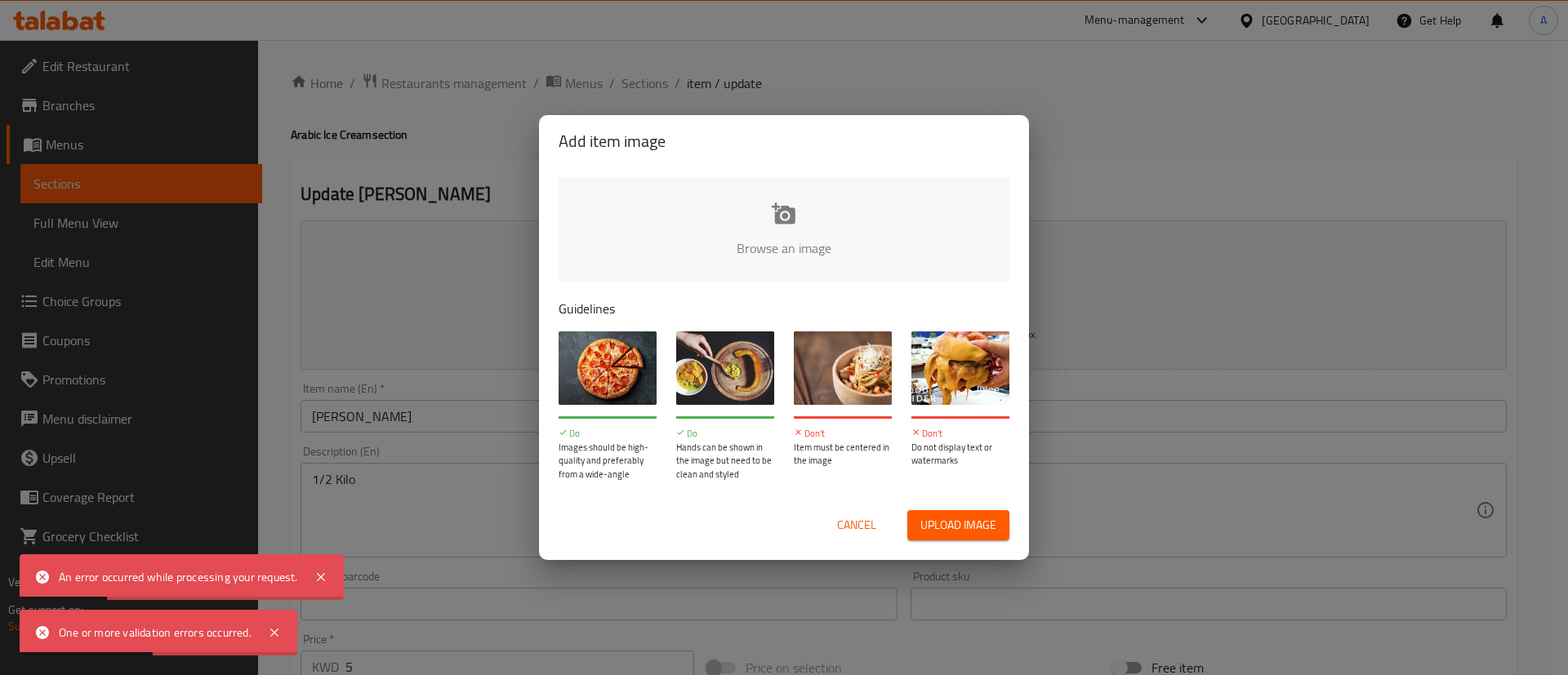
click at [814, 246] on input "file" at bounding box center [1335, 253] width 1555 height 153
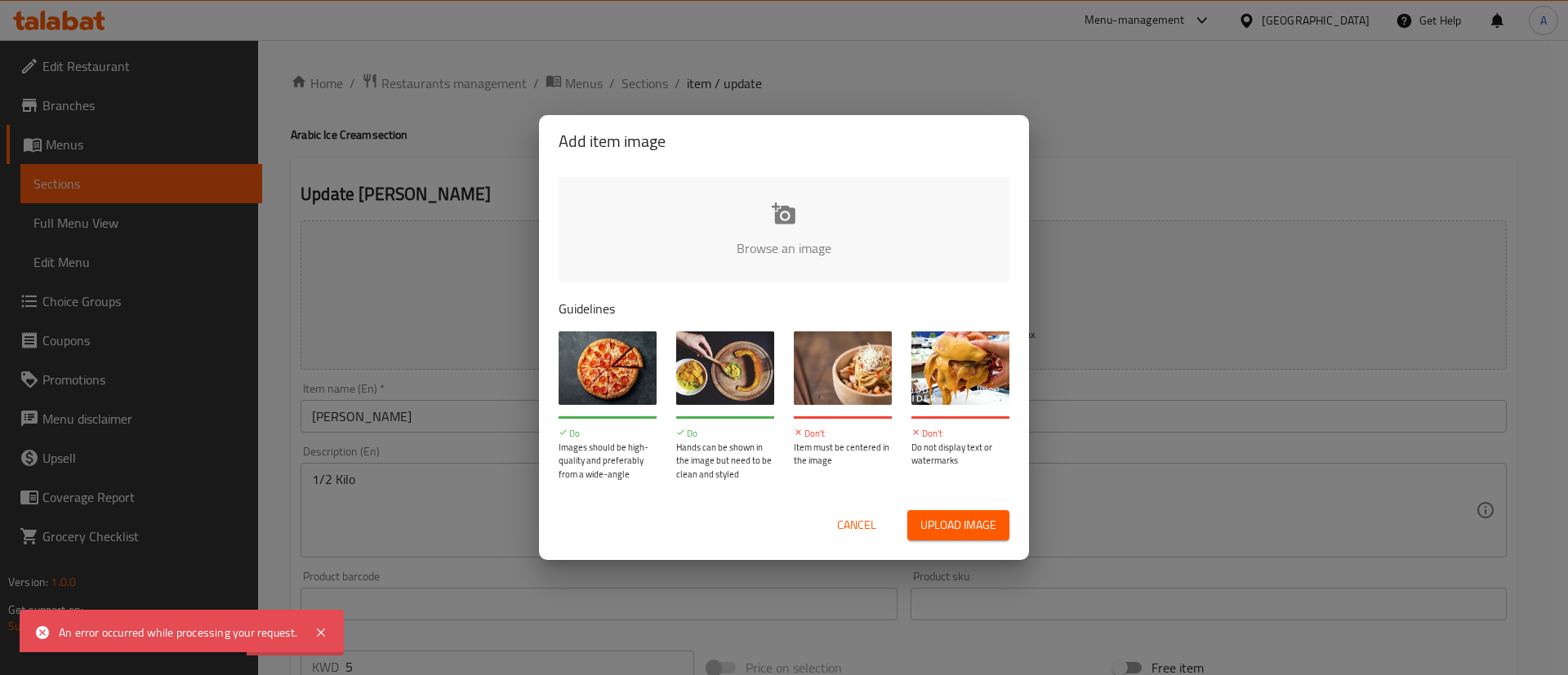
type input "C:\fakepath\Vanilla gelato.png"
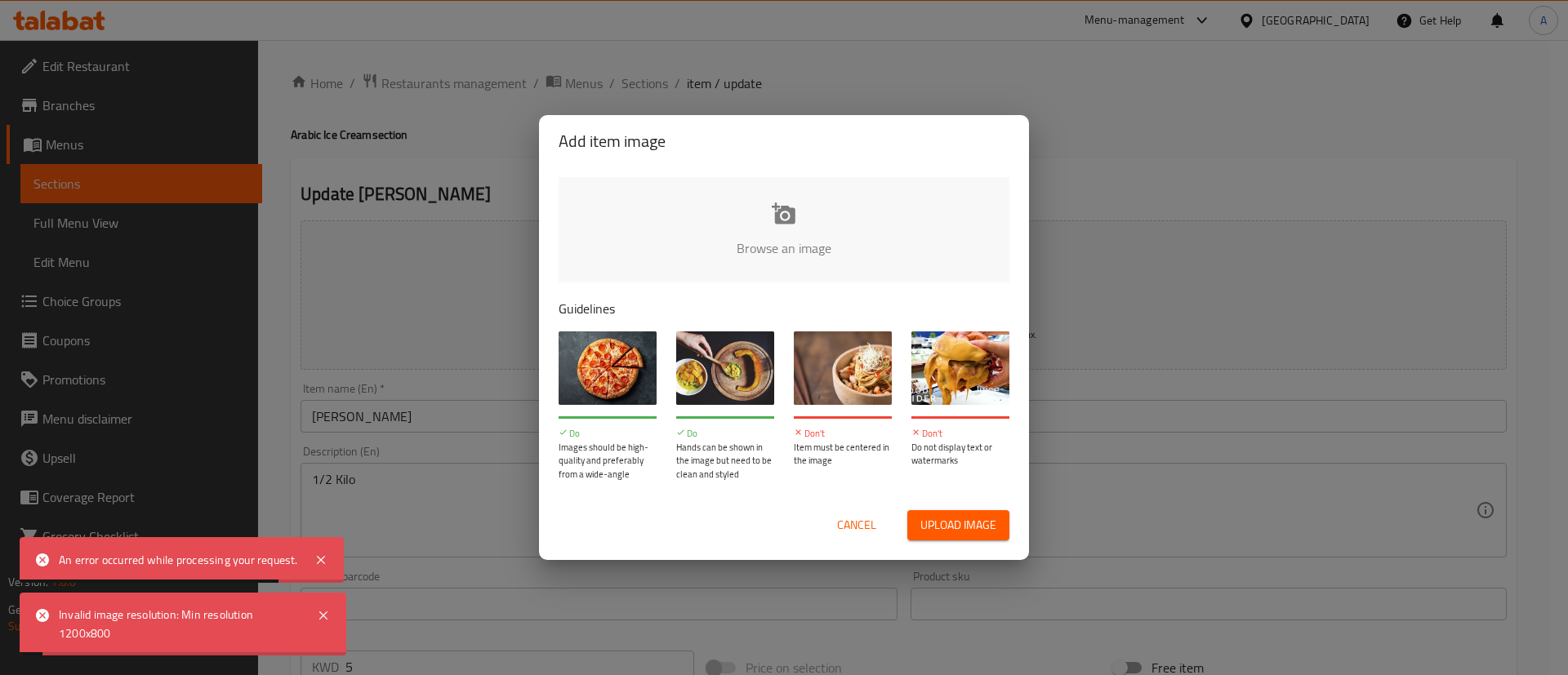
click at [636, 205] on input "file" at bounding box center [1335, 253] width 1555 height 153
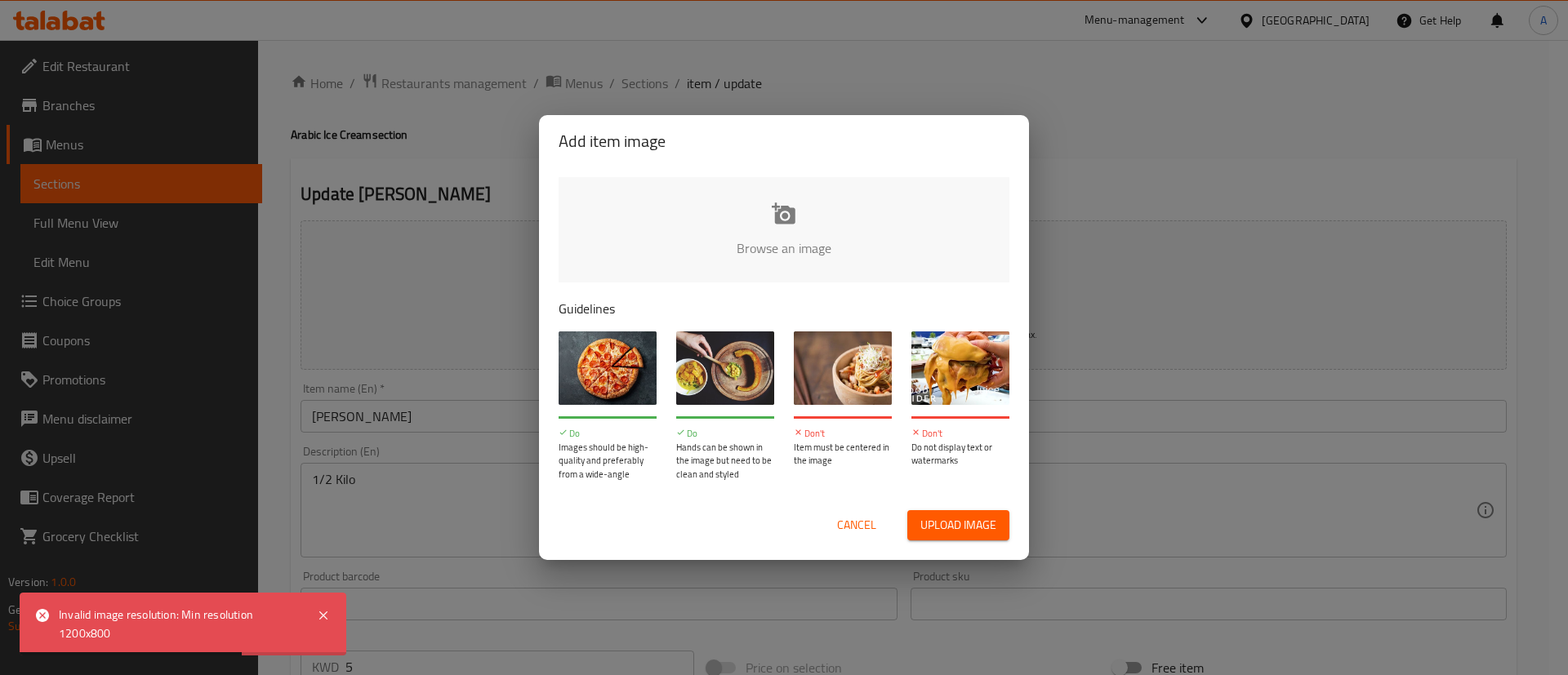
click at [777, 217] on input "file" at bounding box center [1335, 253] width 1555 height 153
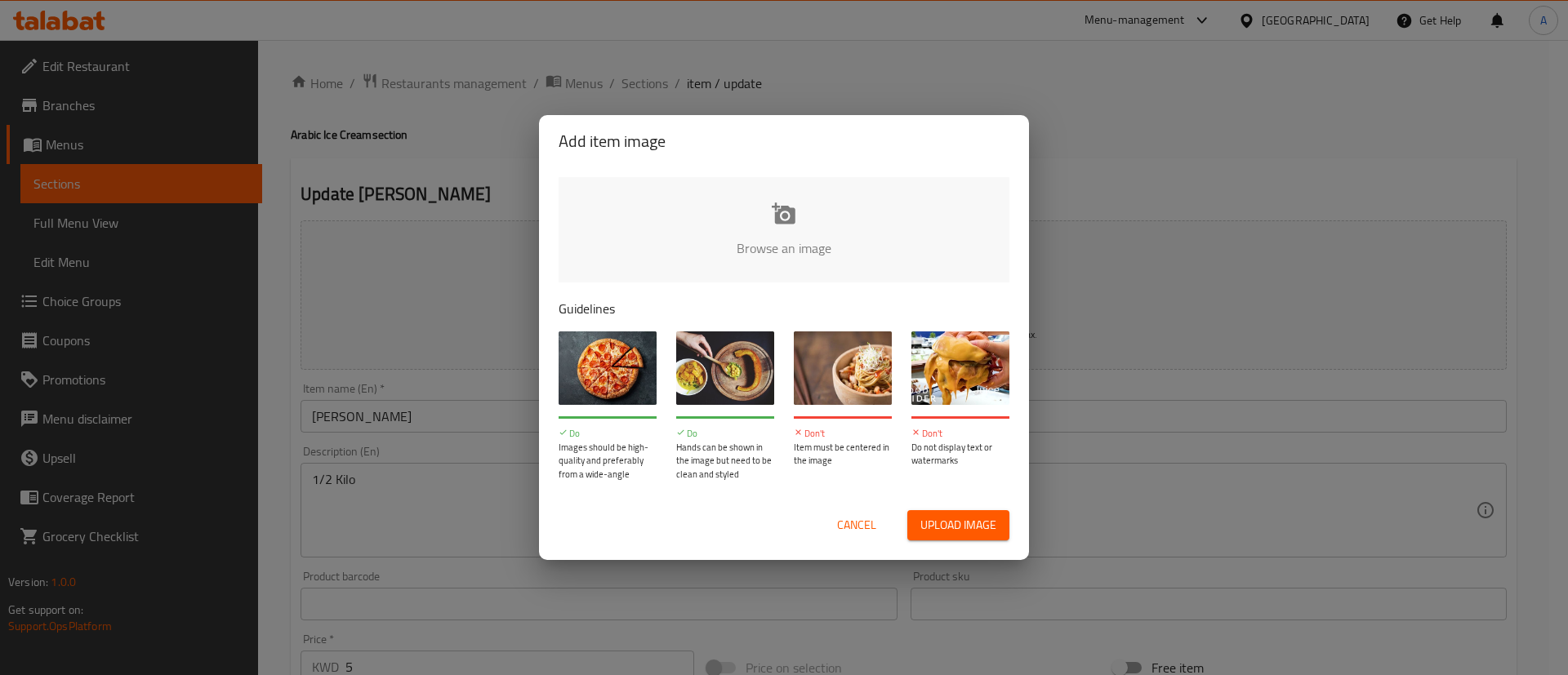
click at [793, 205] on input "file" at bounding box center [1335, 253] width 1555 height 153
click at [805, 265] on input "file" at bounding box center [1335, 253] width 1555 height 153
type input "C:\fakepath\Screenshot 2025-08-18 142650.png"
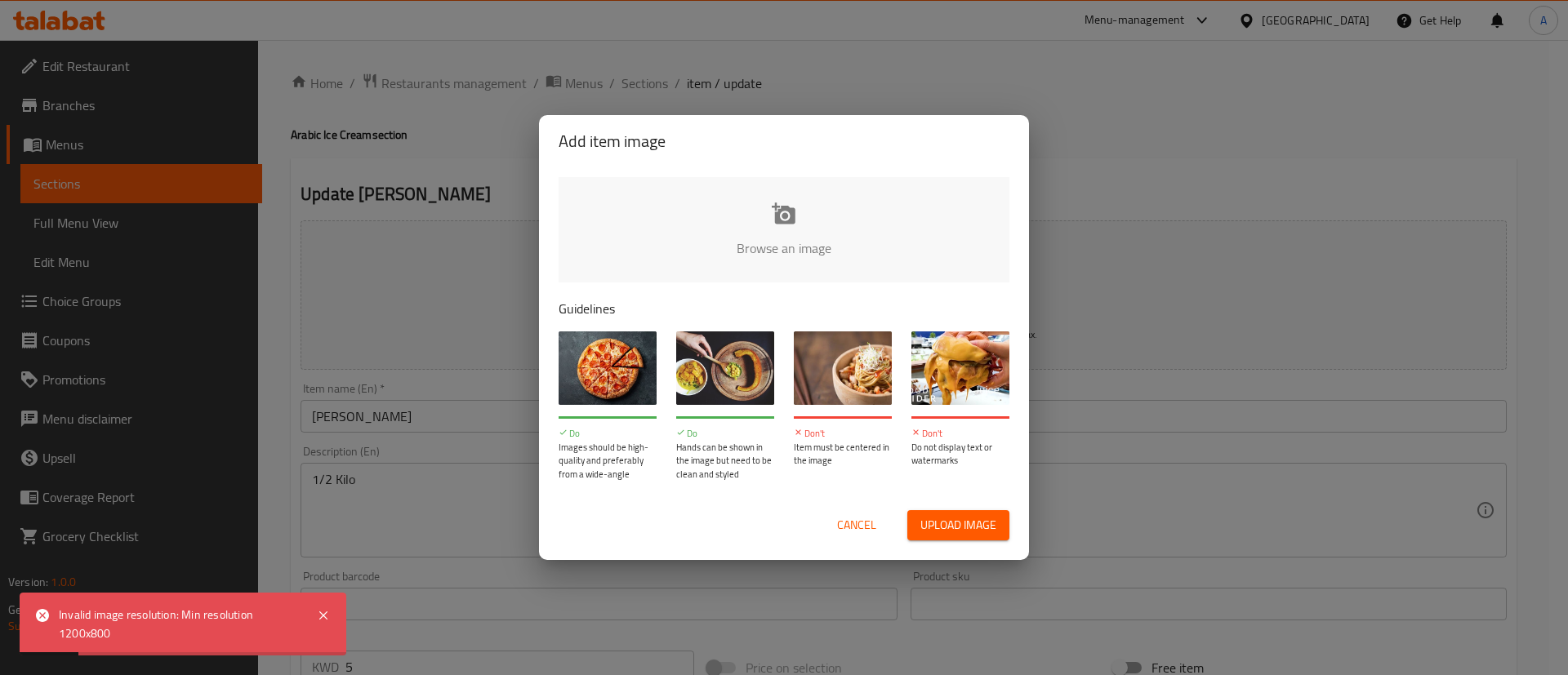
click at [1204, 173] on div "Add item image Browse an image Guidelines Do Images should be high-quality and …" at bounding box center [784, 338] width 1568 height 675
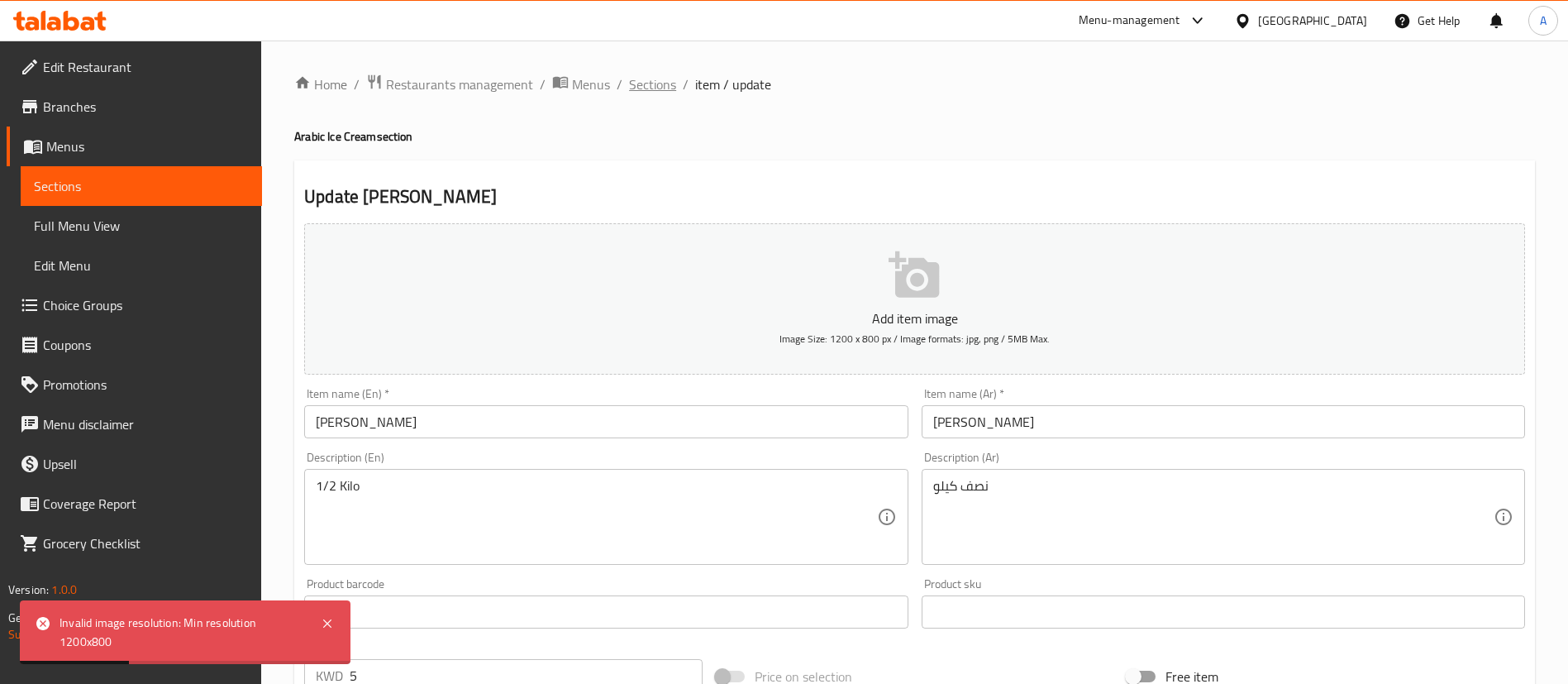
click at [629, 87] on span "Sections" at bounding box center [652, 84] width 47 height 20
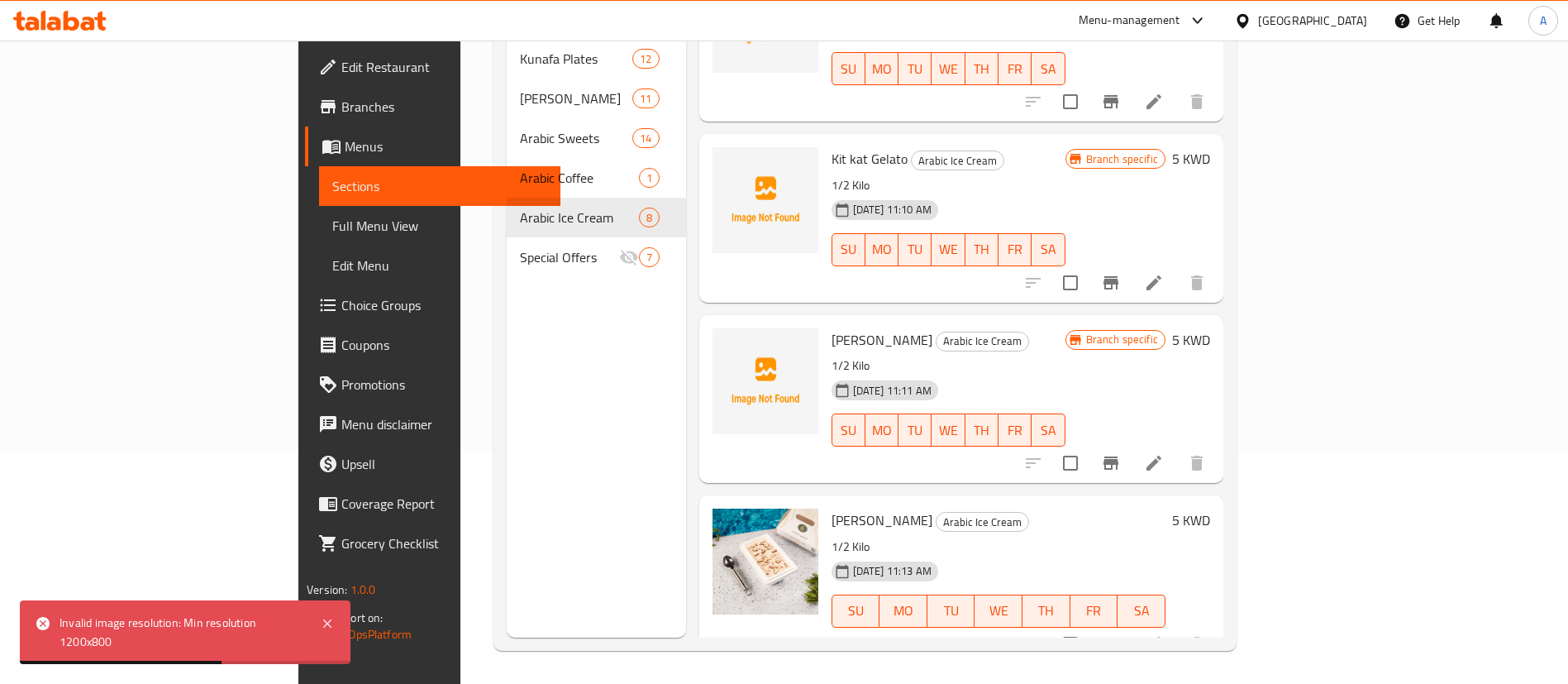
scroll to position [803, 0]
click at [719, 333] on button "upload picture" at bounding box center [736, 350] width 33 height 33
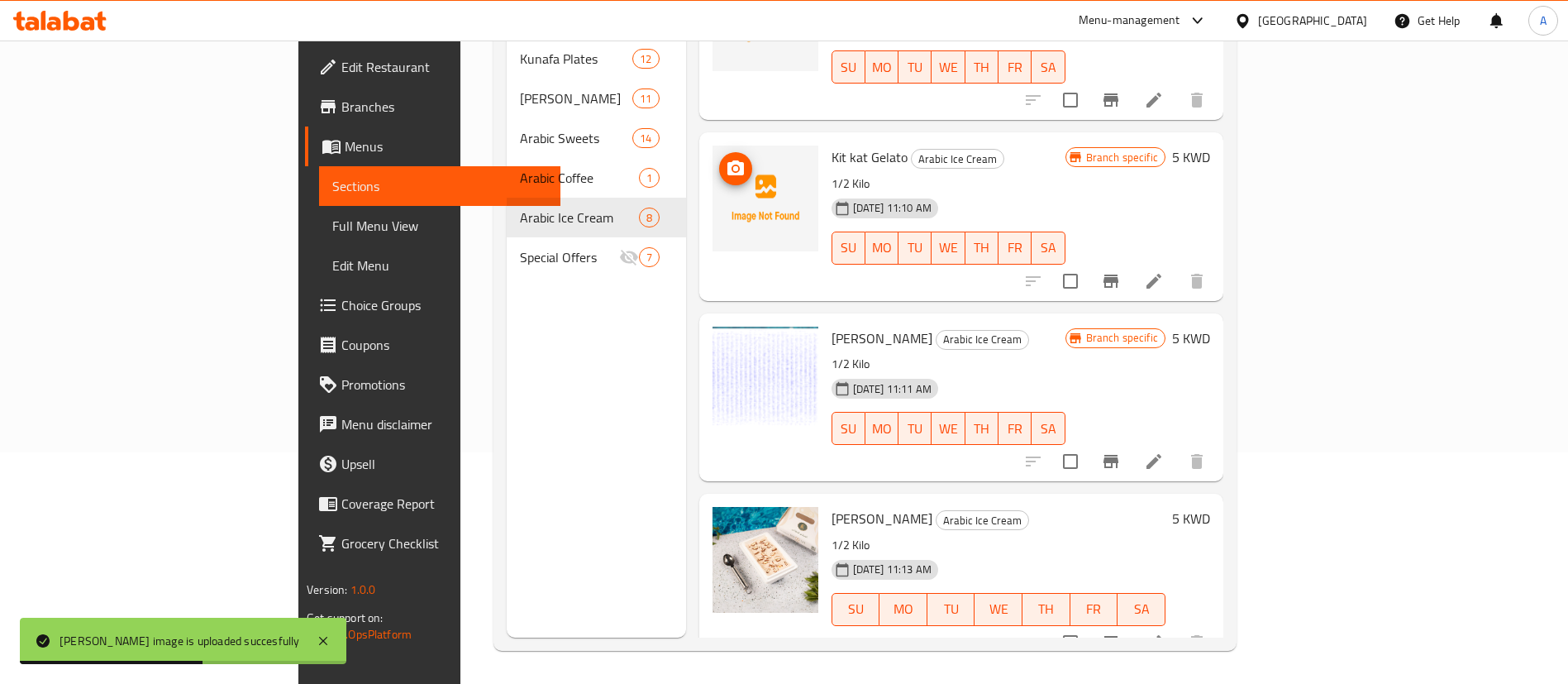
click at [728, 160] on icon "upload picture" at bounding box center [736, 167] width 16 height 15
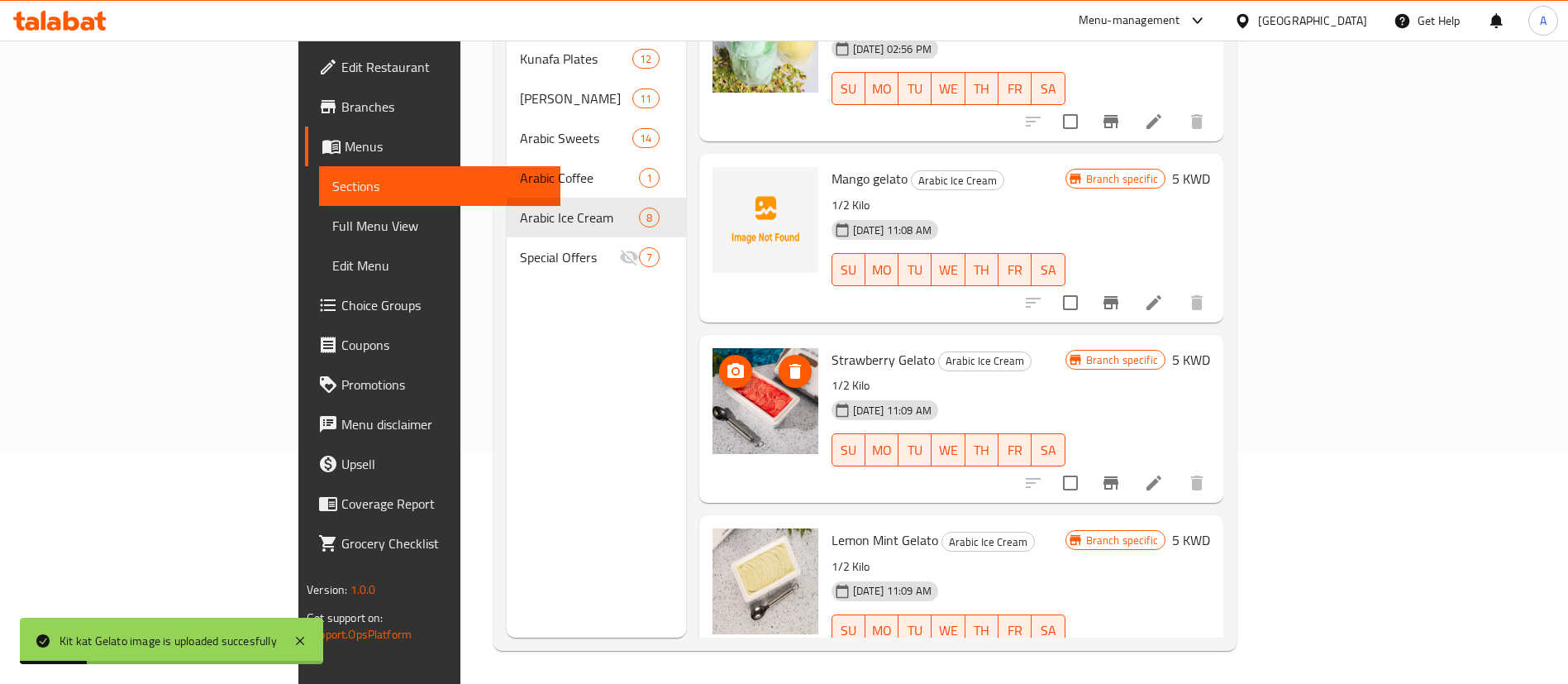
scroll to position [0, 0]
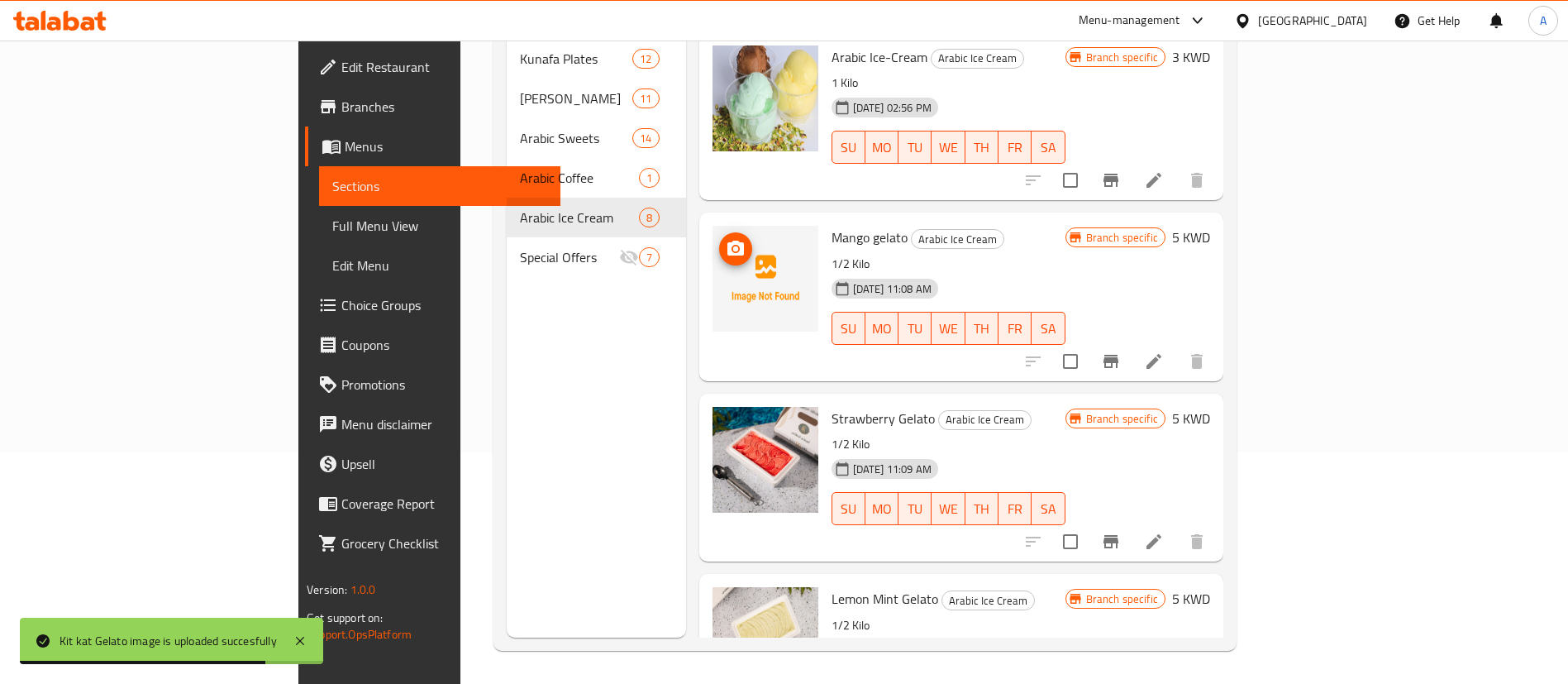
click at [728, 241] on icon "upload picture" at bounding box center [736, 248] width 16 height 15
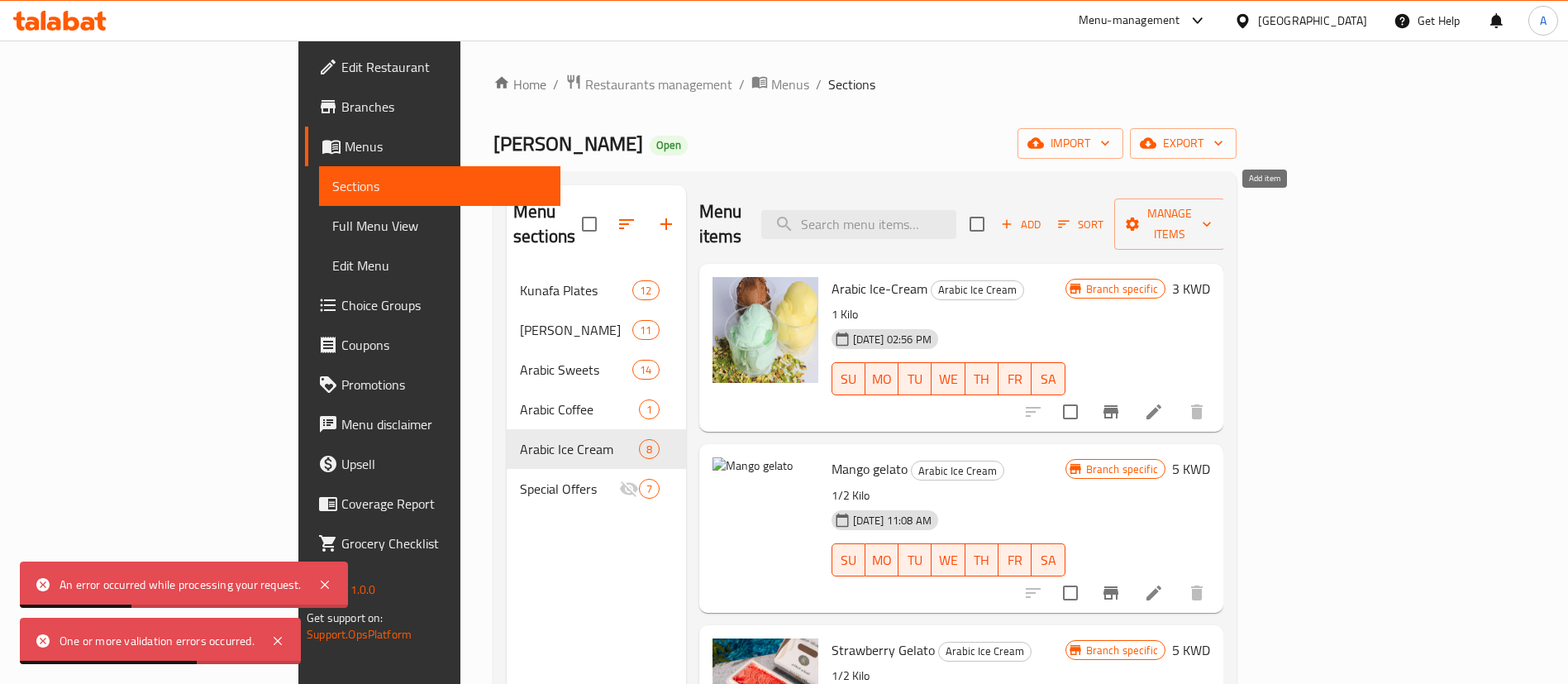
click at [1103, 216] on span "Sort" at bounding box center [1081, 224] width 46 height 19
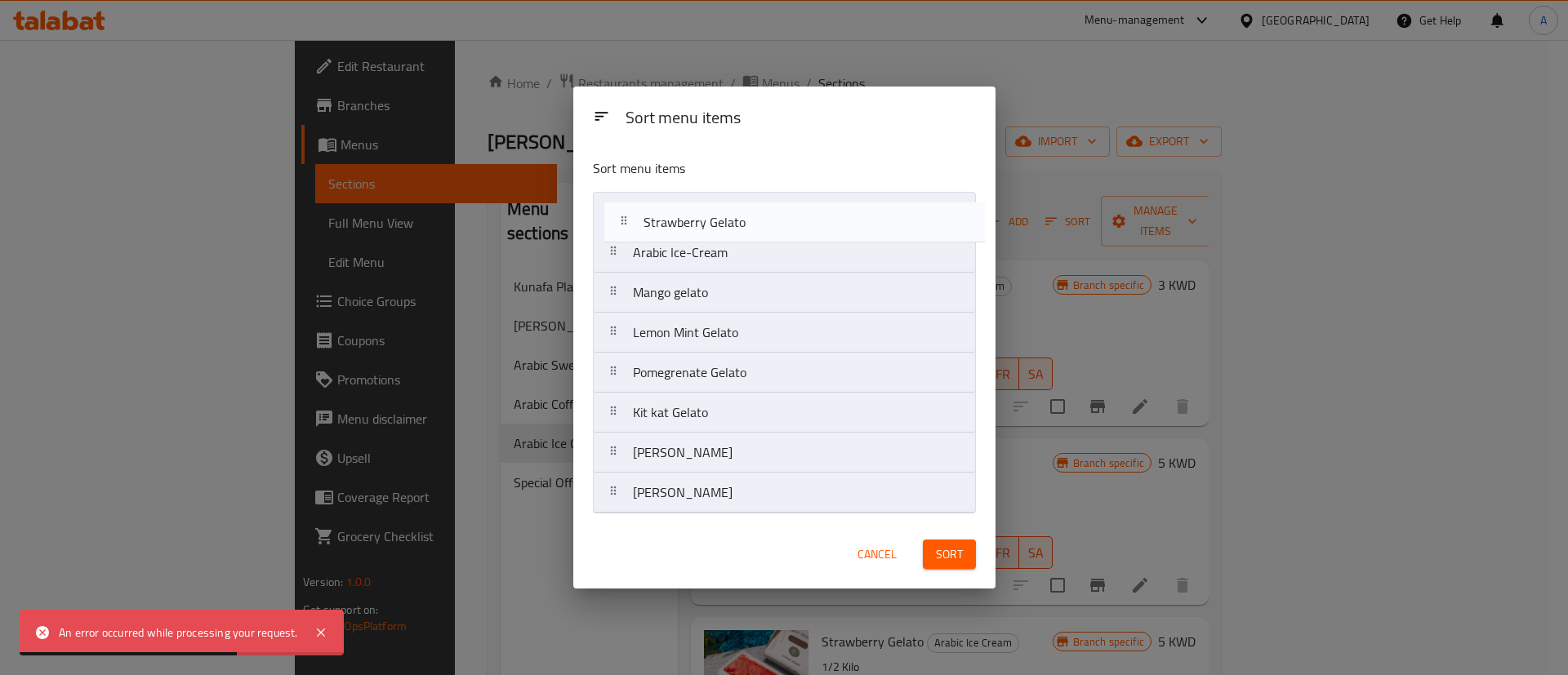
drag, startPoint x: 725, startPoint y: 272, endPoint x: 740, endPoint y: 185, distance: 88.3
click at [740, 185] on div "Sort menu items Arabic Ice-Cream Mango gelato Strawberry Gelato Lemon Mint Gela…" at bounding box center [785, 332] width 422 height 375
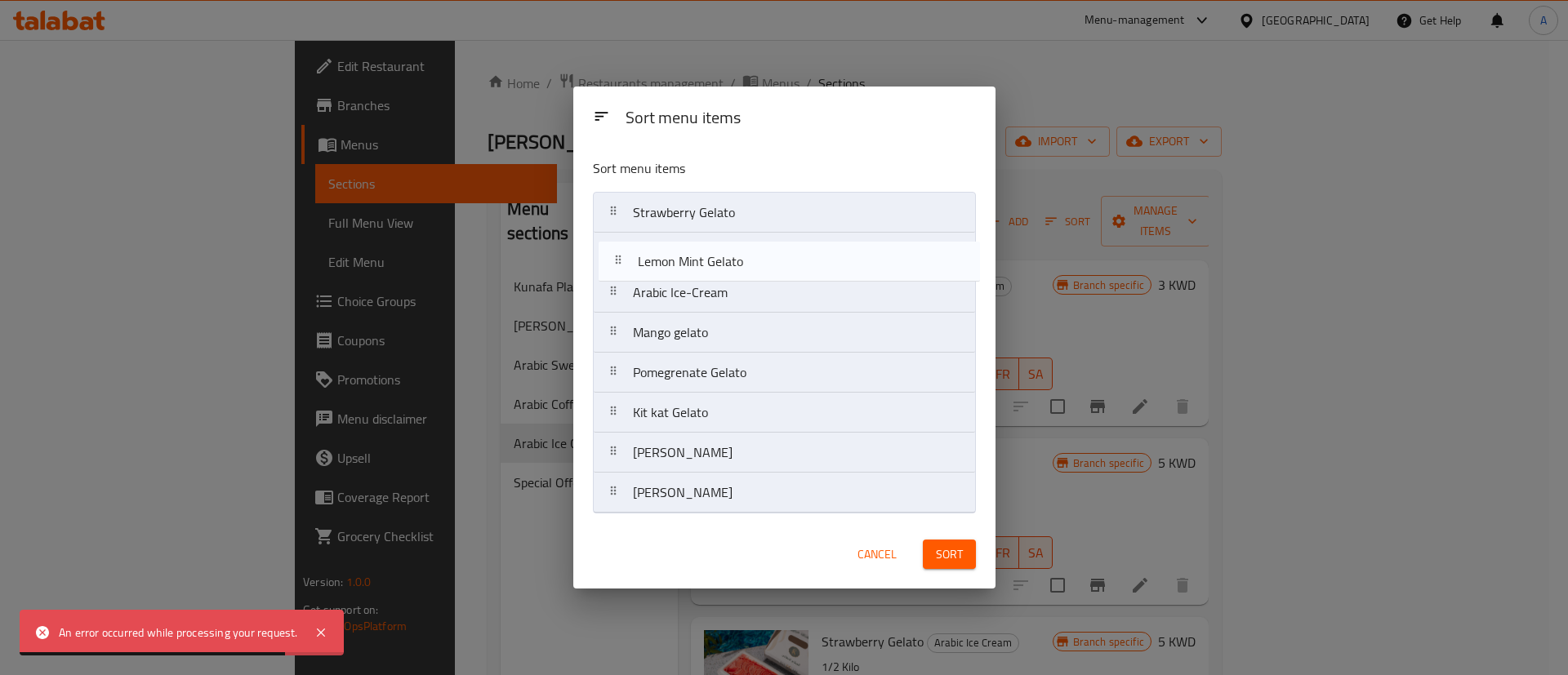
drag, startPoint x: 693, startPoint y: 320, endPoint x: 698, endPoint y: 242, distance: 78.2
click at [698, 242] on nav "Strawberry Gelato Arabic Ice-Cream Mango gelato Lemon Mint Gelato Pomegrenate G…" at bounding box center [785, 353] width 383 height 321
drag, startPoint x: 665, startPoint y: 344, endPoint x: 674, endPoint y: 224, distance: 120.3
click at [674, 224] on nav "Strawberry Gelato Lemon Mint Gelato Arabic Ice-Cream Mango gelato Pomegrenate G…" at bounding box center [785, 353] width 383 height 321
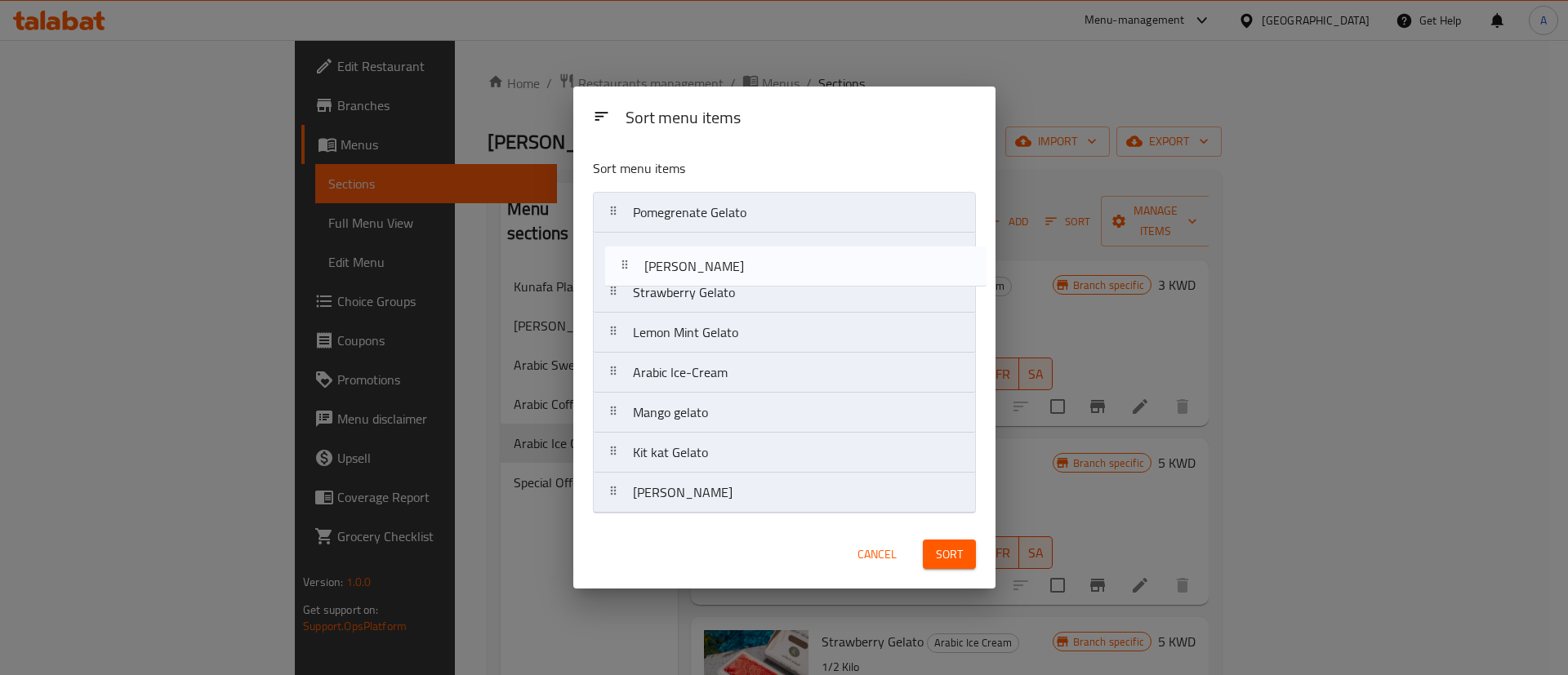
drag, startPoint x: 666, startPoint y: 449, endPoint x: 678, endPoint y: 254, distance: 195.4
click at [678, 254] on nav "Pomegrenate Gelato Strawberry Gelato Lemon Mint Gelato Arabic Ice-Cream Mango g…" at bounding box center [785, 353] width 383 height 321
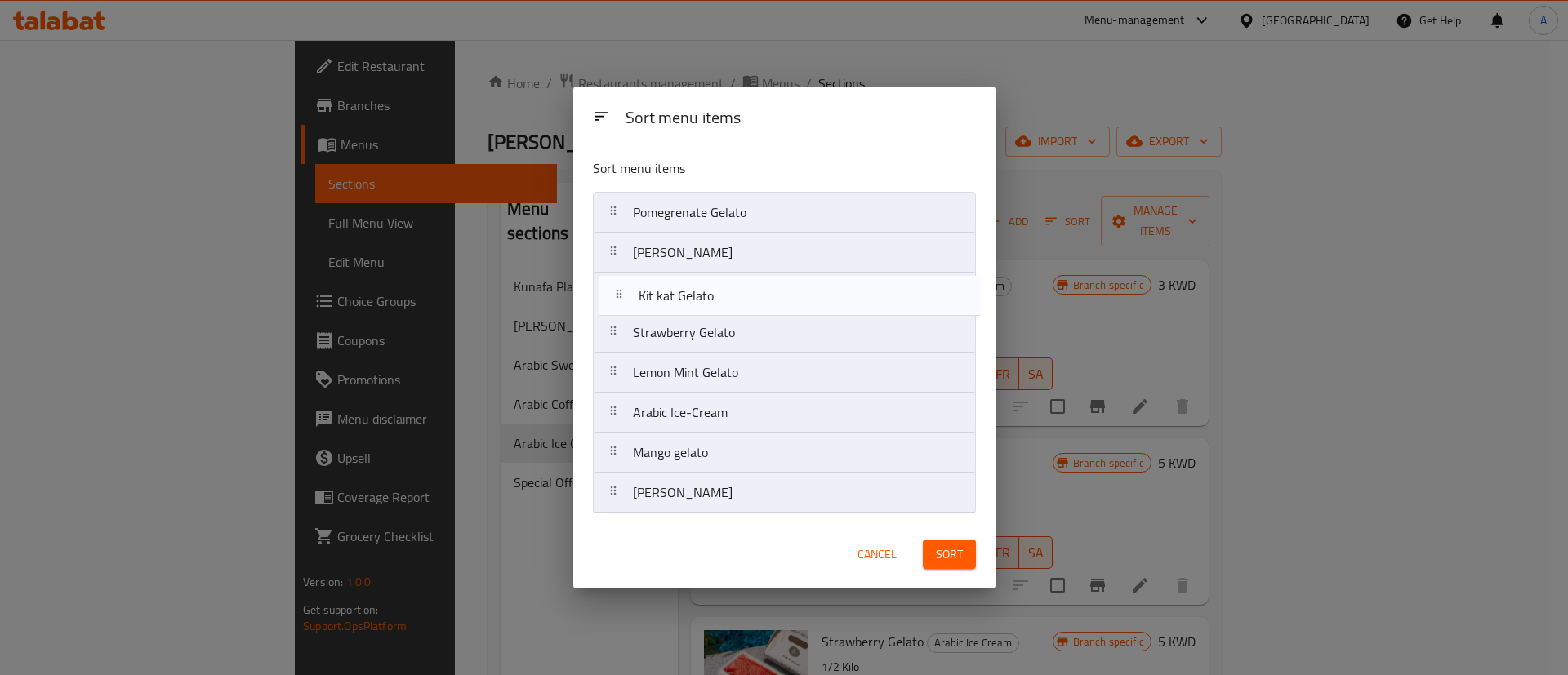
drag, startPoint x: 678, startPoint y: 459, endPoint x: 685, endPoint y: 293, distance: 166.1
click at [685, 293] on nav "Pomegrenate Gelato Vanilla Gelato Strawberry Gelato Lemon Mint Gelato Arabic Ic…" at bounding box center [785, 353] width 383 height 321
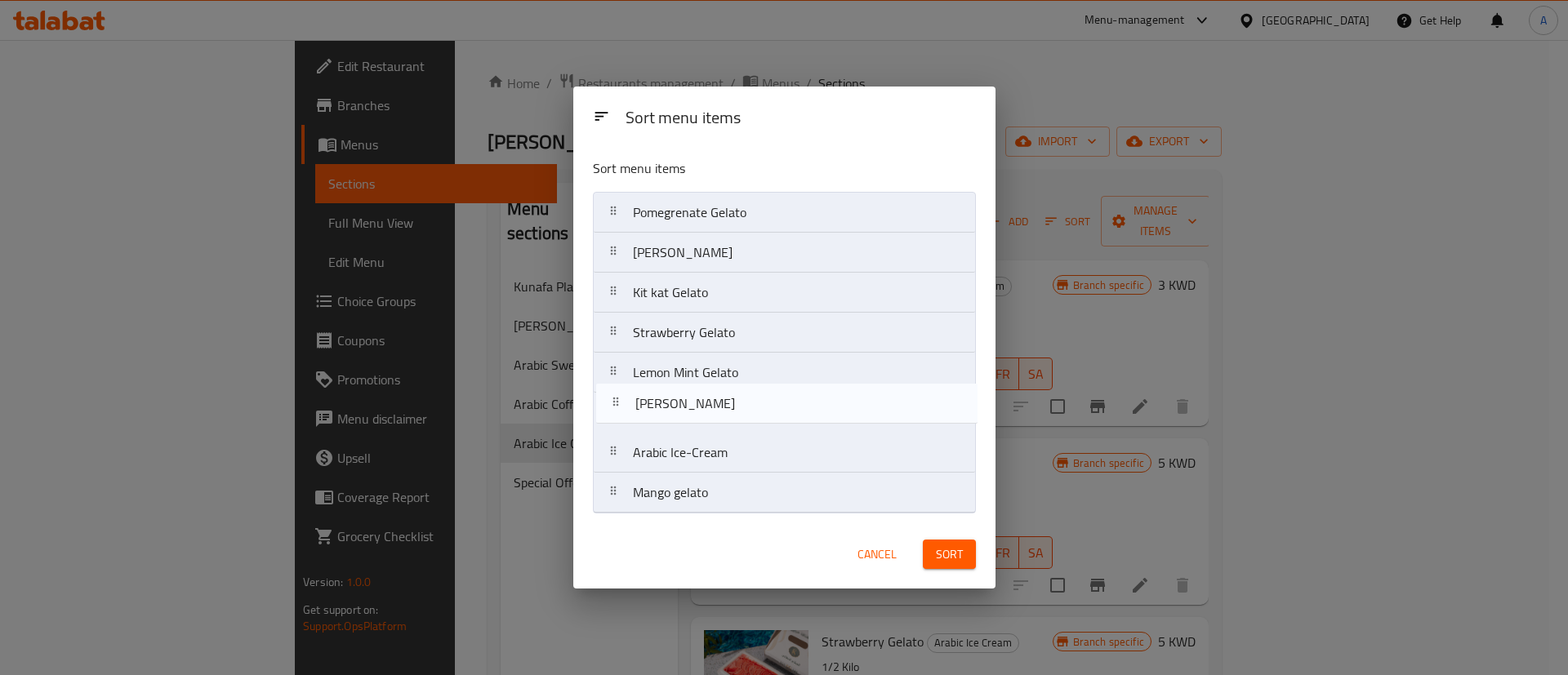
drag, startPoint x: 665, startPoint y: 461, endPoint x: 666, endPoint y: 397, distance: 64.0
click at [666, 397] on nav "Pomegrenate Gelato Vanilla Gelato Kit kat Gelato Strawberry Gelato Lemon Mint G…" at bounding box center [785, 353] width 383 height 321
drag, startPoint x: 688, startPoint y: 250, endPoint x: 687, endPoint y: 325, distance: 75.0
click at [687, 390] on nav "Pomegrenate Gelato Vanilla Gelato Kit kat Gelato Strawberry Gelato Lemon Mint G…" at bounding box center [785, 353] width 383 height 321
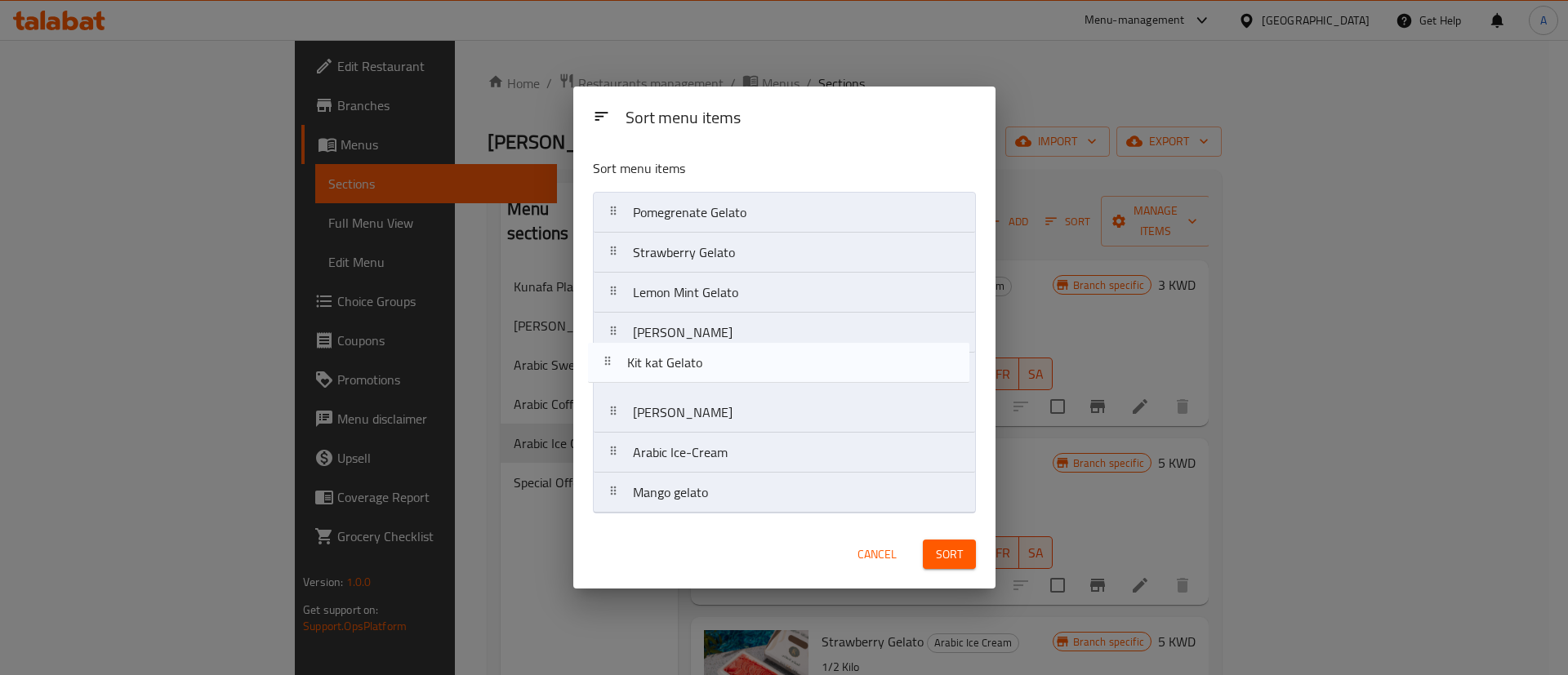
click at [687, 364] on nav "Pomegrenate Gelato Kit kat Gelato Strawberry Gelato Lemon Mint Gelato Vanilla G…" at bounding box center [785, 353] width 383 height 321
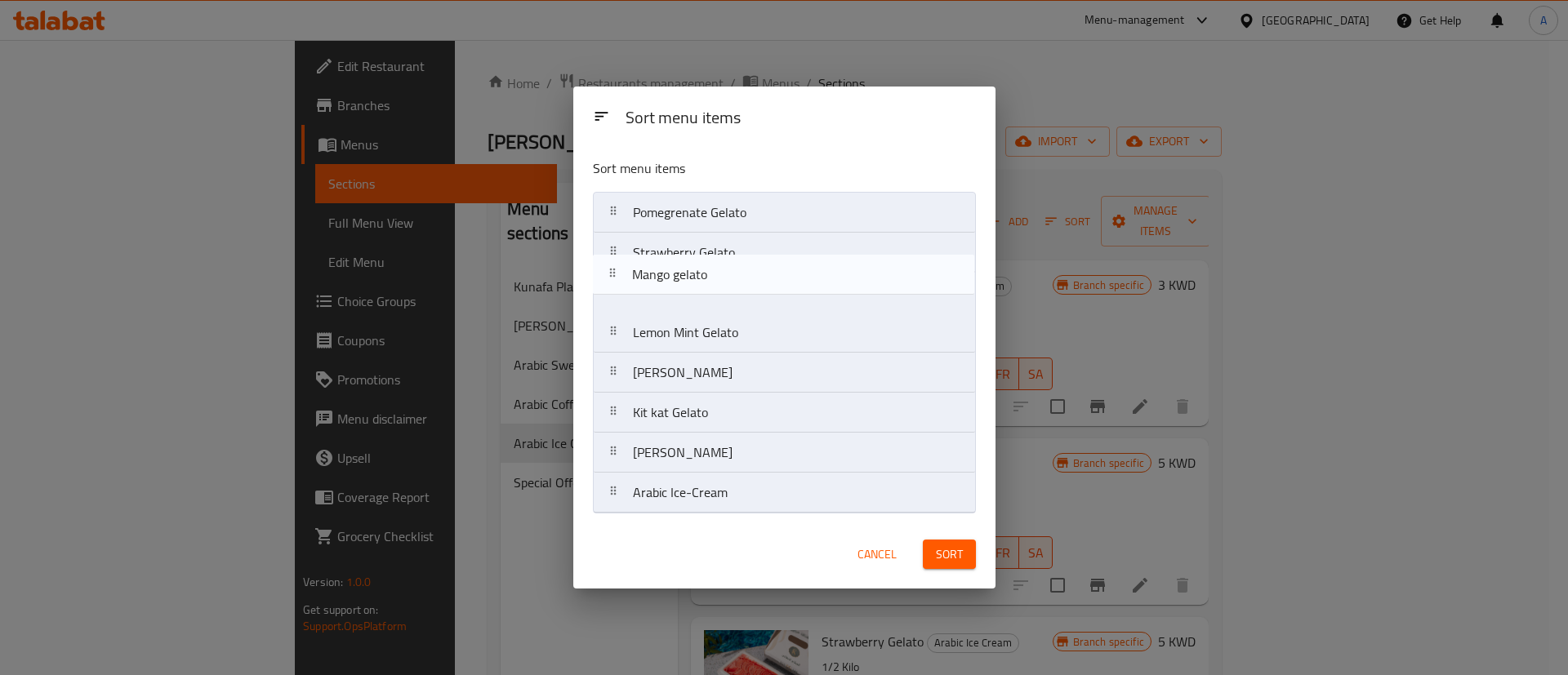
drag, startPoint x: 687, startPoint y: 484, endPoint x: 685, endPoint y: 250, distance: 234.0
click at [685, 250] on nav "Pomegrenate Gelato Strawberry Gelato Lemon Mint Gelato Vanilla Gelato Kit kat G…" at bounding box center [785, 353] width 383 height 321
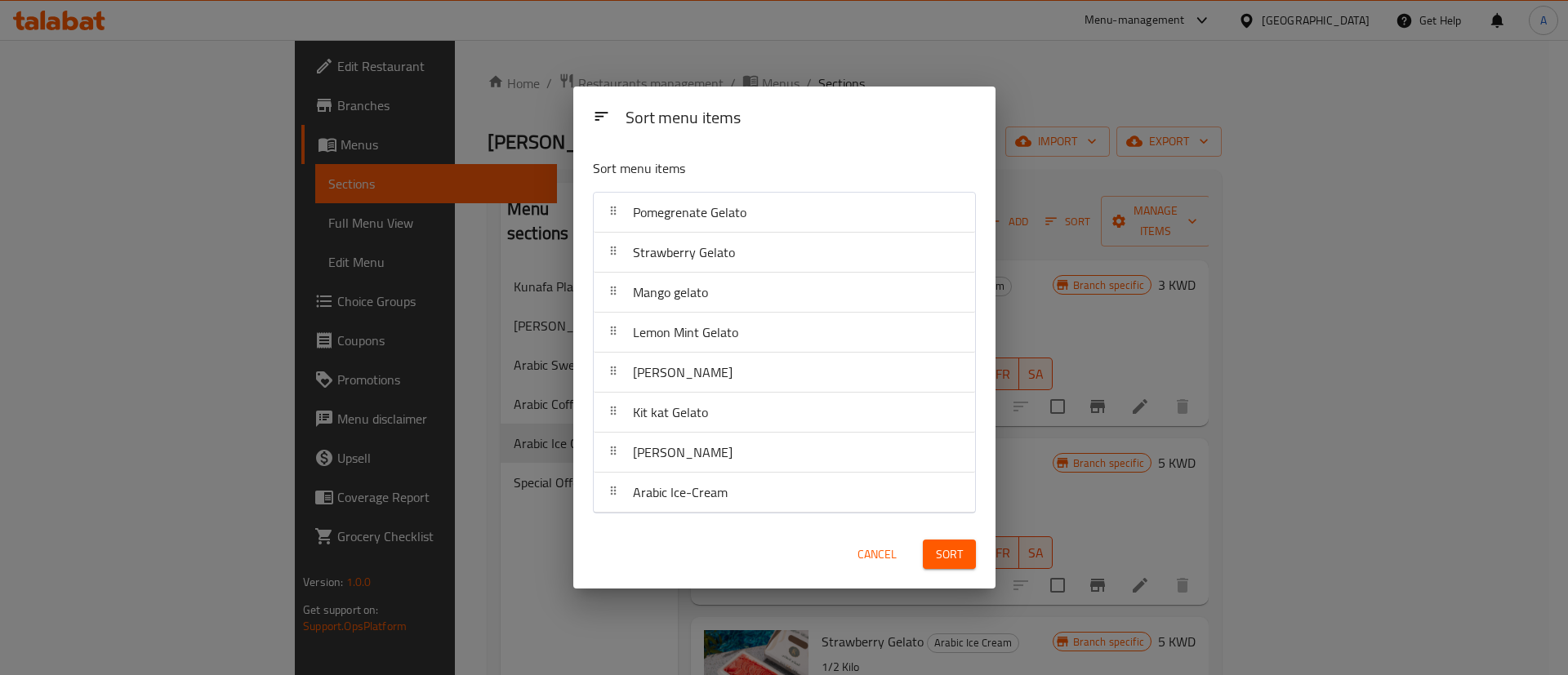
click at [929, 555] on button "Sort" at bounding box center [950, 555] width 53 height 30
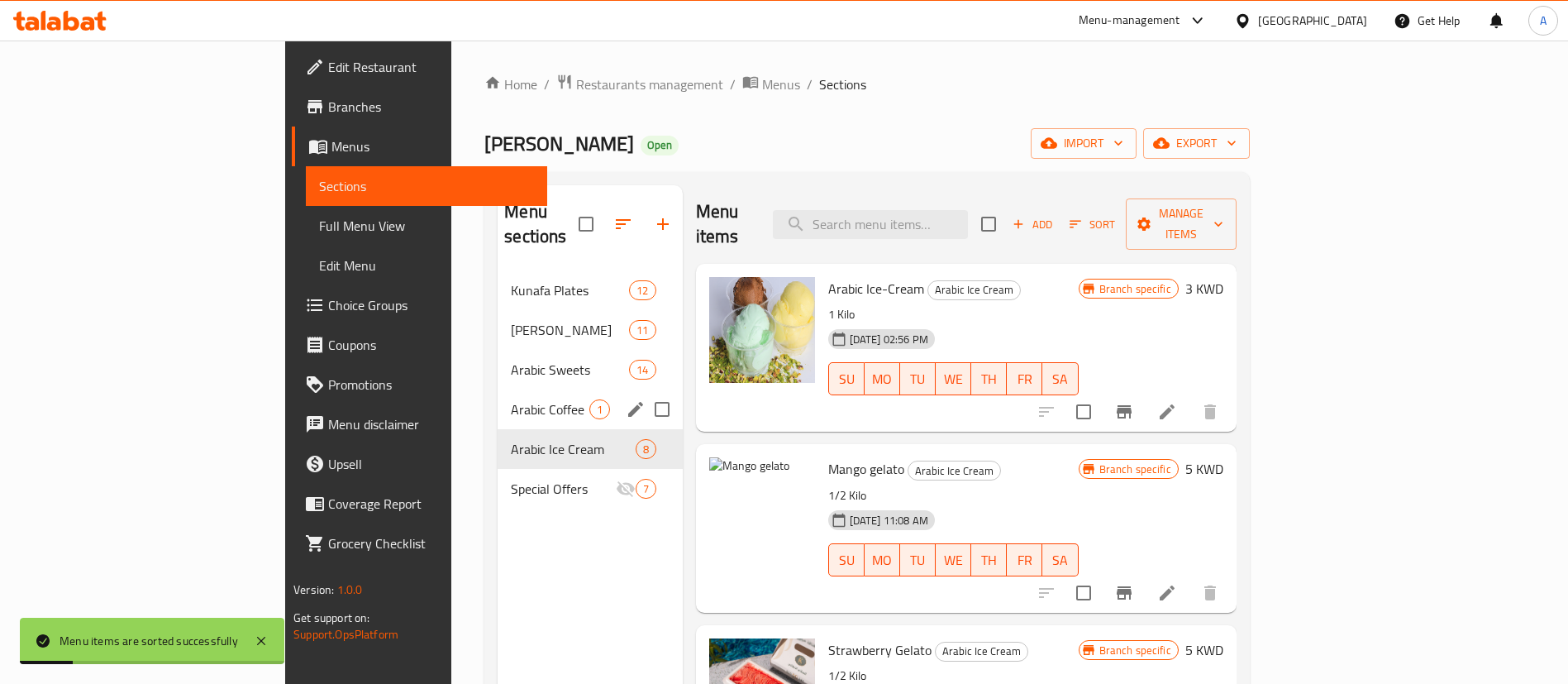
click at [511, 399] on span "Arabic Coffee" at bounding box center [549, 409] width 78 height 20
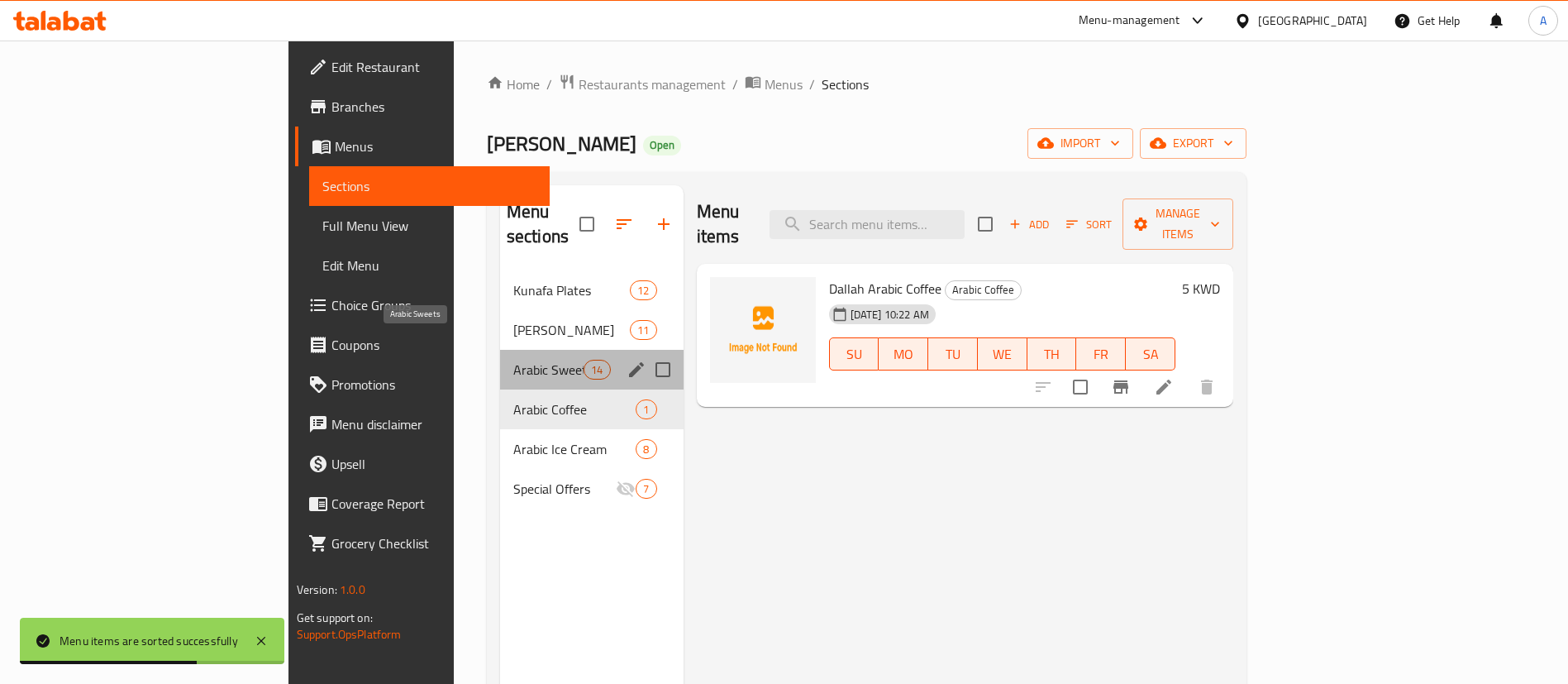
click at [513, 360] on span "Arabic Sweets" at bounding box center [548, 370] width 70 height 20
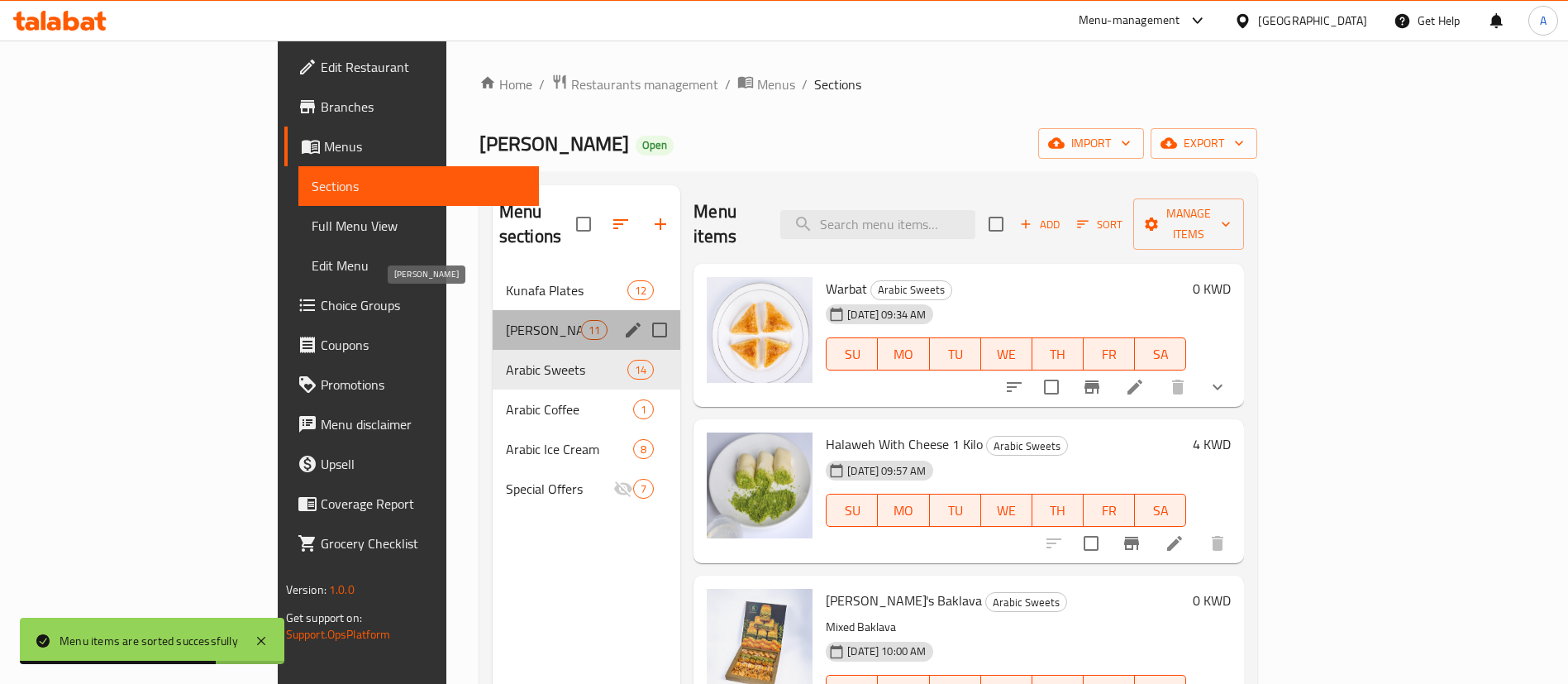
click at [506, 320] on span "[PERSON_NAME]" at bounding box center [543, 330] width 75 height 20
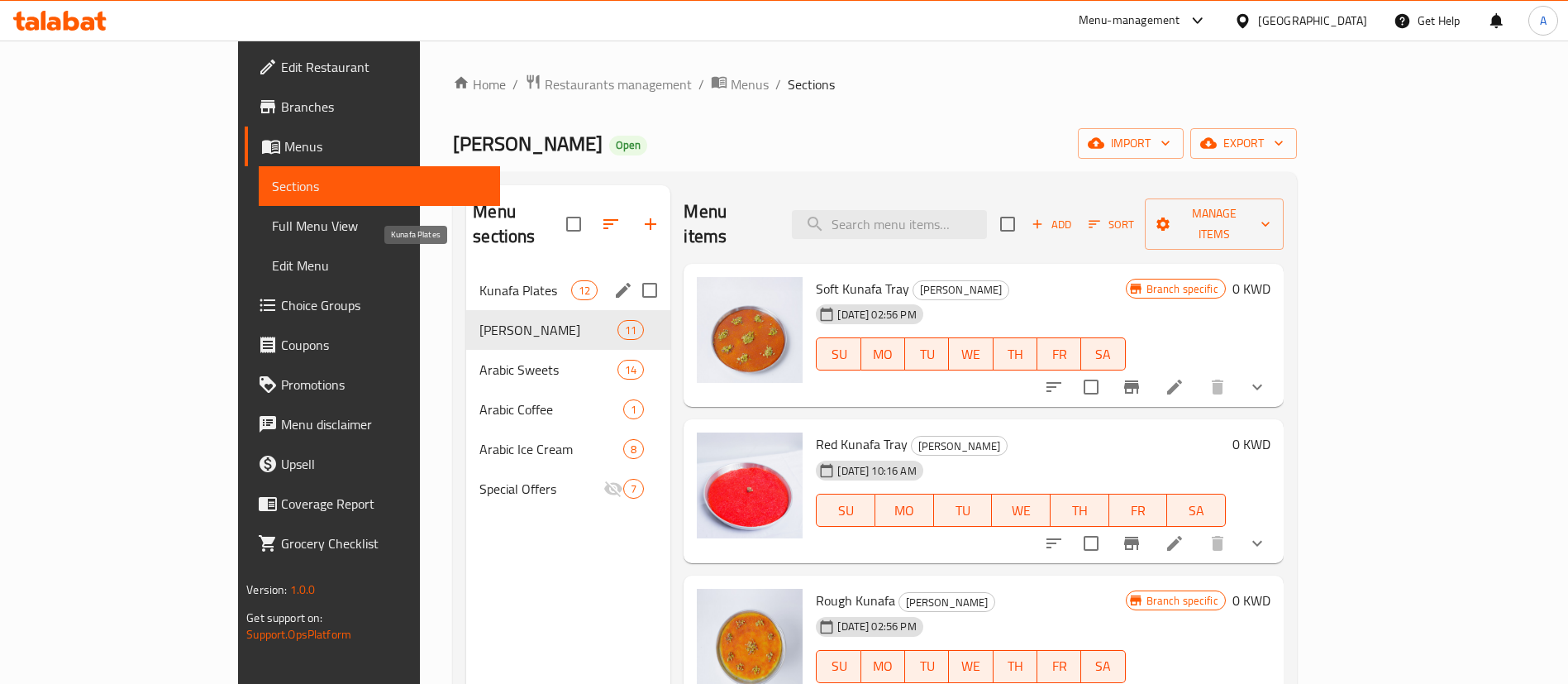
click at [479, 281] on span "Kunafa Plates" at bounding box center [525, 290] width 92 height 20
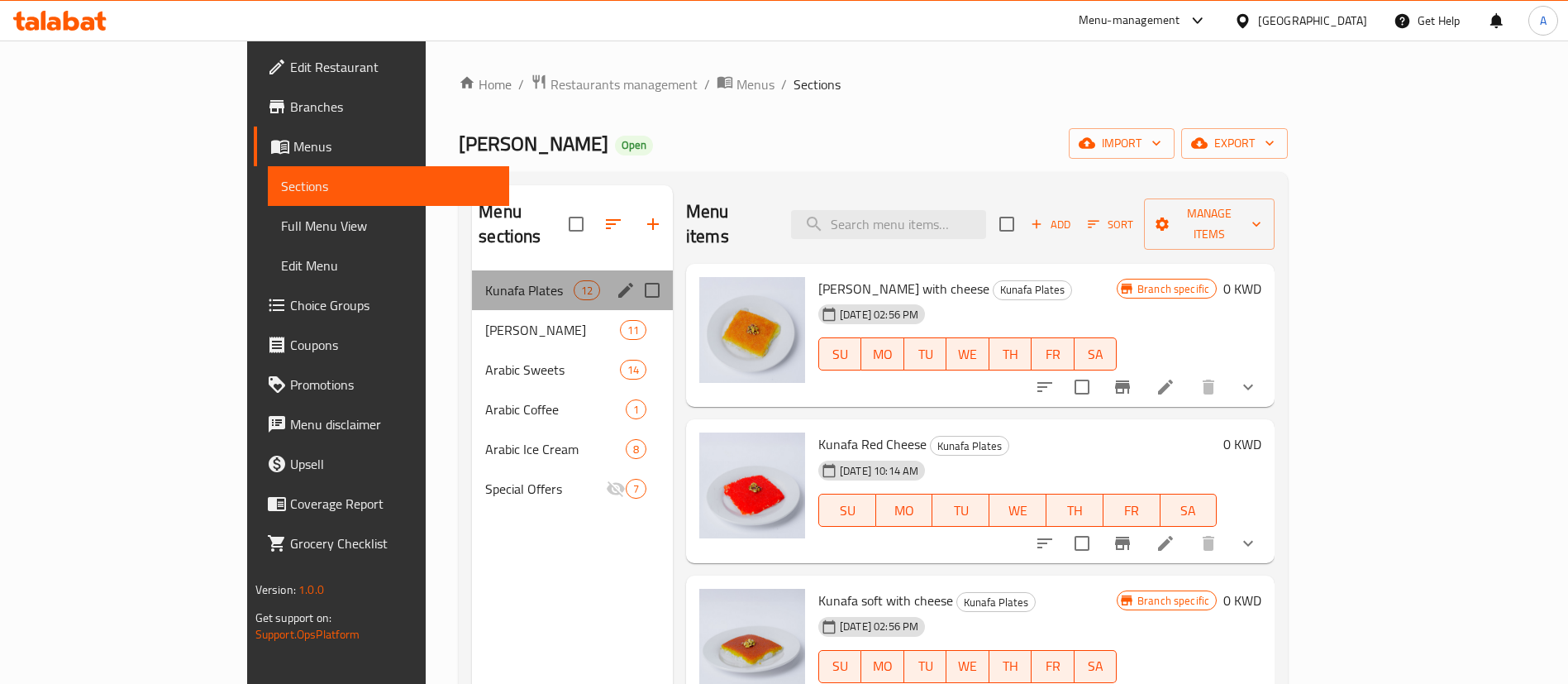
drag, startPoint x: 415, startPoint y: 280, endPoint x: 475, endPoint y: 282, distance: 60.0
click at [475, 282] on div "Kunafa Plates 12" at bounding box center [573, 290] width 201 height 40
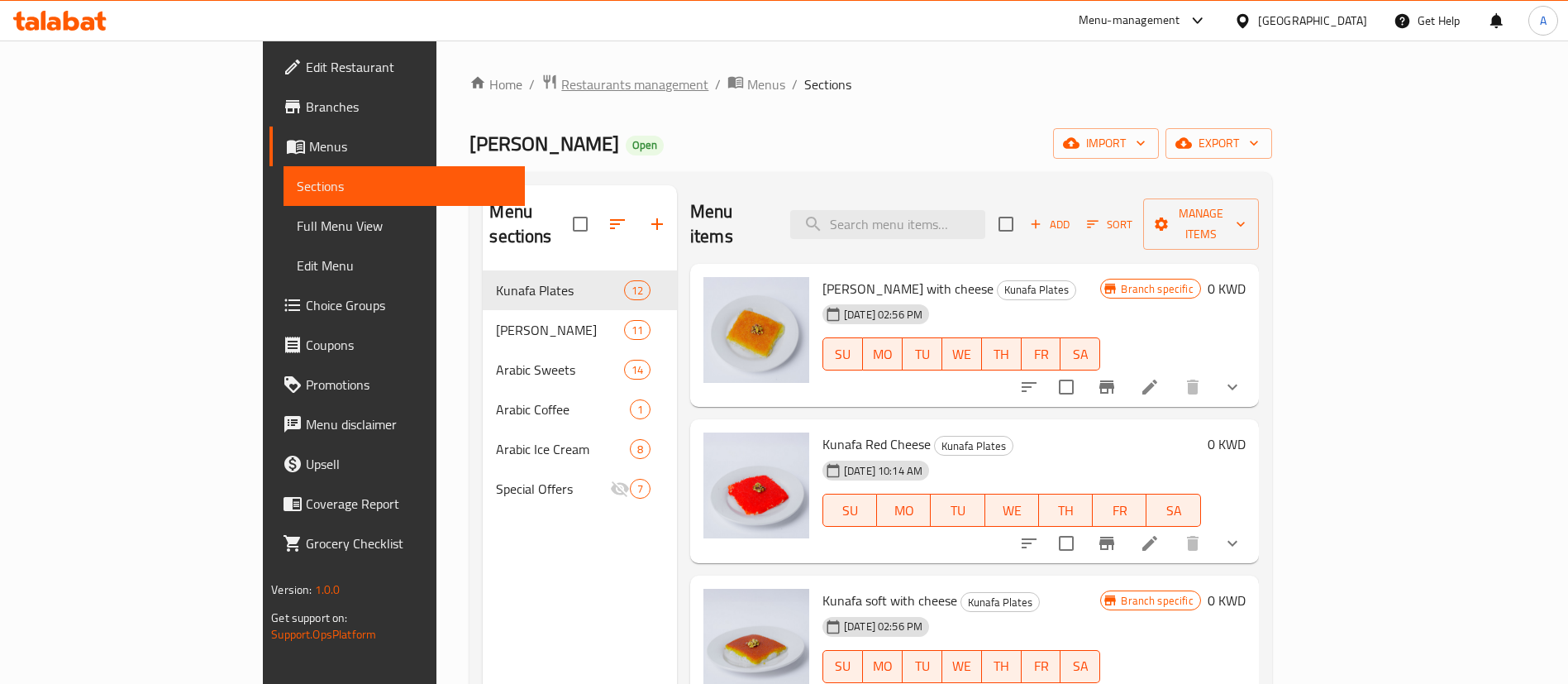
click at [562, 83] on span "Restaurants management" at bounding box center [635, 84] width 147 height 20
